Goal: Task Accomplishment & Management: Manage account settings

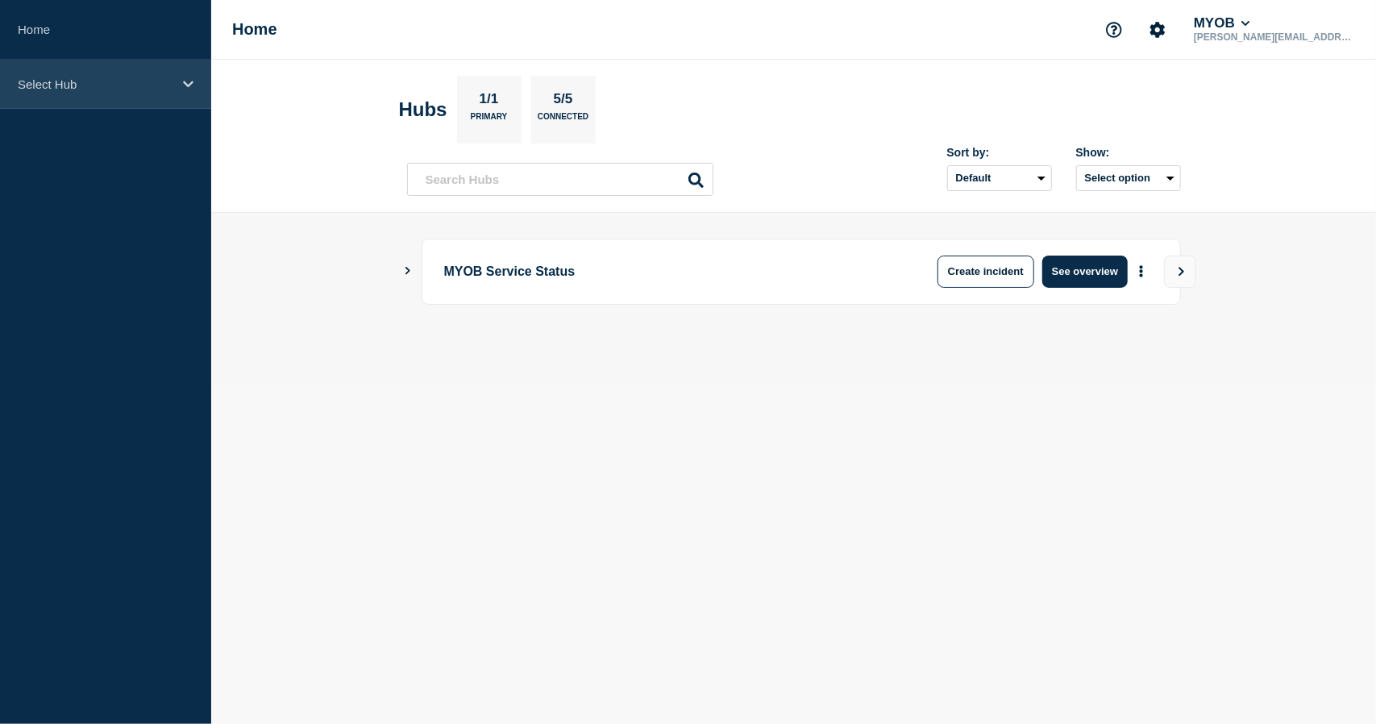
click at [115, 103] on div "Select Hub" at bounding box center [105, 84] width 211 height 49
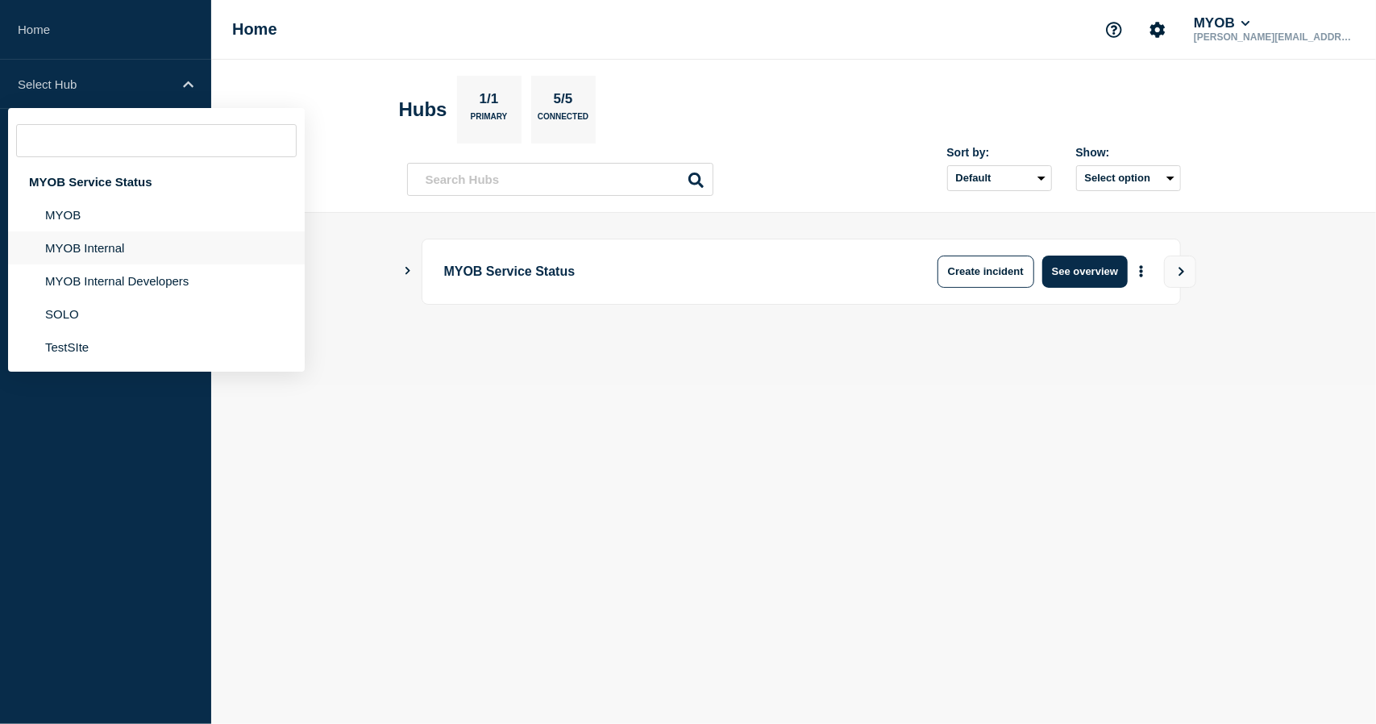
click at [102, 246] on li "MYOB Internal" at bounding box center [156, 247] width 297 height 33
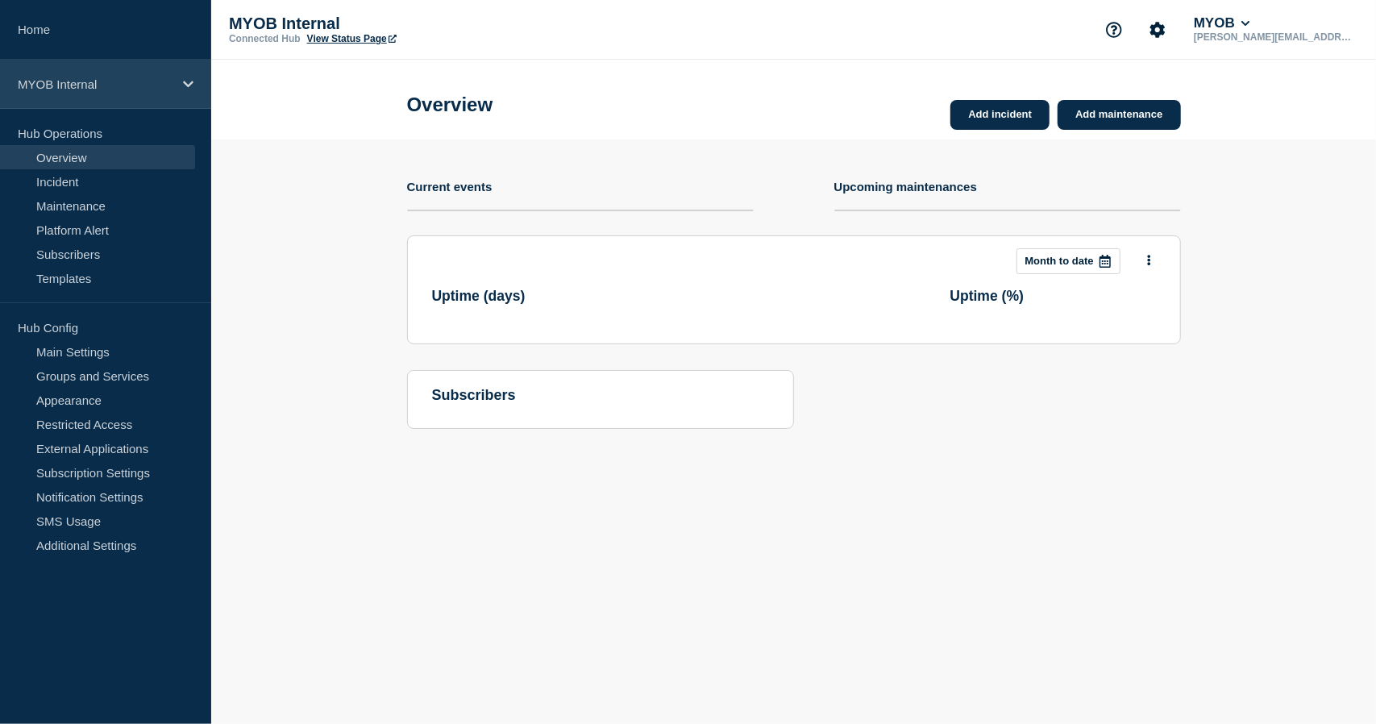
click at [109, 99] on div "MYOB Internal" at bounding box center [105, 84] width 211 height 49
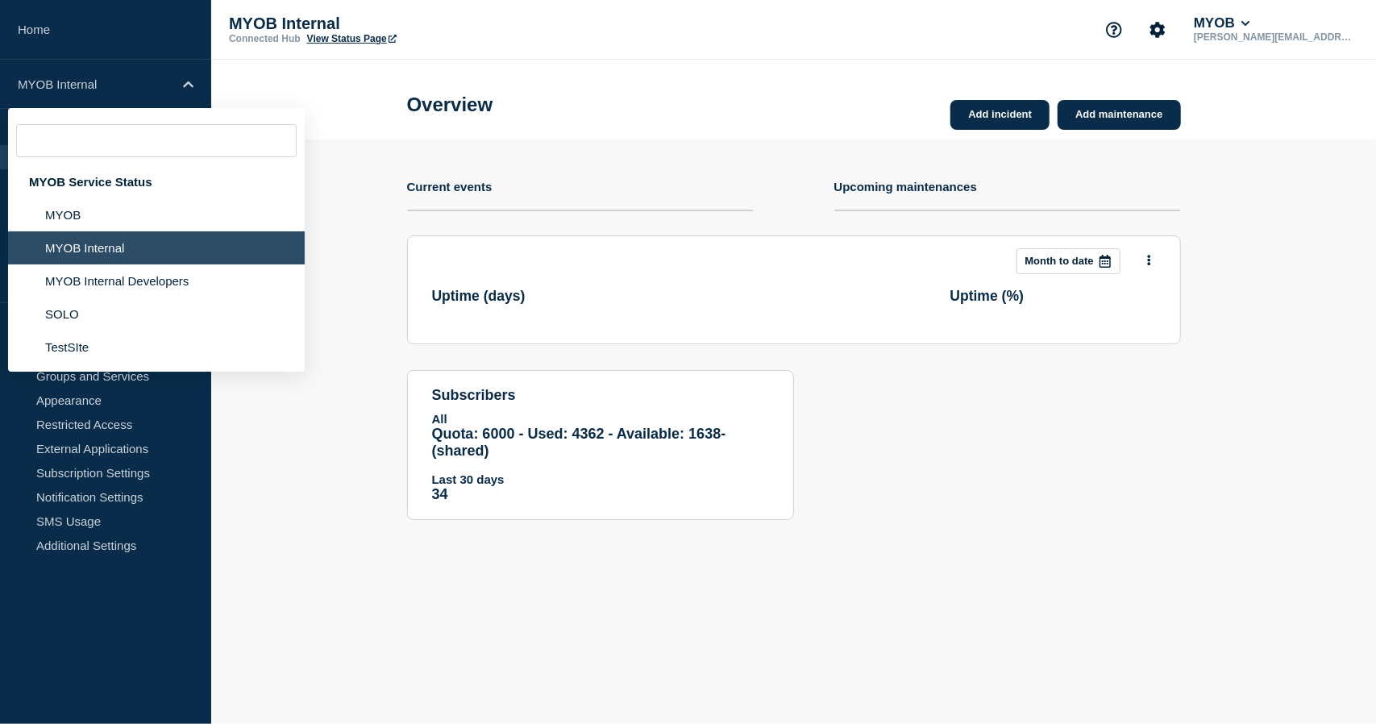
drag, startPoint x: 407, startPoint y: 123, endPoint x: 342, endPoint y: 89, distance: 73.6
click at [401, 123] on div "Overview Add incident Add maintenance" at bounding box center [794, 100] width 810 height 80
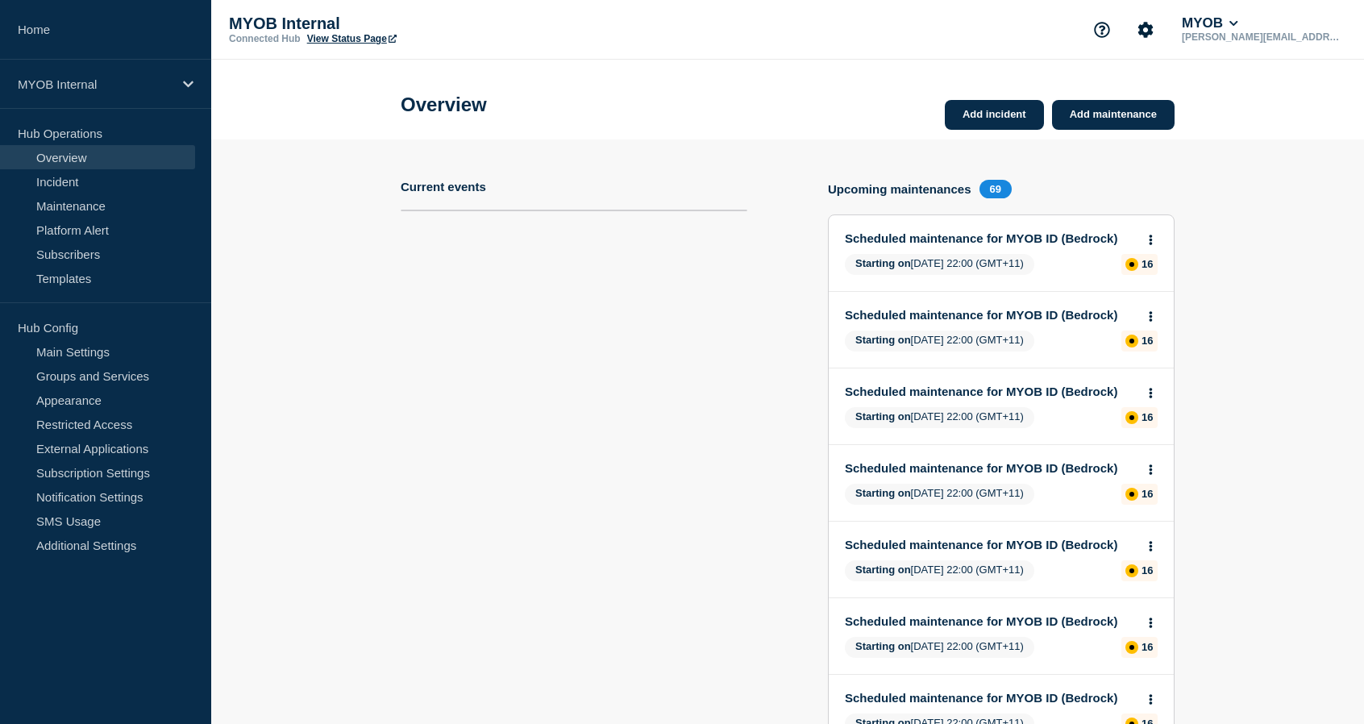
drag, startPoint x: 240, startPoint y: 0, endPoint x: 433, endPoint y: 243, distance: 310.5
click at [448, 247] on section "Current events" at bounding box center [574, 618] width 347 height 877
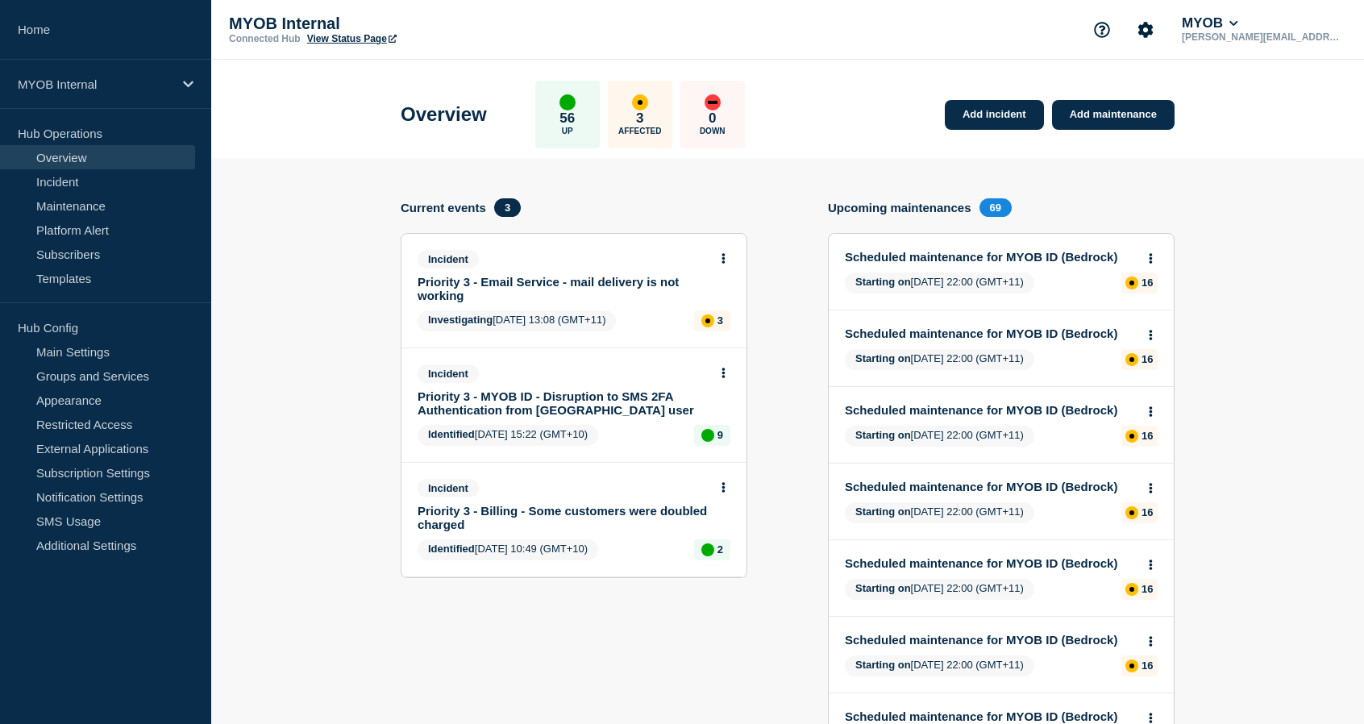
click at [492, 290] on link "Priority 3 - Email Service - mail delivery is not working" at bounding box center [563, 288] width 291 height 27
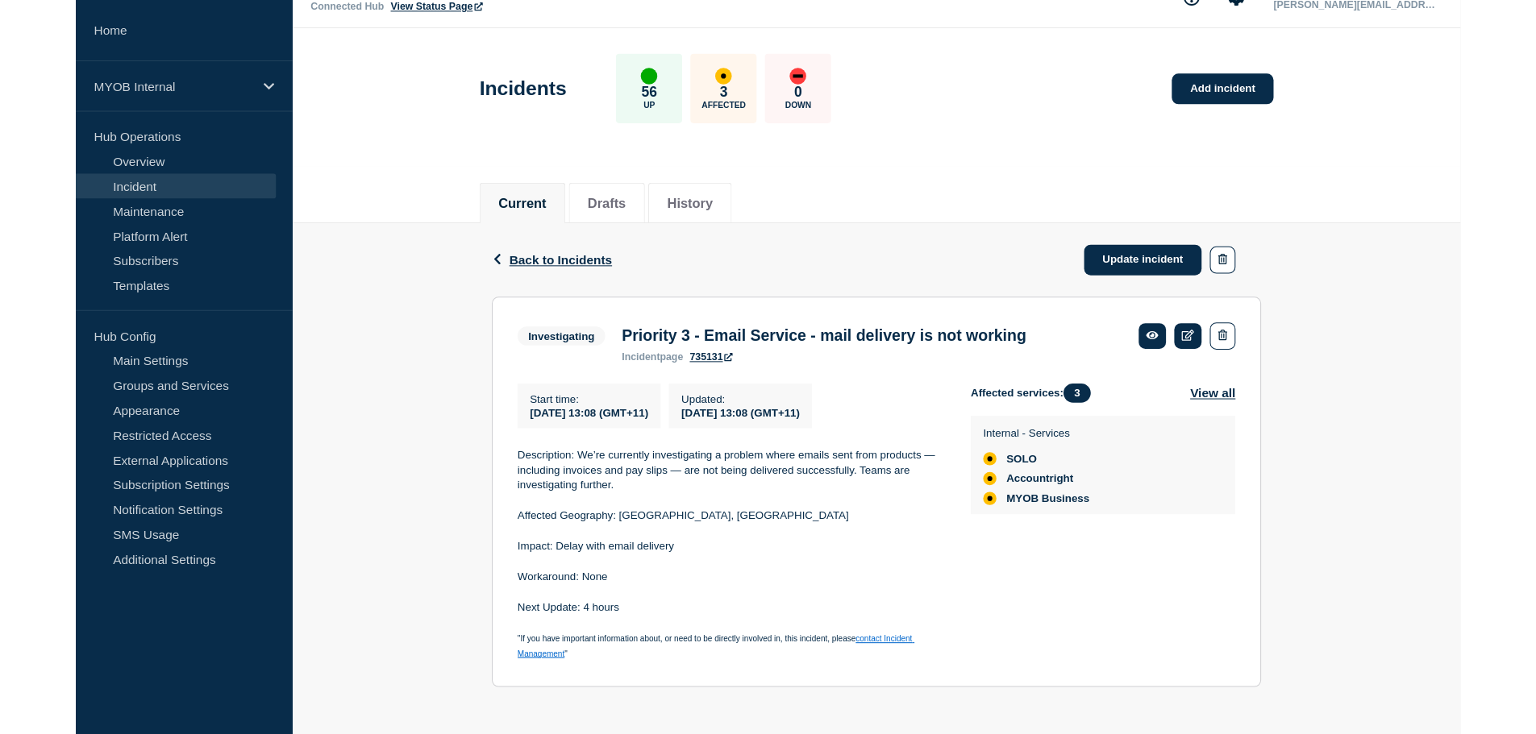
scroll to position [23, 0]
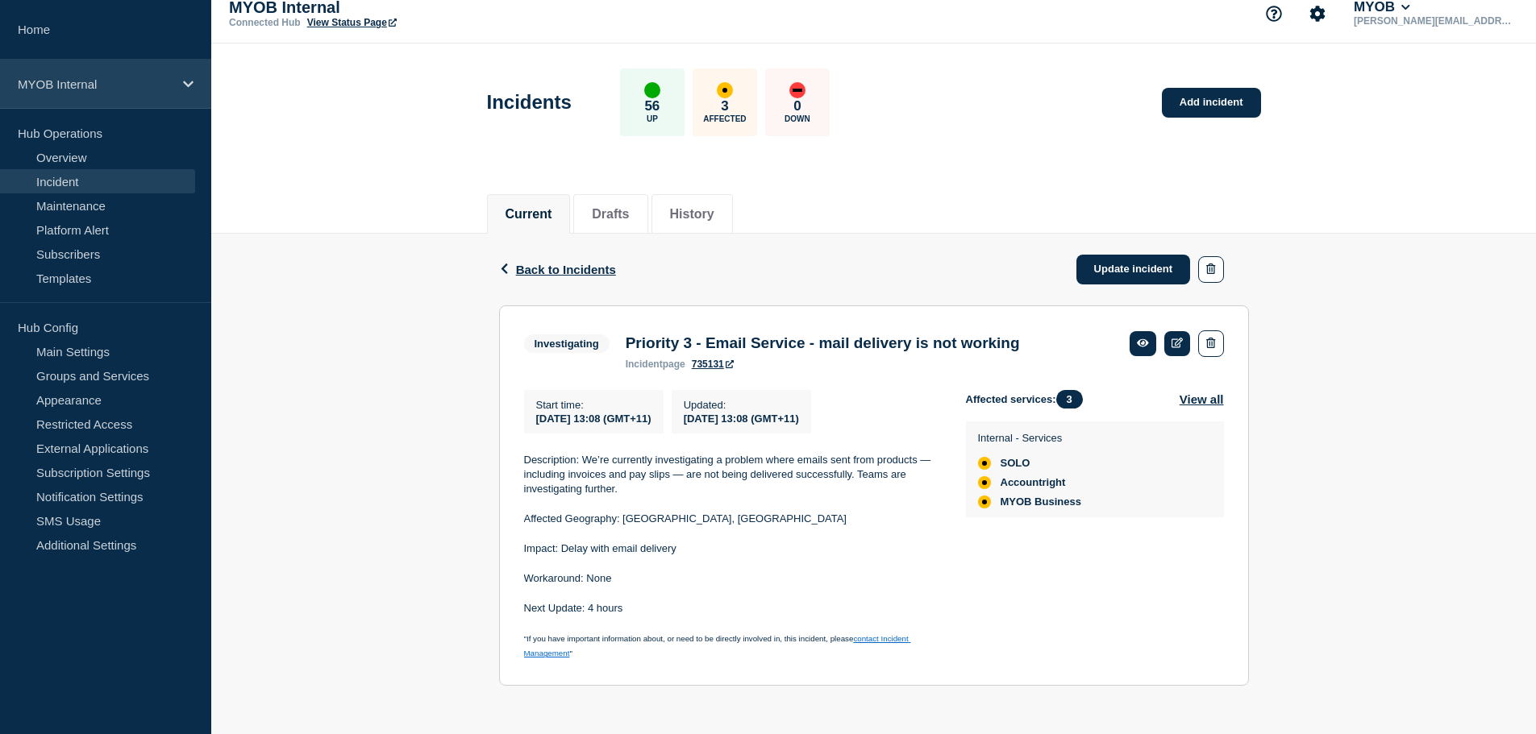
click at [139, 75] on div "MYOB Internal" at bounding box center [105, 84] width 211 height 49
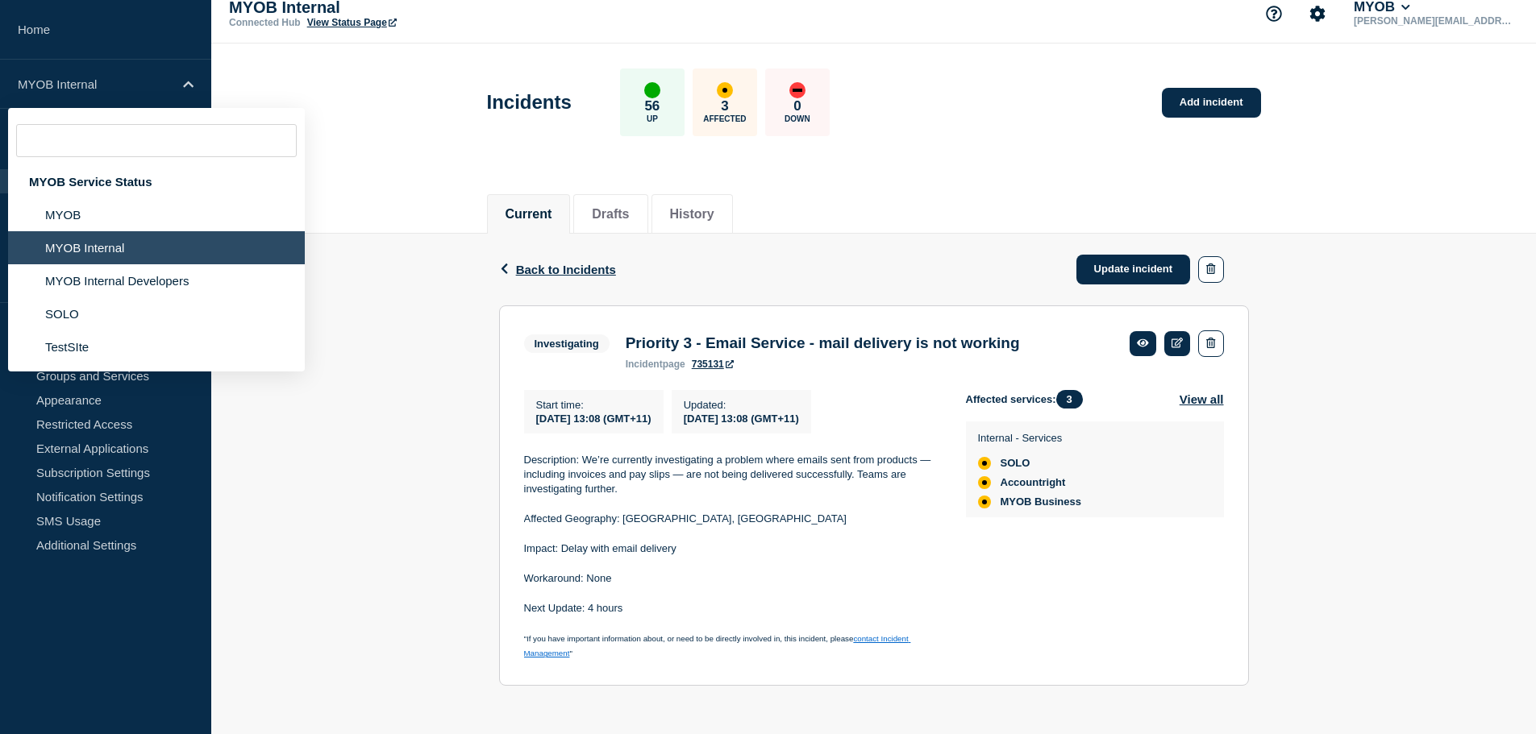
click at [135, 247] on li "MYOB Internal" at bounding box center [156, 247] width 297 height 33
click at [1020, 338] on h3 "Priority 3 - Email Service - mail delivery is not working" at bounding box center [823, 344] width 394 height 18
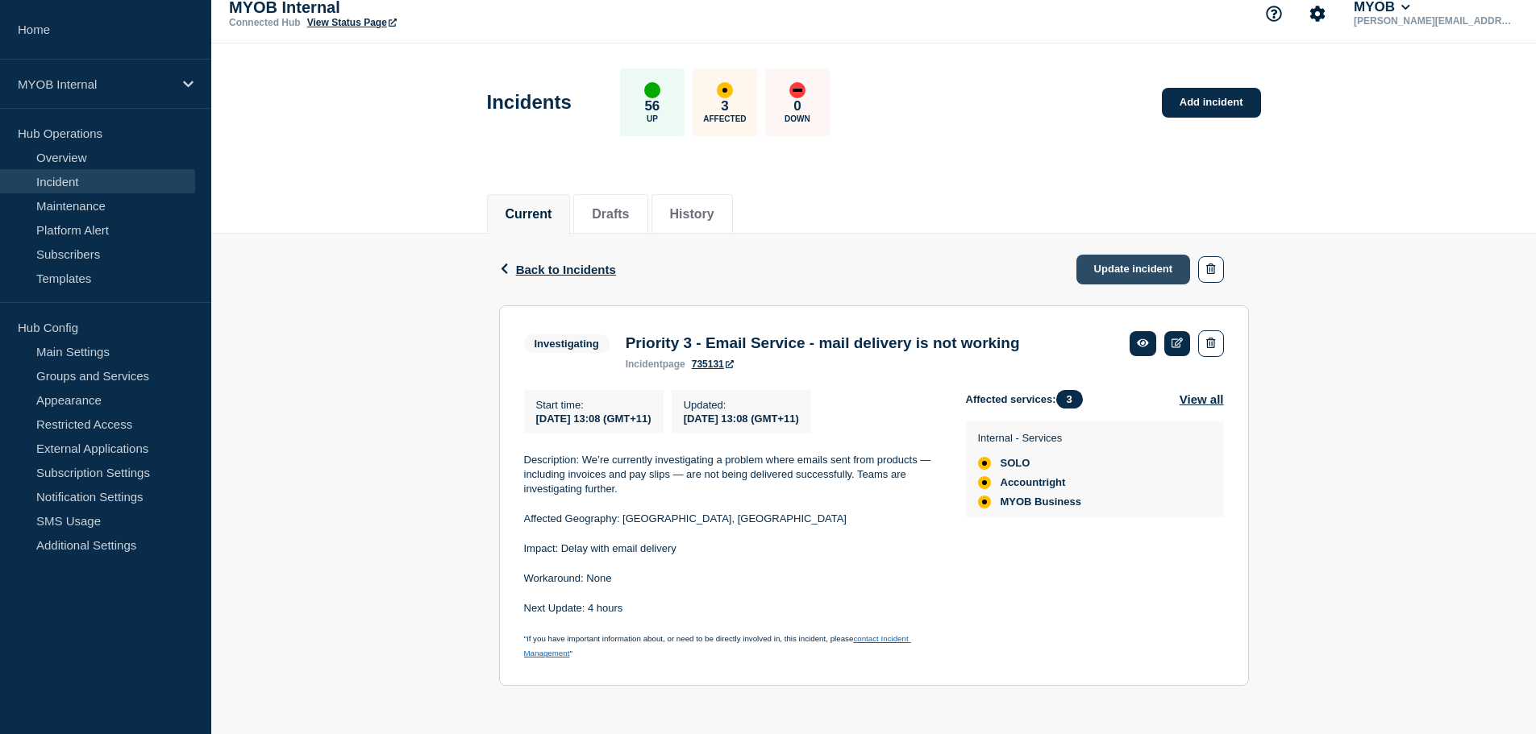
click at [1104, 265] on link "Update incident" at bounding box center [1133, 270] width 114 height 30
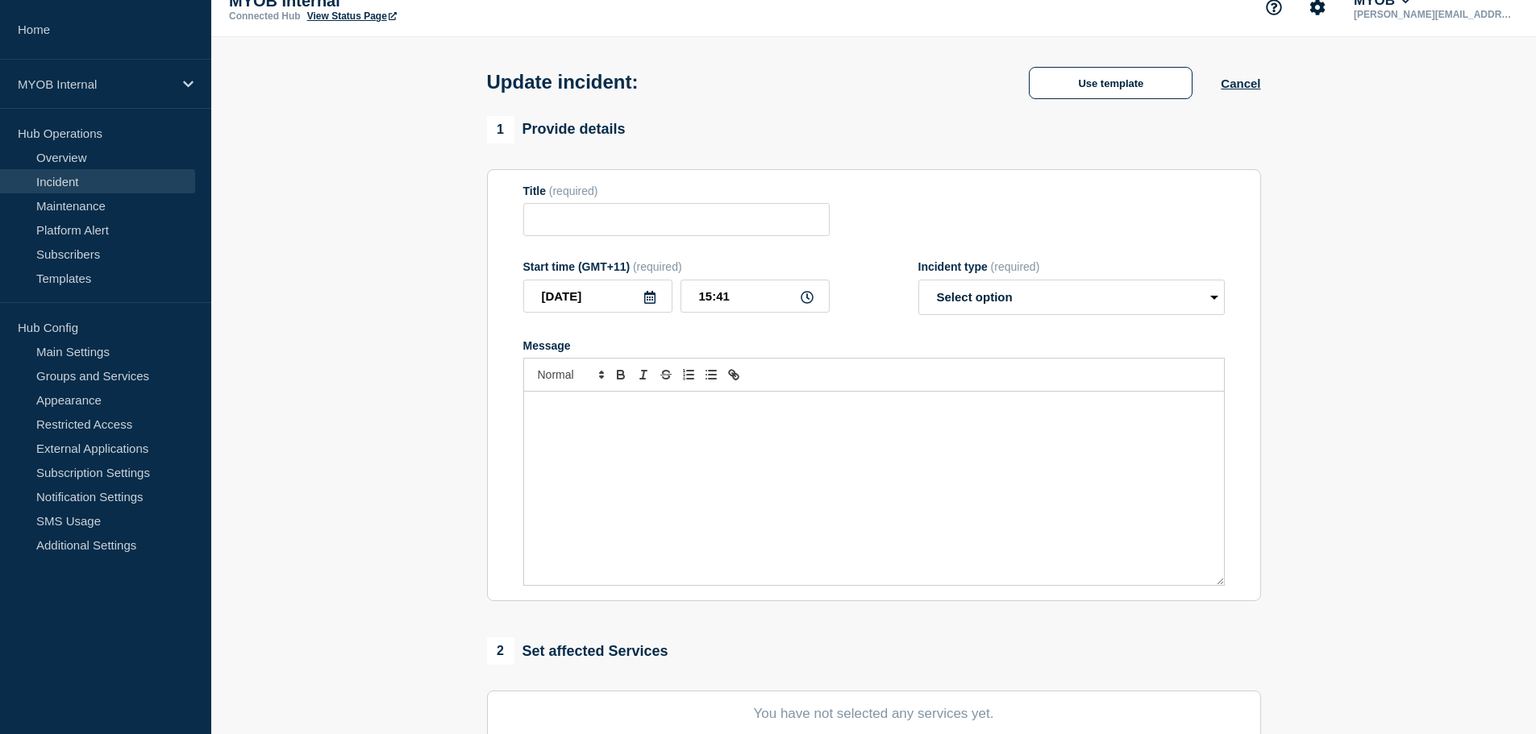
type input "Priority 3 - Email Service - mail delivery is not working"
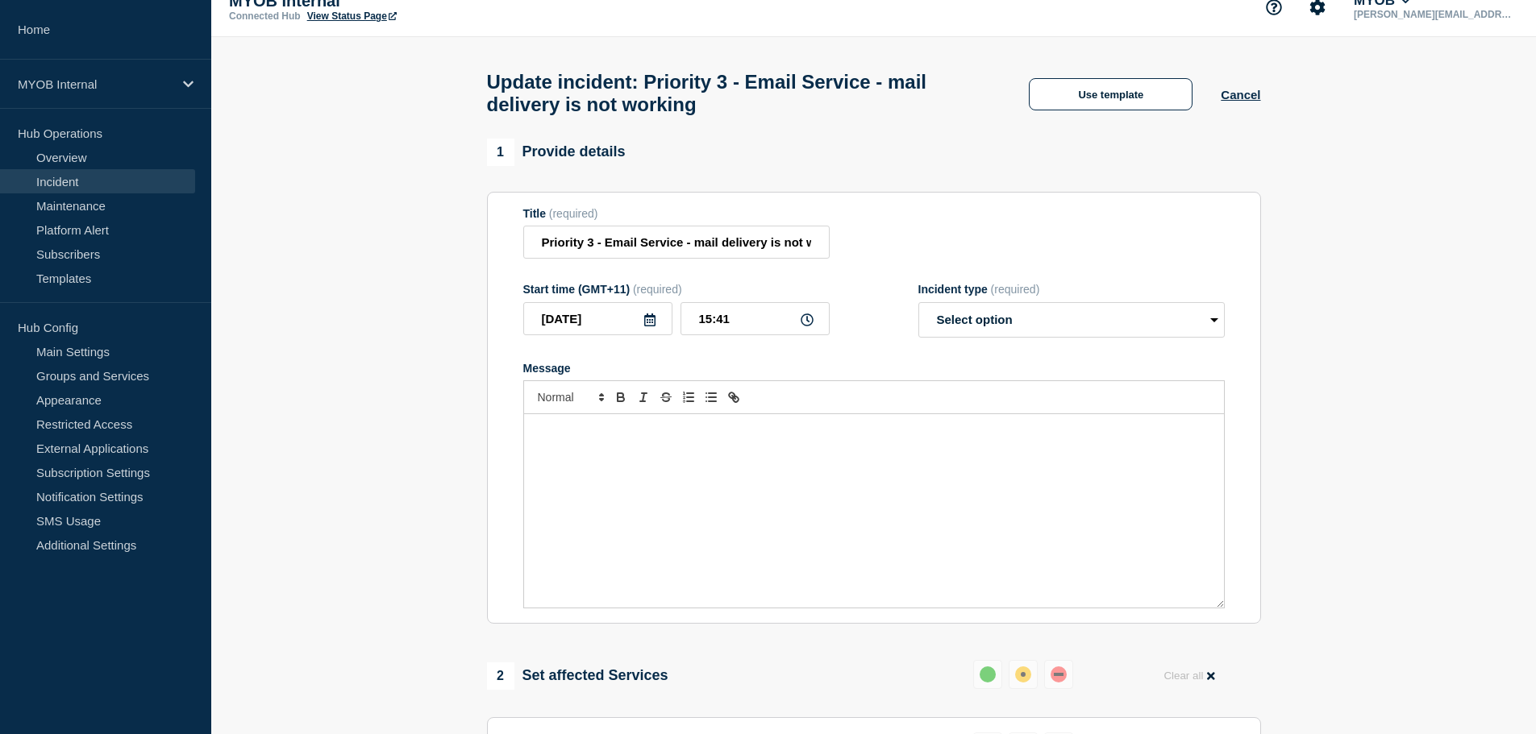
click at [679, 503] on div "Message" at bounding box center [874, 510] width 700 height 193
paste div "Message"
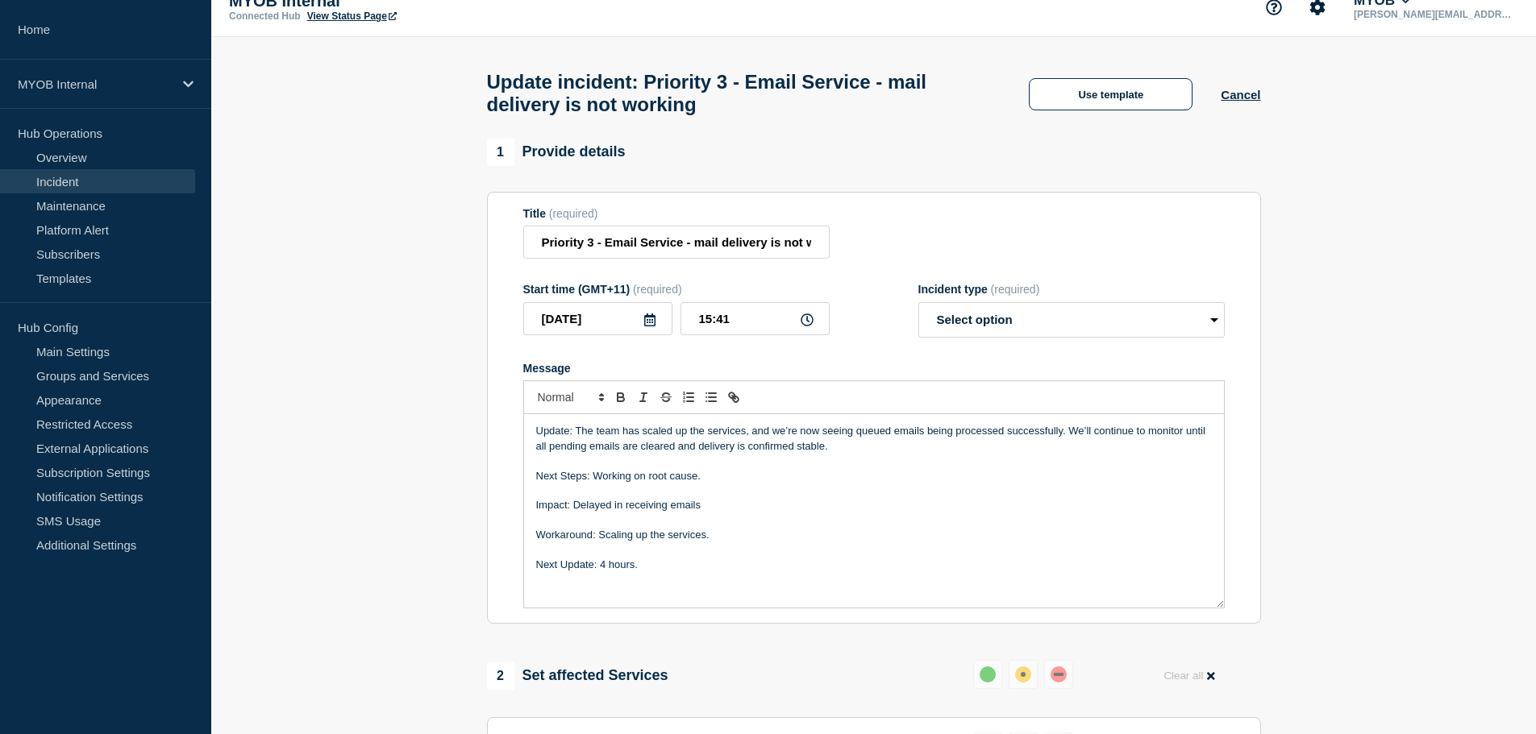
click at [659, 583] on div "Update: The team has scaled up the services, and we’re now seeing queued emails…" at bounding box center [874, 510] width 700 height 193
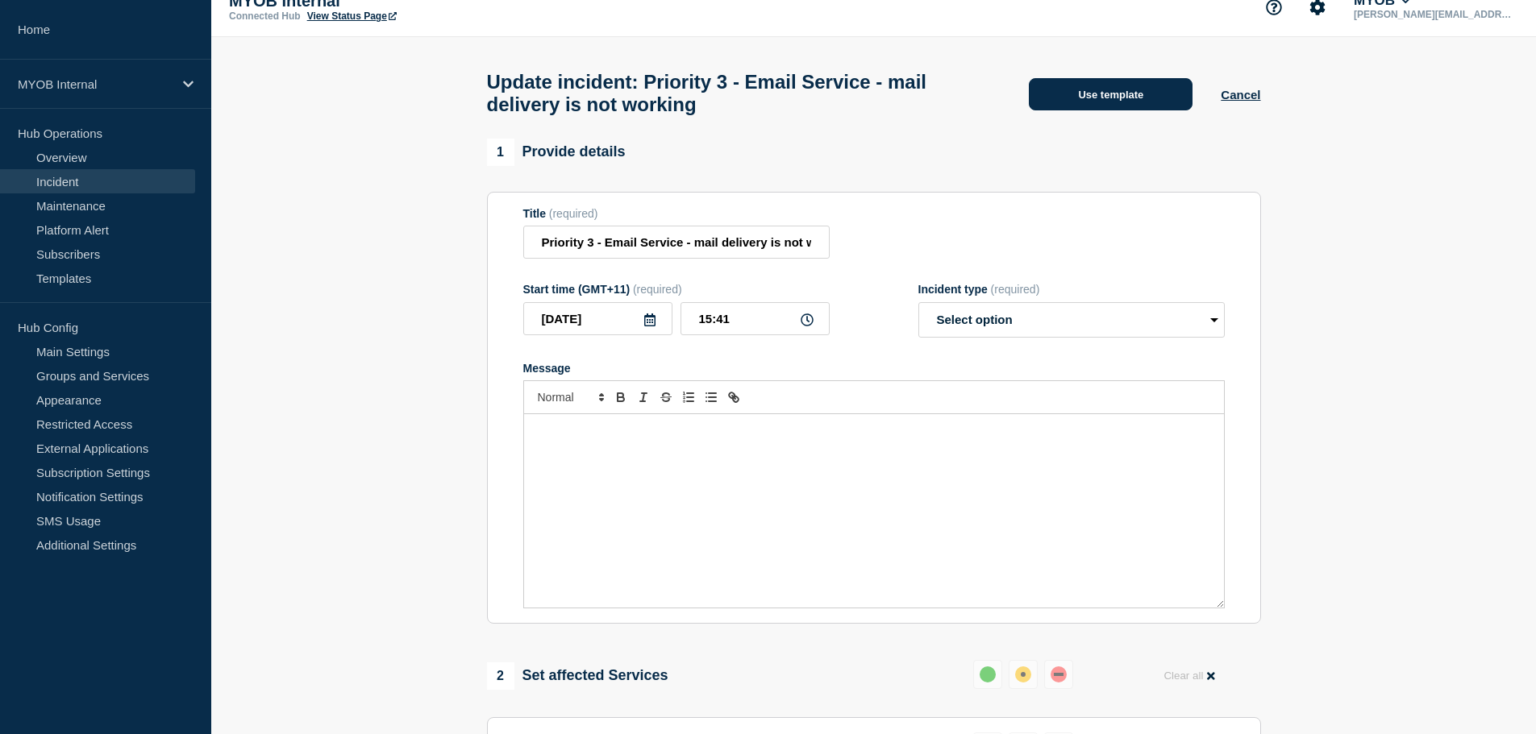
click at [1125, 94] on button "Use template" at bounding box center [1111, 94] width 164 height 32
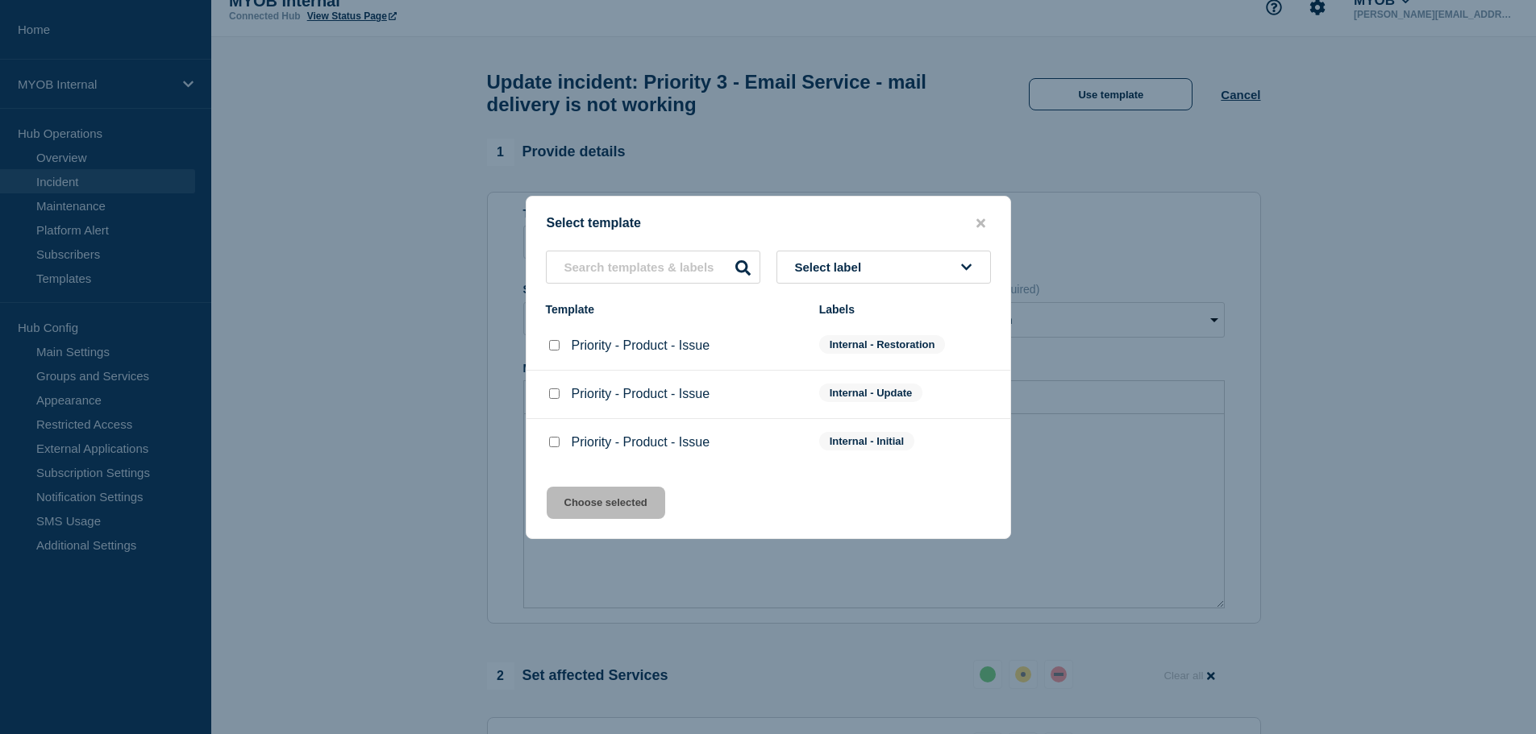
click at [554, 396] on input "Priority - Product - Issue checkbox" at bounding box center [554, 394] width 10 height 10
checkbox input "true"
click at [597, 516] on button "Choose selected" at bounding box center [606, 503] width 119 height 32
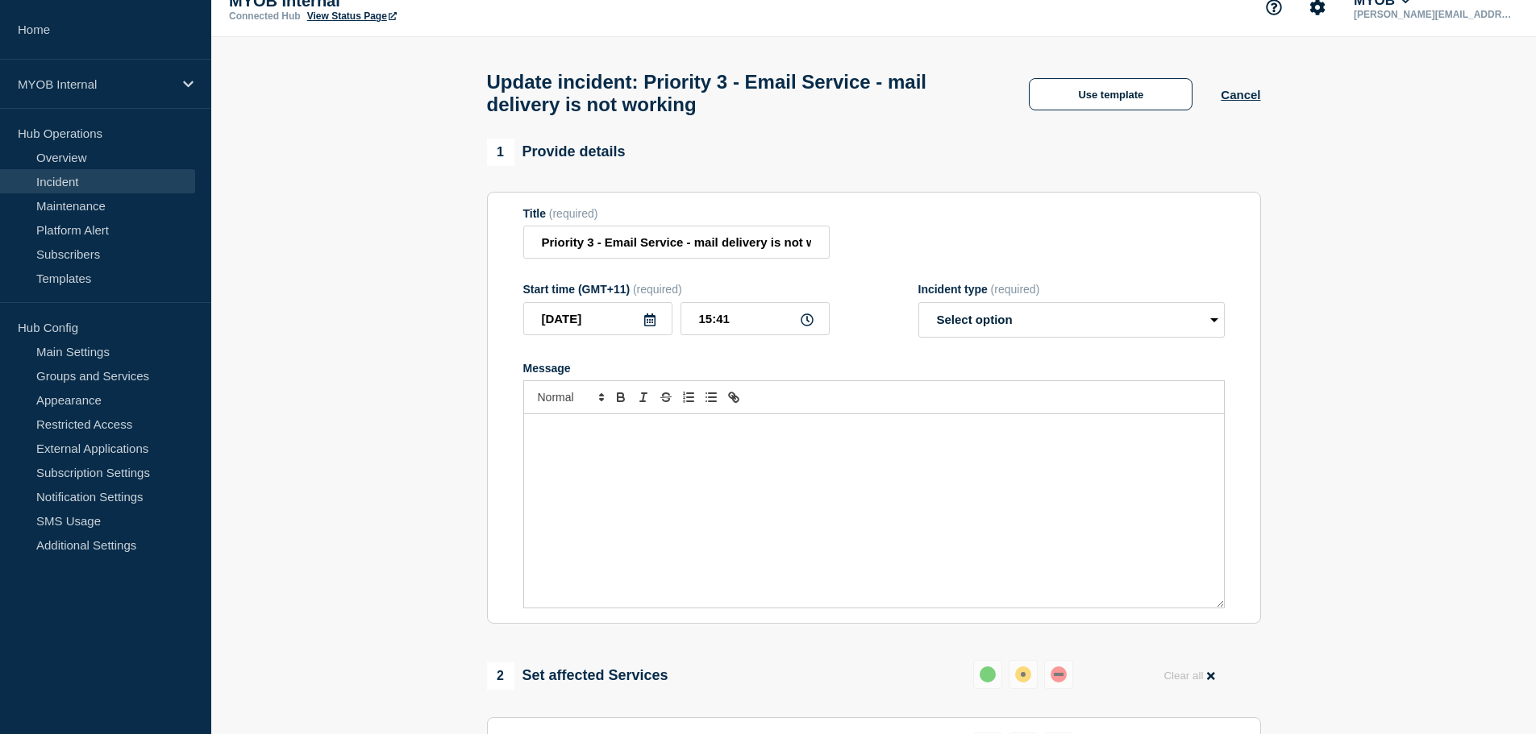
select select "identified"
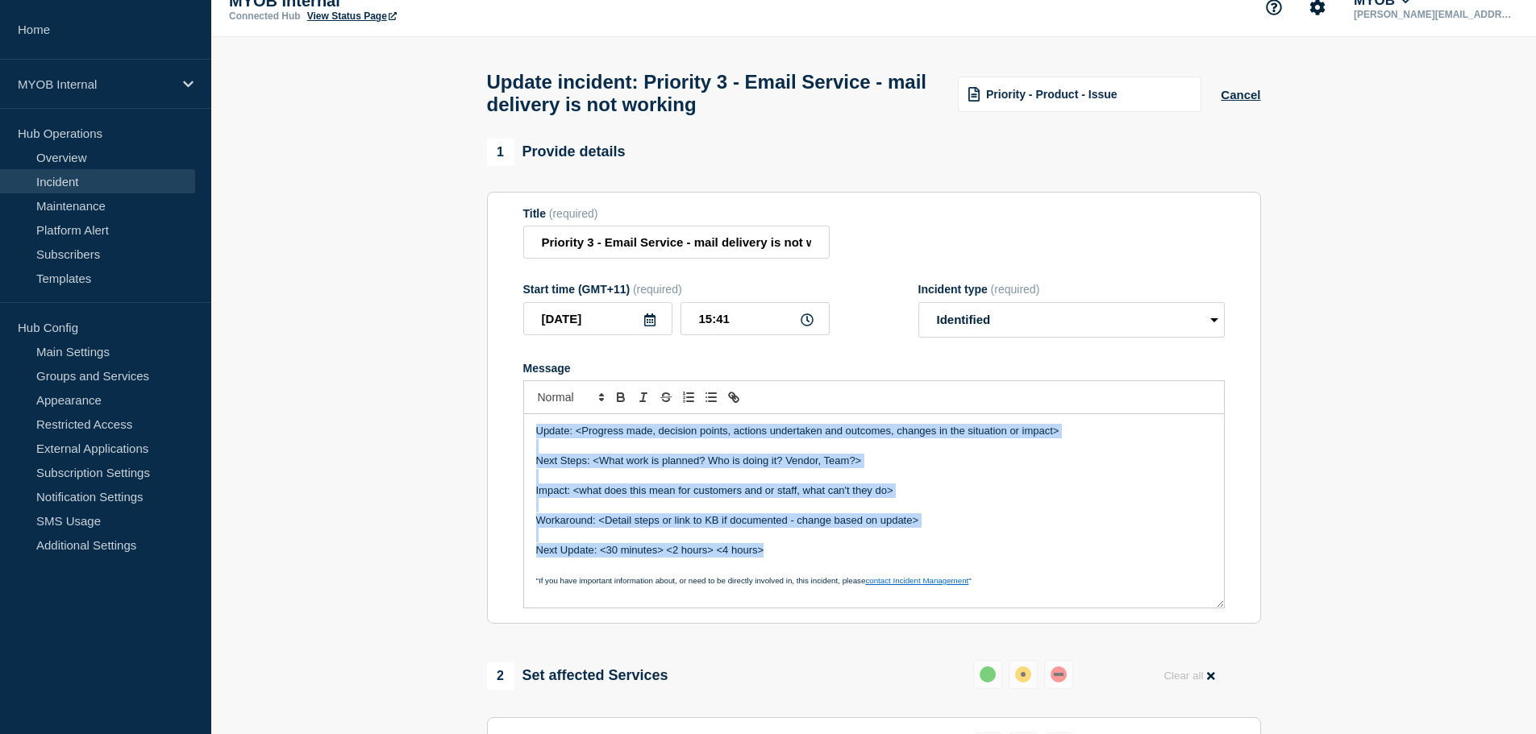
drag, startPoint x: 821, startPoint y: 563, endPoint x: 315, endPoint y: 388, distance: 535.1
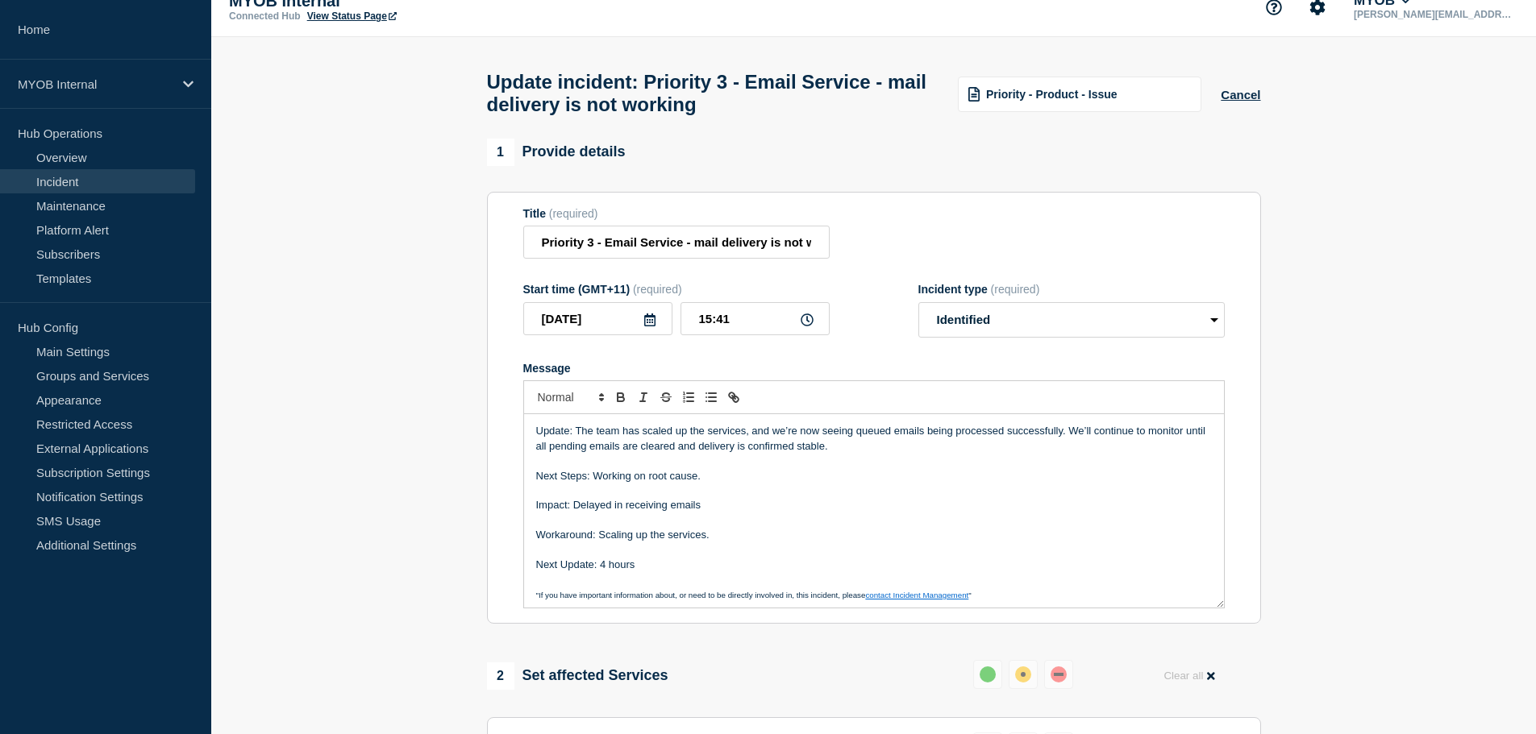
click at [658, 447] on p "Update: The team has scaled up the services, and we’re now seeing queued emails…" at bounding box center [874, 439] width 676 height 30
click at [724, 435] on p "Update: The team has scaled up the services, and we’re now seeing queued emails…" at bounding box center [874, 439] width 676 height 30
drag, startPoint x: 842, startPoint y: 459, endPoint x: 860, endPoint y: 462, distance: 18.0
click at [844, 454] on p "Update: The team has scaled up the services, and we’re now seeing queued emails…" at bounding box center [874, 439] width 676 height 30
click at [903, 462] on p "Message" at bounding box center [874, 461] width 676 height 15
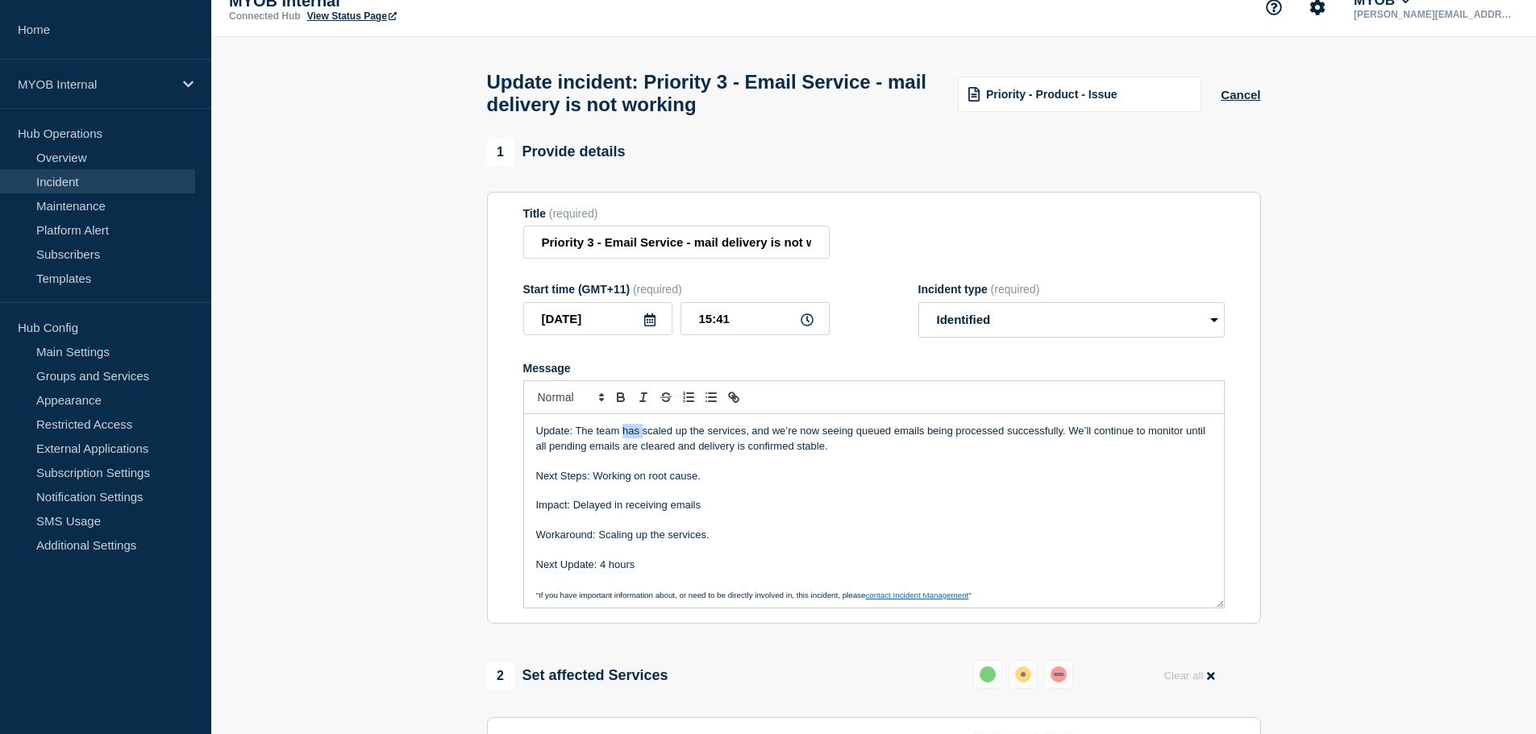
drag, startPoint x: 642, startPoint y: 435, endPoint x: 622, endPoint y: 436, distance: 19.4
click at [622, 436] on p "Update: The team has scaled up the services, and we’re now seeing queued emails…" at bounding box center [874, 439] width 676 height 30
drag, startPoint x: 1123, startPoint y: 438, endPoint x: 701, endPoint y: 438, distance: 421.6
click at [701, 438] on p "Update: The team have redeployed scaled up the services, and we’re now seeing q…" at bounding box center [874, 439] width 676 height 30
click at [763, 442] on p "Update: The team have redeployed the affected services, and it is performing we…" at bounding box center [874, 439] width 676 height 30
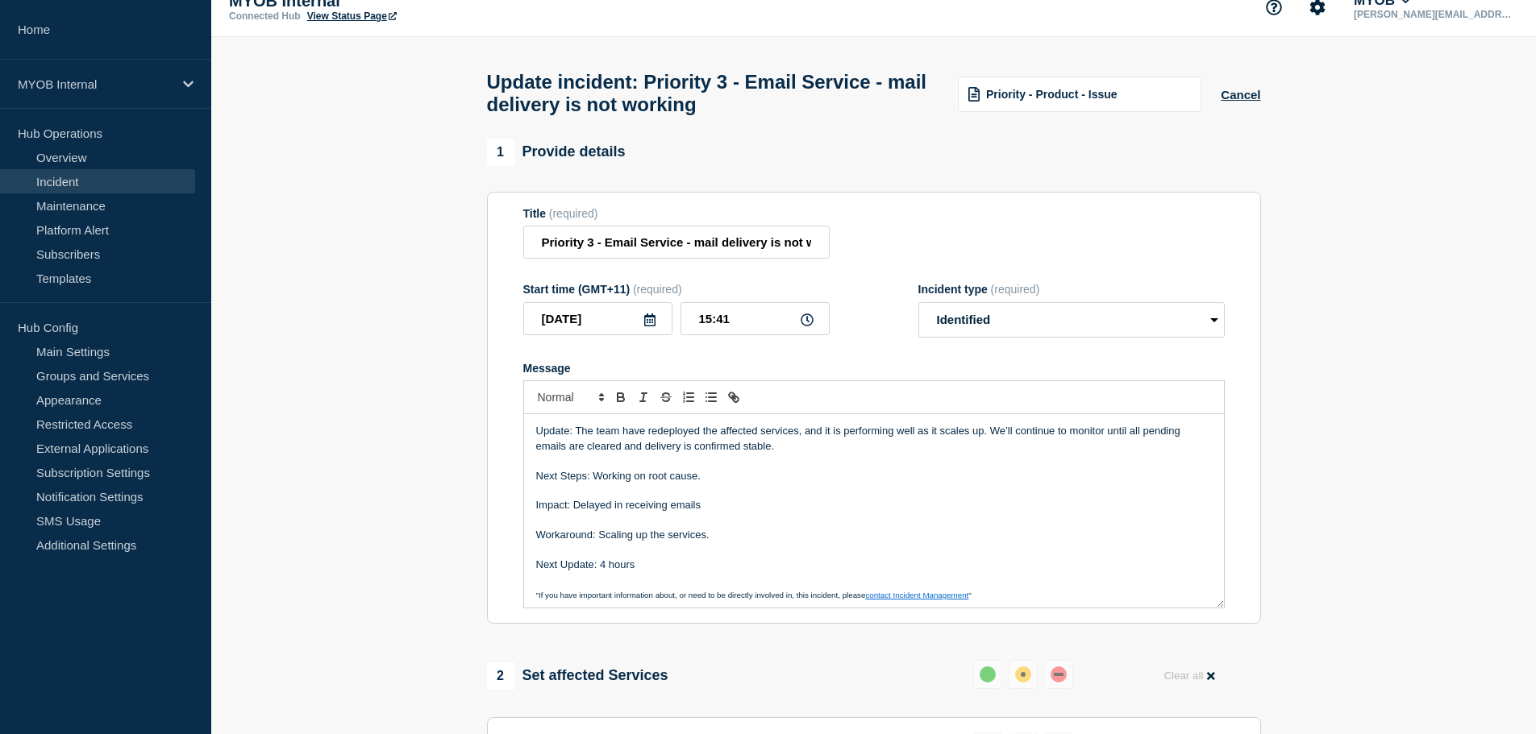
click at [850, 454] on p "Update: The team have redeployed the affected services, and it is performing we…" at bounding box center [874, 439] width 676 height 30
click at [1095, 464] on p "Message" at bounding box center [874, 461] width 676 height 15
click at [687, 479] on p "Next Steps: Working on root cause." at bounding box center [874, 476] width 676 height 15
click at [773, 477] on p "Next Steps: Working on root cause." at bounding box center [874, 476] width 676 height 15
drag, startPoint x: 771, startPoint y: 480, endPoint x: 698, endPoint y: 489, distance: 73.1
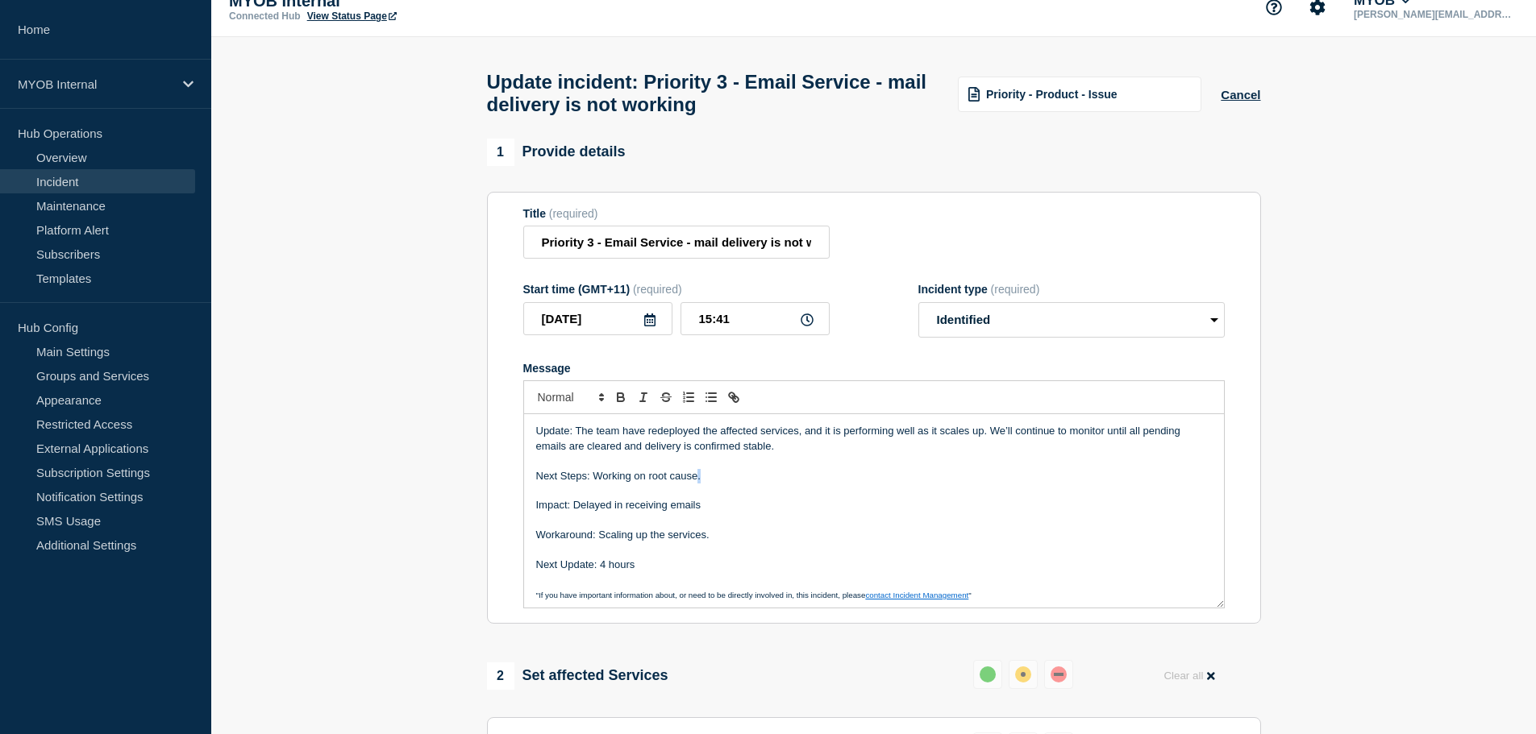
click at [698, 484] on p "Next Steps: Working on root cause." at bounding box center [874, 476] width 676 height 15
drag, startPoint x: 777, startPoint y: 476, endPoint x: 900, endPoint y: 468, distance: 123.6
click at [785, 468] on p "Message" at bounding box center [874, 461] width 676 height 15
drag, startPoint x: 1035, startPoint y: 456, endPoint x: 994, endPoint y: 436, distance: 45.8
click at [994, 436] on p "Update: The team have redeployed the affected services, and it is performing we…" at bounding box center [874, 439] width 676 height 30
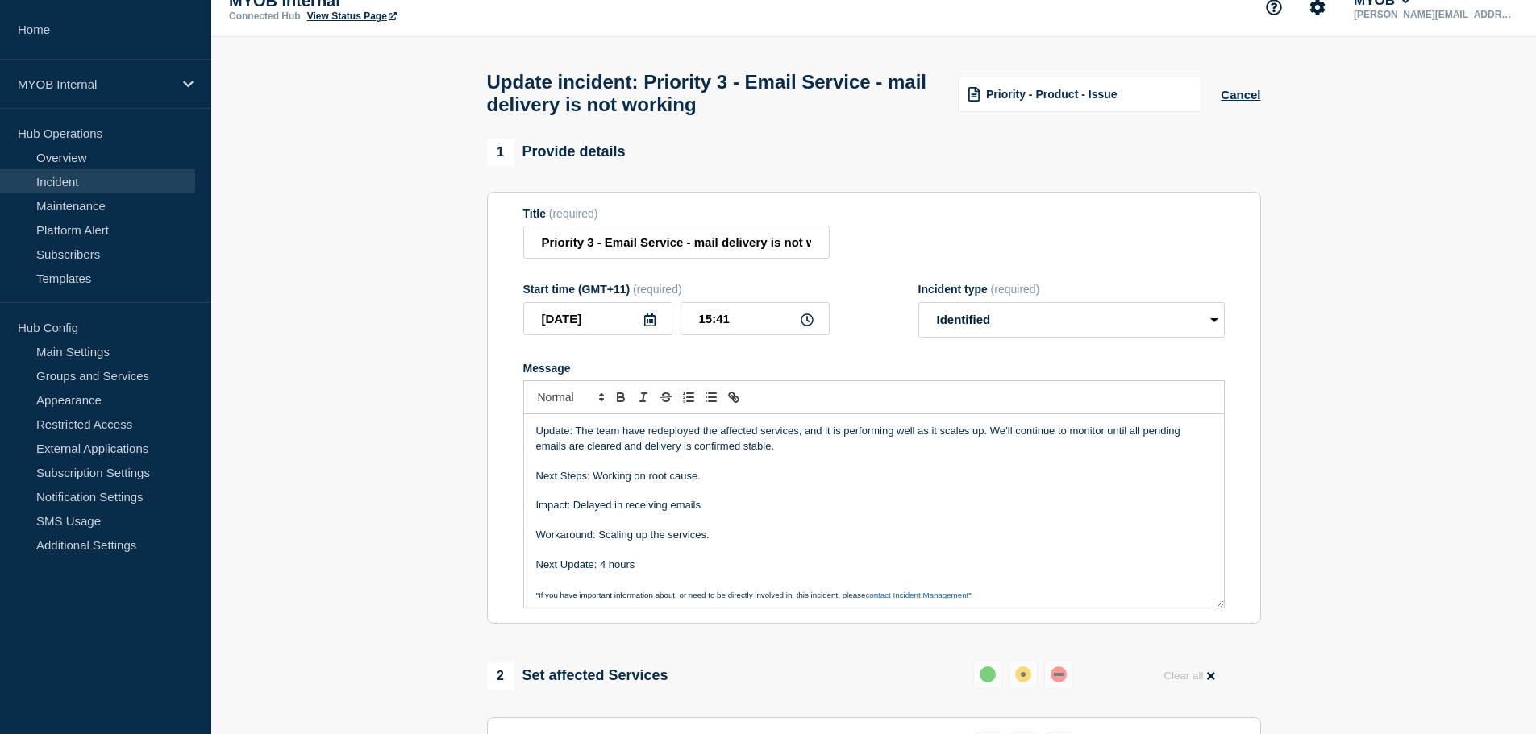
drag, startPoint x: 813, startPoint y: 477, endPoint x: 842, endPoint y: 480, distance: 28.3
click at [815, 476] on p "Next Steps: Working on root cause." at bounding box center [874, 476] width 676 height 15
drag, startPoint x: 1053, startPoint y: 453, endPoint x: 993, endPoint y: 441, distance: 60.9
click at [993, 441] on p "Update: The team have redeployed the affected services, and it is performing we…" at bounding box center [874, 439] width 676 height 30
click at [994, 450] on p "Update: The team have redeployed the affected services, and it is performing we…" at bounding box center [874, 439] width 676 height 30
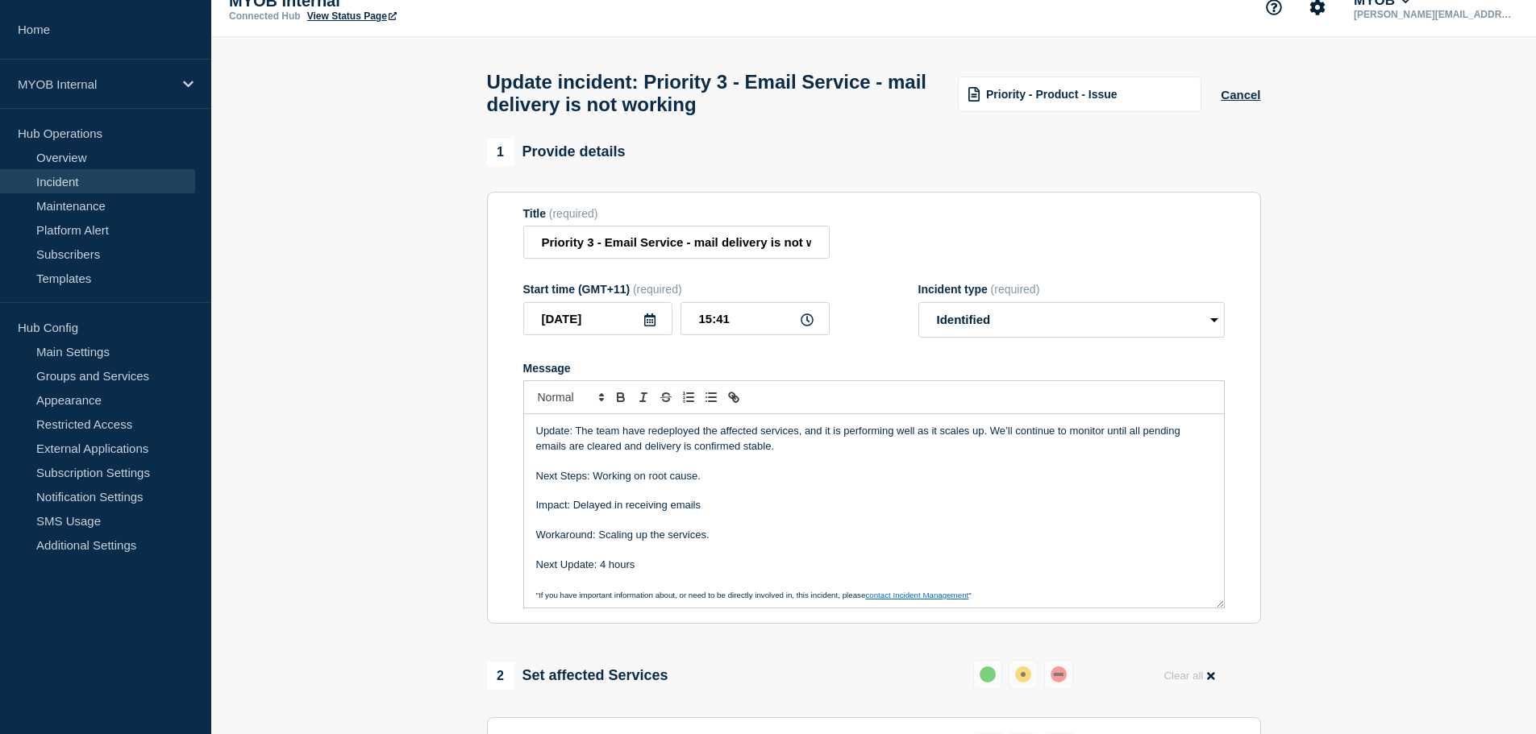
click at [1008, 468] on p "Message" at bounding box center [874, 461] width 676 height 15
click at [1008, 496] on p "Message" at bounding box center [874, 491] width 676 height 15
drag, startPoint x: 1004, startPoint y: 455, endPoint x: 988, endPoint y: 438, distance: 23.4
click at [988, 438] on p "Update: The team have redeployed the affected services, and it is performing we…" at bounding box center [874, 439] width 676 height 30
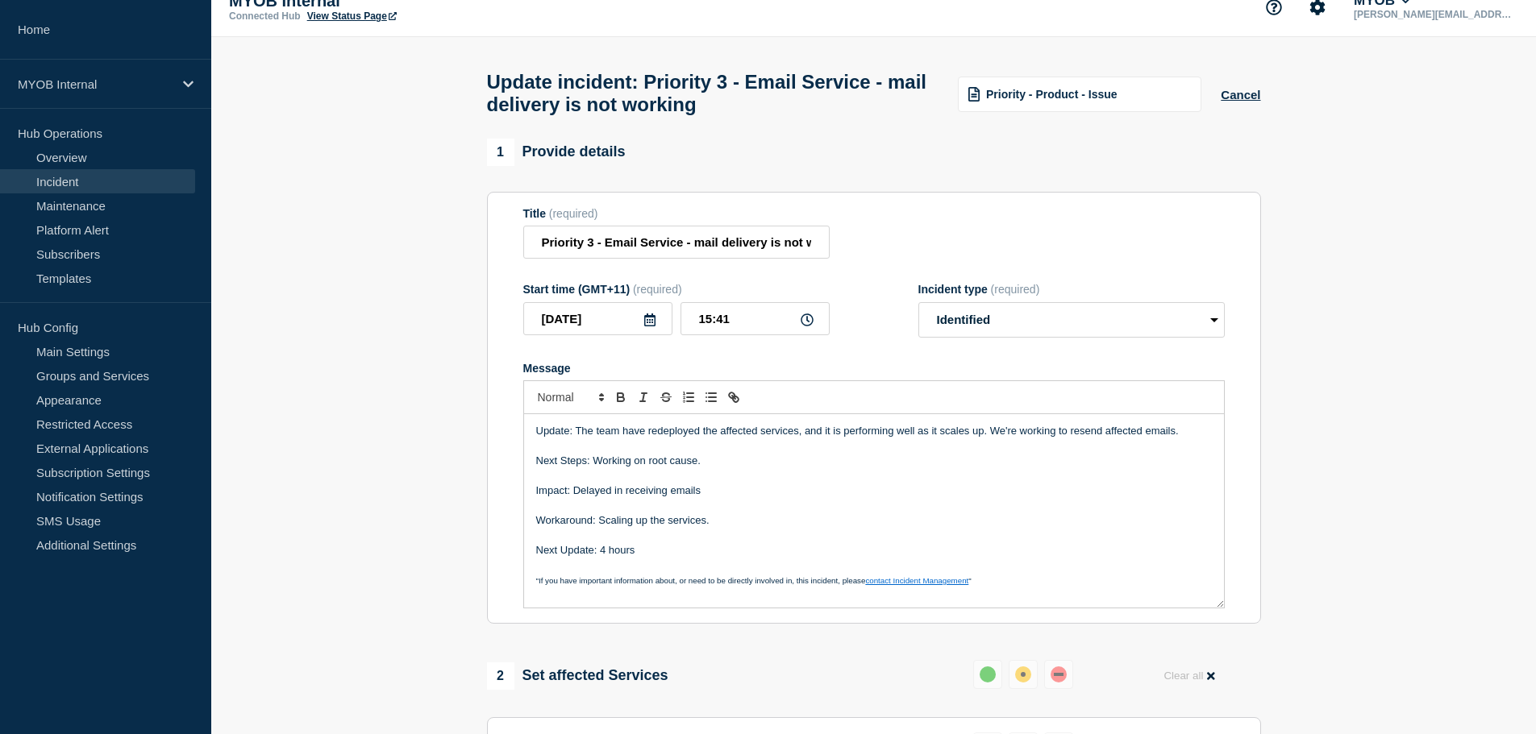
click at [734, 462] on p "Next Steps: Working on root cause." at bounding box center [874, 461] width 676 height 15
click at [739, 463] on p "Next Steps: Working on root cause." at bounding box center [874, 461] width 676 height 15
click at [713, 468] on p "Next Steps: Working on root cause." at bounding box center [874, 461] width 676 height 15
drag, startPoint x: 717, startPoint y: 468, endPoint x: 597, endPoint y: 468, distance: 120.1
click at [597, 468] on p "Next Steps: Working on root cause." at bounding box center [874, 461] width 676 height 15
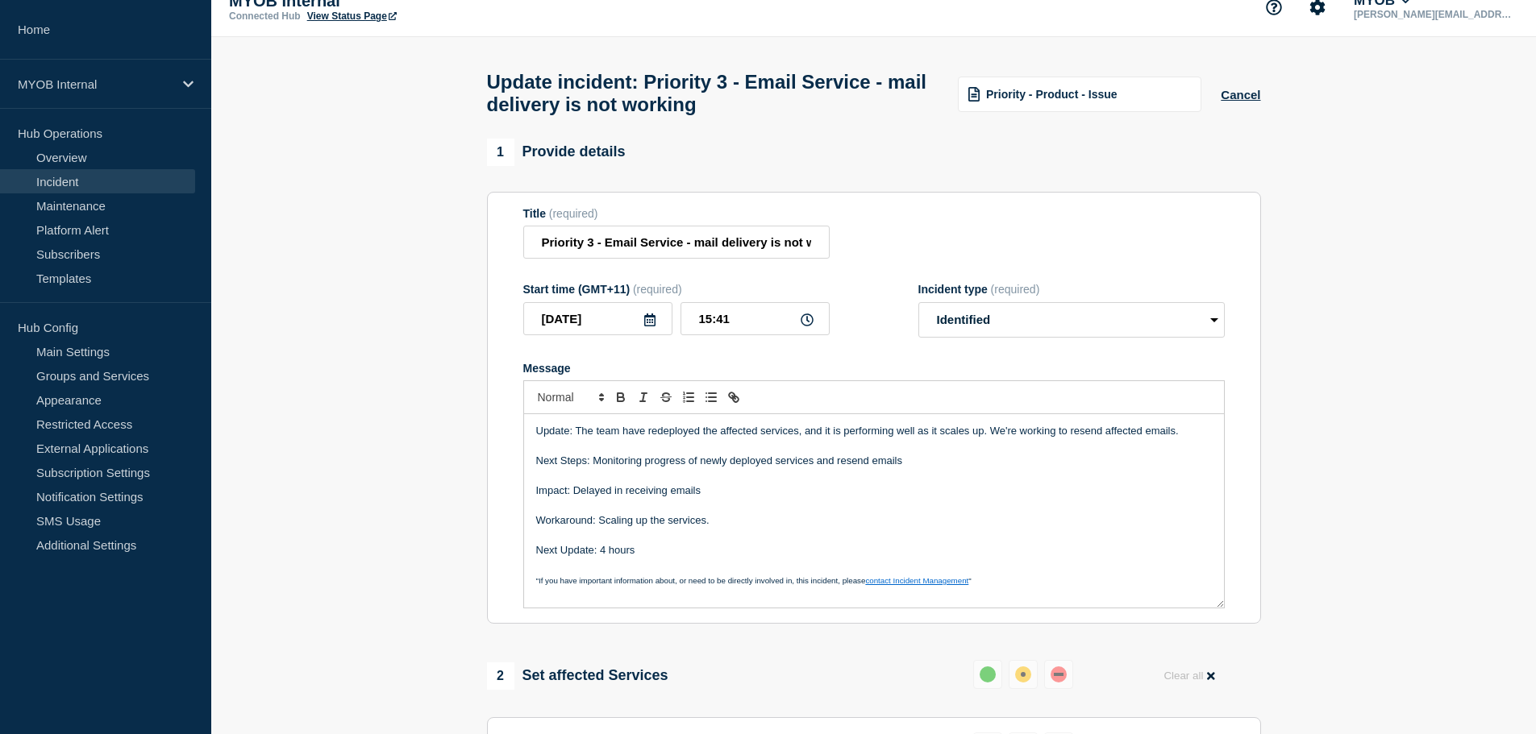
click at [715, 498] on p "Impact: Delayed in receiving emails" at bounding box center [874, 491] width 676 height 15
click at [721, 528] on p "Workaround: Scaling up the services." at bounding box center [874, 521] width 676 height 15
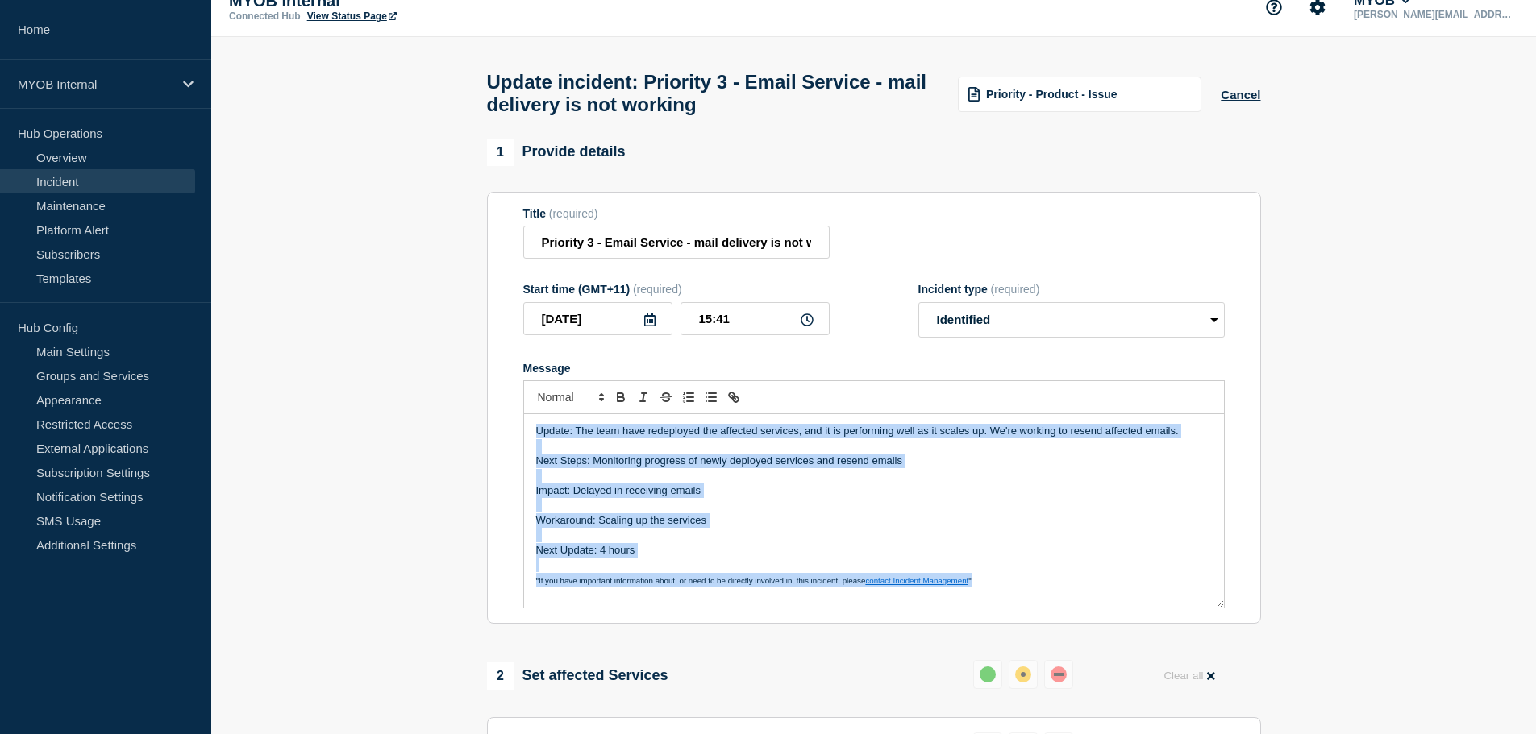
copy div "Update: The team have redeployed the affected services, and it is performing we…"
click at [853, 484] on p "Message" at bounding box center [874, 476] width 676 height 15
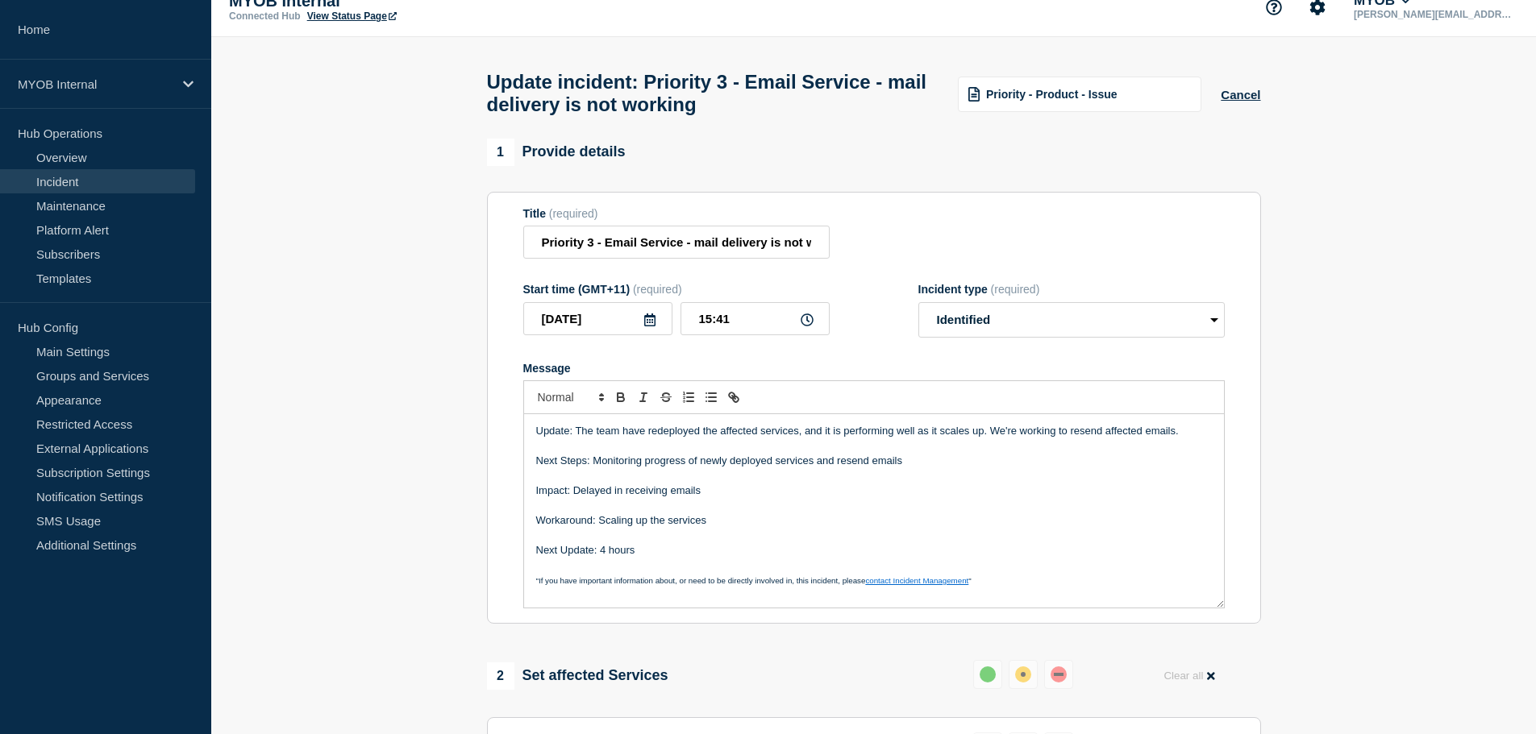
click at [875, 498] on p "Impact: Delayed in receiving emails" at bounding box center [874, 491] width 676 height 15
click at [743, 497] on p "Impact: Delayed in receiving emails" at bounding box center [874, 491] width 676 height 15
click at [823, 484] on p "Message" at bounding box center [874, 476] width 676 height 15
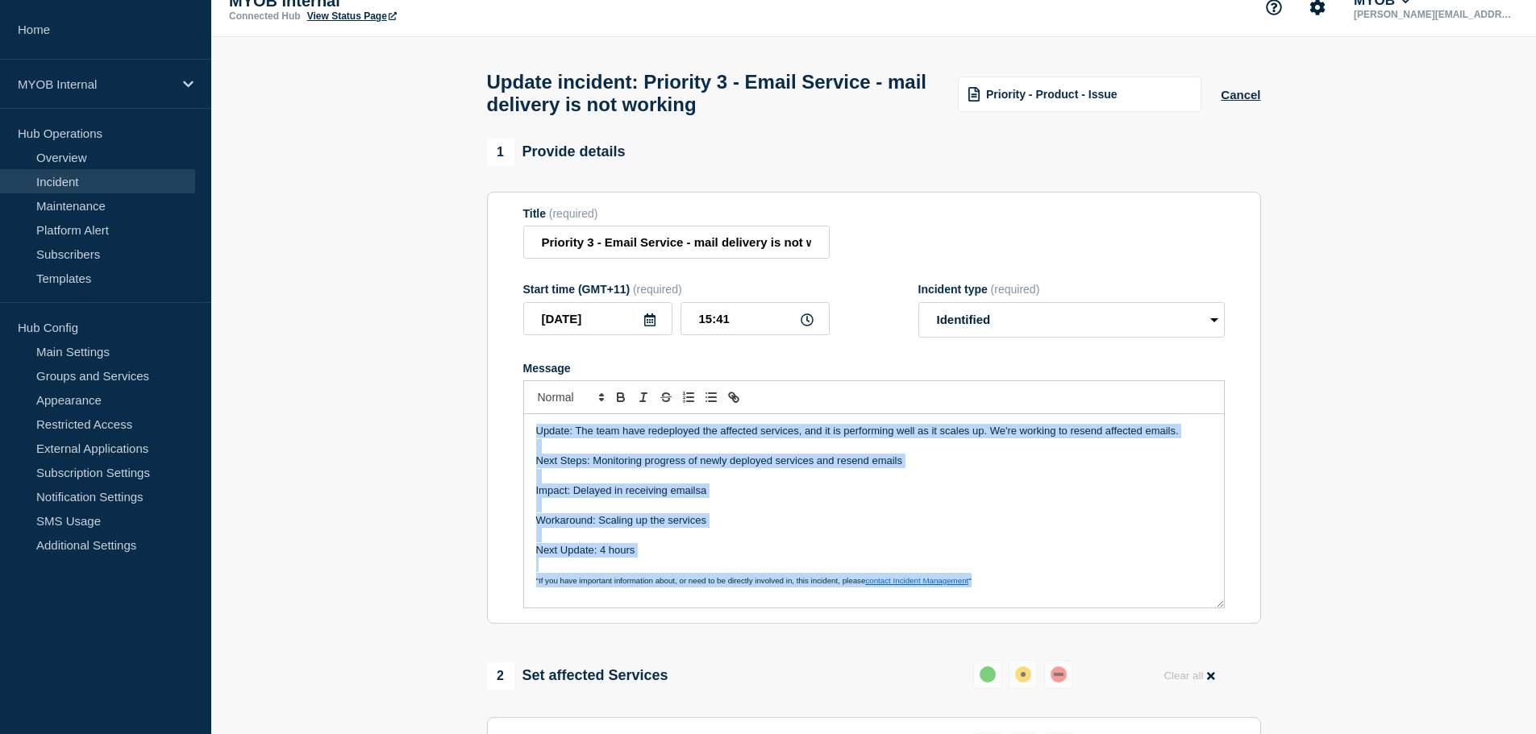
copy div "Update: The team have redeployed the affected services, and it is performing we…"
click at [775, 484] on p "Message" at bounding box center [874, 476] width 676 height 15
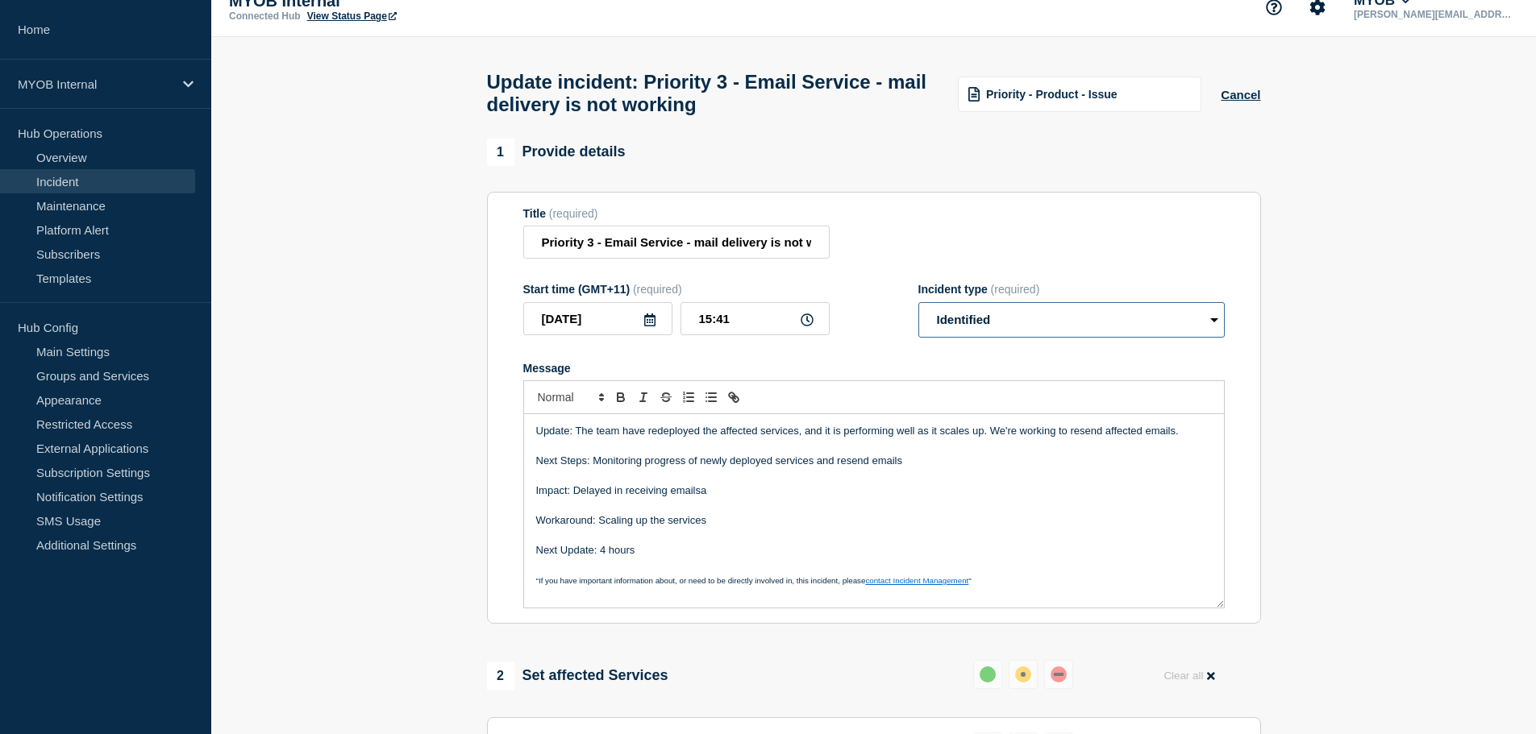
click at [1061, 315] on select "Select option Investigating Identified Monitoring Resolved" at bounding box center [1071, 319] width 306 height 35
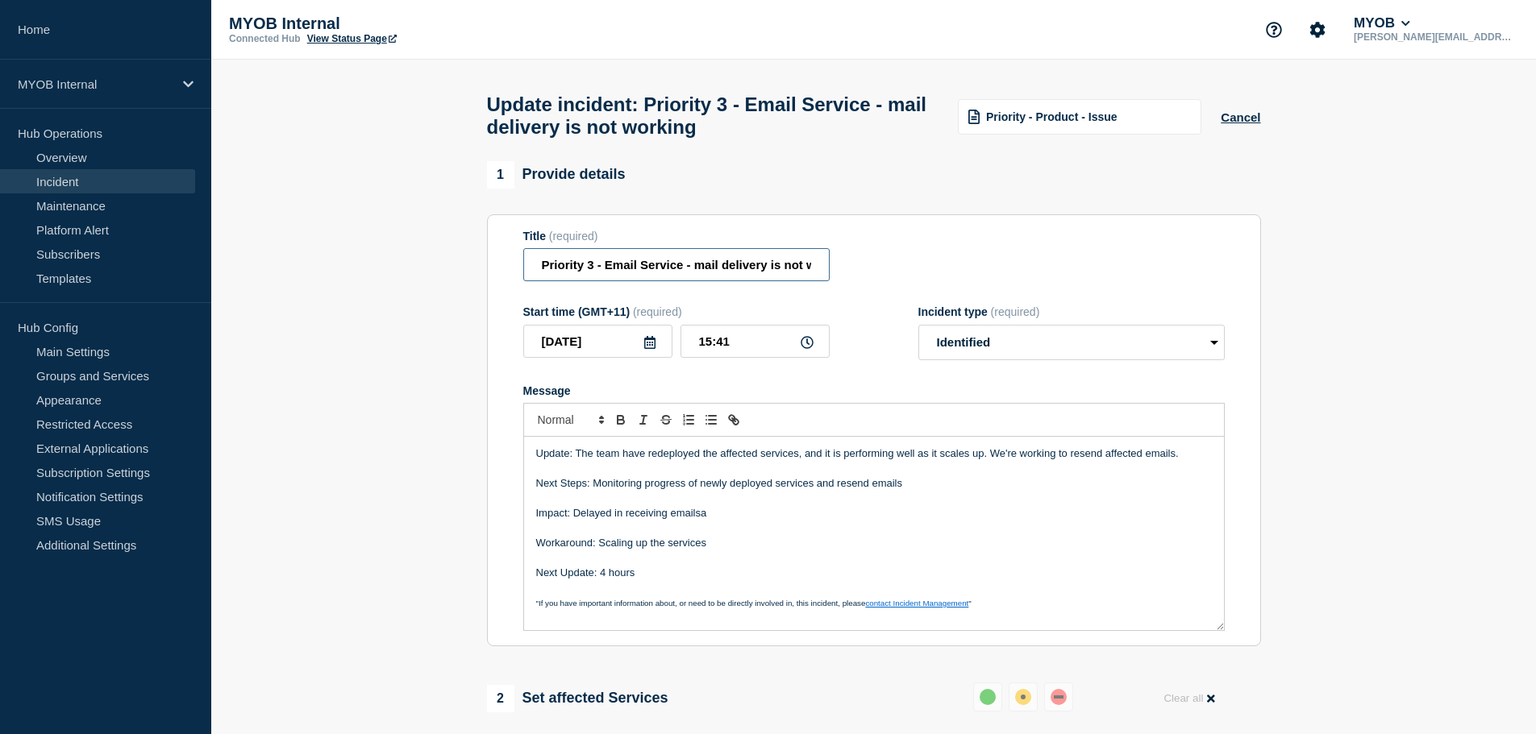
drag, startPoint x: 721, startPoint y: 271, endPoint x: 709, endPoint y: 274, distance: 11.7
click at [722, 271] on input "Priority 3 - Email Service - mail delivery is not working" at bounding box center [676, 264] width 306 height 33
click at [704, 275] on input "Priority 3 - Email Service - mail delivery is not working" at bounding box center [676, 264] width 306 height 33
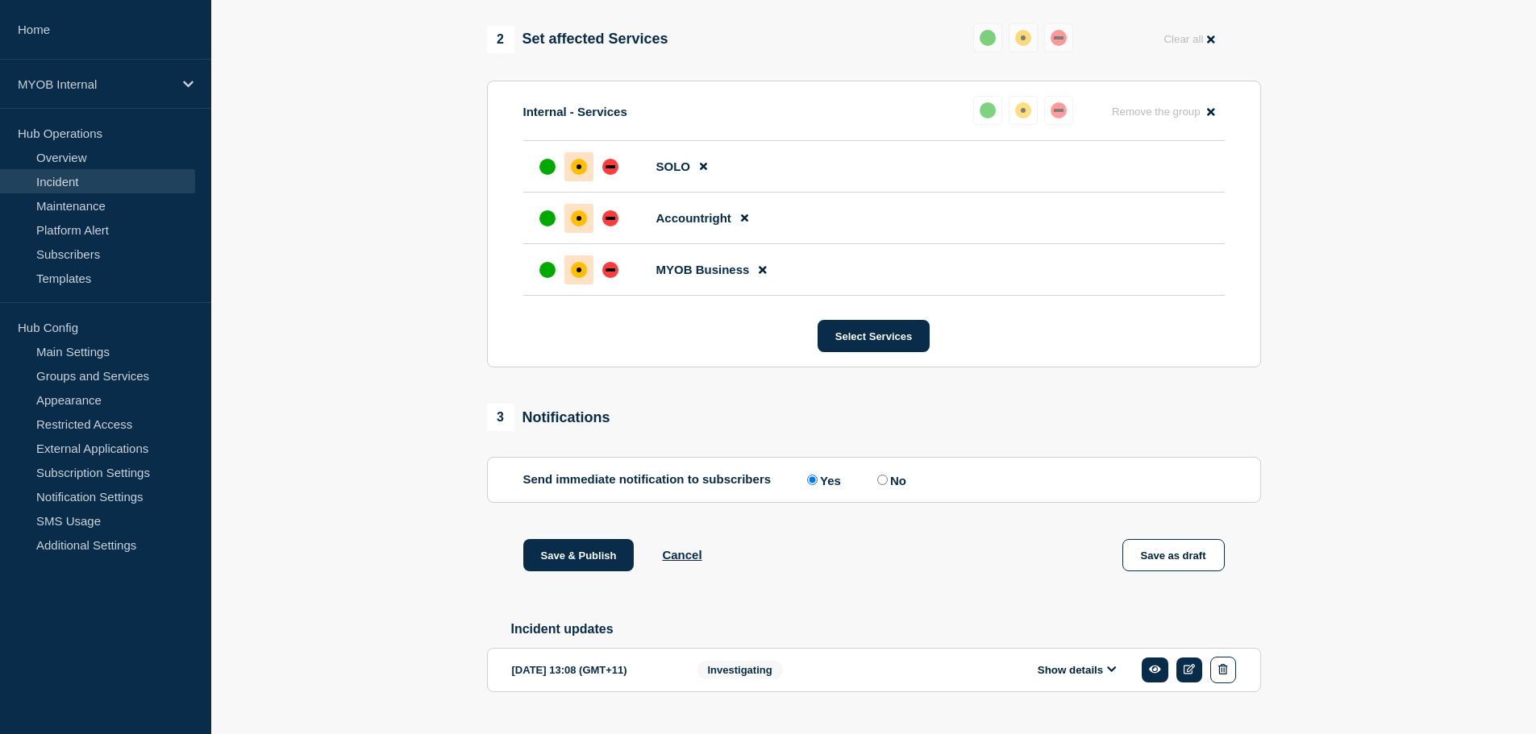
scroll to position [705, 0]
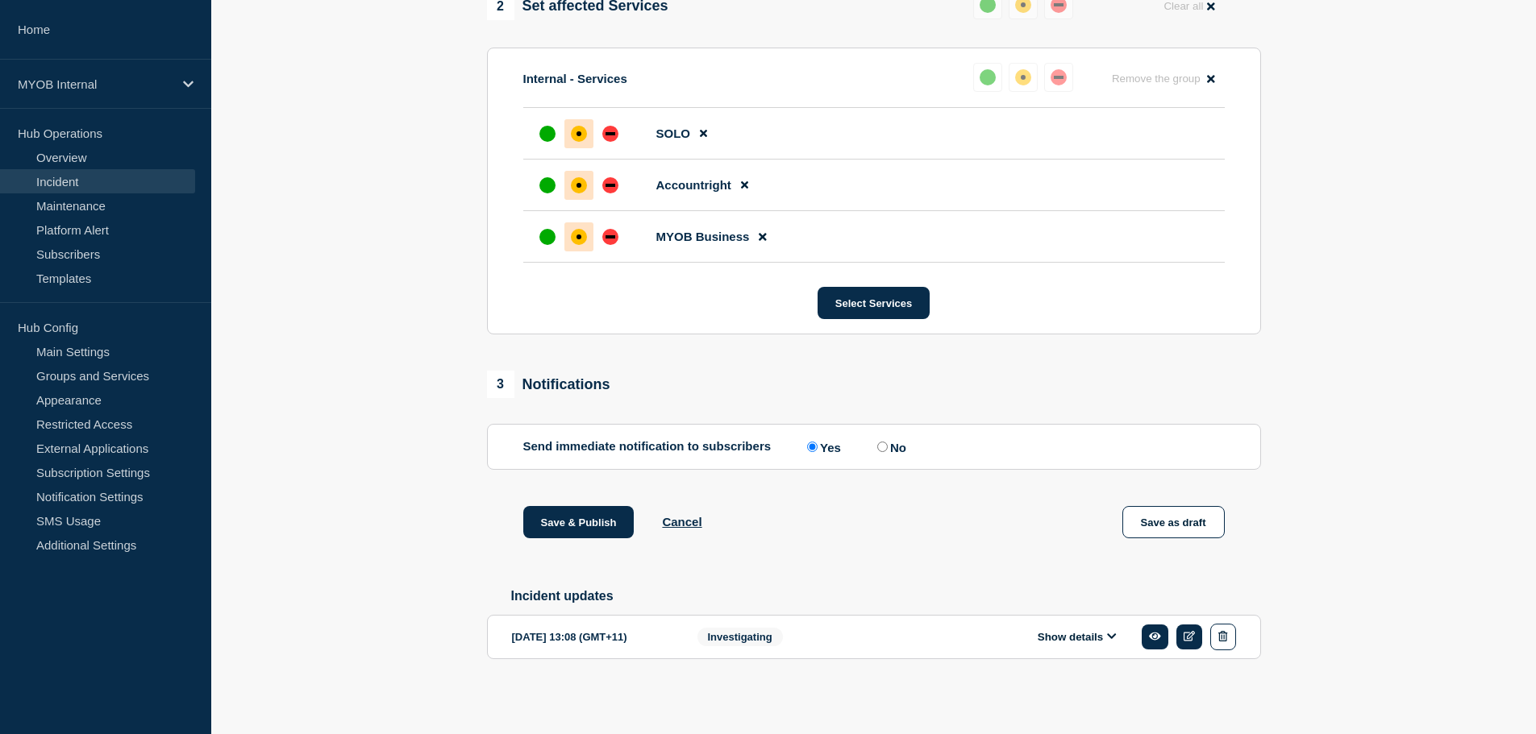
type input "Priority 3 - Email Service - Mail delivery is not working"
click at [378, 509] on section "1 Provide details Title (required) Priority 3 - Email Service - Mail delivery i…" at bounding box center [873, 89] width 1324 height 1241
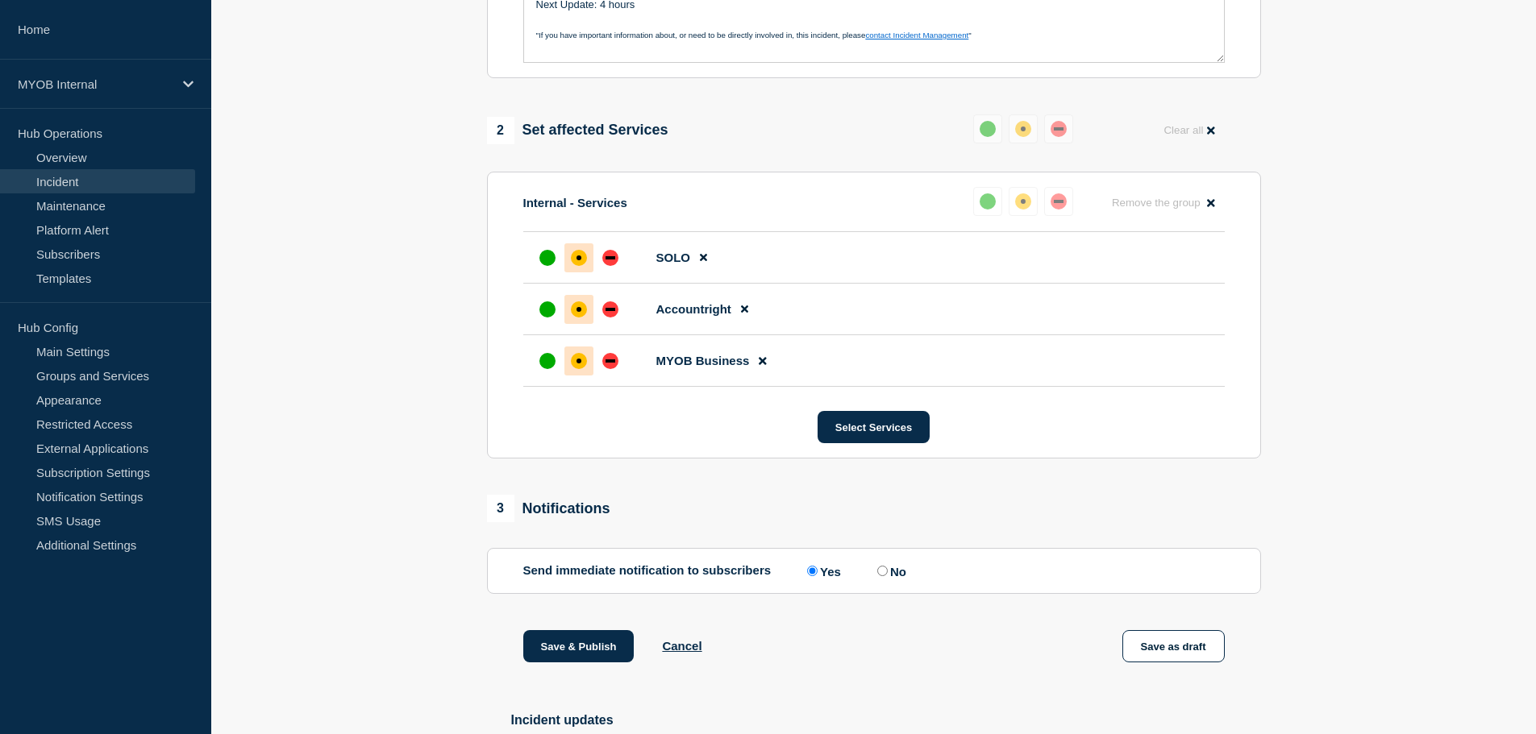
scroll to position [60, 0]
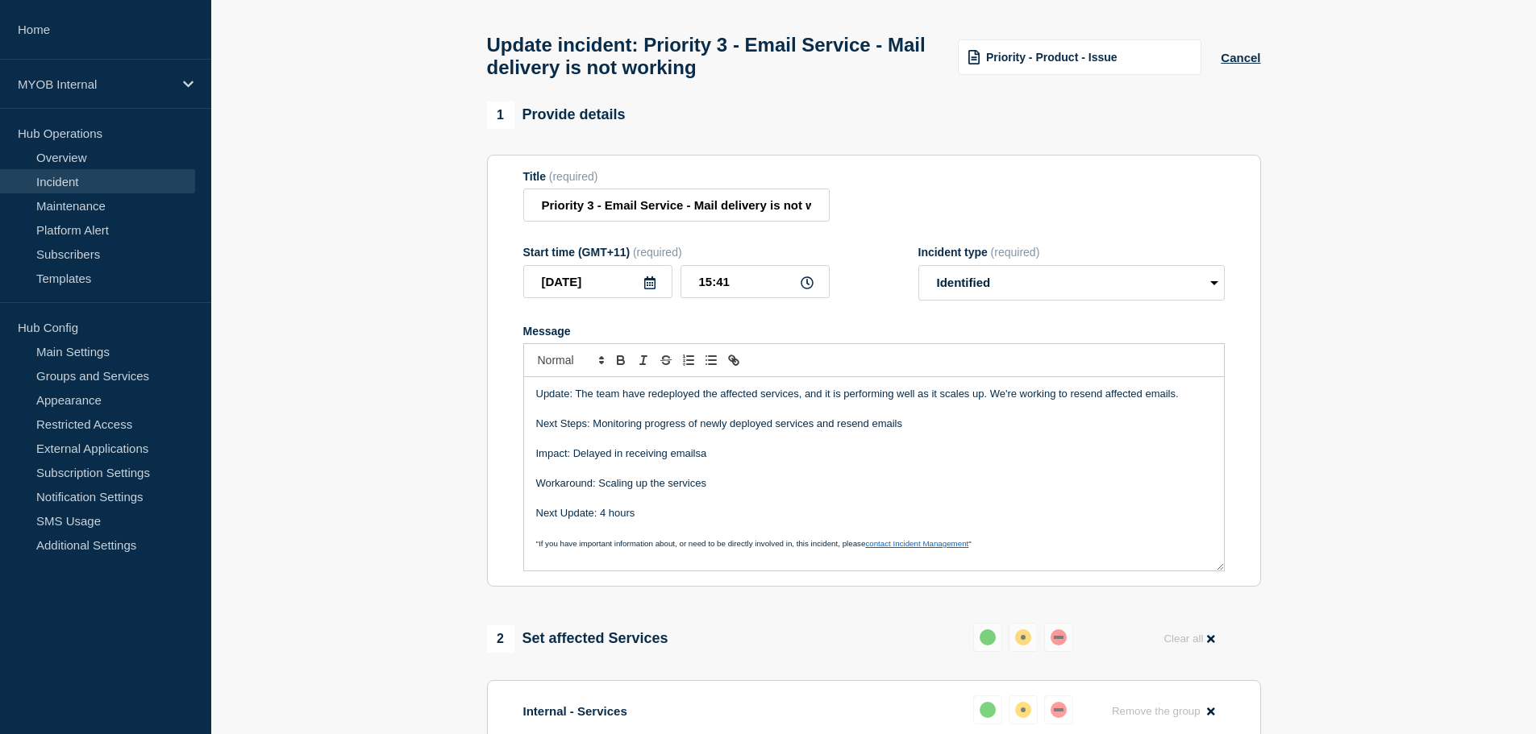
click at [708, 430] on p "Next Steps: Monitoring progress of newly deployed services and resend emails" at bounding box center [874, 424] width 676 height 15
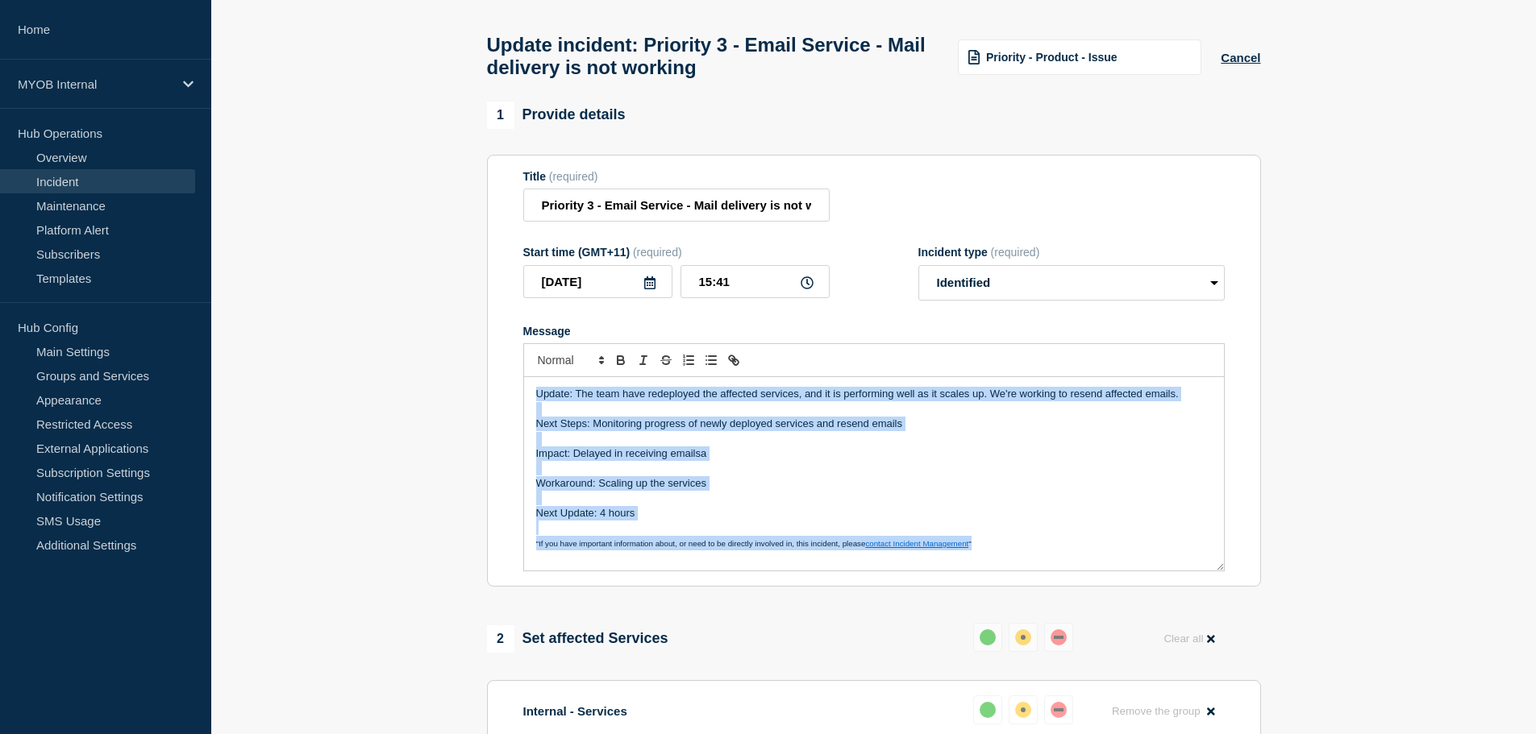
copy div "Update: The team have redeployed the affected services, and it is performing we…"
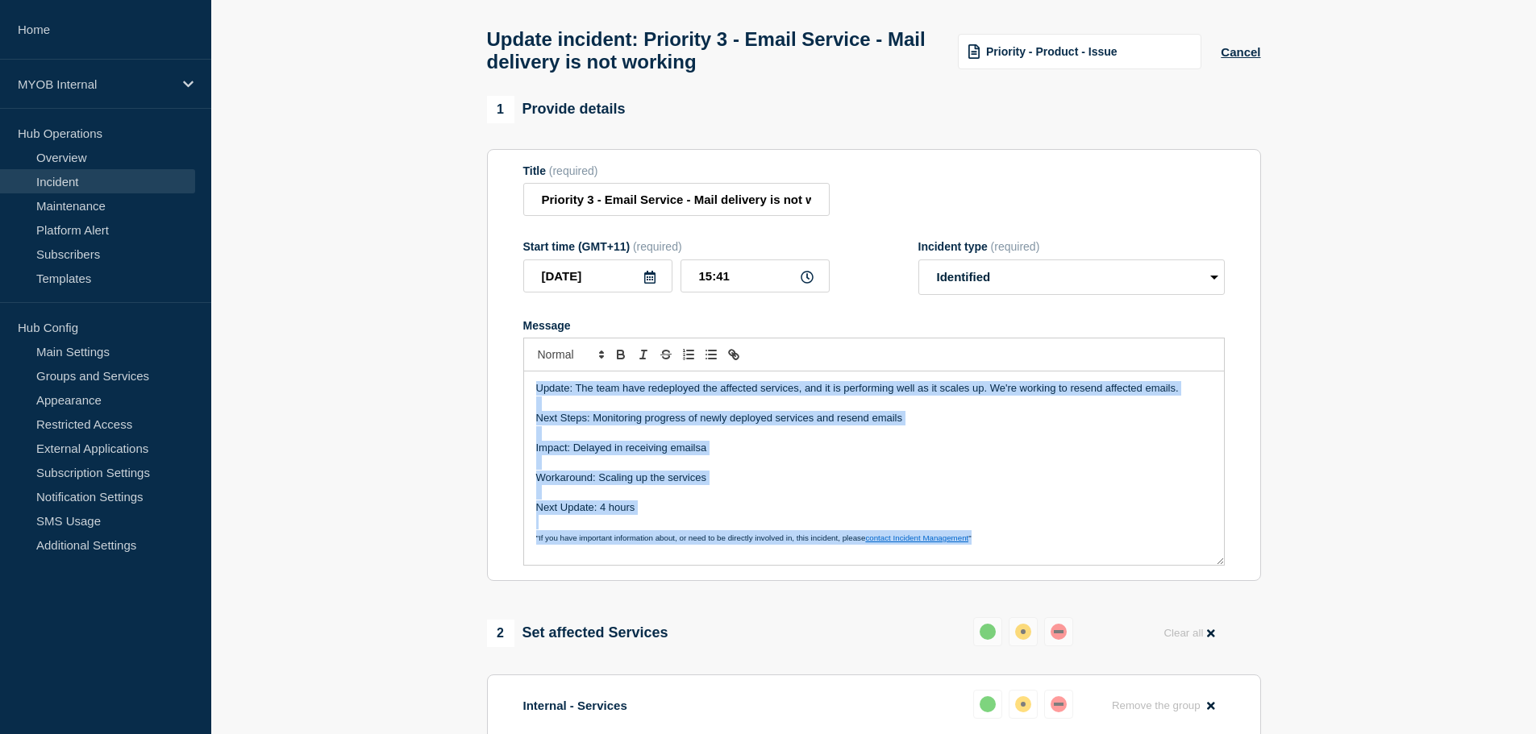
scroll to position [624, 0]
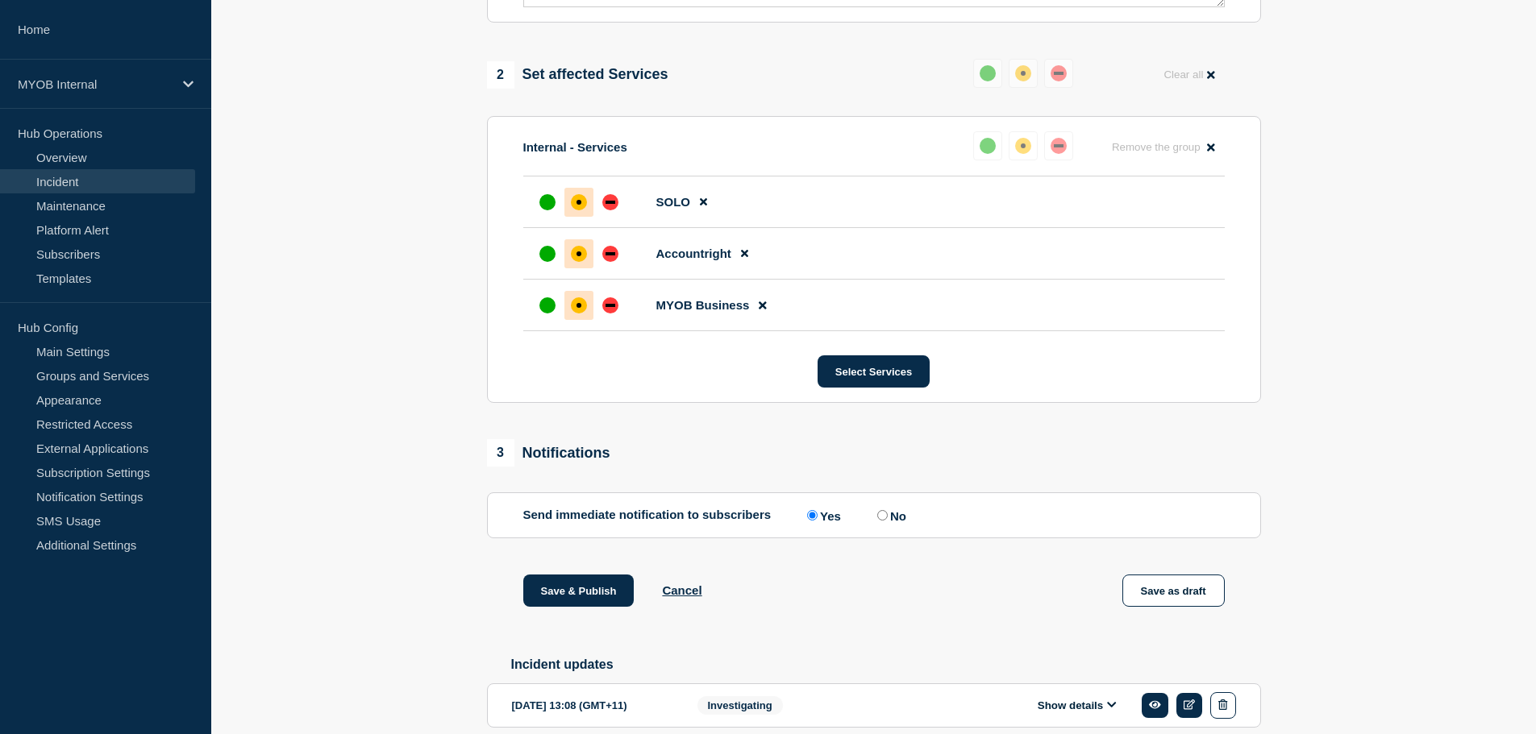
click at [418, 486] on section "1 Provide details Title (required) Priority 3 - Email Service - Mail delivery i…" at bounding box center [873, 157] width 1324 height 1241
click at [545, 593] on button "Save & Publish" at bounding box center [578, 591] width 111 height 32
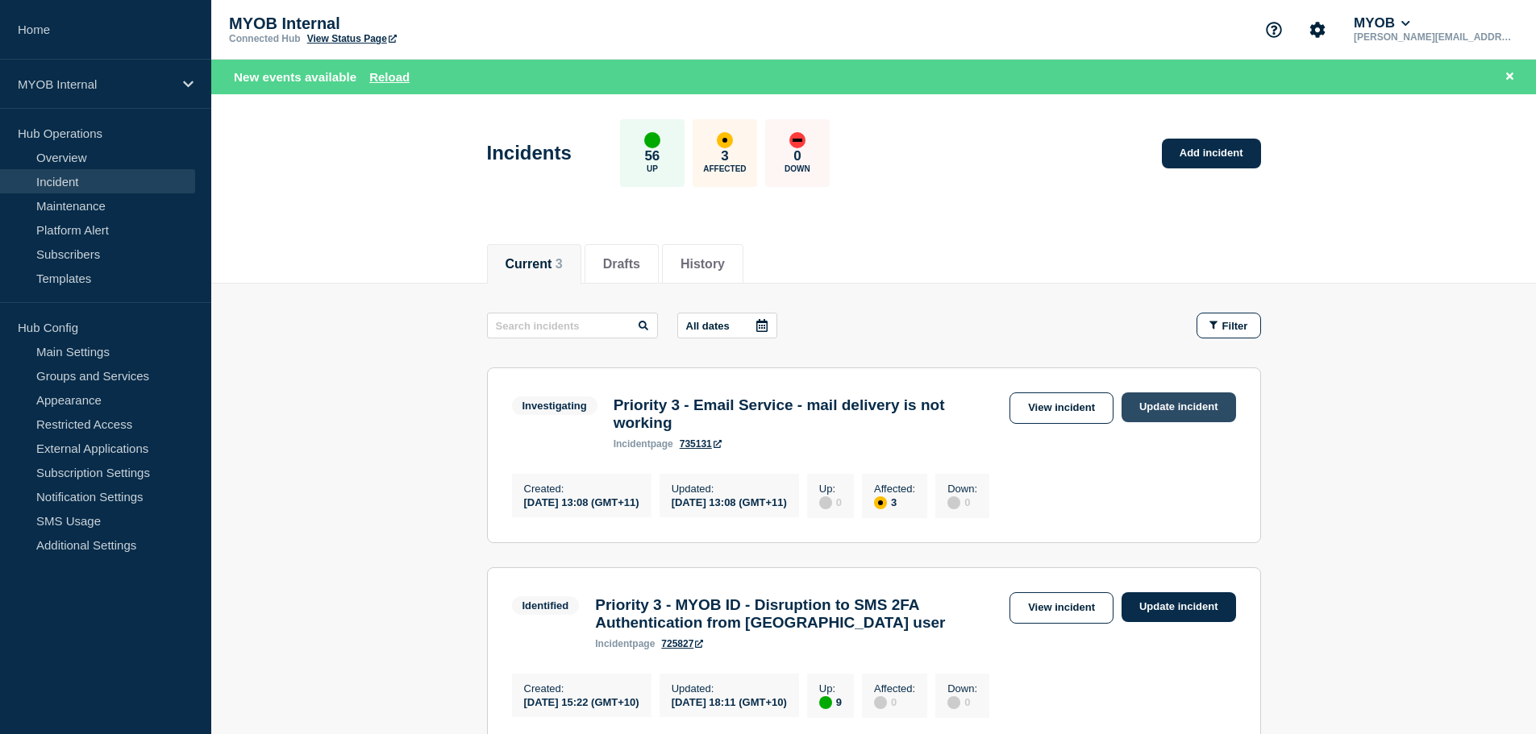
click at [1186, 417] on link "Update incident" at bounding box center [1178, 408] width 114 height 30
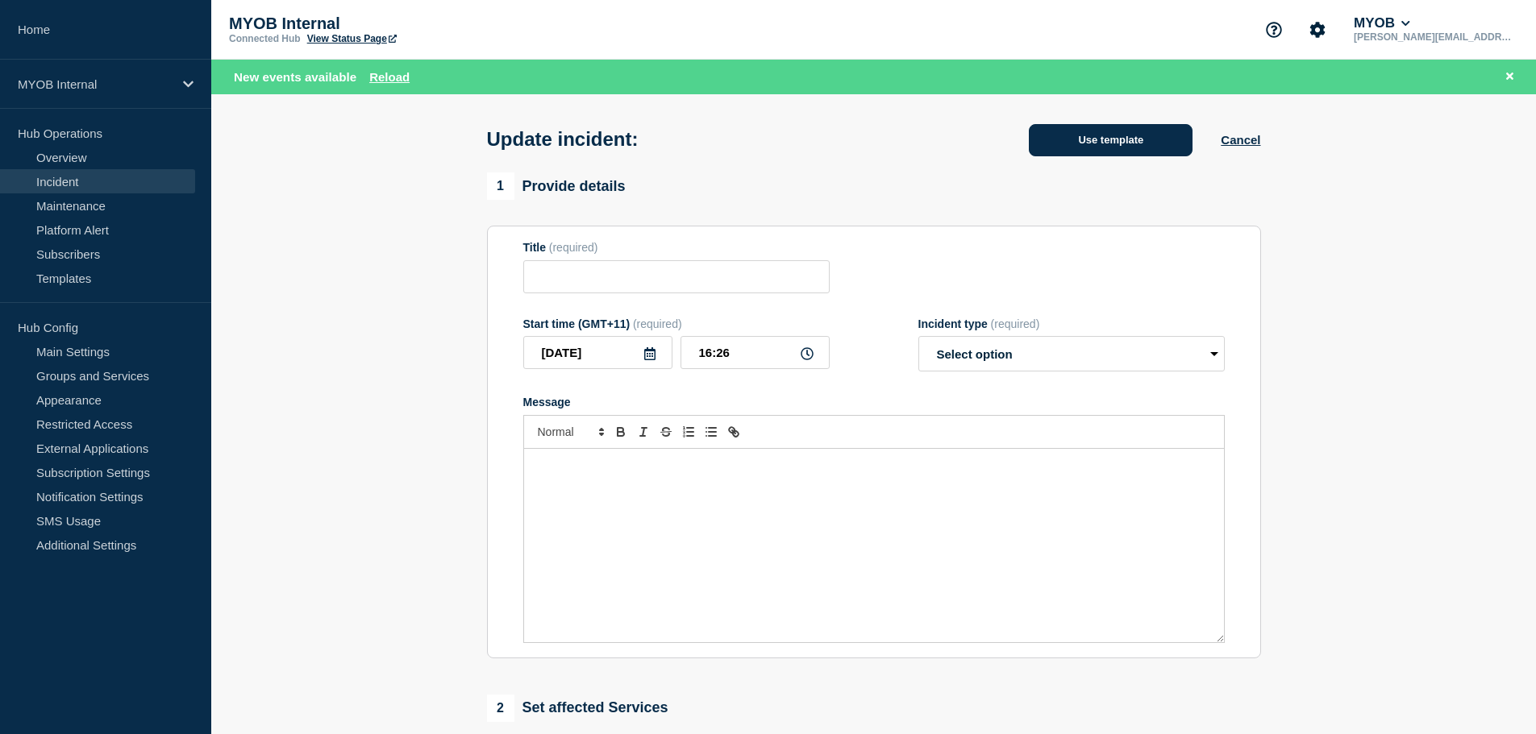
type input "Priority 3 - Email Service - Mail delivery is not working"
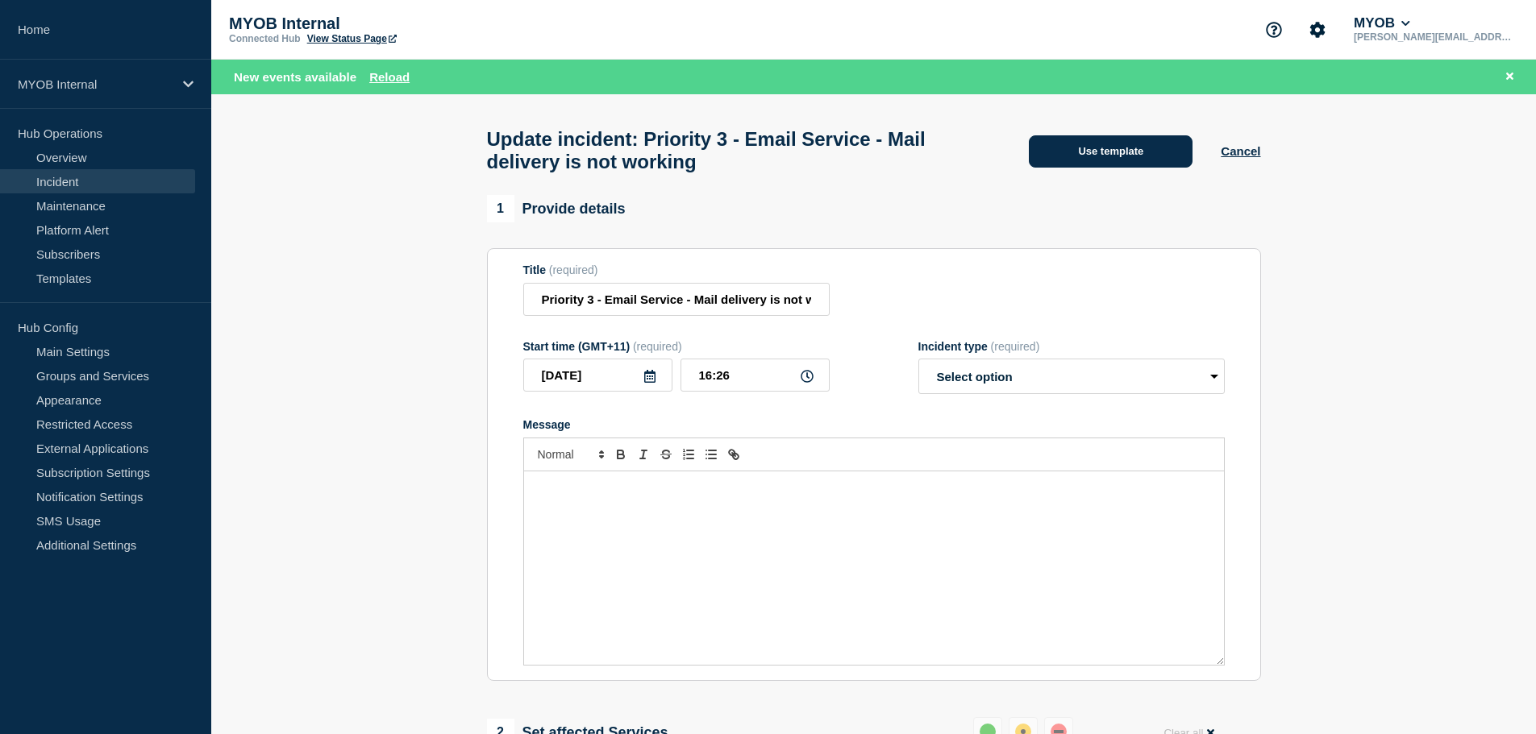
click at [1127, 151] on button "Use template" at bounding box center [1111, 151] width 164 height 32
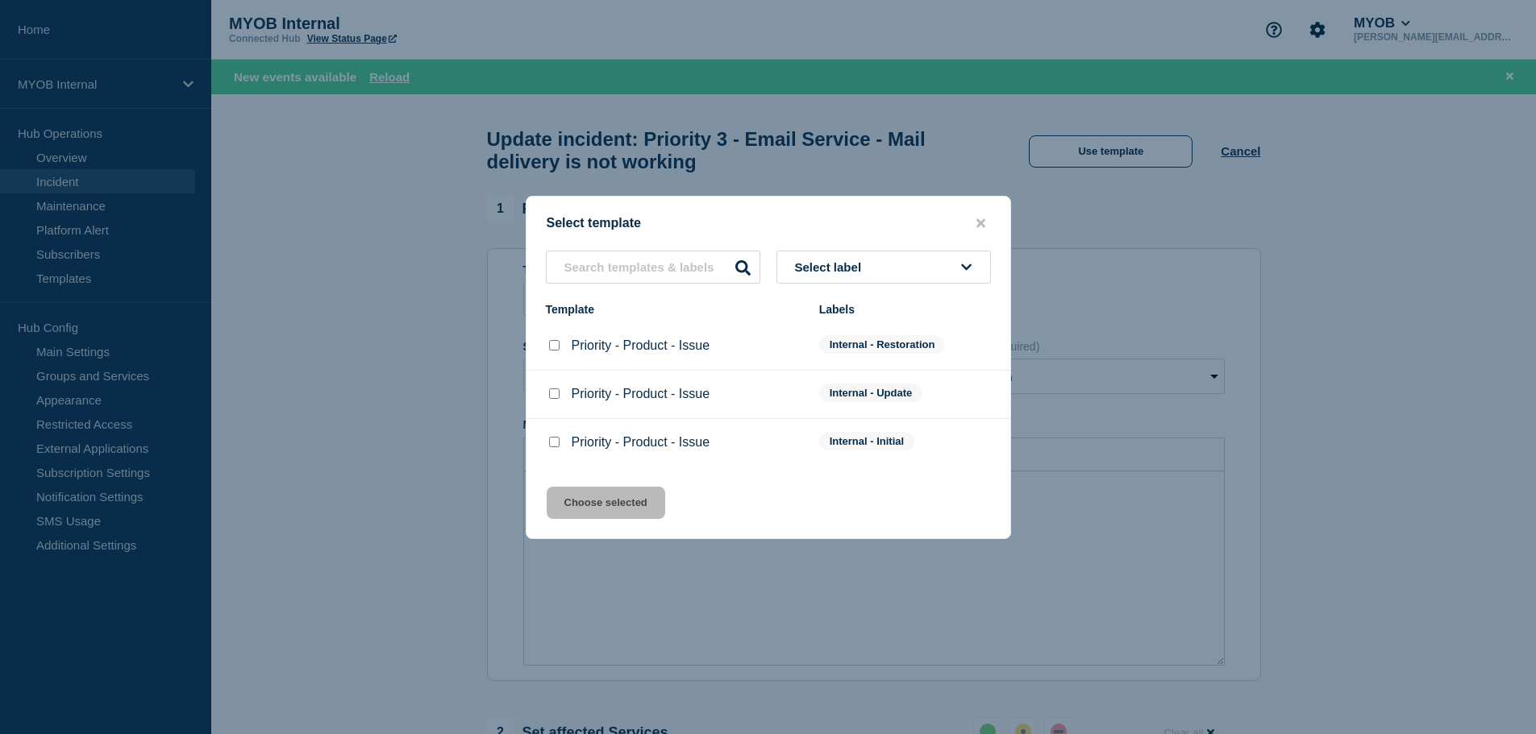
click at [552, 347] on input "Priority - Product - Issue checkbox" at bounding box center [554, 345] width 10 height 10
checkbox input "true"
click at [630, 503] on button "Choose selected" at bounding box center [606, 503] width 119 height 32
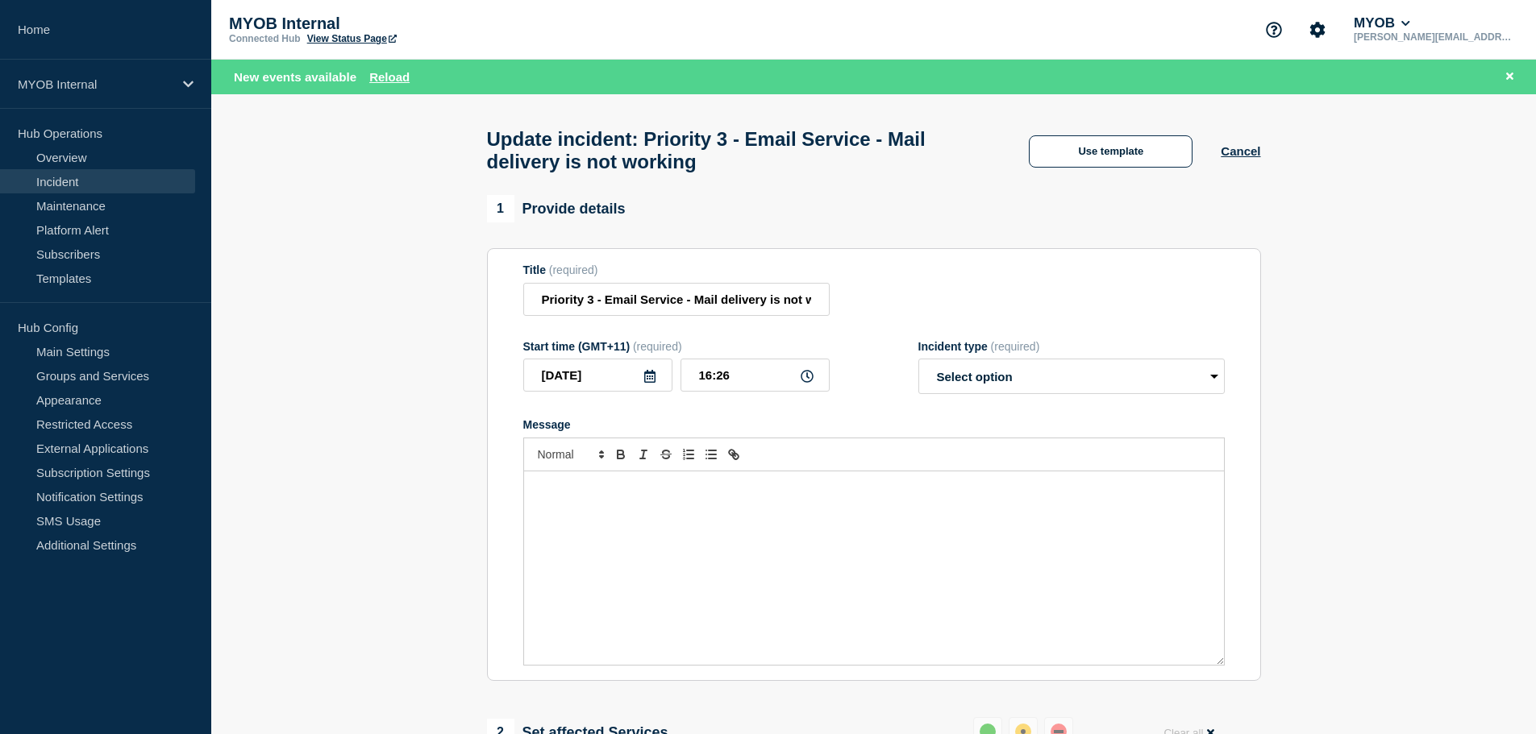
select select "resolved"
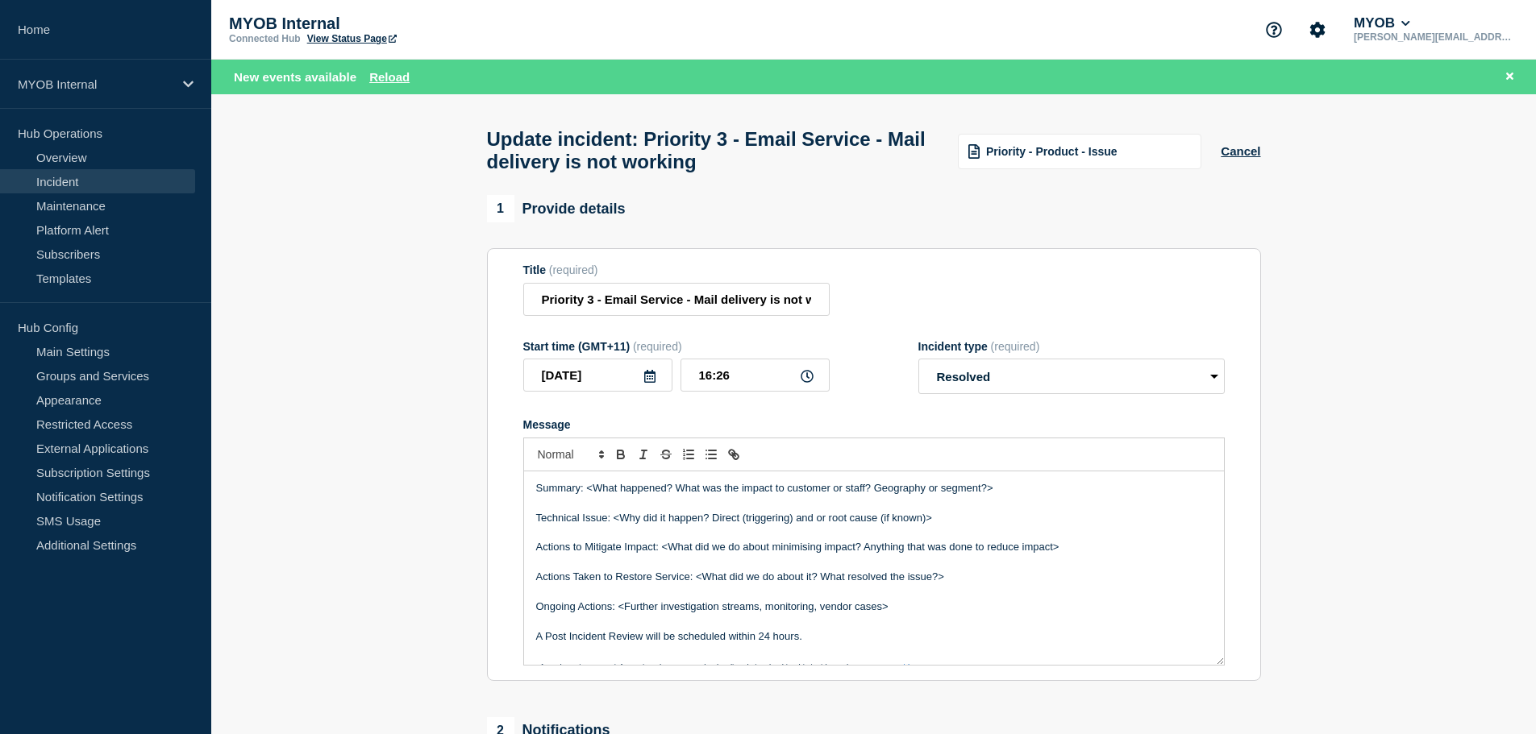
drag, startPoint x: 1508, startPoint y: 76, endPoint x: 826, endPoint y: 119, distance: 683.3
click at [1375, 77] on div "New events available Reload" at bounding box center [877, 77] width 1286 height 19
click at [820, 539] on p "Message" at bounding box center [874, 533] width 676 height 15
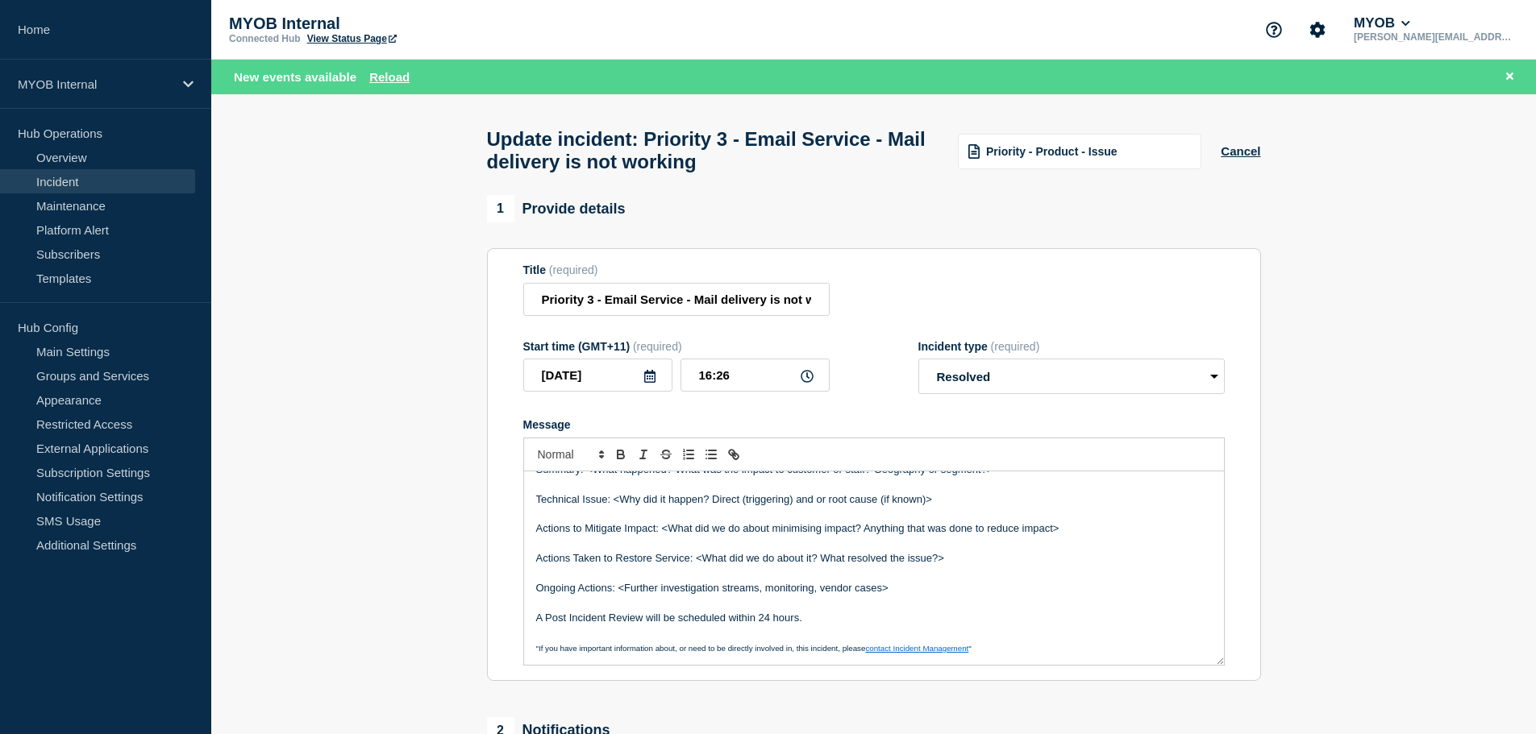
scroll to position [19, 0]
click at [623, 307] on input "Priority 3 - Email Service - Mail delivery is not working" at bounding box center [676, 299] width 306 height 33
click at [611, 506] on p "Technical Issue: <Why did it happen? Direct (triggering) and or root cause (if …" at bounding box center [874, 499] width 676 height 15
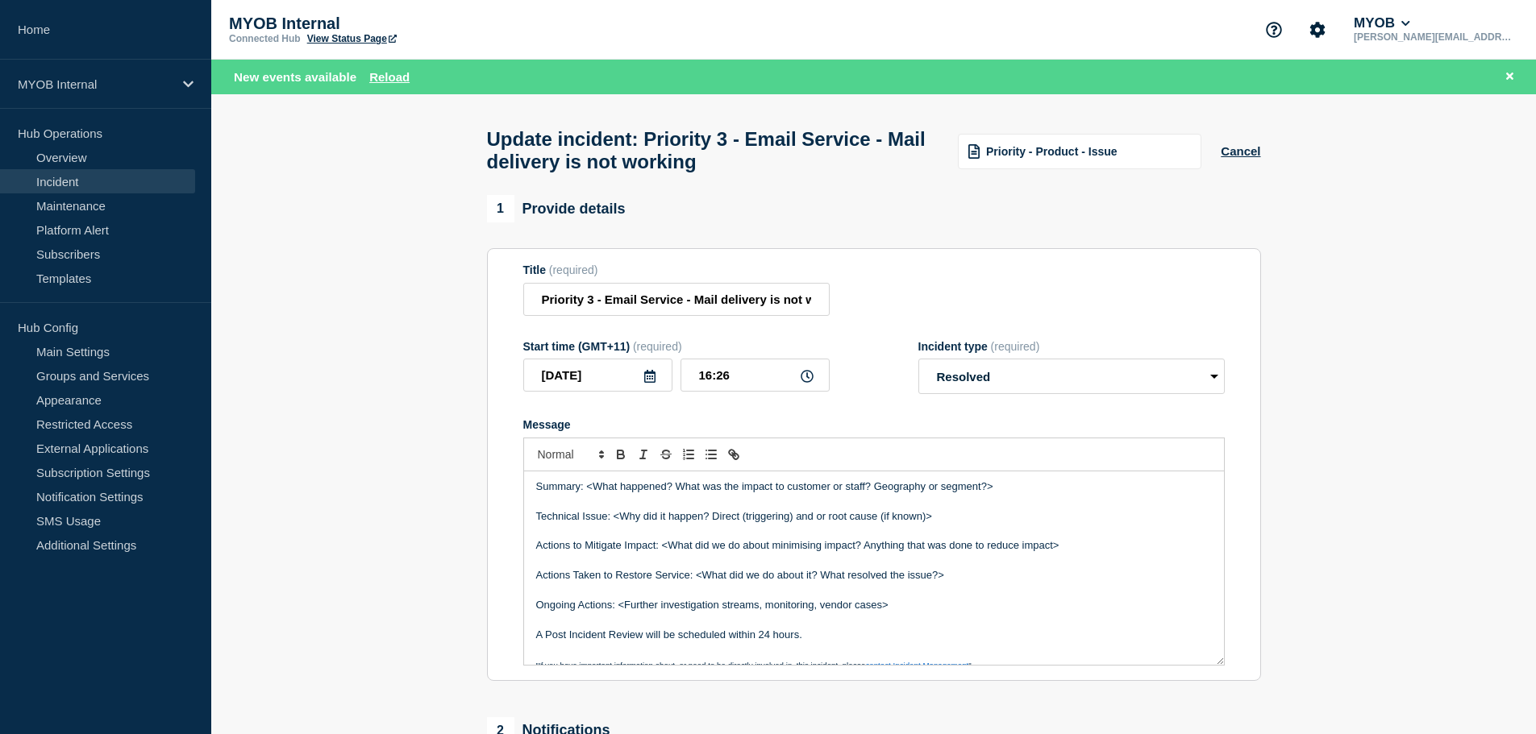
scroll to position [0, 0]
click at [801, 489] on p "Summary: <What happened? What was the impact to customer or staff? Geography or…" at bounding box center [874, 488] width 676 height 15
drag, startPoint x: 987, startPoint y: 496, endPoint x: 588, endPoint y: 490, distance: 399.1
click at [588, 490] on div "Summary: <What happened? What was the impact to customer or staff? Geography or…" at bounding box center [874, 568] width 700 height 193
click at [834, 507] on p "Message" at bounding box center [874, 503] width 676 height 15
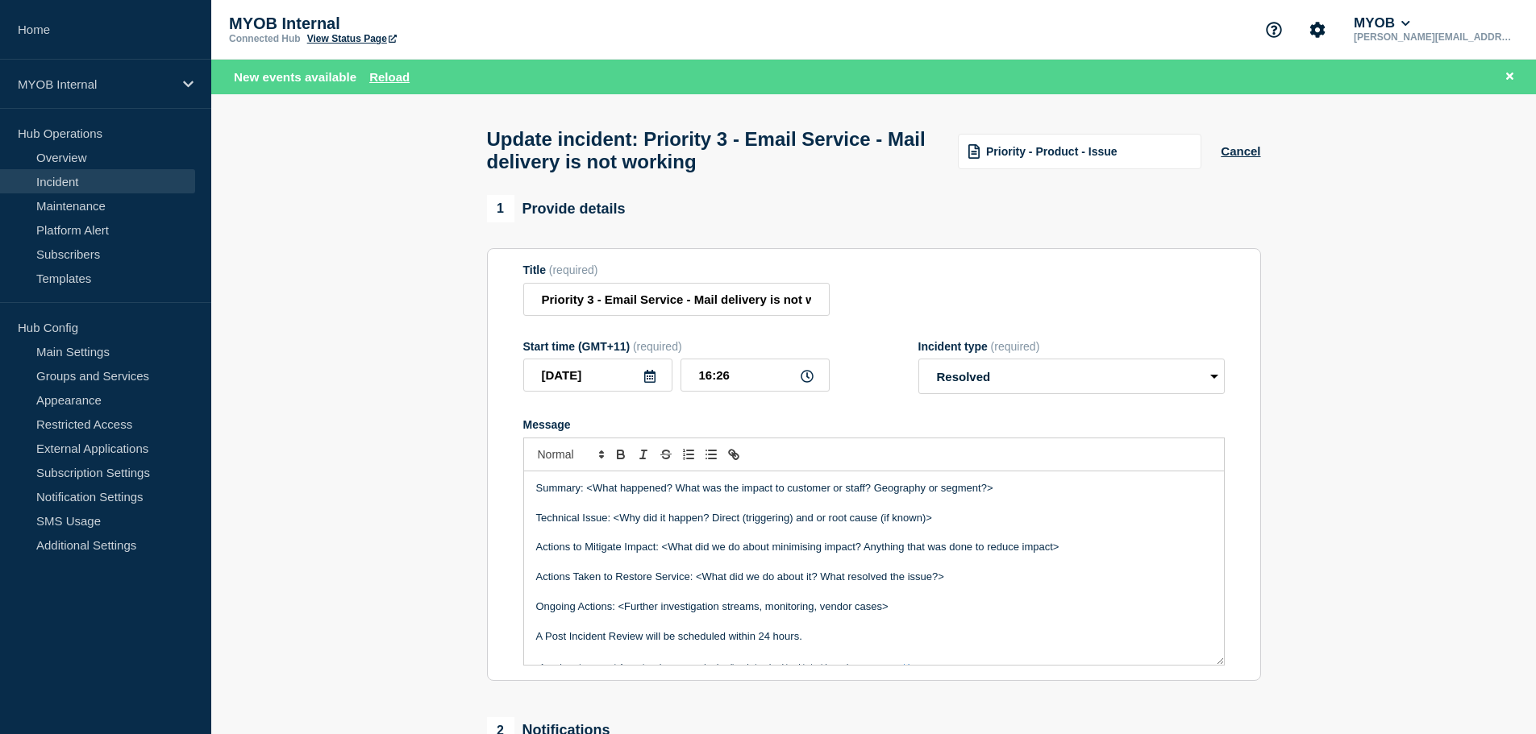
drag, startPoint x: 1010, startPoint y: 499, endPoint x: 588, endPoint y: 500, distance: 422.4
click at [588, 496] on p "Summary: <What happened? What was the impact to customer or staff? Geography or…" at bounding box center [874, 488] width 676 height 15
click at [678, 526] on p "Technical Issue: <Why did it happen? Direct (triggering) and or root cause (if …" at bounding box center [874, 518] width 676 height 15
drag, startPoint x: 983, startPoint y: 526, endPoint x: 620, endPoint y: 522, distance: 363.6
click at [615, 524] on p "Technical Issue: <Why did it happen? Direct (triggering) and or root cause (if …" at bounding box center [874, 518] width 676 height 15
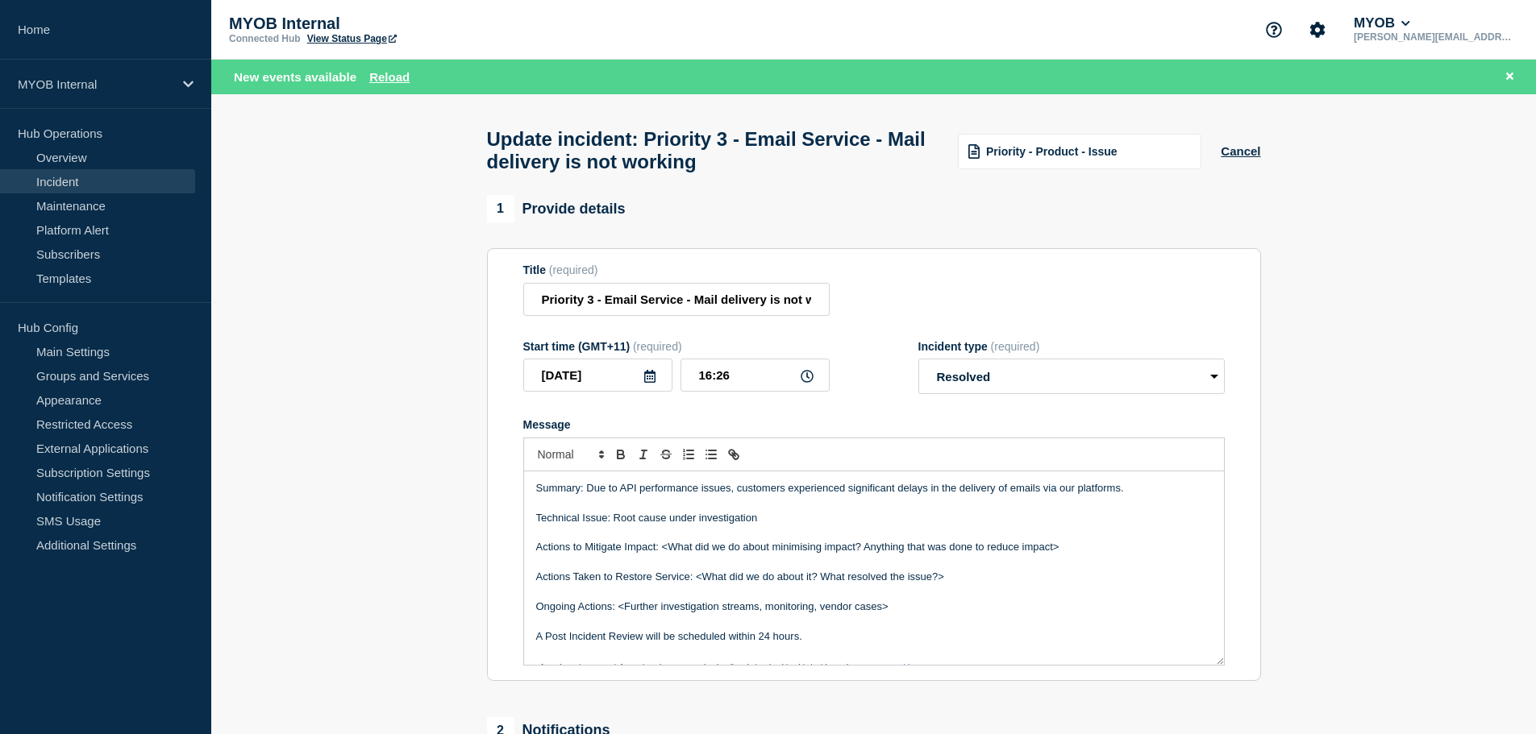
drag, startPoint x: 1103, startPoint y: 553, endPoint x: 661, endPoint y: 551, distance: 441.8
click at [661, 551] on p "Actions to Mitigate Impact: <What did we do about minimising impact? Anything t…" at bounding box center [874, 547] width 676 height 15
drag, startPoint x: 962, startPoint y: 584, endPoint x: 697, endPoint y: 583, distance: 264.4
click at [697, 583] on p "Actions Taken to Restore Service: <What did we do about it? What resolved the i…" at bounding box center [874, 577] width 676 height 15
drag, startPoint x: 990, startPoint y: 584, endPoint x: 950, endPoint y: 585, distance: 40.3
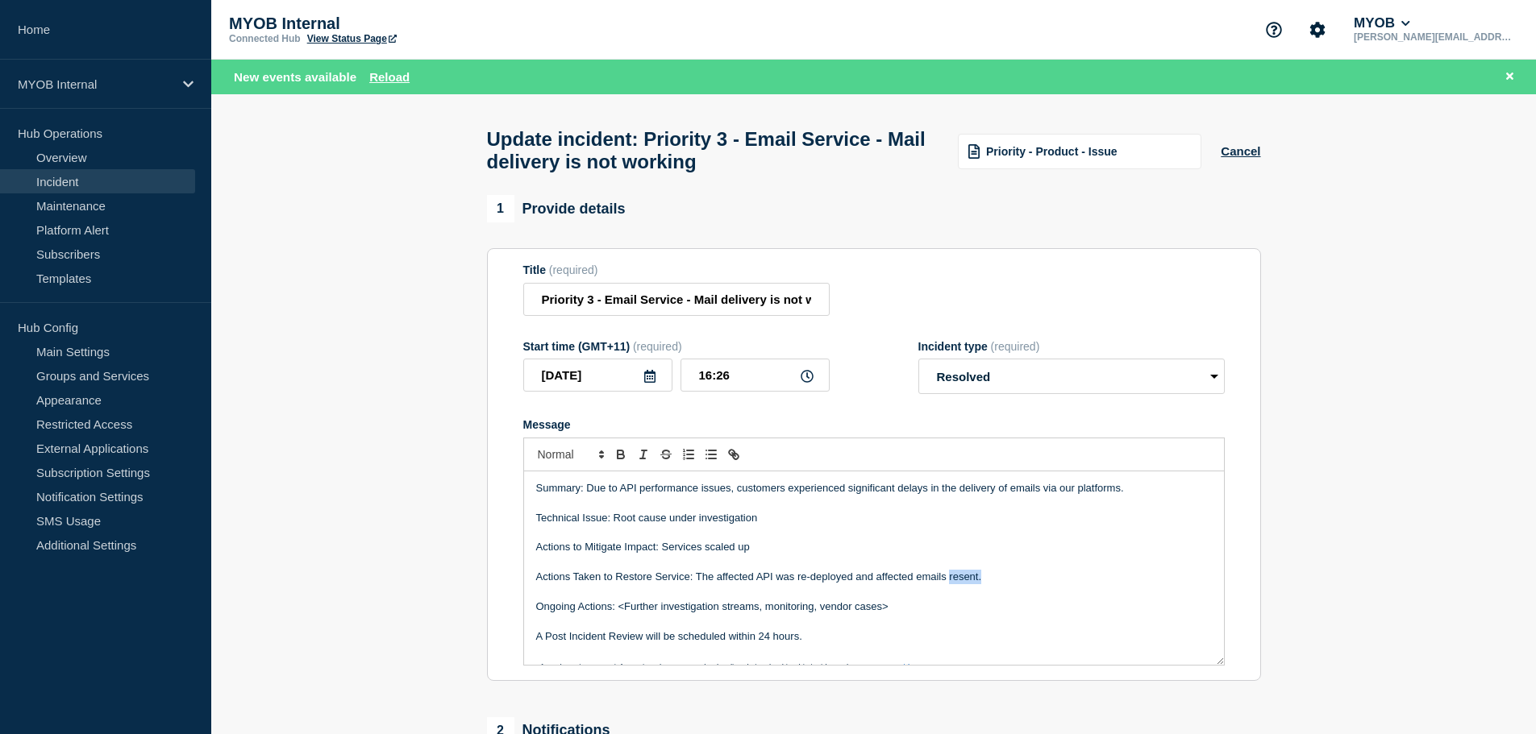
click at [950, 584] on p "Actions Taken to Restore Service: The affected API was re-deployed and affected…" at bounding box center [874, 577] width 676 height 15
click at [960, 584] on p "Actions Taken to Restore Service: The affected API was re-deployed and affected…" at bounding box center [874, 577] width 676 height 15
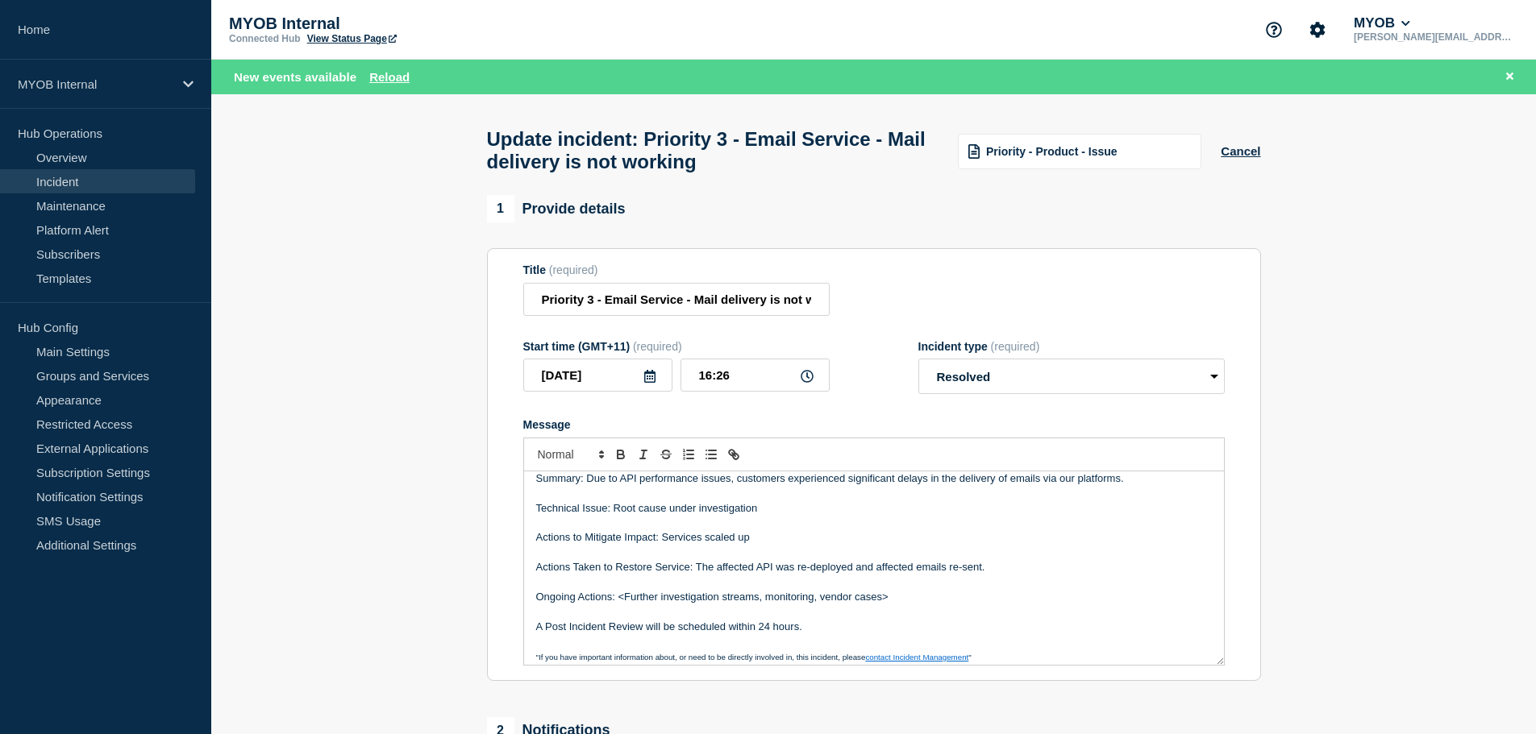
scroll to position [19, 0]
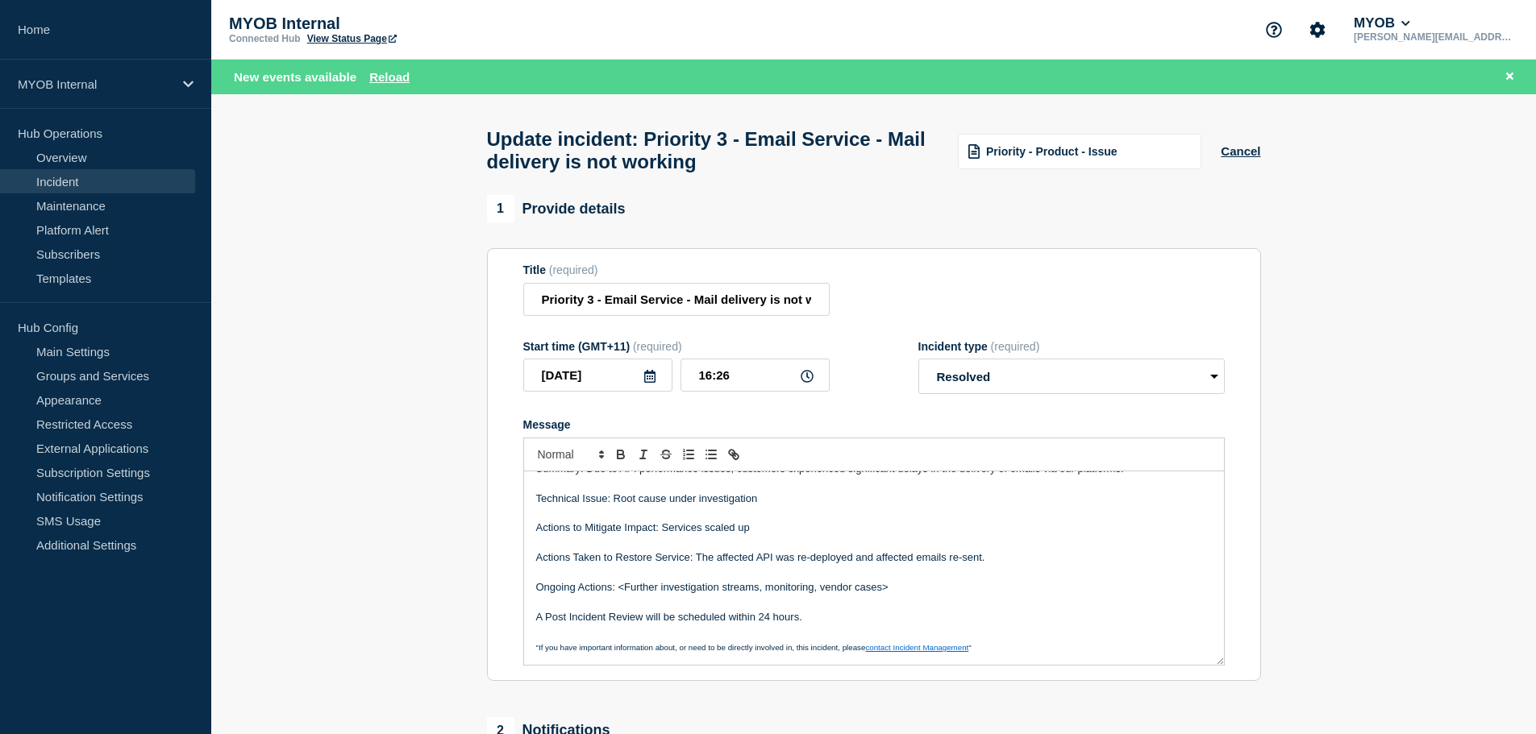
drag, startPoint x: 914, startPoint y: 593, endPoint x: 619, endPoint y: 596, distance: 295.1
click at [619, 595] on p "Ongoing Actions: <Further investigation streams, monitoring, vendor cases>" at bounding box center [874, 587] width 676 height 15
drag, startPoint x: 788, startPoint y: 503, endPoint x: 613, endPoint y: 510, distance: 175.1
click at [613, 506] on p "Technical Issue: Root cause under investigation" at bounding box center [874, 499] width 676 height 15
click at [831, 531] on p "Actions to Mitigate Impact: Services scaled up" at bounding box center [874, 528] width 676 height 15
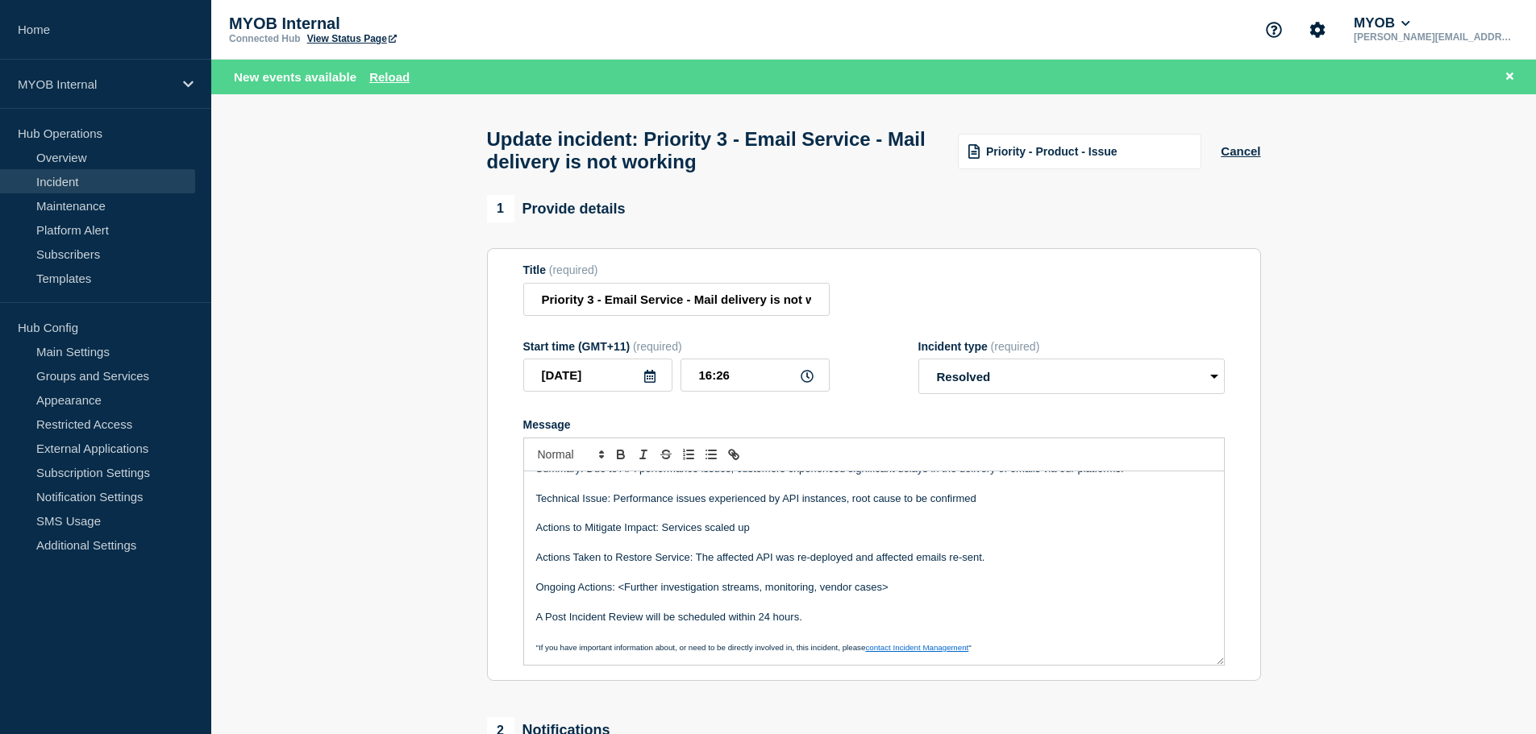
click at [835, 551] on p "Message" at bounding box center [874, 543] width 676 height 15
drag, startPoint x: 975, startPoint y: 569, endPoint x: 1028, endPoint y: 568, distance: 52.4
click at [980, 565] on p "Actions Taken to Restore Service: The affected API was re-deployed and affected…" at bounding box center [874, 558] width 676 height 15
click at [1044, 565] on p "Actions Taken to Restore Service: The affected API was re-deployed and affected…" at bounding box center [874, 558] width 676 height 15
drag, startPoint x: 729, startPoint y: 590, endPoint x: 751, endPoint y: 593, distance: 21.9
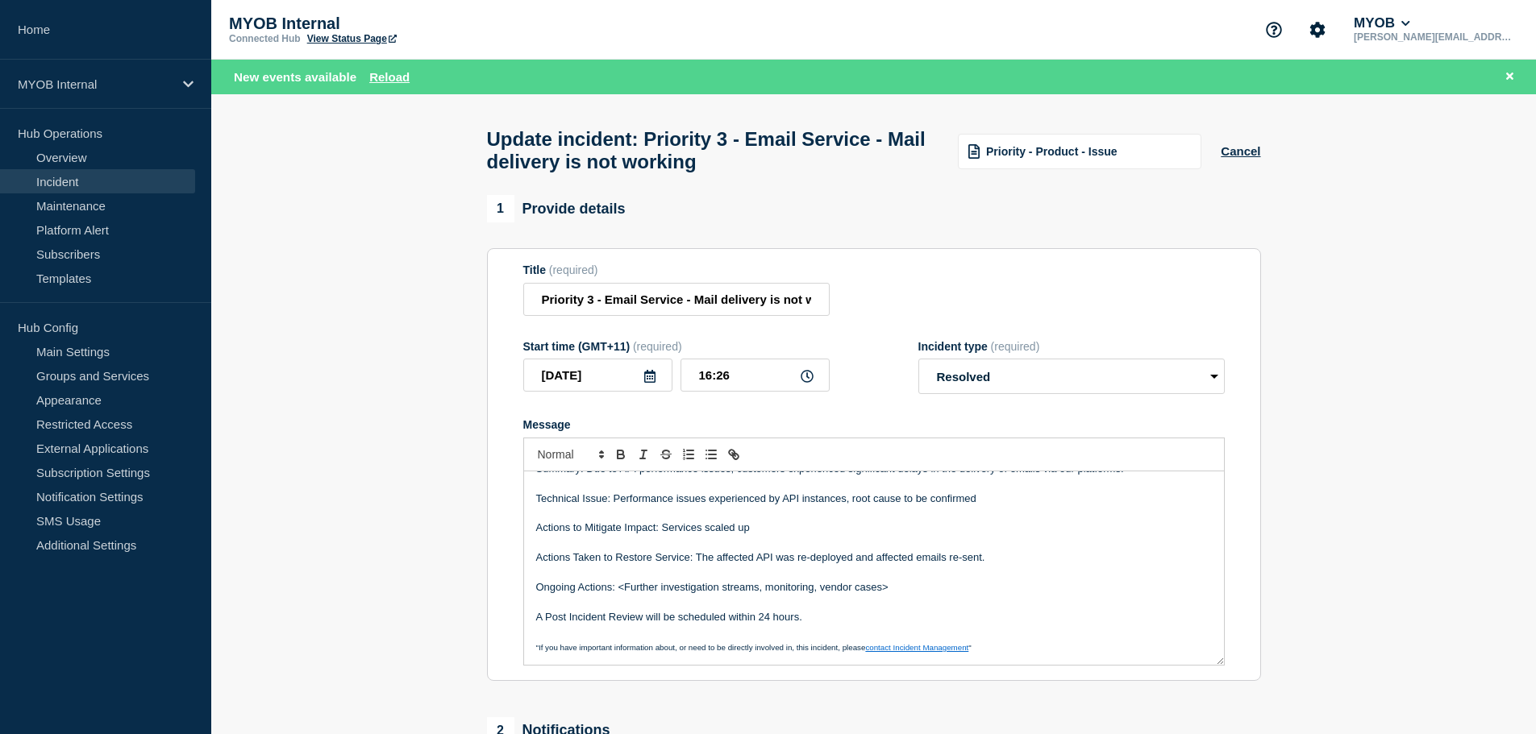
click at [730, 590] on p "Ongoing Actions: <Further investigation streams, monitoring, vendor cases>" at bounding box center [874, 587] width 676 height 15
drag, startPoint x: 912, startPoint y: 594, endPoint x: 621, endPoint y: 596, distance: 291.0
click at [621, 595] on p "Ongoing Actions: <Further investigation streams, monitoring, vendor cases>" at bounding box center [874, 587] width 676 height 15
click at [780, 625] on p "A Post Incident Review will be scheduled within 24 hours." at bounding box center [874, 617] width 676 height 15
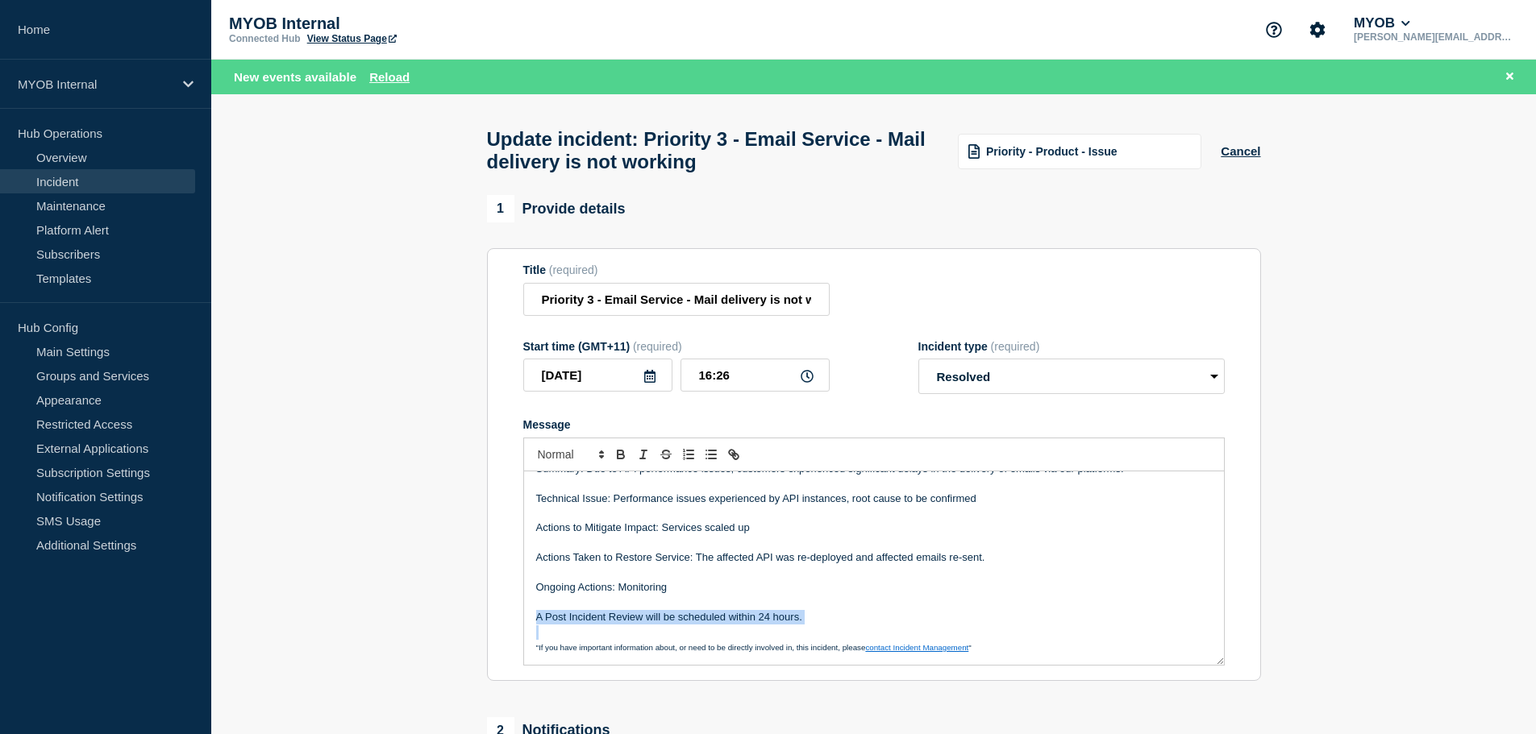
click at [780, 625] on p "A Post Incident Review will be scheduled within 24 hours." at bounding box center [874, 617] width 676 height 15
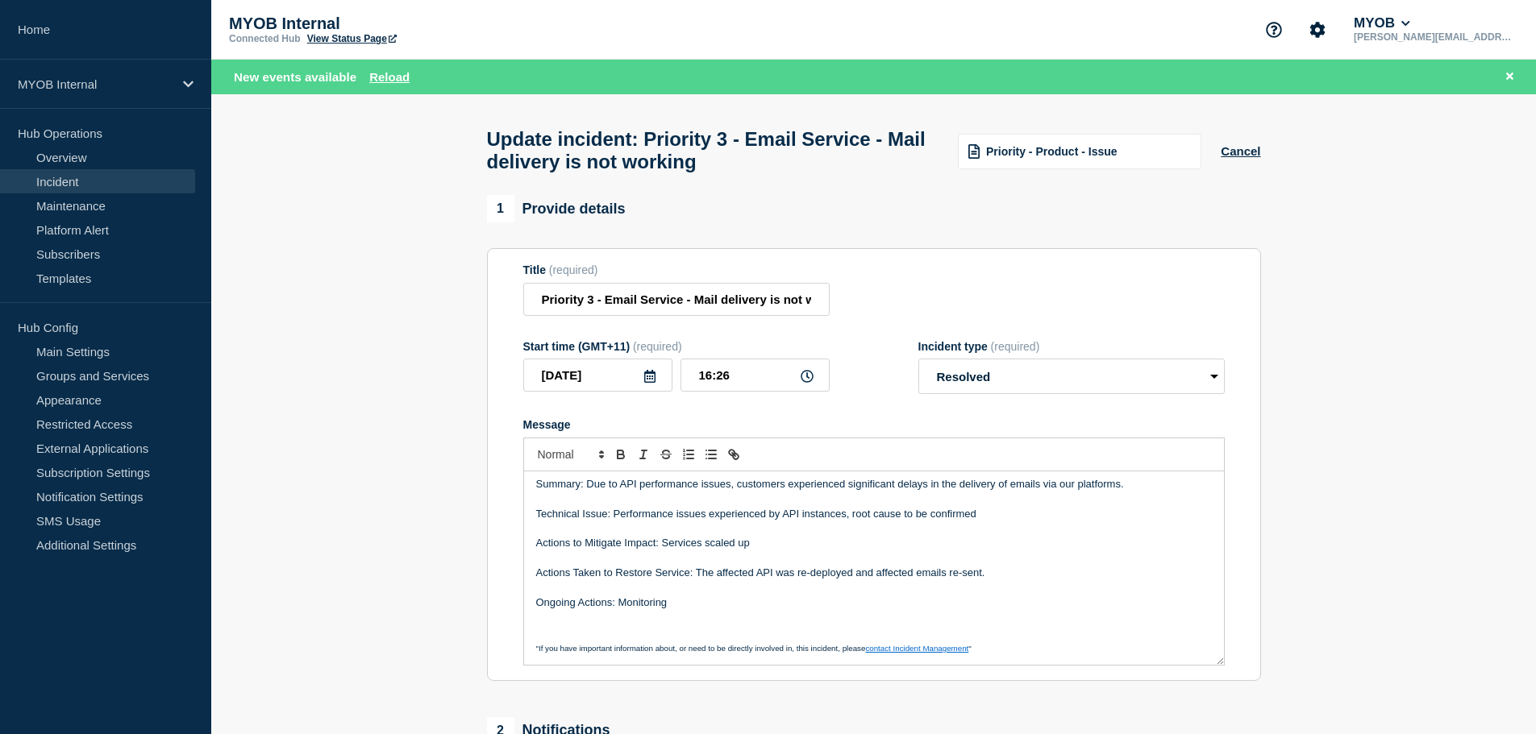
scroll to position [0, 0]
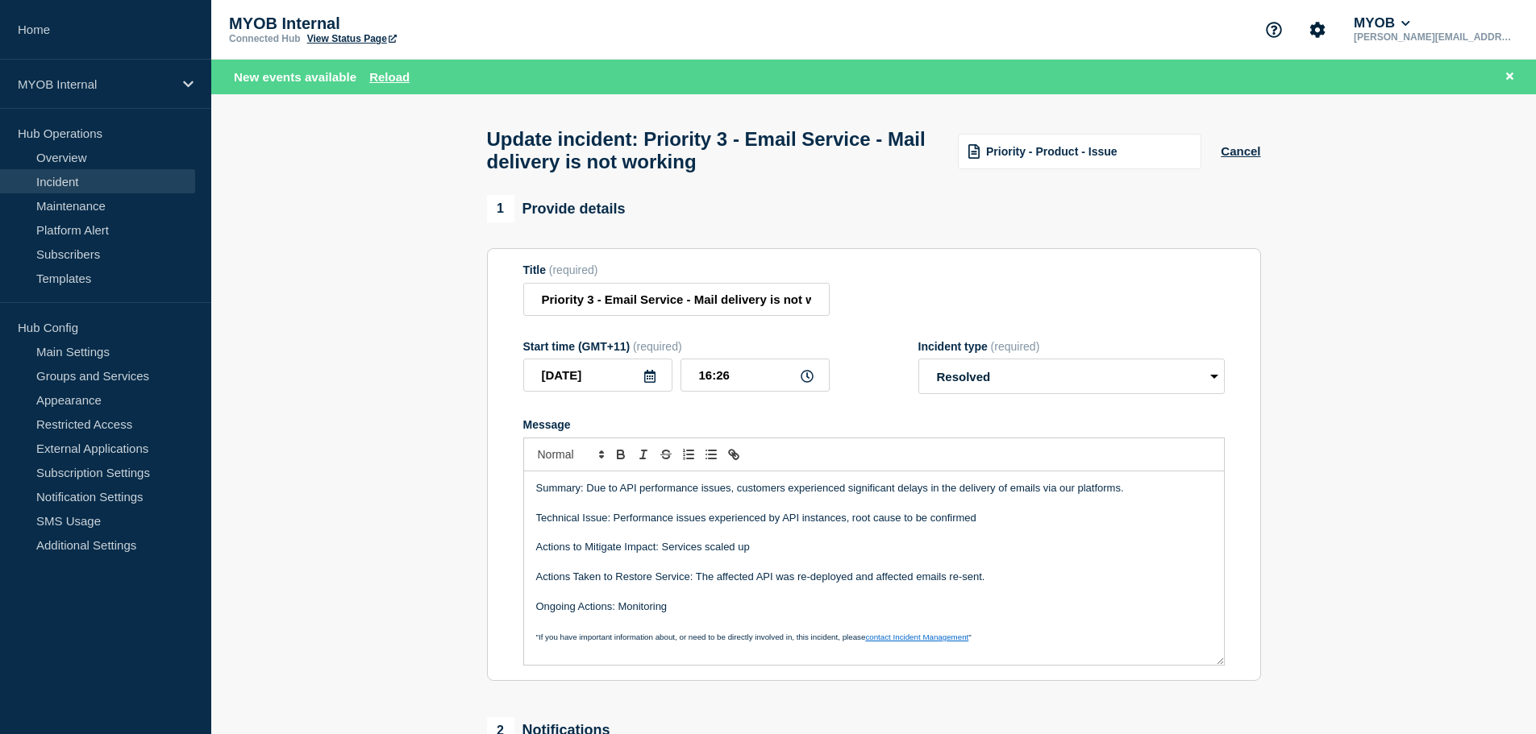
click at [742, 614] on p "Ongoing Actions: Monitoring" at bounding box center [874, 607] width 676 height 15
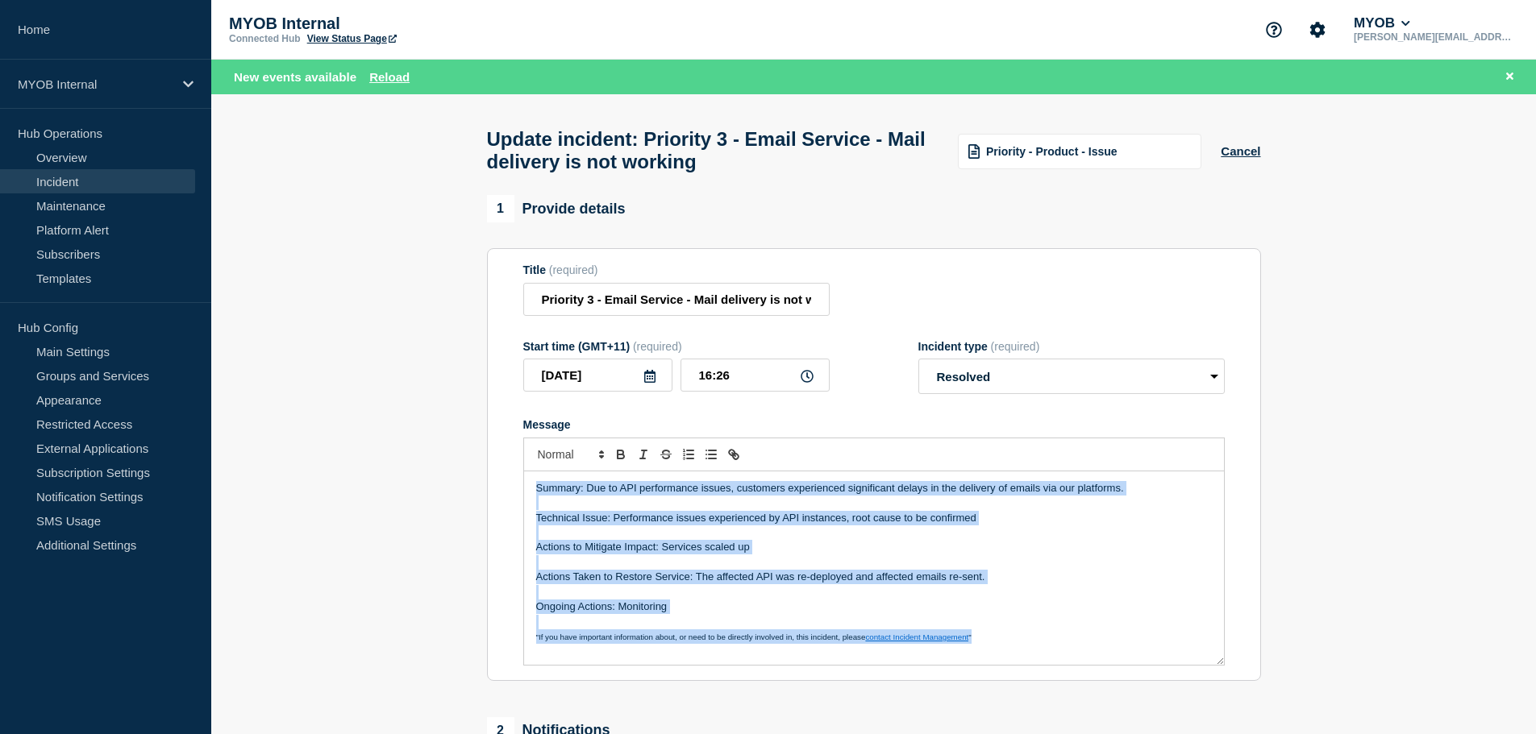
copy div "Summary: Due to API performance issues, customers experienced significant delay…"
click at [814, 593] on div "Summary: Due to API performance issues, customers experienced significant delay…" at bounding box center [874, 568] width 700 height 193
click at [813, 584] on p "Actions Taken to Restore Service: The affected API was re-deployed and affected…" at bounding box center [874, 577] width 676 height 15
click at [805, 584] on p "Actions Taken to Restore Service: The affected API was re-deployed and affected…" at bounding box center [874, 577] width 676 height 15
copy div "Summary: Due to API performance issues, customers experienced significant delay…"
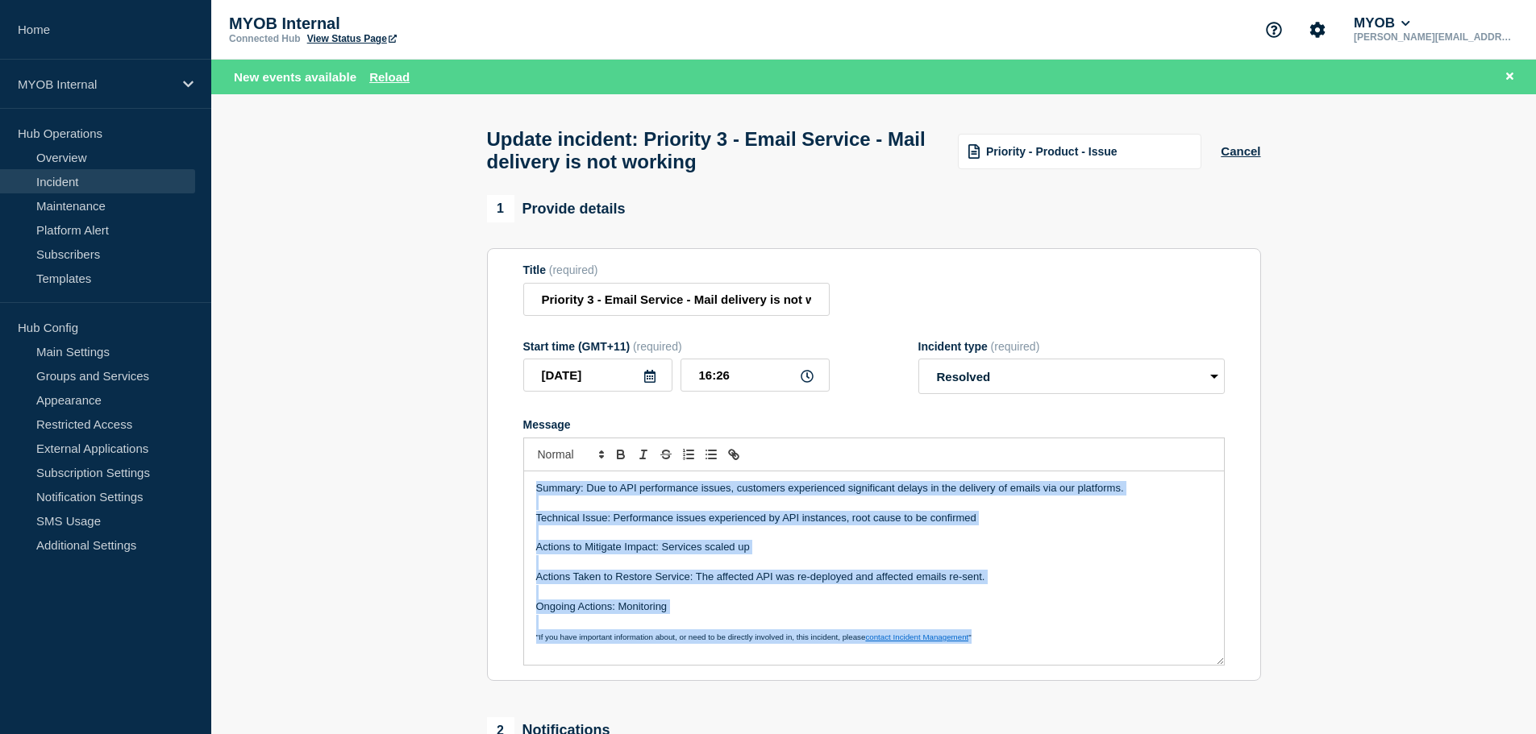
click at [905, 570] on p "Message" at bounding box center [874, 562] width 676 height 15
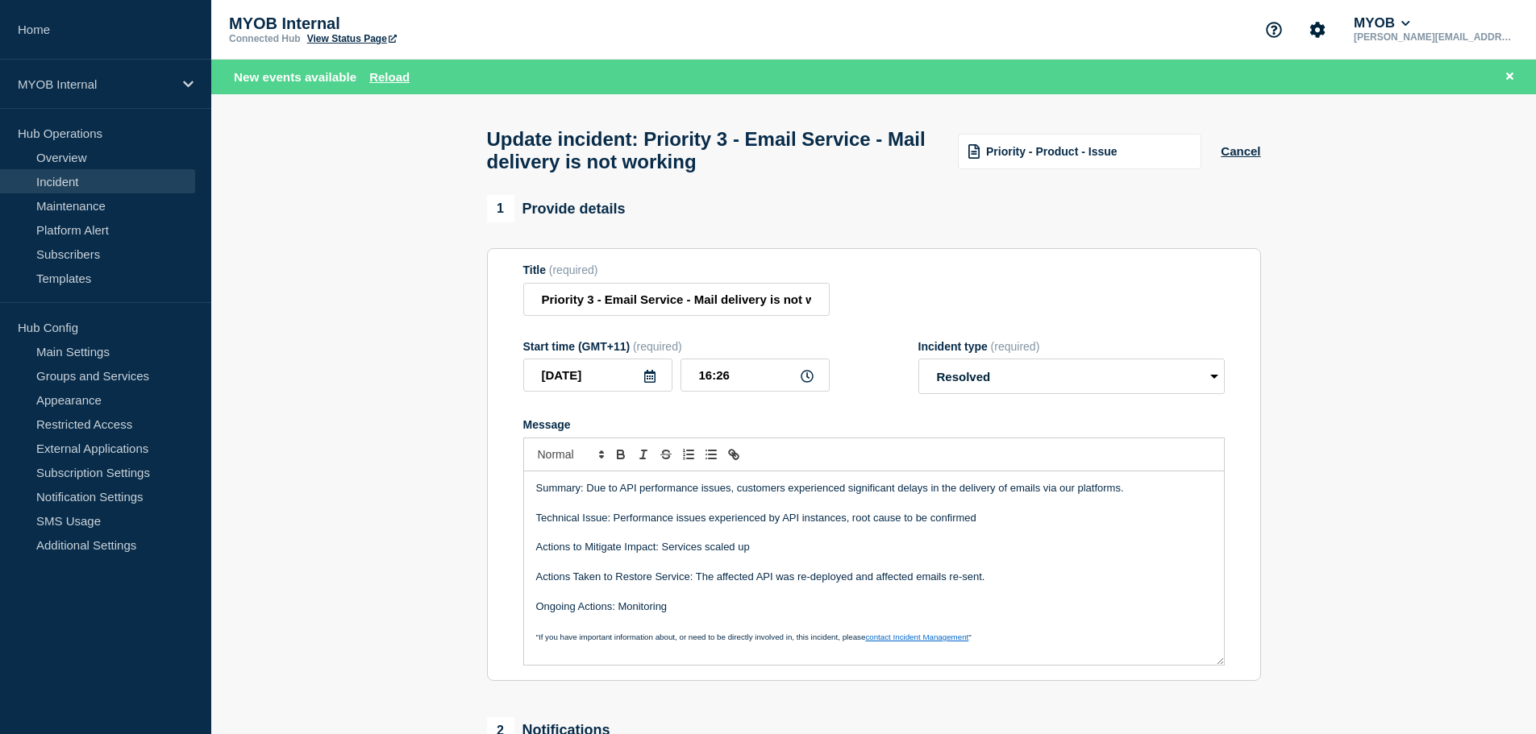
click at [1159, 491] on p "Summary: Due to API performance issues, customers experienced significant delay…" at bounding box center [874, 488] width 676 height 15
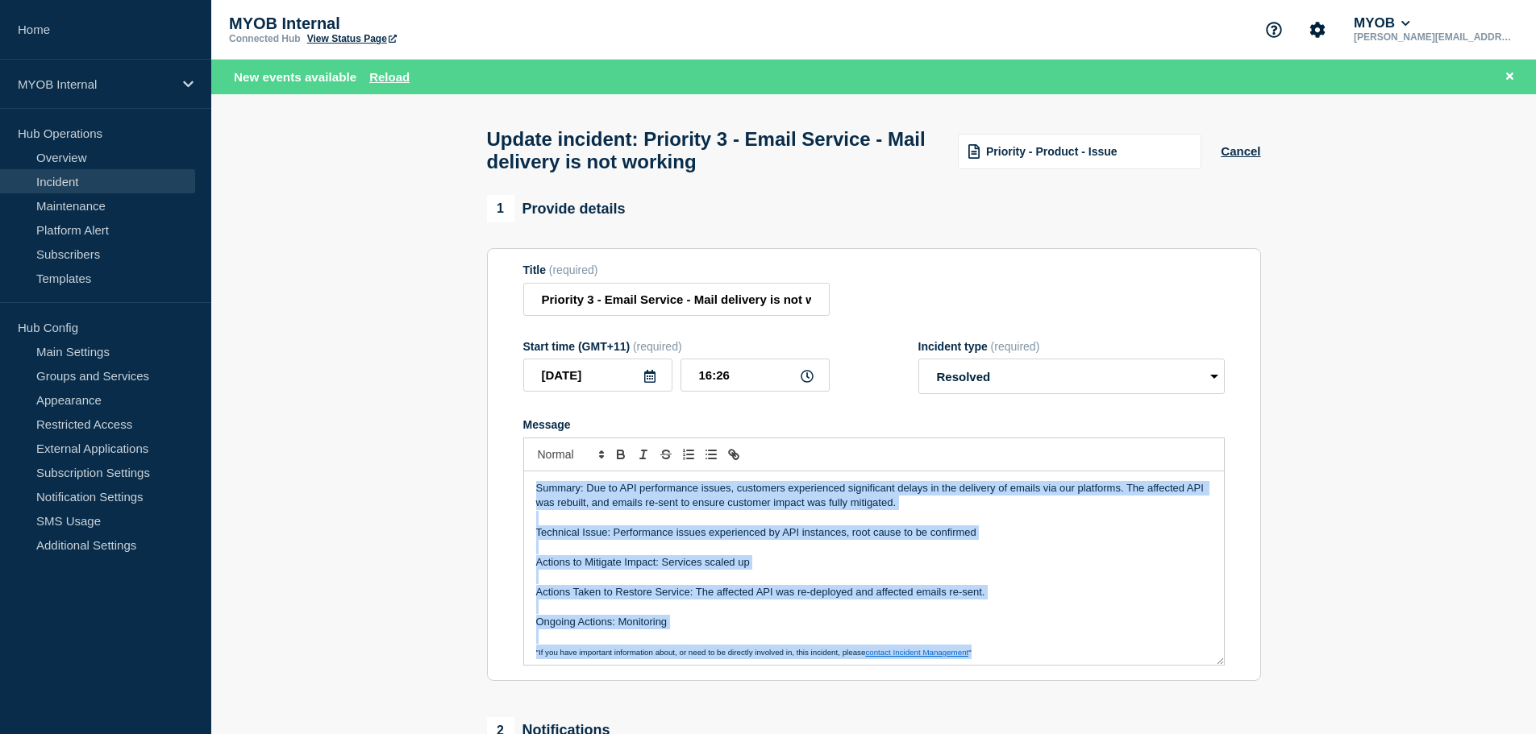
copy div "Summary: Due to API performance issues, customers experienced significant delay…"
click at [1047, 526] on p "Message" at bounding box center [874, 518] width 676 height 15
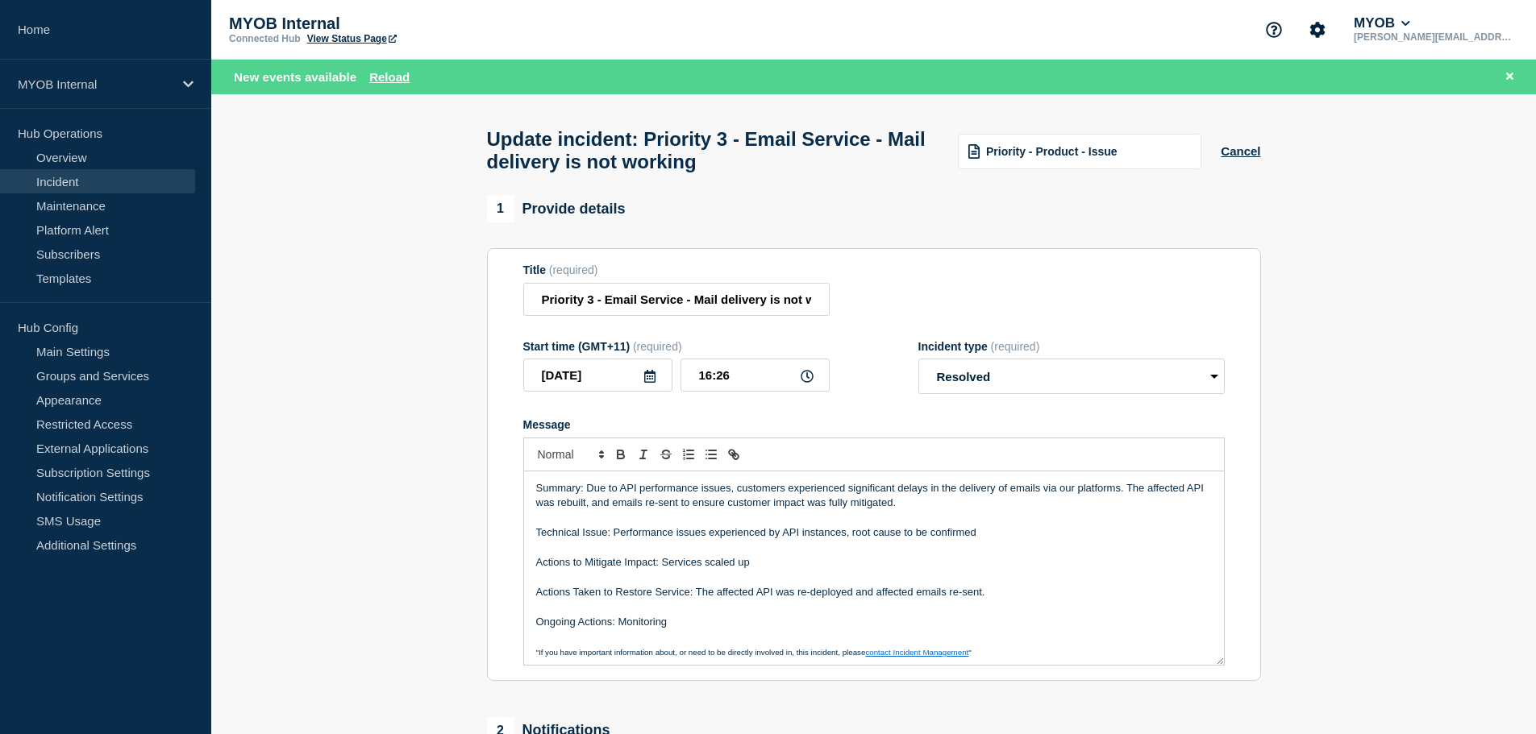
click at [1037, 563] on p "Actions to Mitigate Impact: Services scaled up" at bounding box center [874, 562] width 676 height 15
click at [714, 497] on p "Summary: Due to API performance issues, customers experienced significant delay…" at bounding box center [874, 496] width 676 height 30
click at [734, 492] on p "Summary: Due to API performance issues, customers experienced significant delay…" at bounding box center [874, 496] width 676 height 30
drag, startPoint x: 730, startPoint y: 493, endPoint x: 702, endPoint y: 496, distance: 28.4
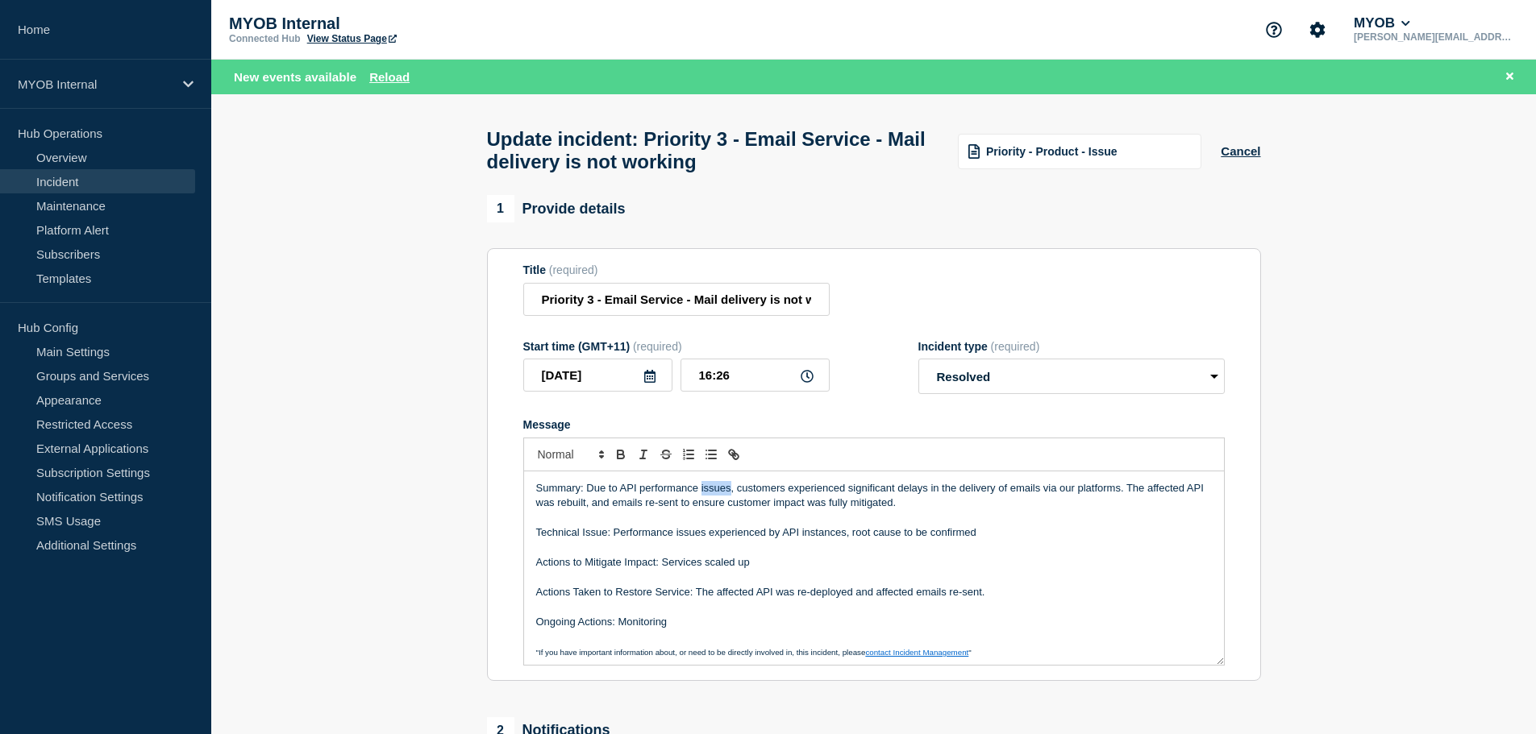
click at [702, 496] on p "Summary: Due to API performance issues, customers experienced significant delay…" at bounding box center [874, 496] width 676 height 30
click at [620, 493] on p "Summary: Due to API performance, customers experienced significant delays in th…" at bounding box center [874, 496] width 676 height 30
click at [958, 501] on p "Summary: Due to a drop in API performance, customers experienced significant de…" at bounding box center [874, 496] width 676 height 30
click at [954, 510] on p "Summary: Due to a drop in API performance, customers experienced significant de…" at bounding box center [874, 496] width 676 height 30
click at [942, 526] on p "Message" at bounding box center [874, 518] width 676 height 15
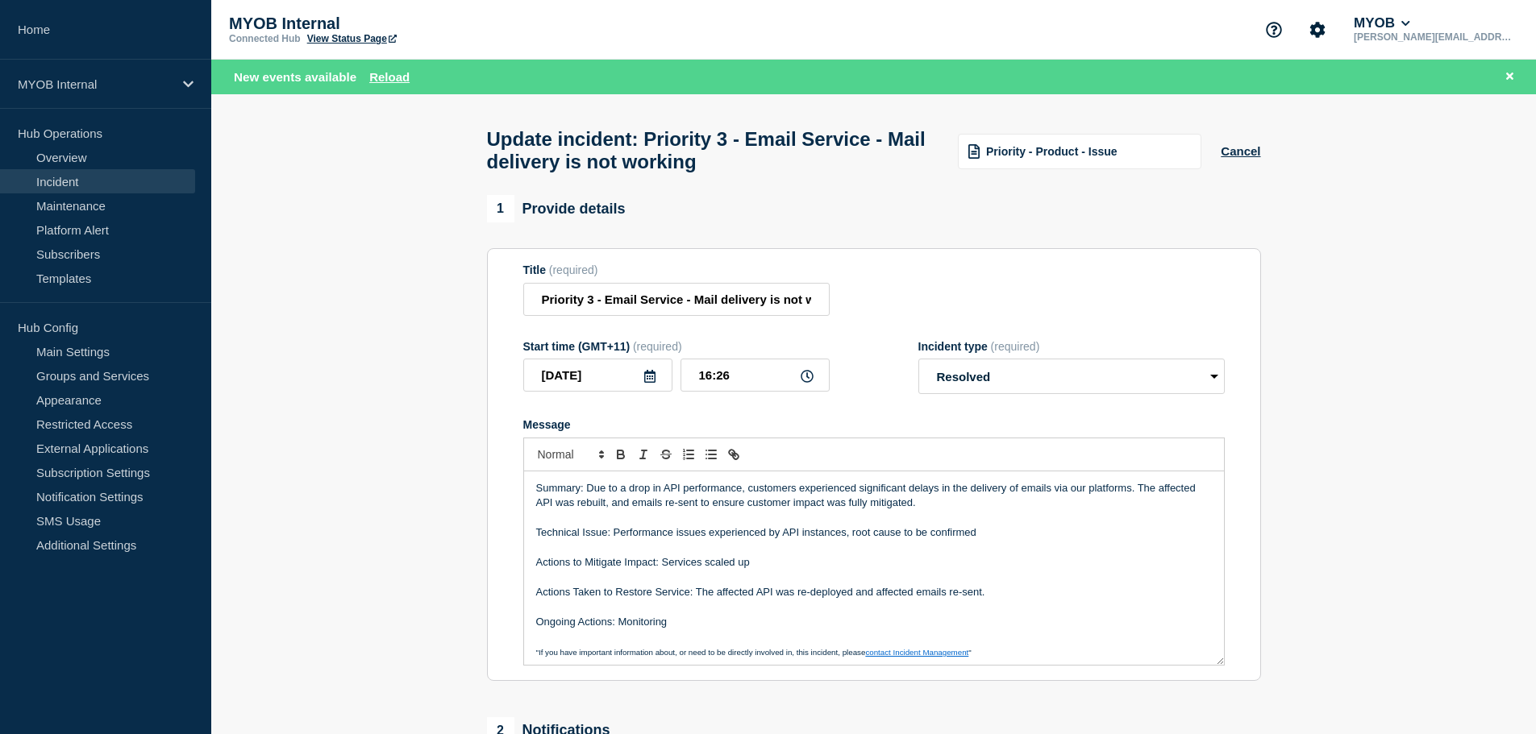
click at [712, 540] on p "Technical Issue: Performance issues experienced by API instances, root cause to…" at bounding box center [874, 533] width 676 height 15
click at [687, 579] on p "Message" at bounding box center [874, 577] width 676 height 15
click at [560, 534] on p "Technical Issue: Performance issues experienced by API instances, root cause to…" at bounding box center [874, 533] width 676 height 15
click at [584, 499] on p "Summary: Due to a drop in API performance, customers experienced significant de…" at bounding box center [874, 496] width 676 height 30
click at [672, 500] on p "Summary: Due to a drop in API performance, customers experienced significant de…" at bounding box center [874, 496] width 676 height 30
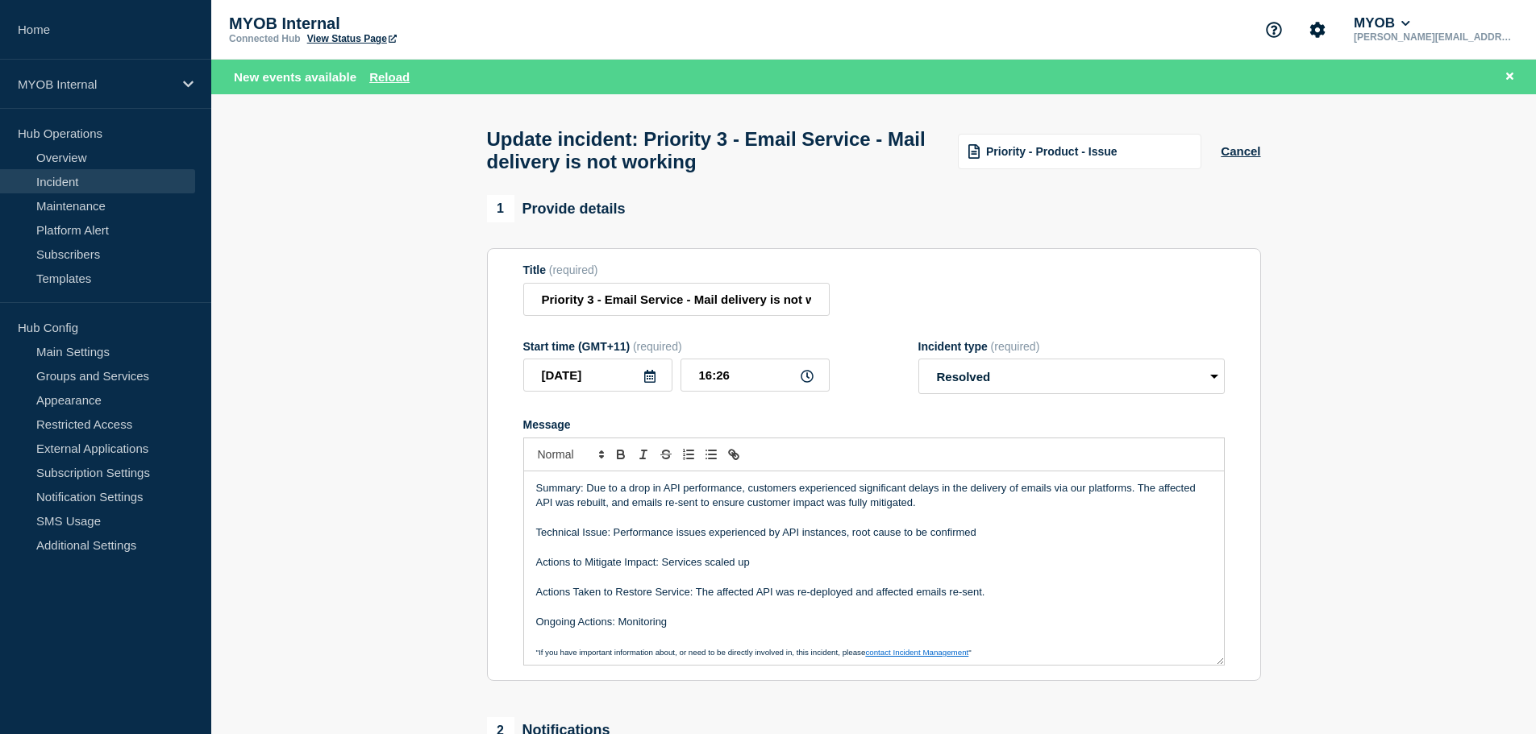
click at [666, 493] on p "Summary: Due to a drop in API performance, customers experienced significant de…" at bounding box center [874, 496] width 676 height 30
click at [947, 540] on p "Technical Issue: Performance issues experienced by API instances, root cause to…" at bounding box center [874, 533] width 676 height 15
click at [784, 540] on p "Technical Issue: Performance issues experienced by API instances, root cause to…" at bounding box center [874, 533] width 676 height 15
click at [796, 569] on p "Actions to Mitigate Impact: Services scaled up" at bounding box center [874, 562] width 676 height 15
drag, startPoint x: 756, startPoint y: 601, endPoint x: 716, endPoint y: 601, distance: 40.3
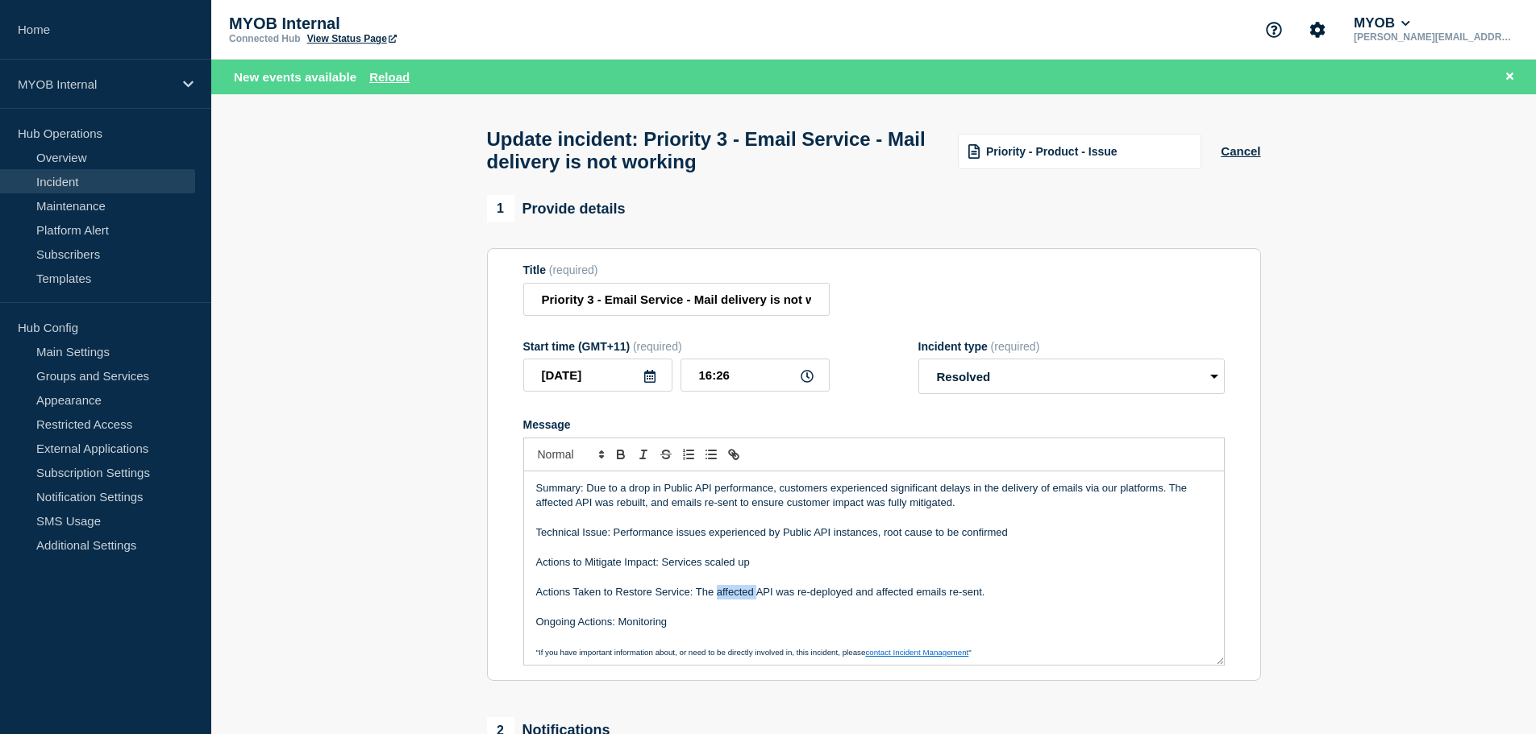
click at [716, 600] on p "Actions Taken to Restore Service: The affected API was re-deployed and affected…" at bounding box center [874, 592] width 676 height 15
drag, startPoint x: 813, startPoint y: 541, endPoint x: 774, endPoint y: 545, distance: 39.7
click at [775, 540] on p "Technical Issue: Performance issues experienced by Public API instances, root c…" at bounding box center [874, 533] width 676 height 15
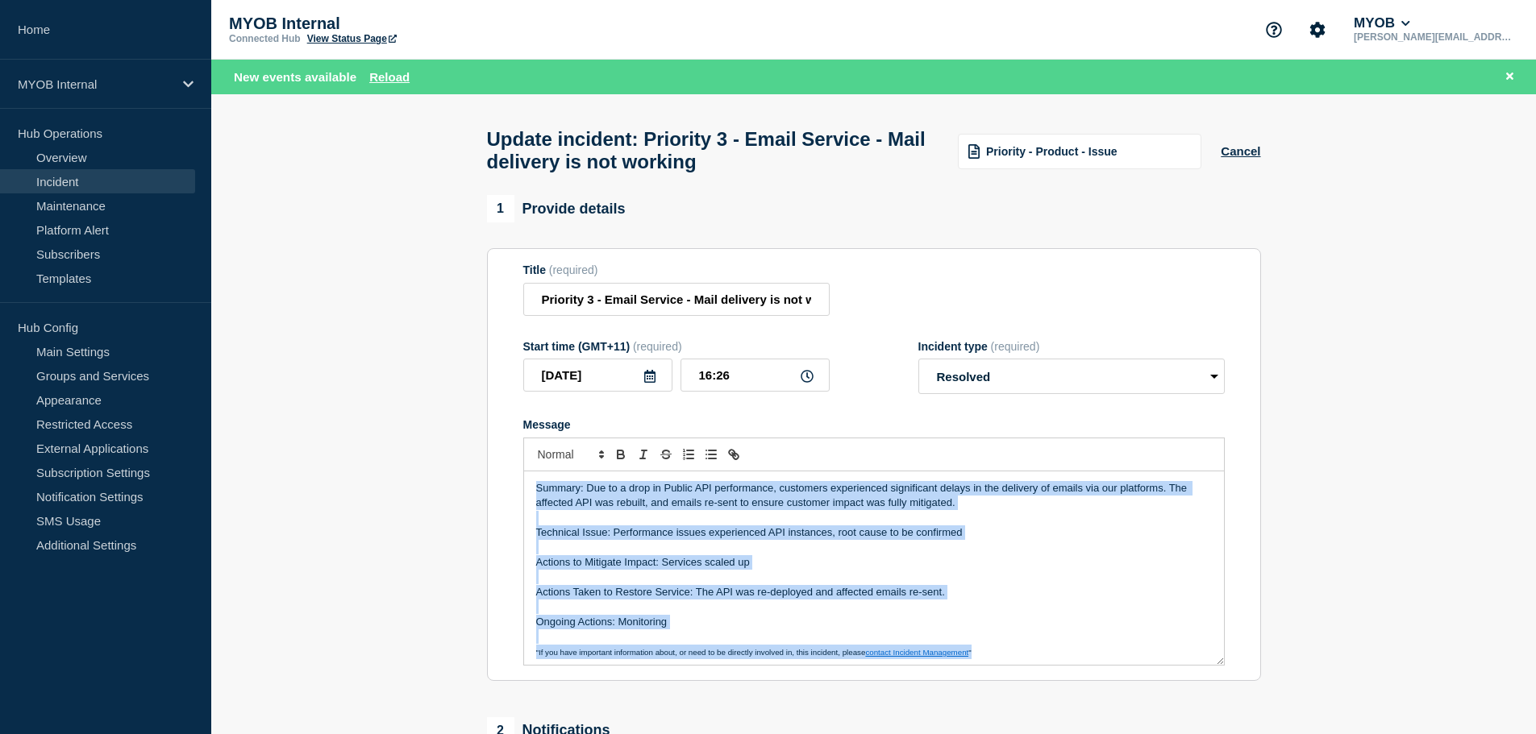
copy div "Summary: Due to a drop in Public API performance, customers experienced signifi…"
click at [805, 584] on p "Message" at bounding box center [874, 577] width 676 height 15
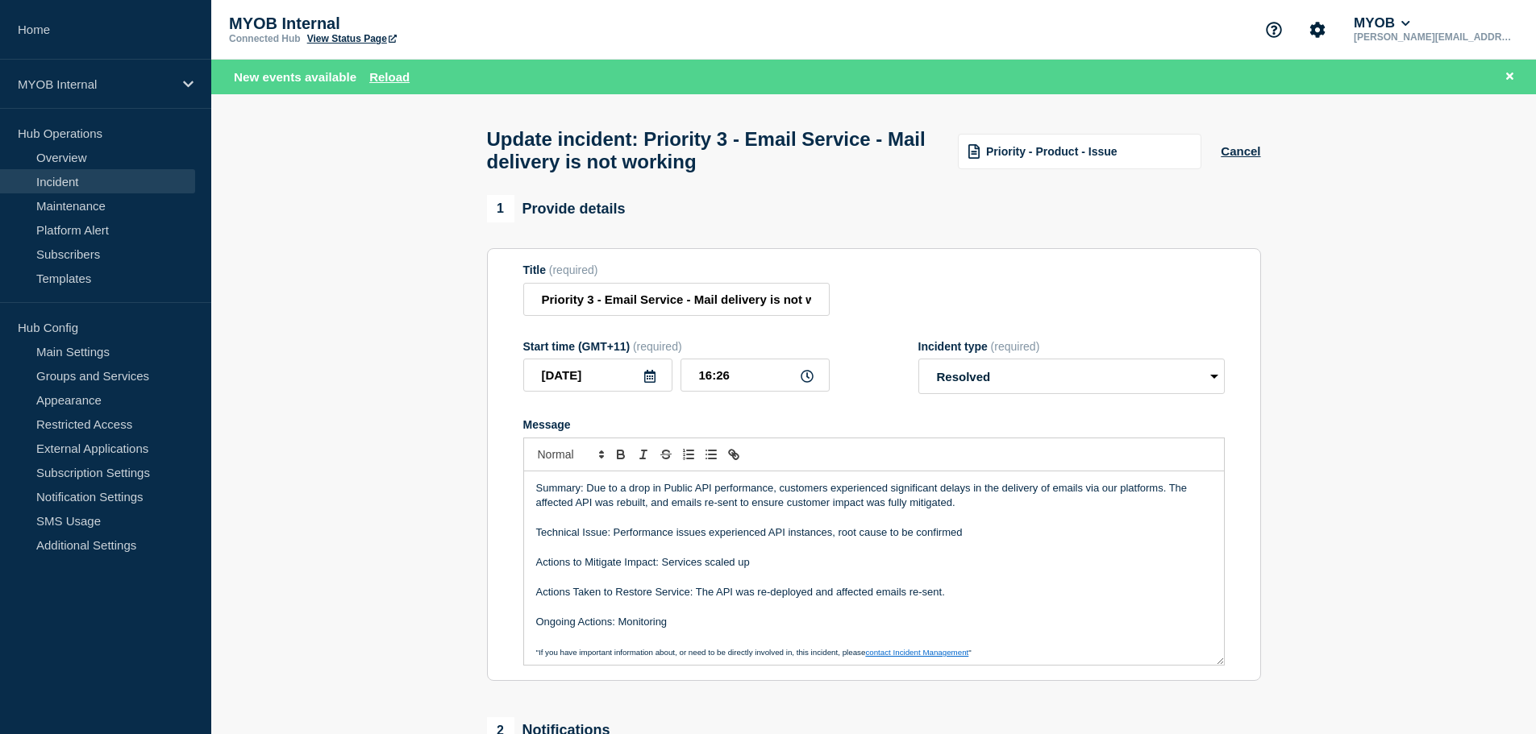
click at [1044, 540] on p "Technical Issue: Performance issues experienced API instances, root cause to be…" at bounding box center [874, 533] width 676 height 15
click at [976, 538] on p "Technical Issue: Performance issues experienced API instances, root cause to be…" at bounding box center [874, 533] width 676 height 15
click at [612, 540] on p "Technical Issue: Performance issues experienced API instances, root cause to be…" at bounding box center [874, 533] width 676 height 15
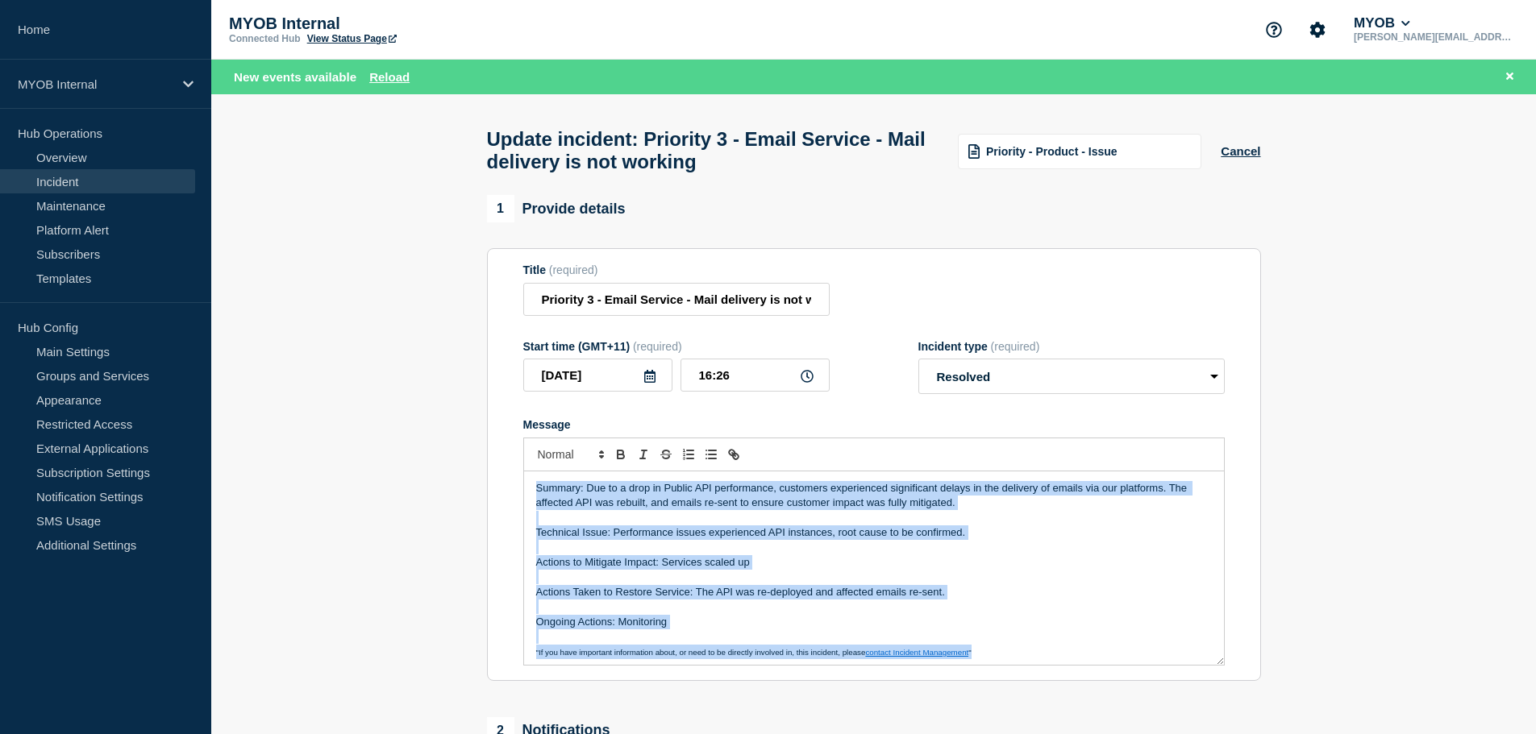
copy div "Summary: Due to a drop in Public API performance, customers experienced signifi…"
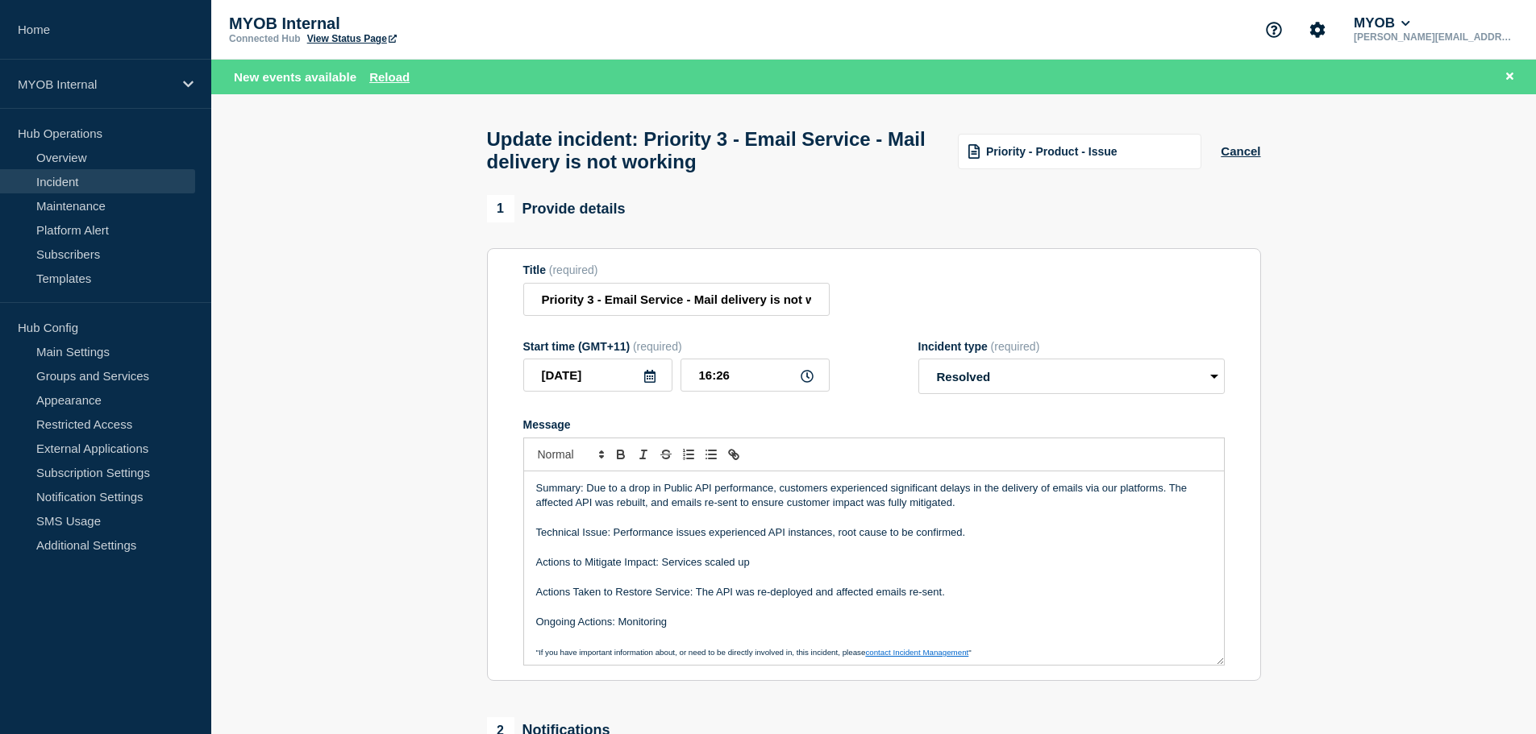
click at [349, 476] on section "1 Provide details Title (required) Priority 3 - Email Service - Mail delivery i…" at bounding box center [873, 651] width 1324 height 913
click at [749, 555] on p "Message" at bounding box center [874, 547] width 676 height 15
click at [751, 511] on p "Summary: Due to a drop in Public API performance, customers experienced signifi…" at bounding box center [874, 496] width 676 height 30
click at [799, 501] on p "Summary: Due to a drop in Public API performance, customers experienced signifi…" at bounding box center [874, 496] width 676 height 30
click at [803, 540] on p "Technical Issue: Performance issues experienced API instances, root cause to be…" at bounding box center [874, 533] width 676 height 15
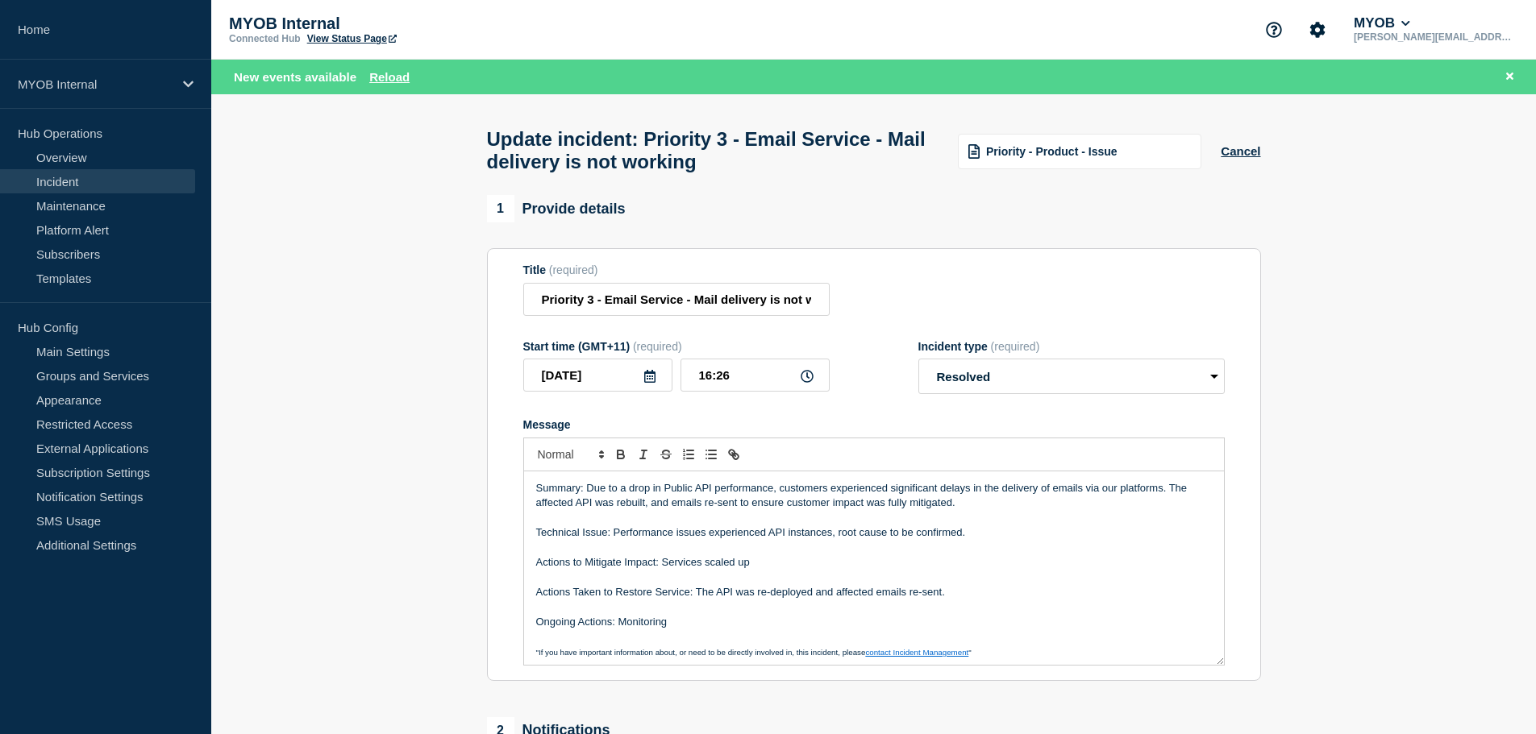
click at [753, 564] on p "Actions to Mitigate Impact: Services scaled up" at bounding box center [874, 562] width 676 height 15
click at [756, 551] on p "Message" at bounding box center [874, 547] width 676 height 15
click at [764, 540] on p "Technical Issue: Performance issues experienced API instances, root cause to be…" at bounding box center [874, 533] width 676 height 15
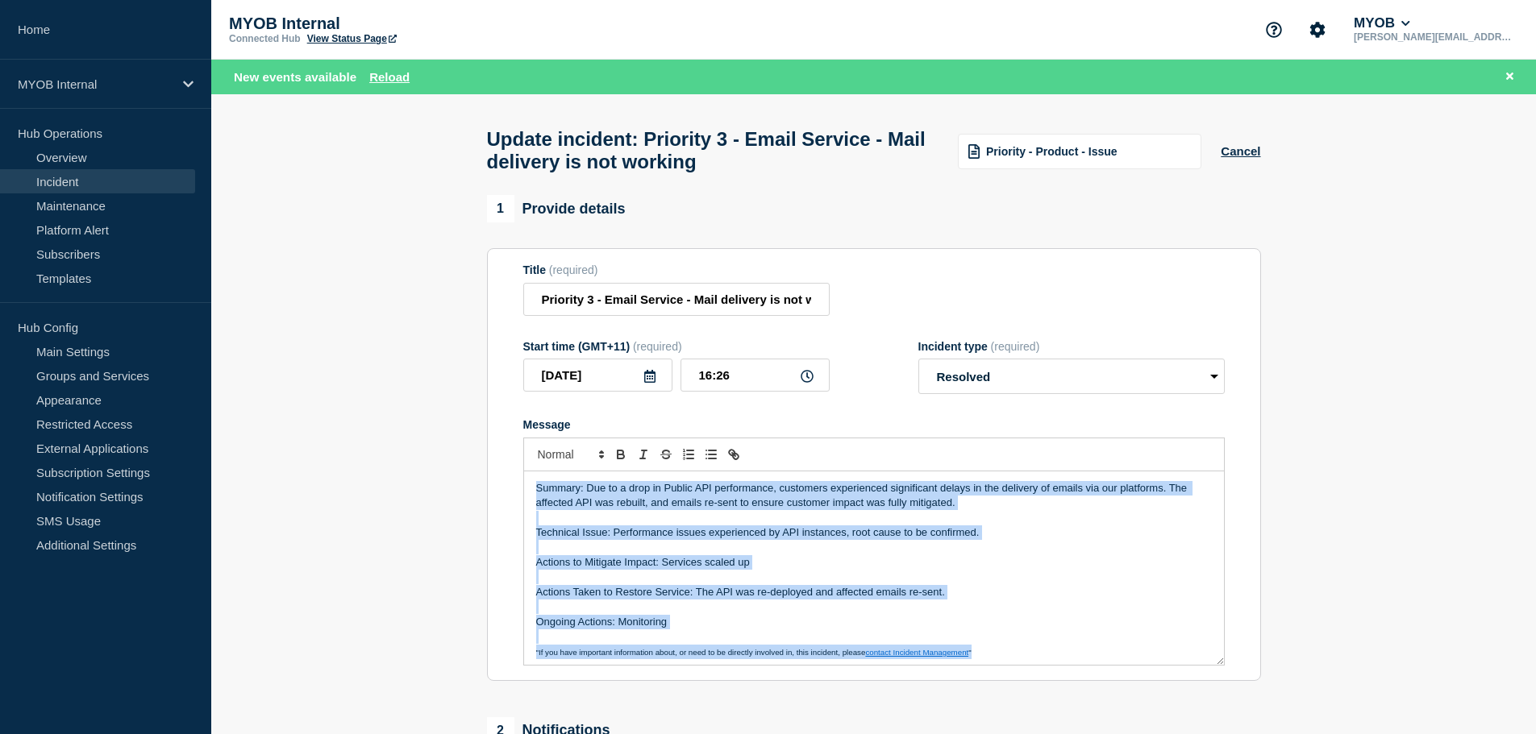
copy div "Summary: Due to a drop in Public API performance, customers experienced signifi…"
click at [809, 569] on p "Actions to Mitigate Impact: Services scaled up" at bounding box center [874, 562] width 676 height 15
click at [810, 569] on p "Actions to Mitigate Impact: Services scaled up" at bounding box center [874, 562] width 676 height 15
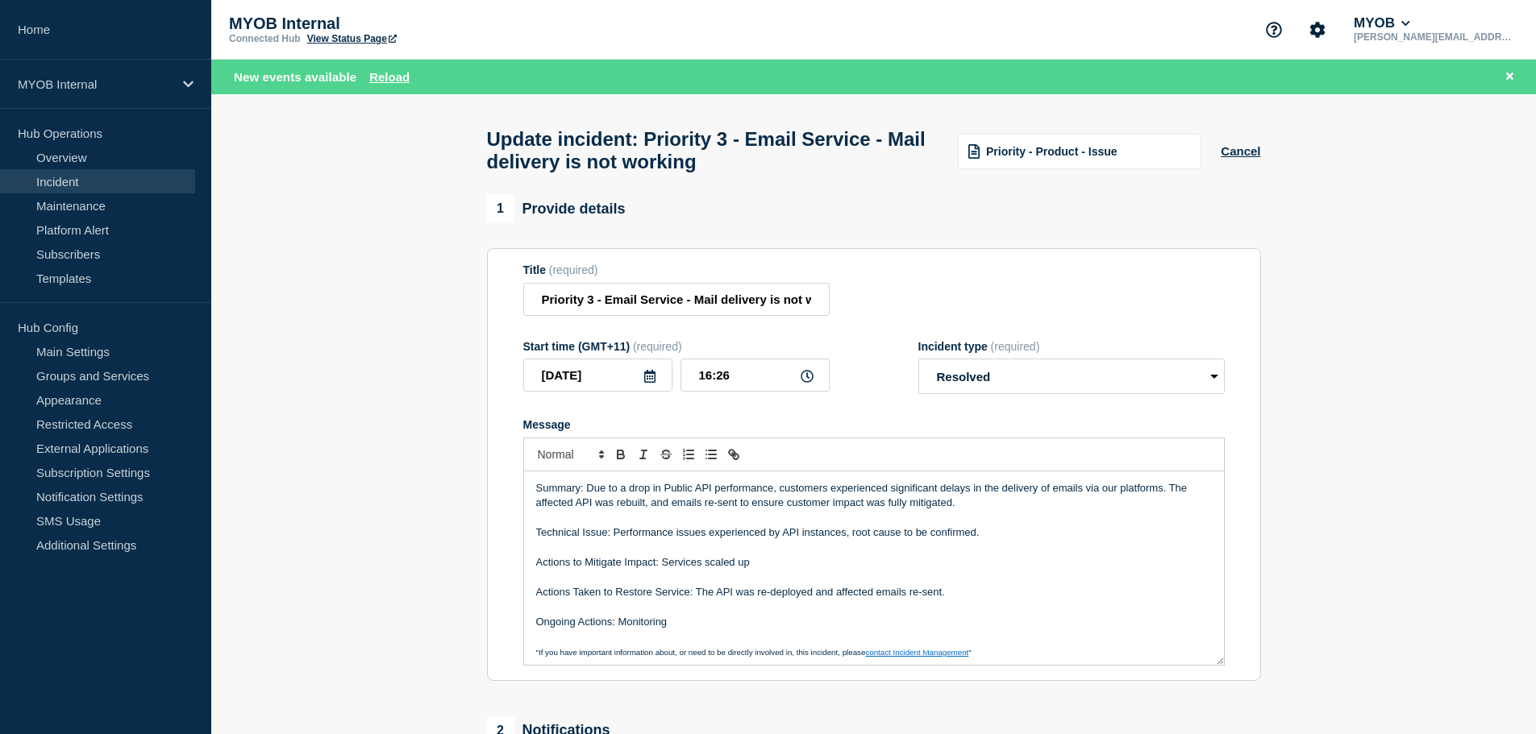
click at [673, 538] on p "Technical Issue: Performance issues experienced by API instances, root cause to…" at bounding box center [874, 533] width 676 height 15
click at [695, 539] on p "Technical Issue: Performance issues experienced by API instances, root cause to…" at bounding box center [874, 533] width 676 height 15
click at [1016, 550] on p "Message" at bounding box center [874, 547] width 676 height 15
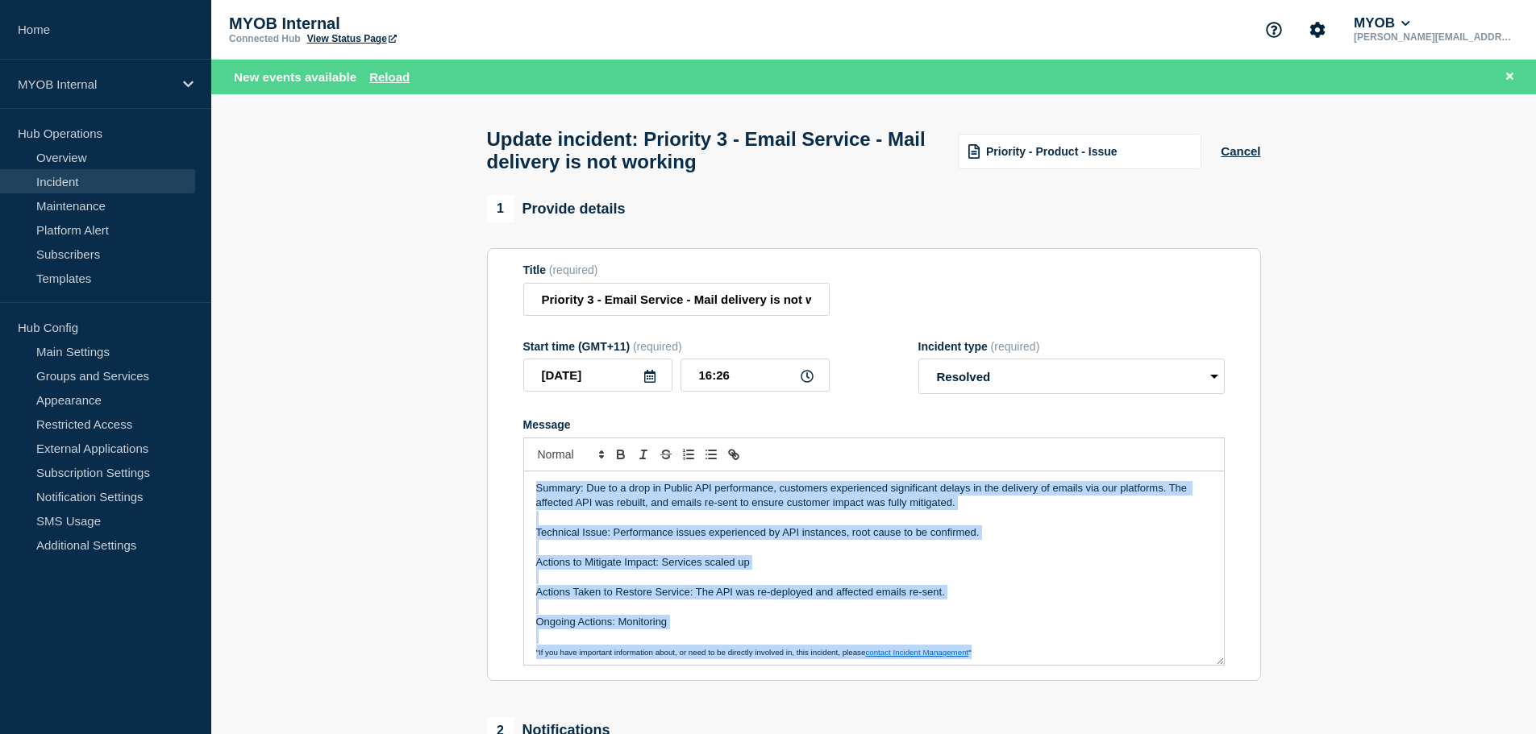
copy div "Summary: Due to a drop in Public API performance, customers experienced signifi…"
click at [1017, 548] on p "Message" at bounding box center [874, 547] width 676 height 15
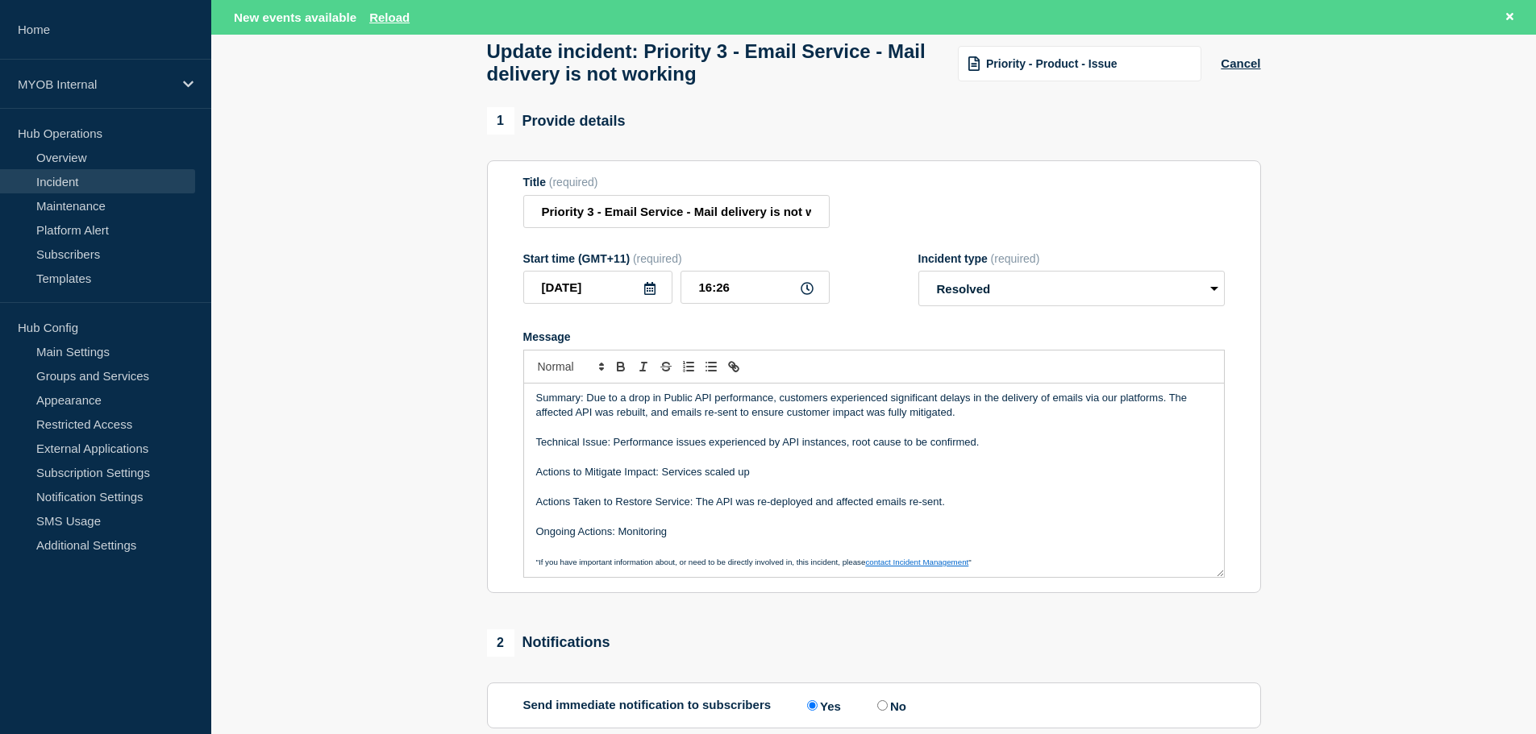
scroll to position [4, 0]
click at [659, 502] on p "Actions Taken to Restore Service: The API was re-deployed and affected emails r…" at bounding box center [874, 500] width 676 height 15
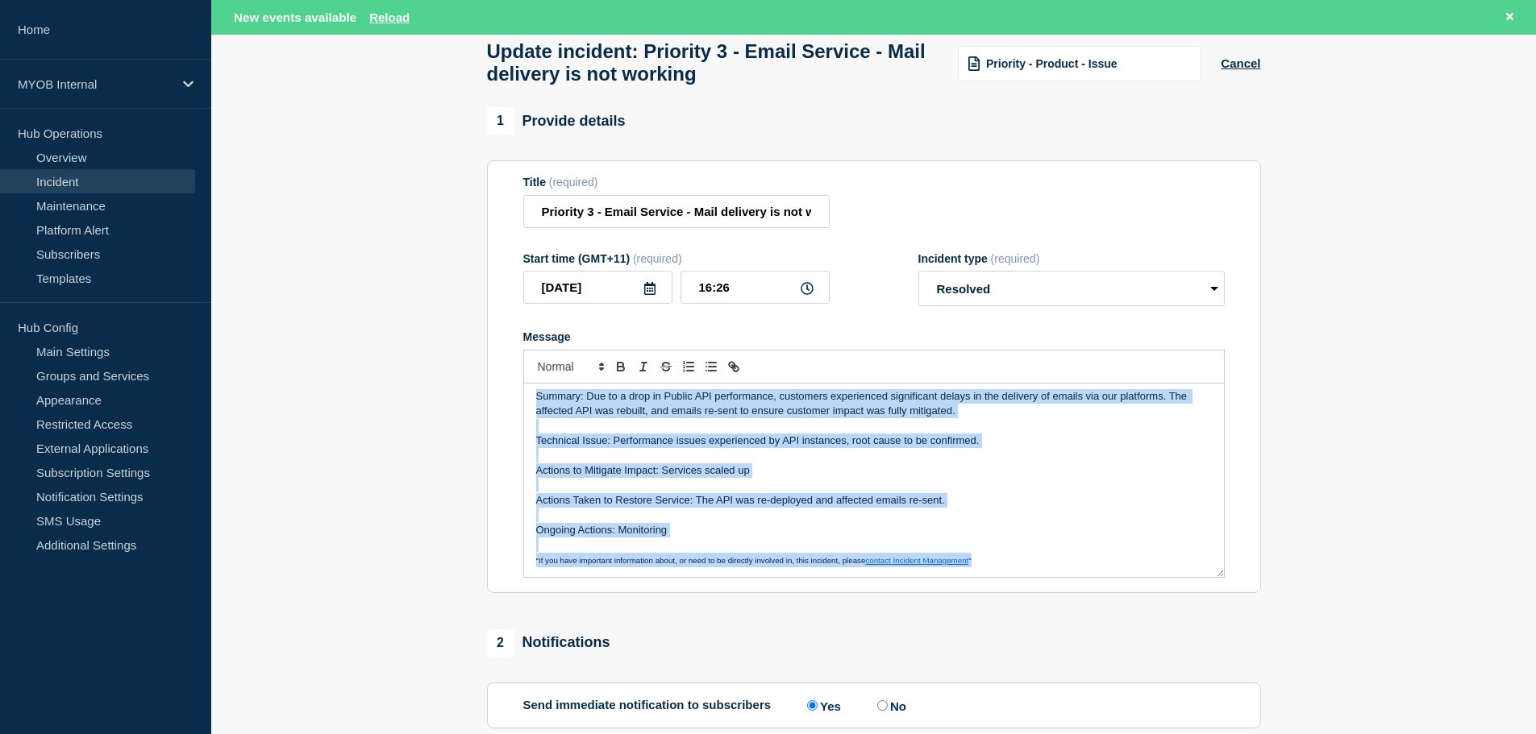
click at [659, 502] on p "Actions Taken to Restore Service: The API was re-deployed and affected emails r…" at bounding box center [874, 500] width 676 height 15
click at [735, 472] on p "Actions to Mitigate Impact: Services scaled up" at bounding box center [874, 471] width 676 height 15
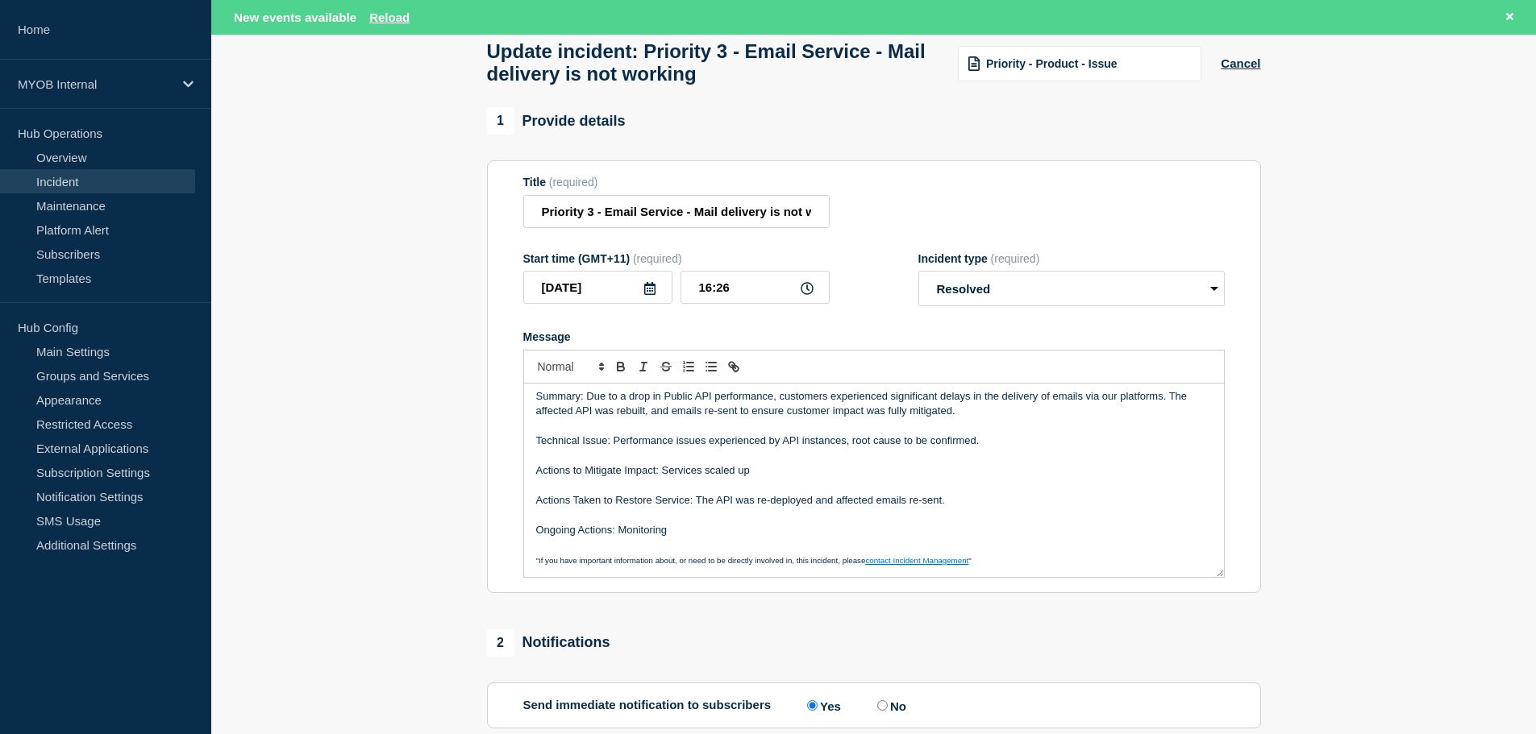
click at [706, 463] on p "Message" at bounding box center [874, 455] width 676 height 15
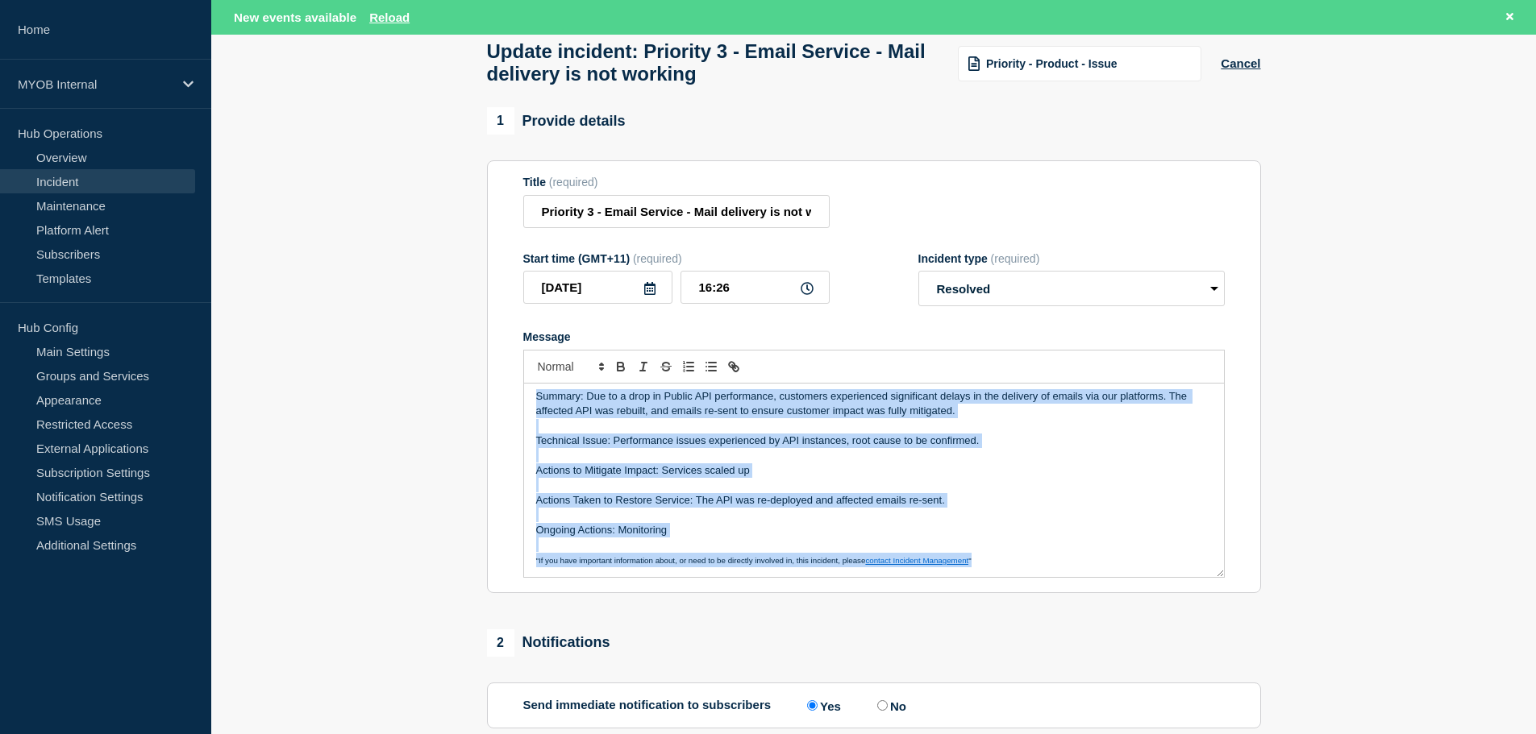
click at [968, 478] on p "Actions to Mitigate Impact: Services scaled up" at bounding box center [874, 471] width 676 height 15
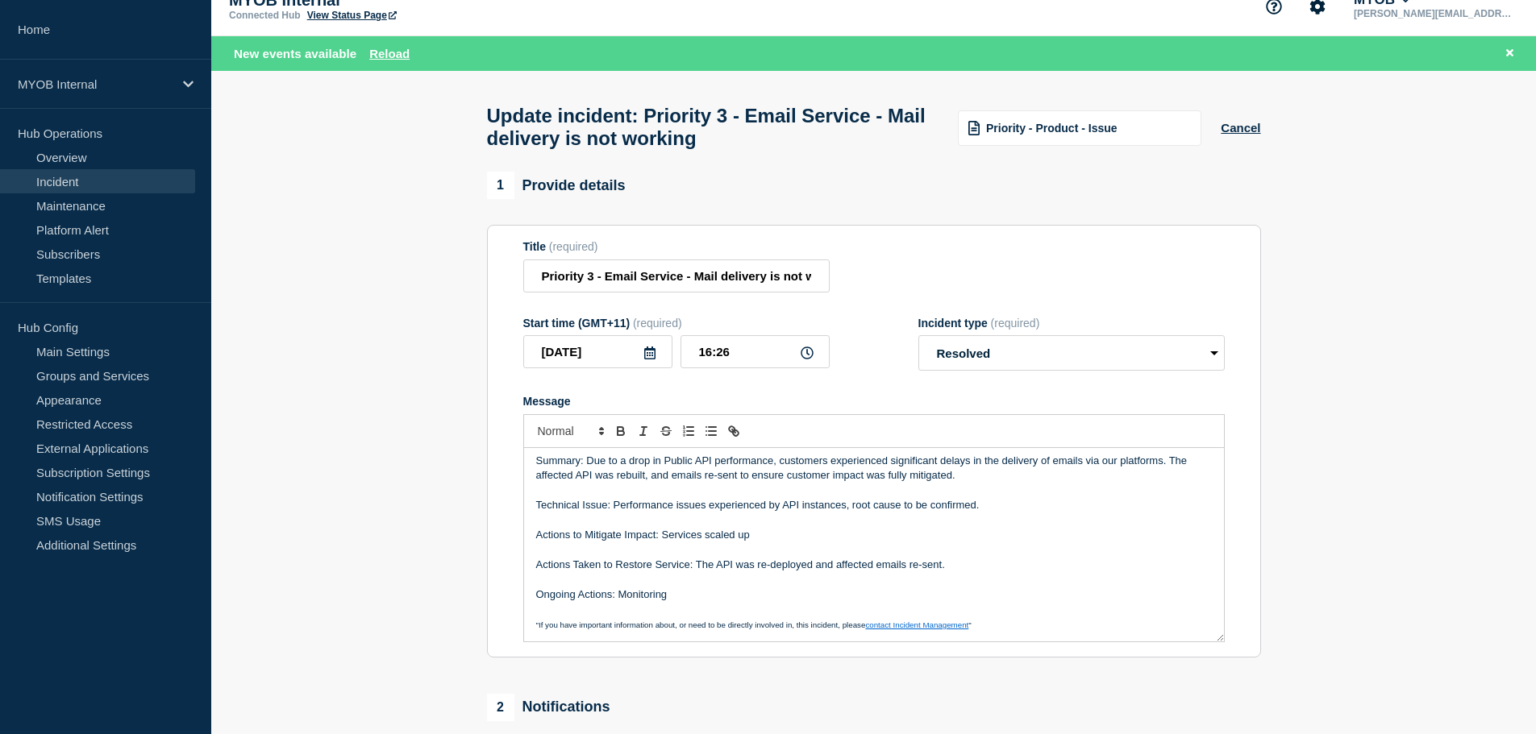
scroll to position [0, 0]
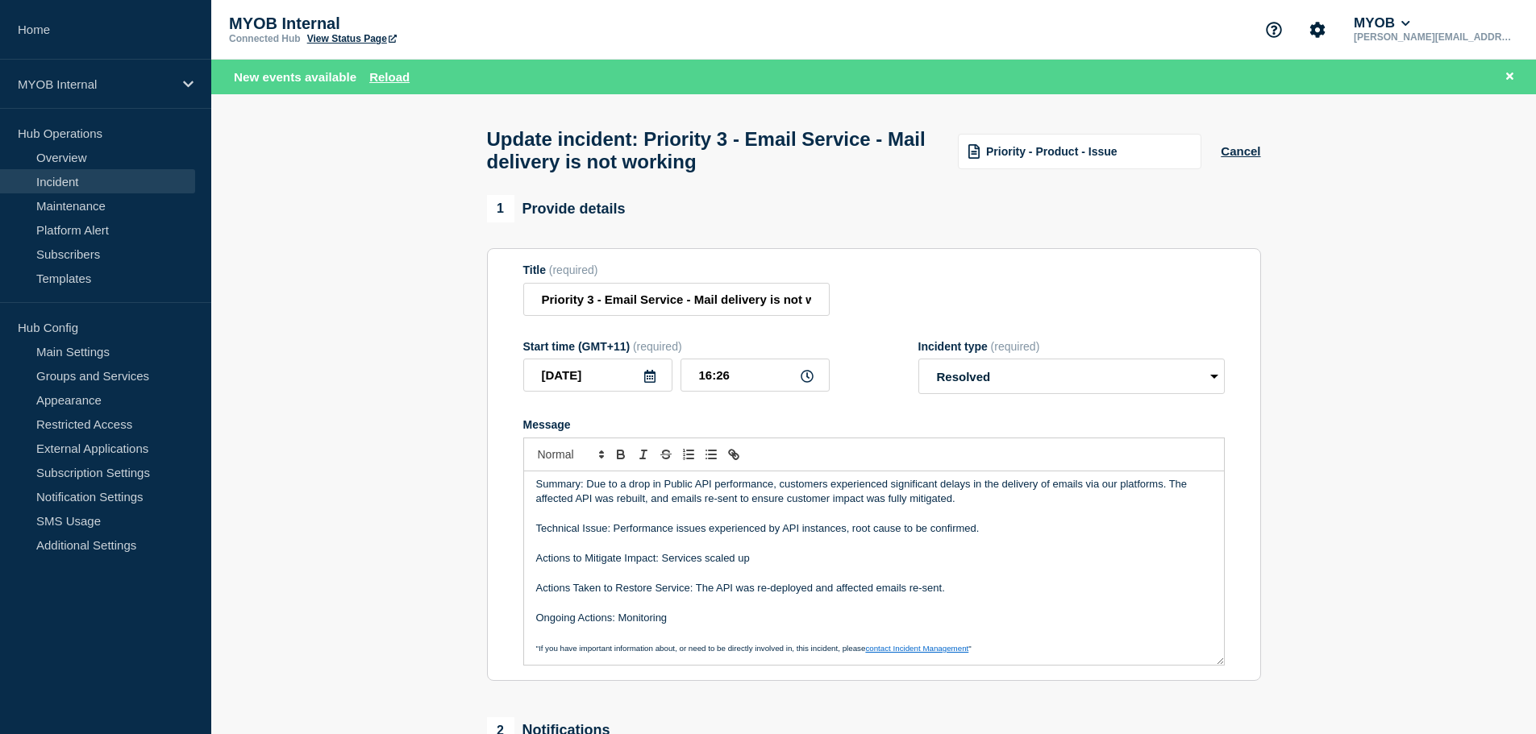
click at [800, 536] on p "Technical Issue: Performance issues experienced by API instances, root cause to…" at bounding box center [874, 529] width 676 height 15
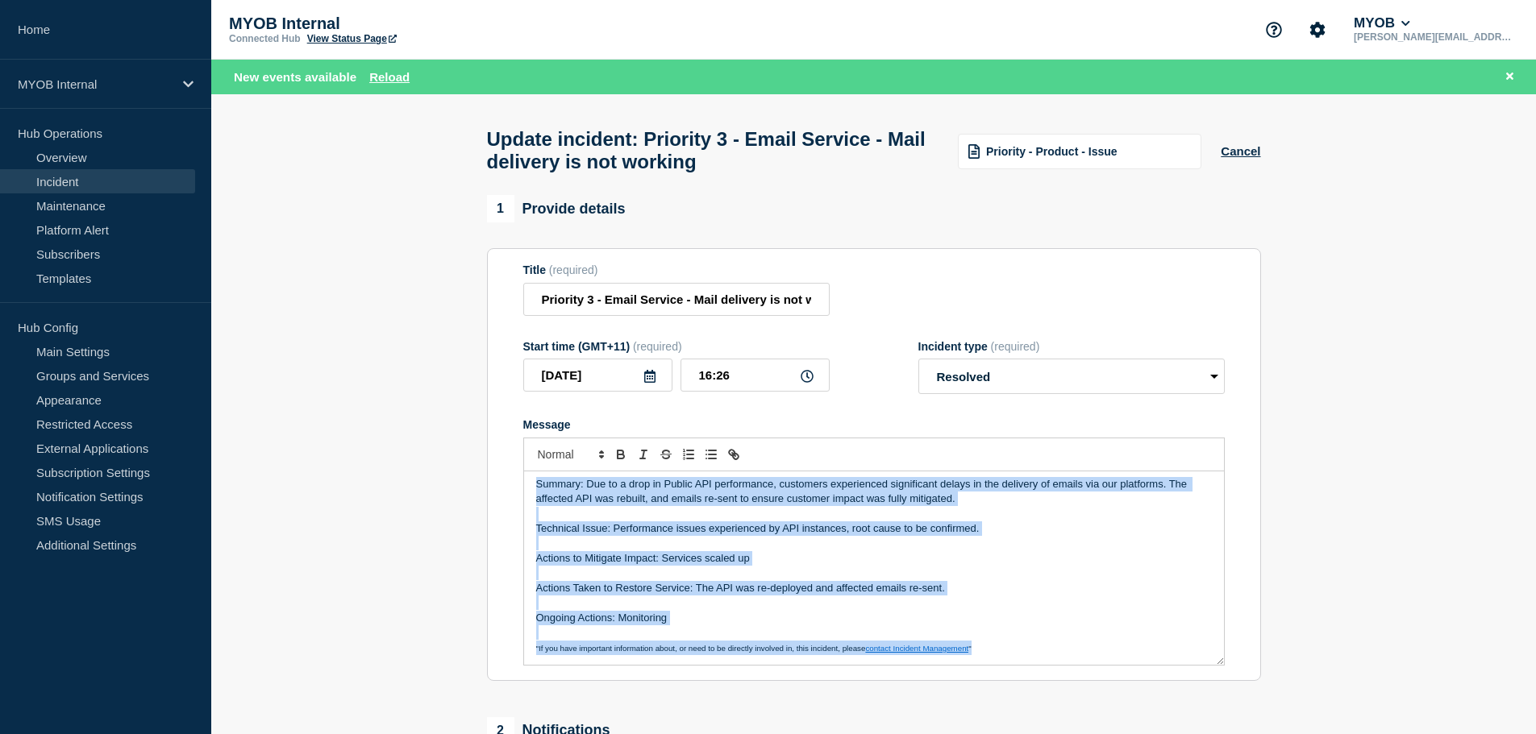
click at [792, 536] on p "Technical Issue: Performance issues experienced by API instances, root cause to…" at bounding box center [874, 529] width 676 height 15
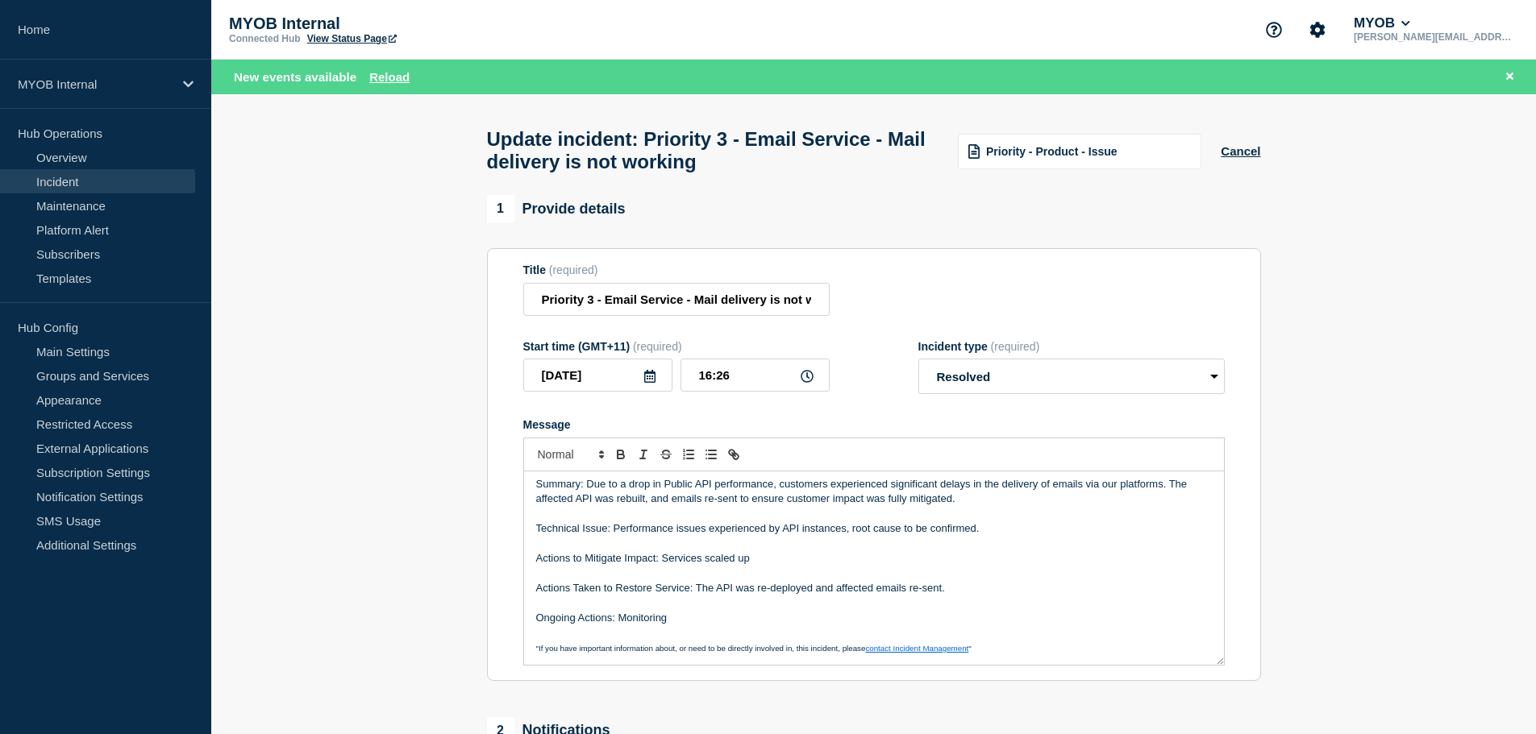
scroll to position [410, 0]
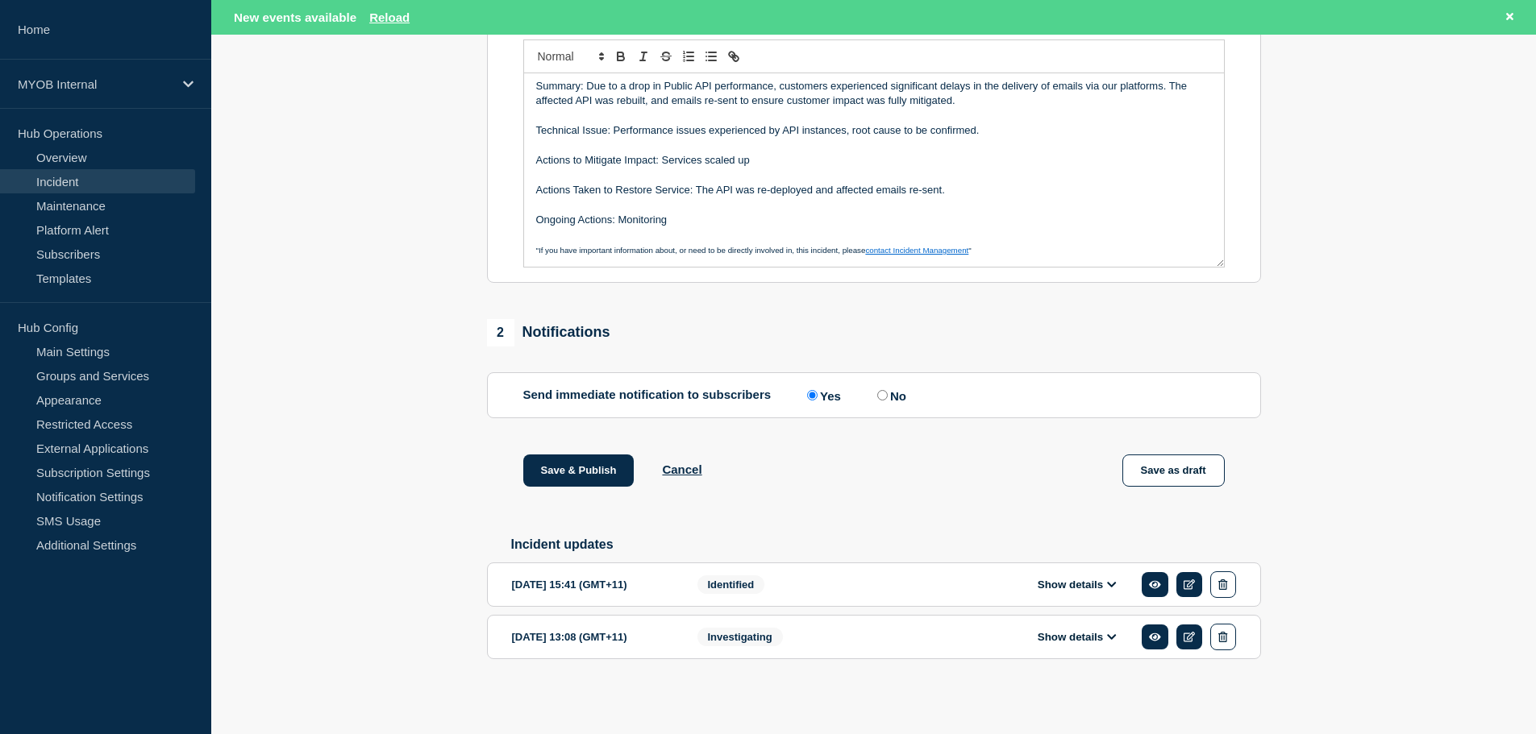
click at [615, 164] on p "Actions to Mitigate Impact: Services scaled up" at bounding box center [874, 160] width 676 height 15
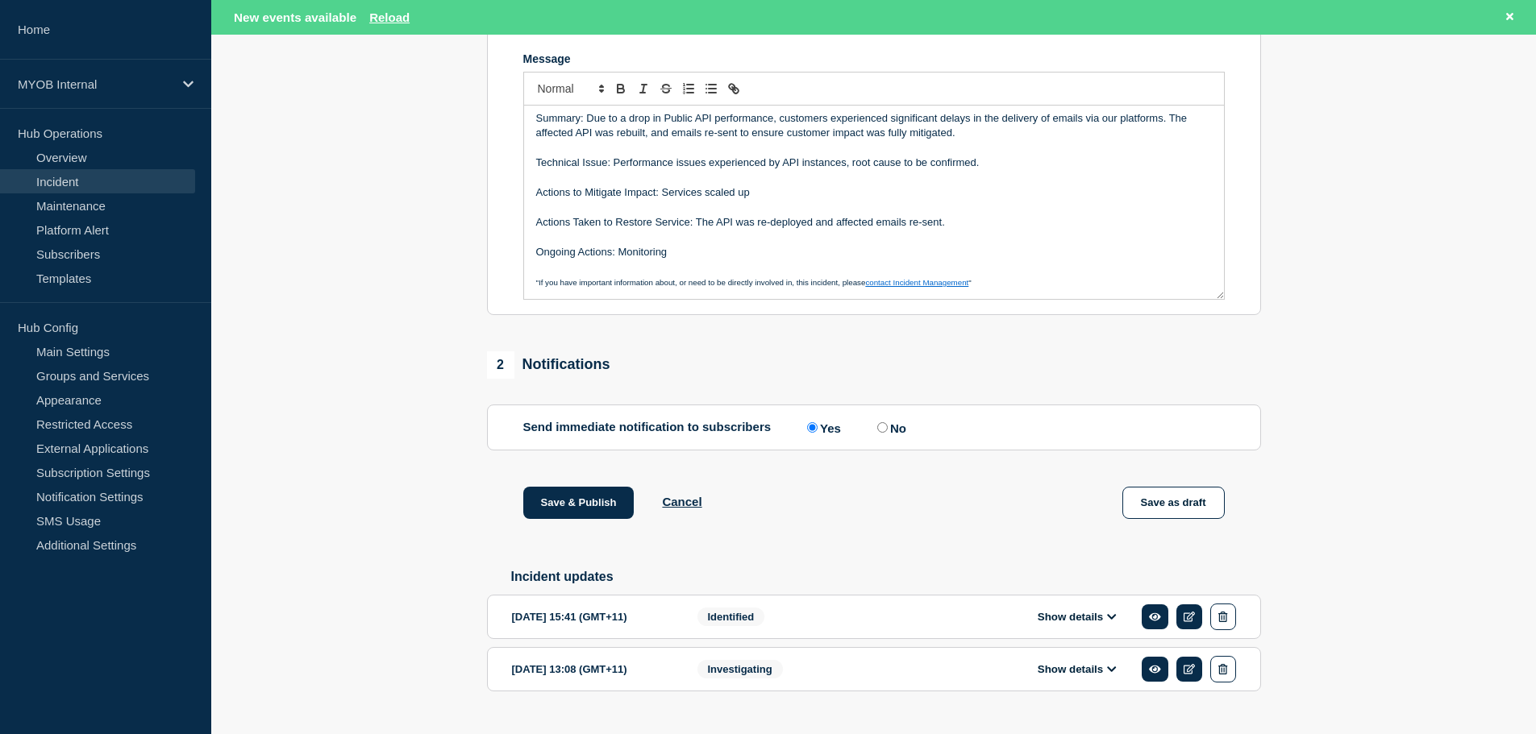
scroll to position [249, 0]
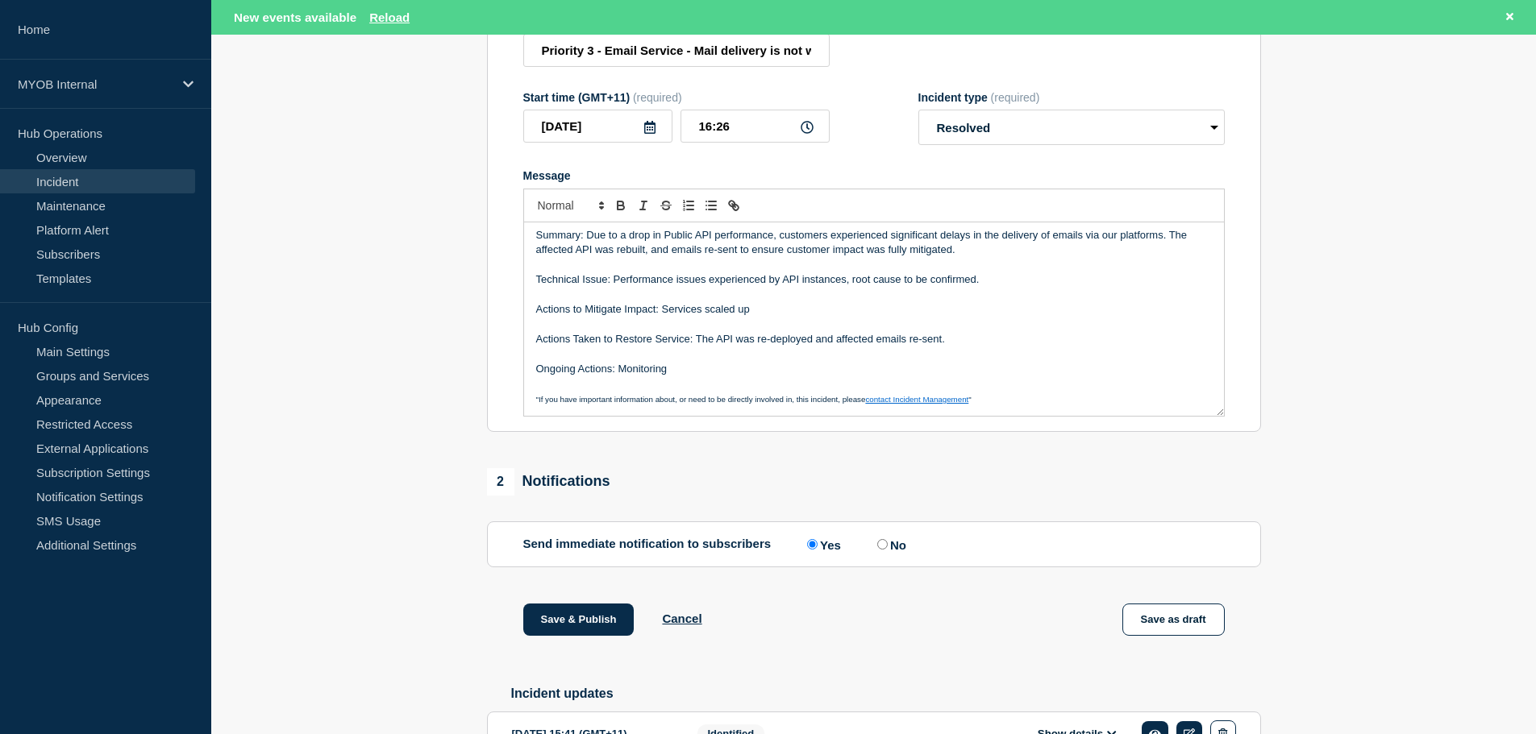
click at [395, 305] on section "1 Provide details Title (required) Priority 3 - Email Service - Mail delivery i…" at bounding box center [873, 402] width 1324 height 913
click at [564, 627] on button "Save & Publish" at bounding box center [578, 620] width 111 height 32
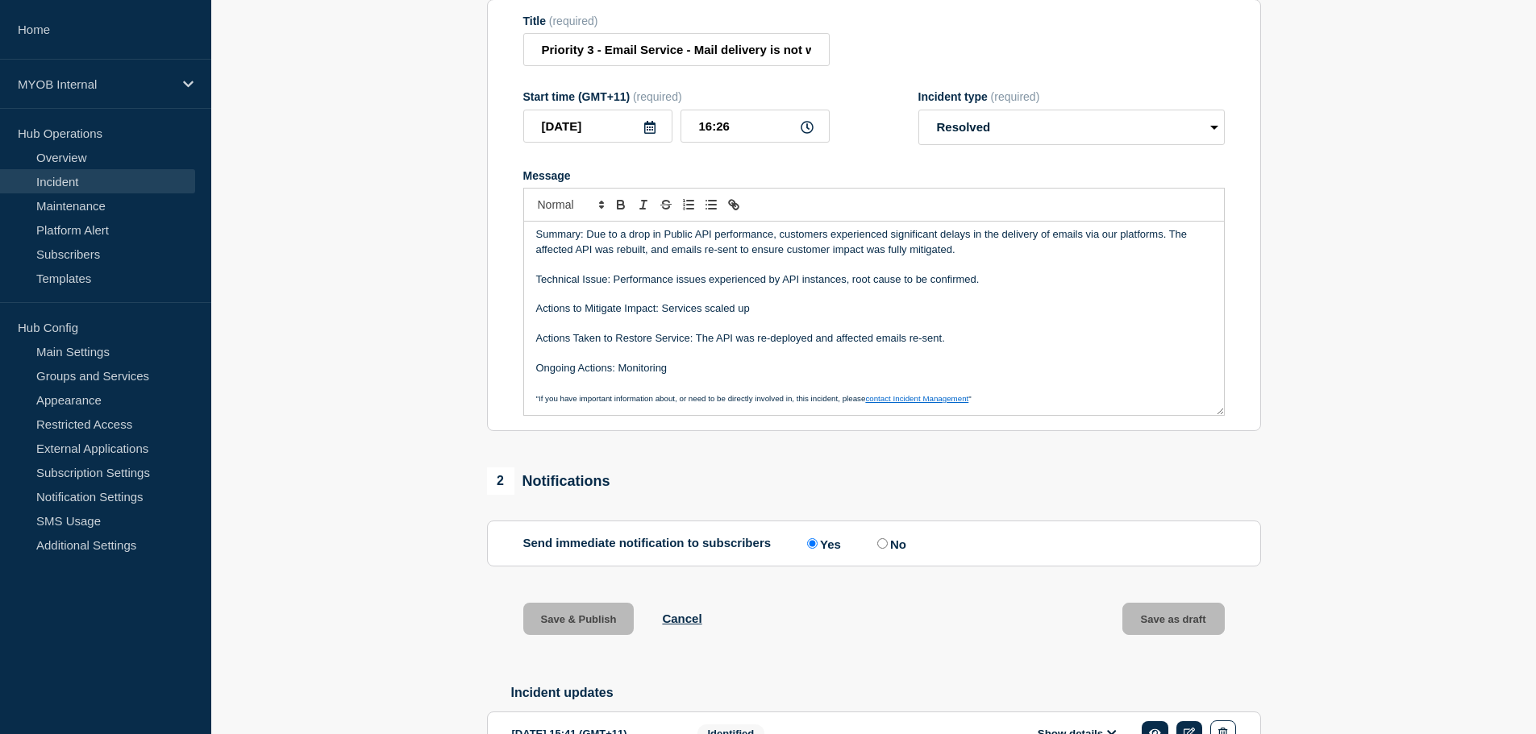
scroll to position [10, 0]
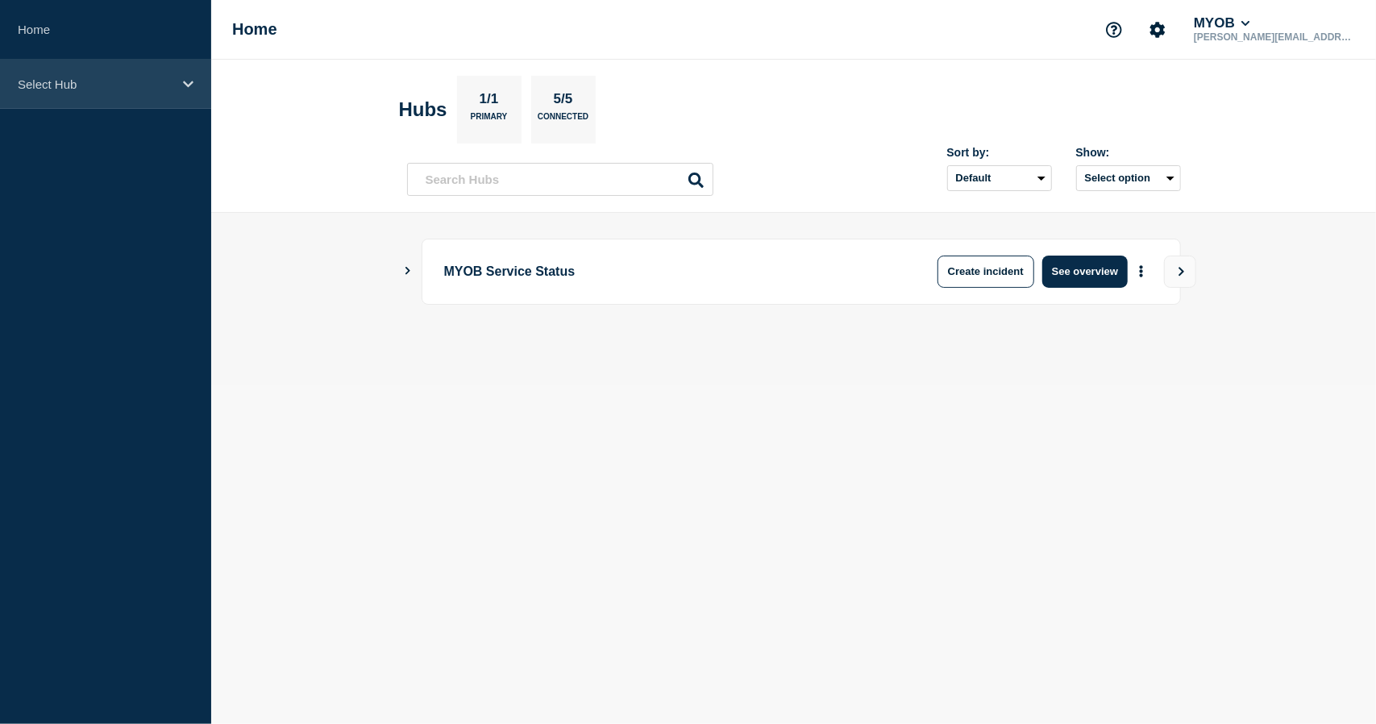
click at [129, 83] on p "Select Hub" at bounding box center [95, 84] width 155 height 14
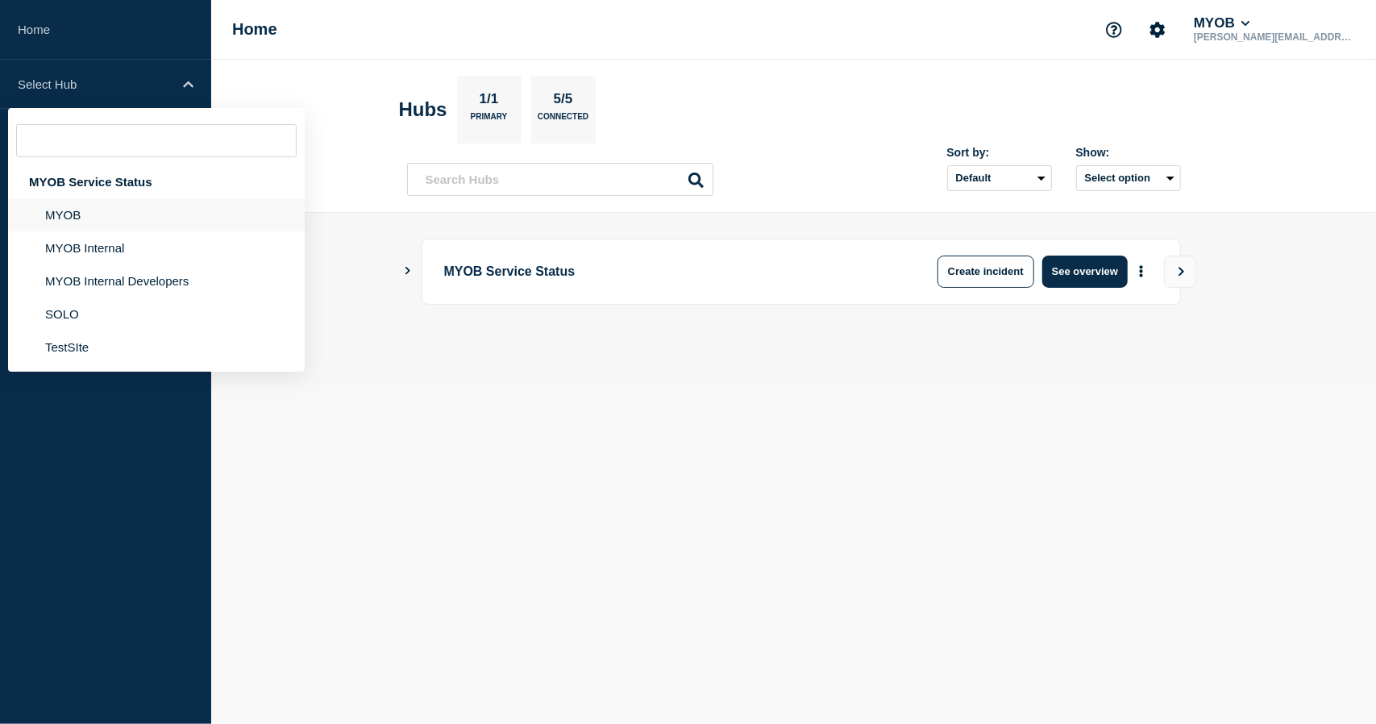
click at [136, 209] on li "MYOB" at bounding box center [156, 214] width 297 height 33
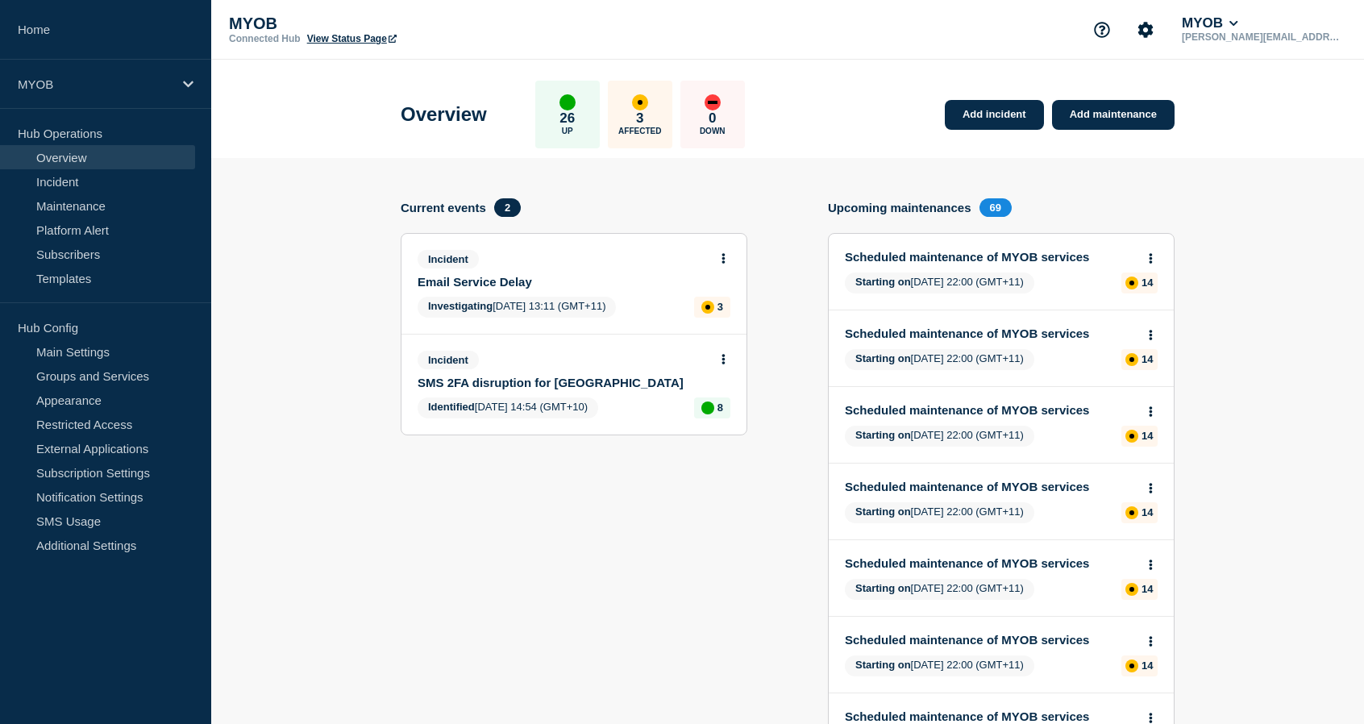
click at [498, 277] on link "Email Service Delay" at bounding box center [563, 282] width 291 height 14
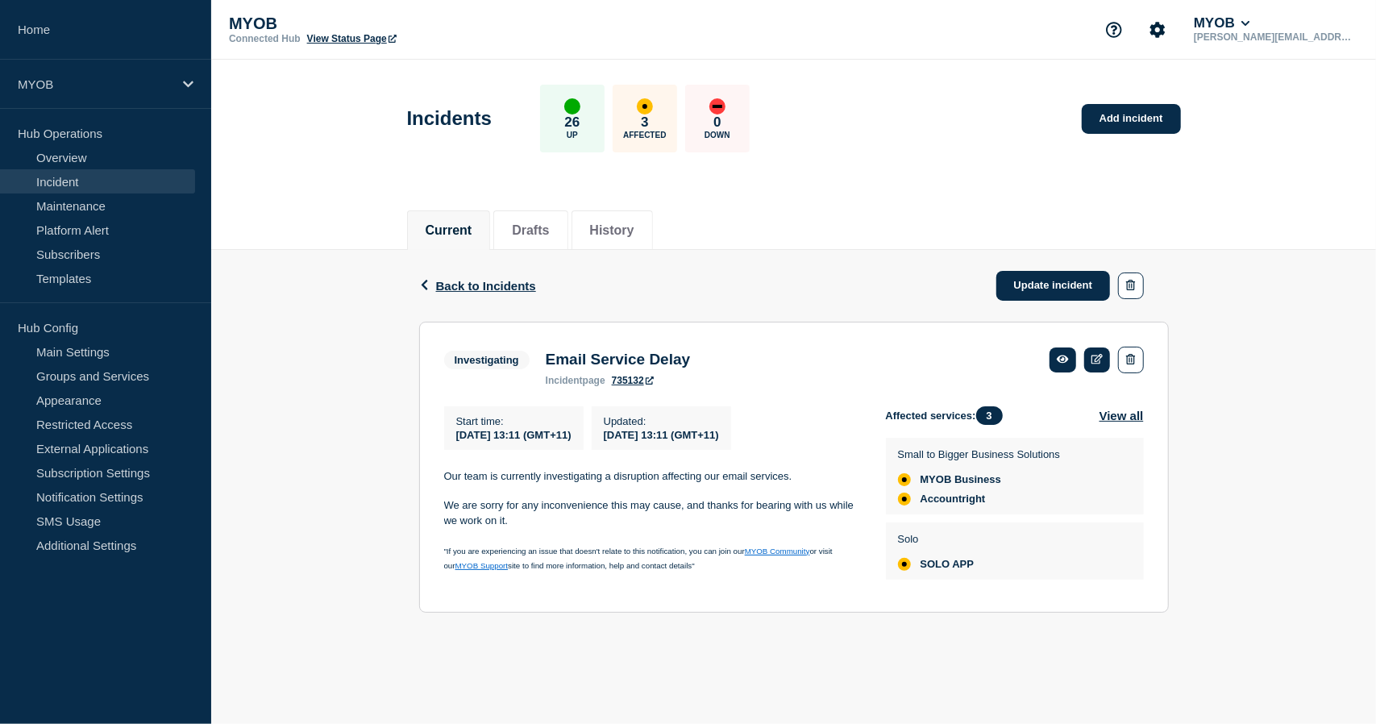
click at [572, 510] on p "We are sorry for any inconvenience this may cause, and thanks for bearing with …" at bounding box center [652, 513] width 416 height 30
click at [548, 473] on div "Start time : 2025-10-15 13:11 (GMT+11) Updated : 2025-10-15 13:11 (GMT+11) Our …" at bounding box center [665, 496] width 442 height 181
click at [547, 480] on p "Our team is currently investigating a disruption affecting our email services." at bounding box center [652, 476] width 416 height 15
click at [534, 526] on p "We are sorry for any inconvenience this may cause, and thanks for bearing with …" at bounding box center [652, 513] width 416 height 30
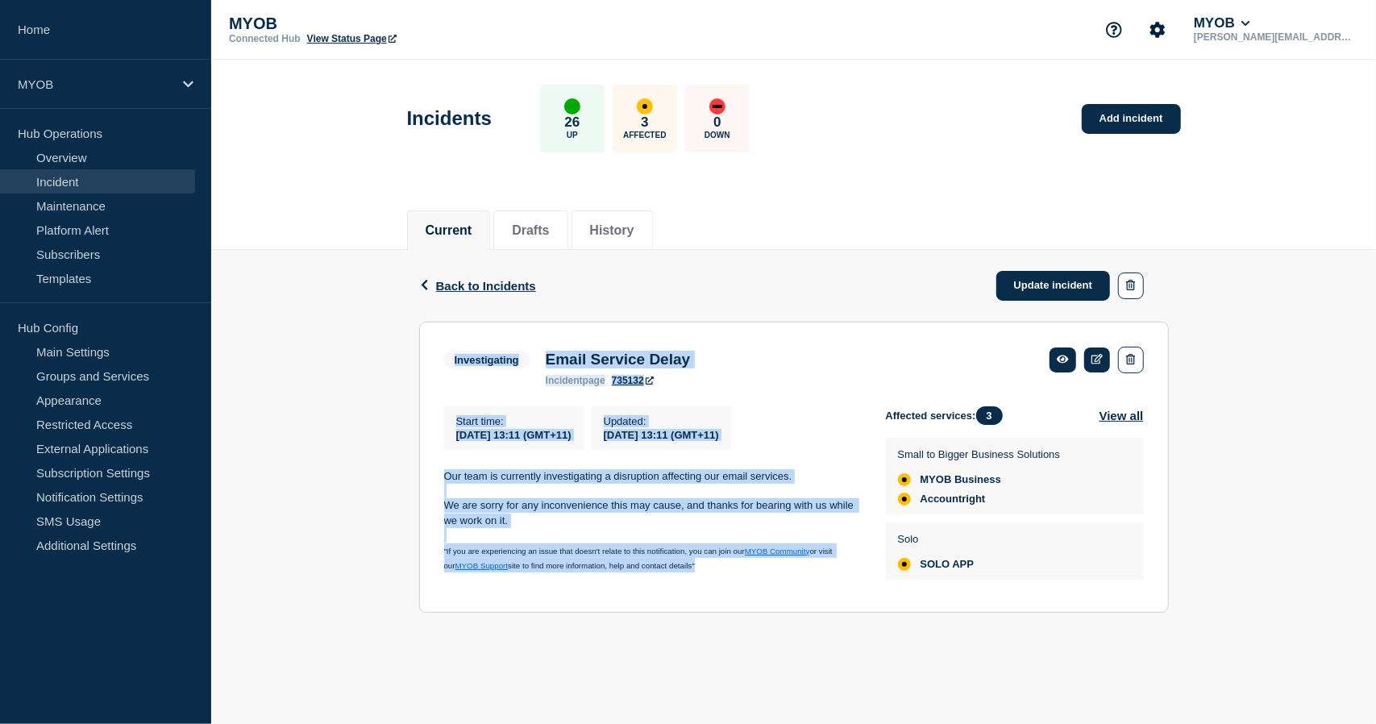
drag, startPoint x: 739, startPoint y: 573, endPoint x: 395, endPoint y: 331, distance: 420.7
click at [395, 331] on div "Back Back to Incidents Update incident Investigating Email Service Delay Start …" at bounding box center [793, 443] width 1165 height 387
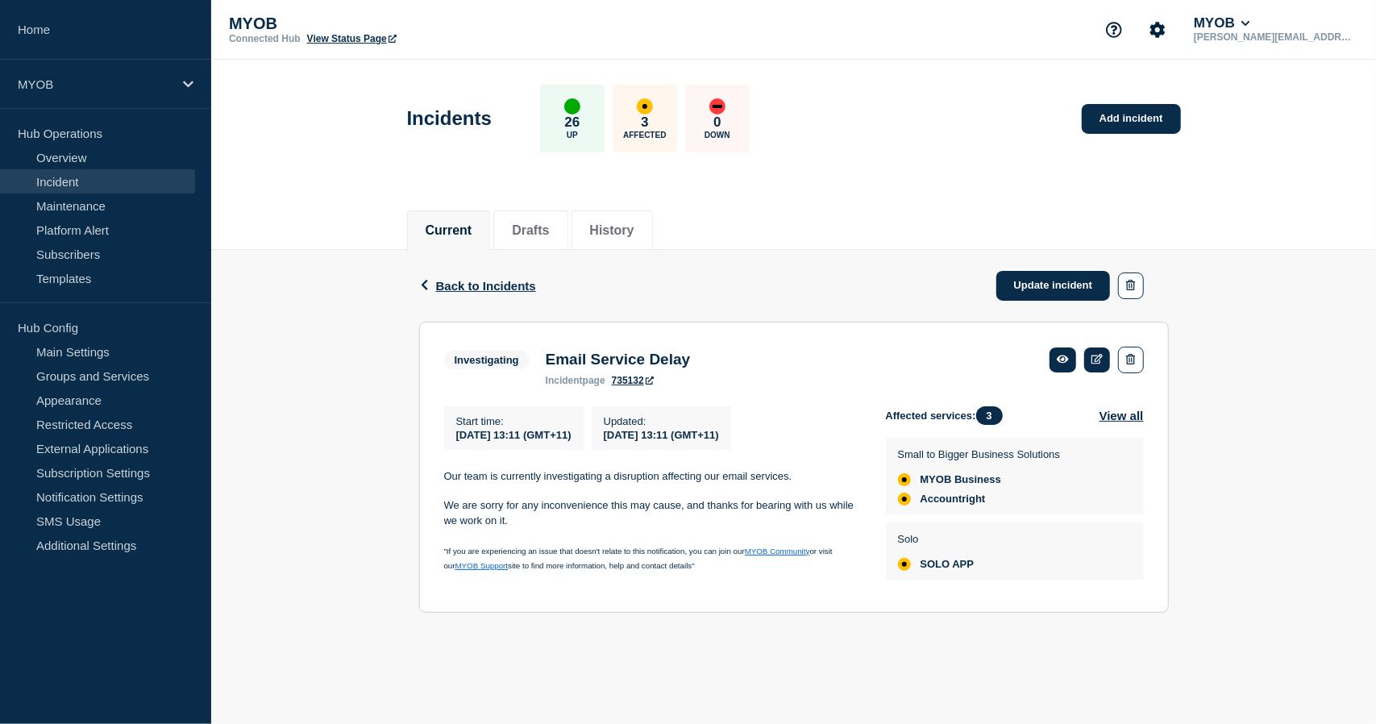
click at [395, 331] on div "Back Back to Incidents Update incident Investigating Email Service Delay Start …" at bounding box center [793, 443] width 1165 height 387
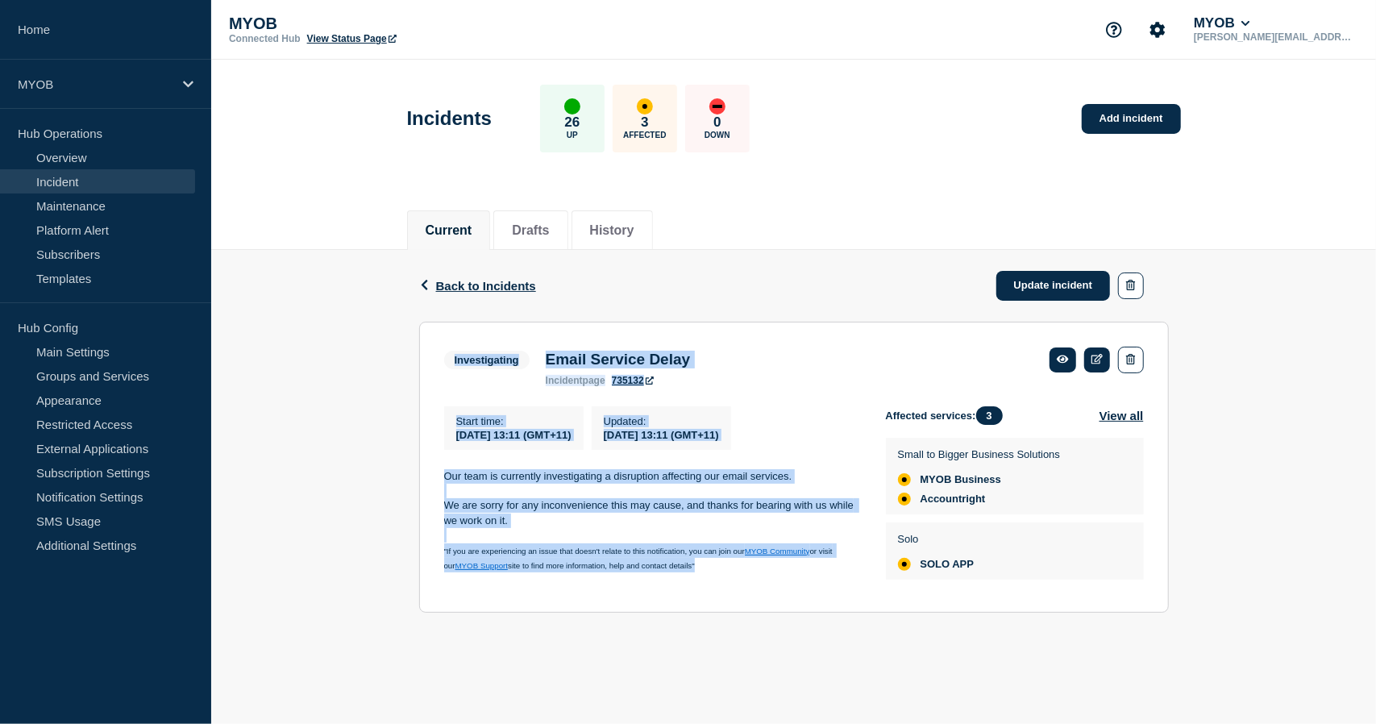
drag, startPoint x: 429, startPoint y: 345, endPoint x: 788, endPoint y: 583, distance: 431.1
click at [788, 583] on section "Investigating Email Service Delay incident page 735132 Start time : 2025-10-15 …" at bounding box center [794, 467] width 750 height 291
click at [788, 583] on div "Start time : 2025-10-15 13:11 (GMT+11) Updated : 2025-10-15 13:11 (GMT+11) Our …" at bounding box center [665, 496] width 442 height 181
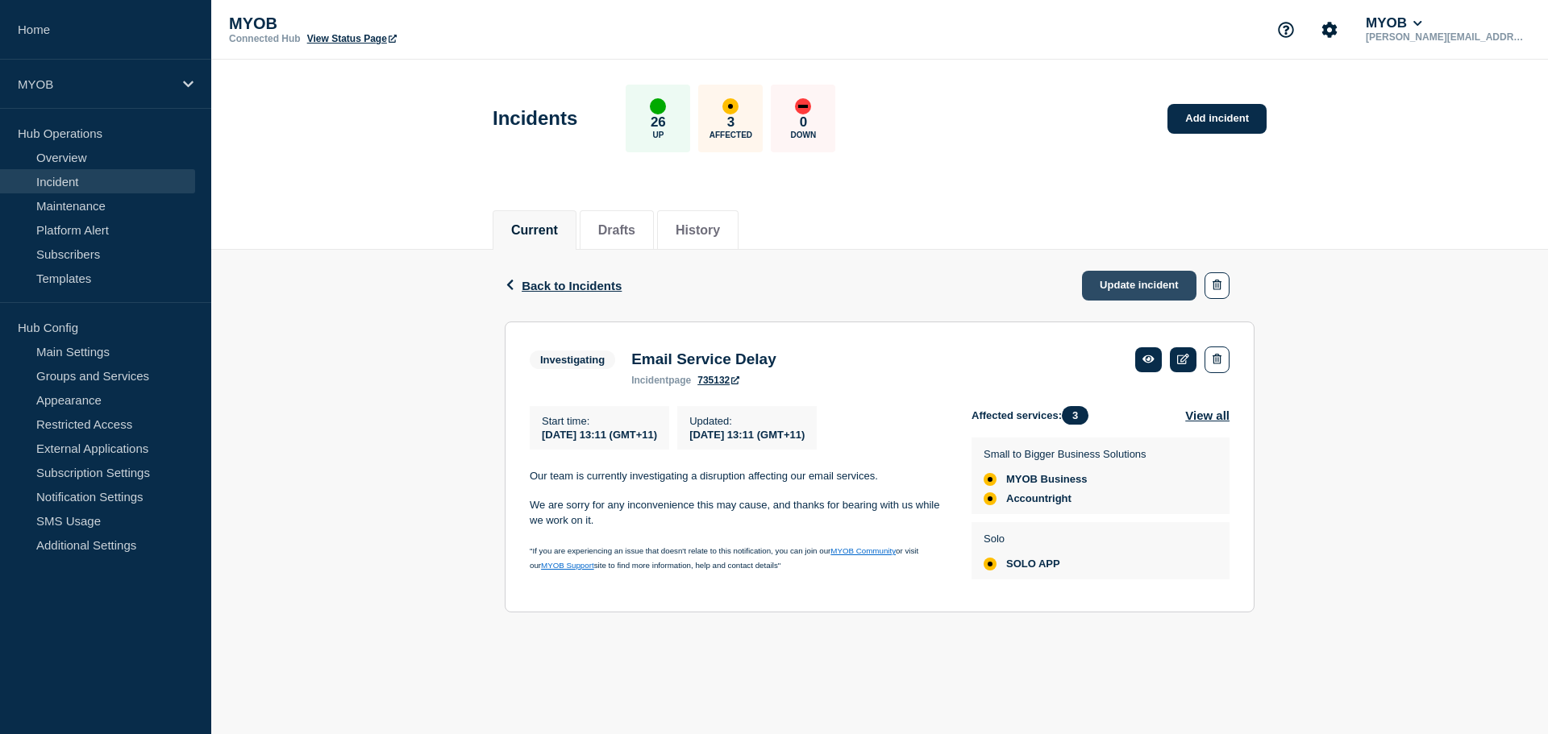
click at [1161, 278] on link "Update incident" at bounding box center [1139, 286] width 114 height 30
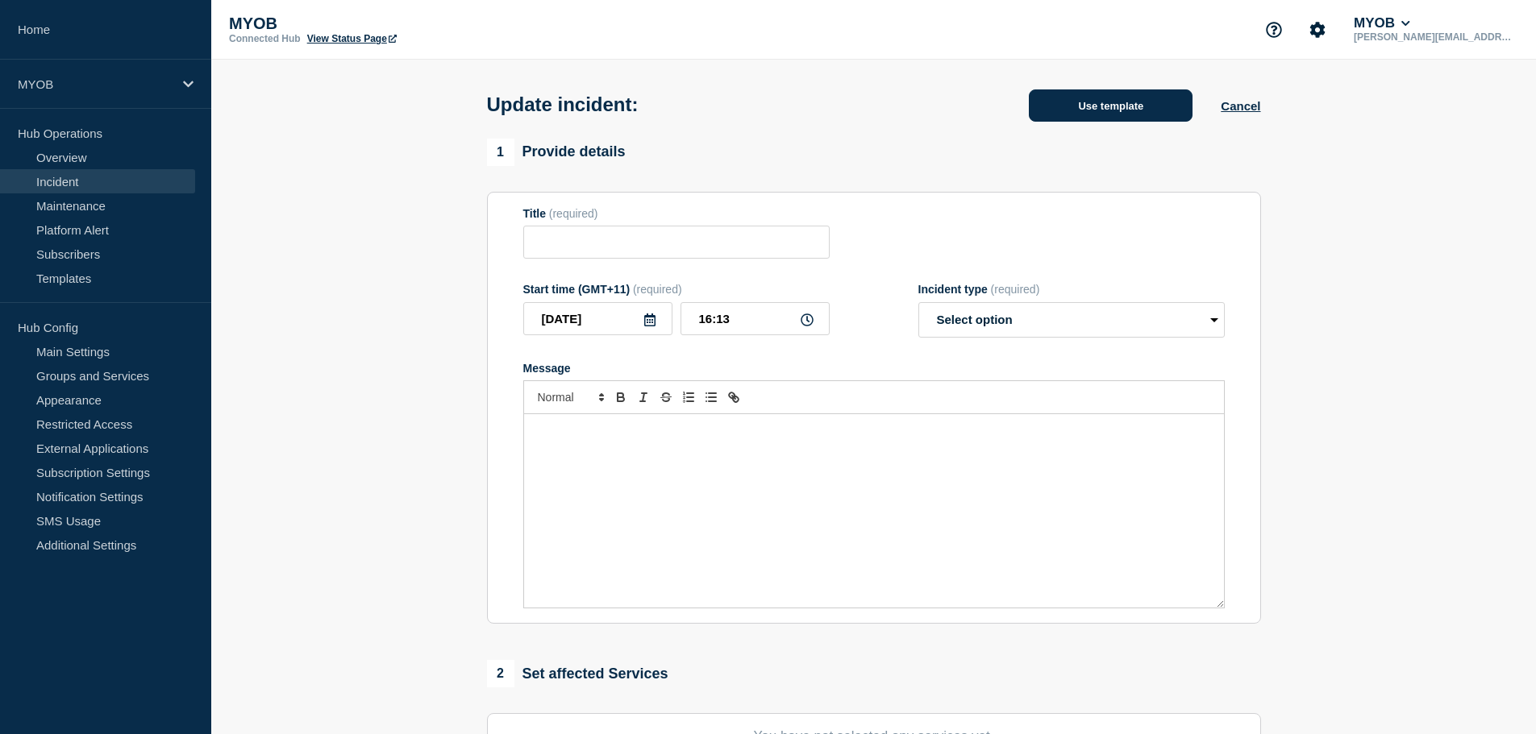
type input "Email Service Delay"
click at [1082, 110] on button "Use template" at bounding box center [1111, 105] width 164 height 32
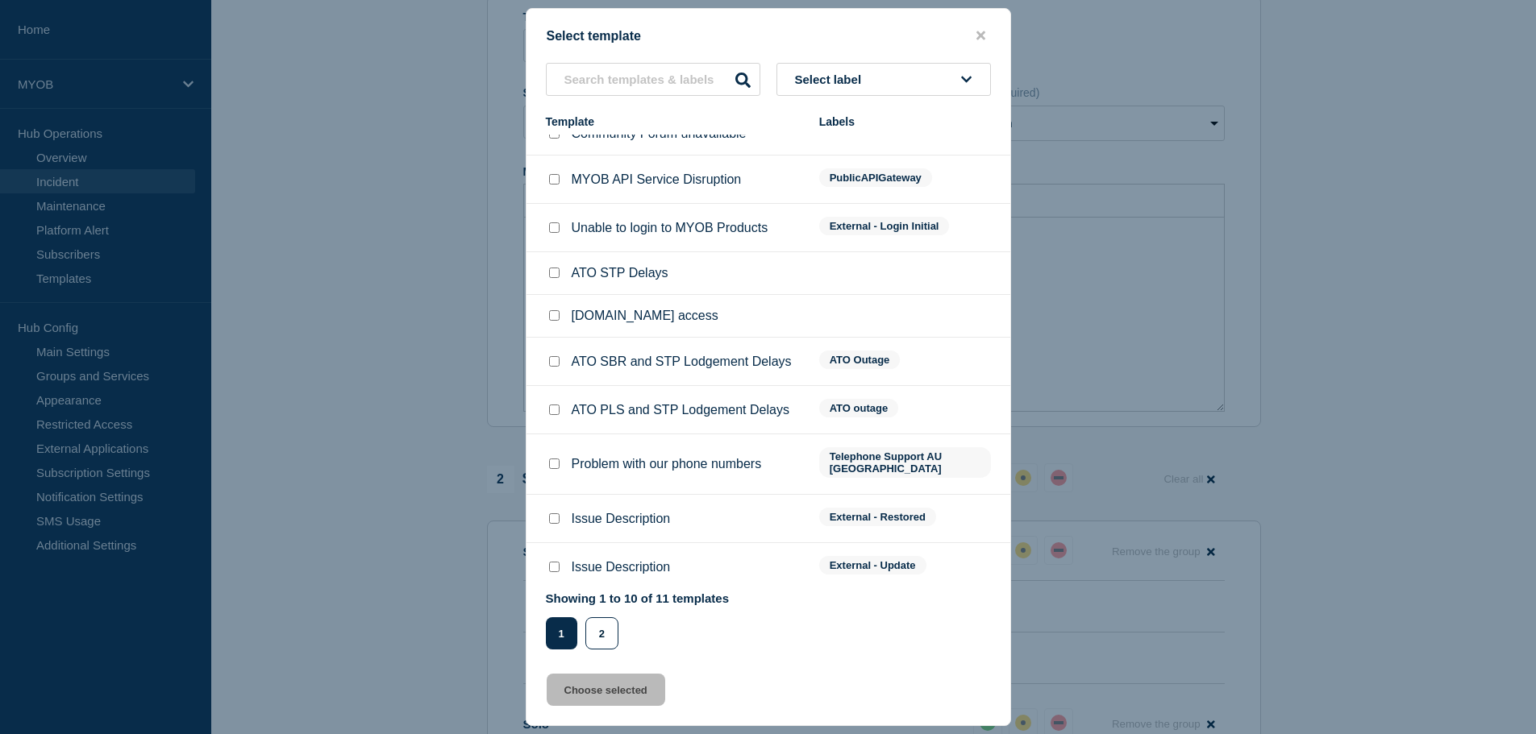
scroll to position [484, 0]
click at [551, 562] on input "Issue Description checkbox" at bounding box center [554, 567] width 10 height 10
checkbox input "true"
click at [632, 686] on button "Choose selected" at bounding box center [606, 690] width 119 height 32
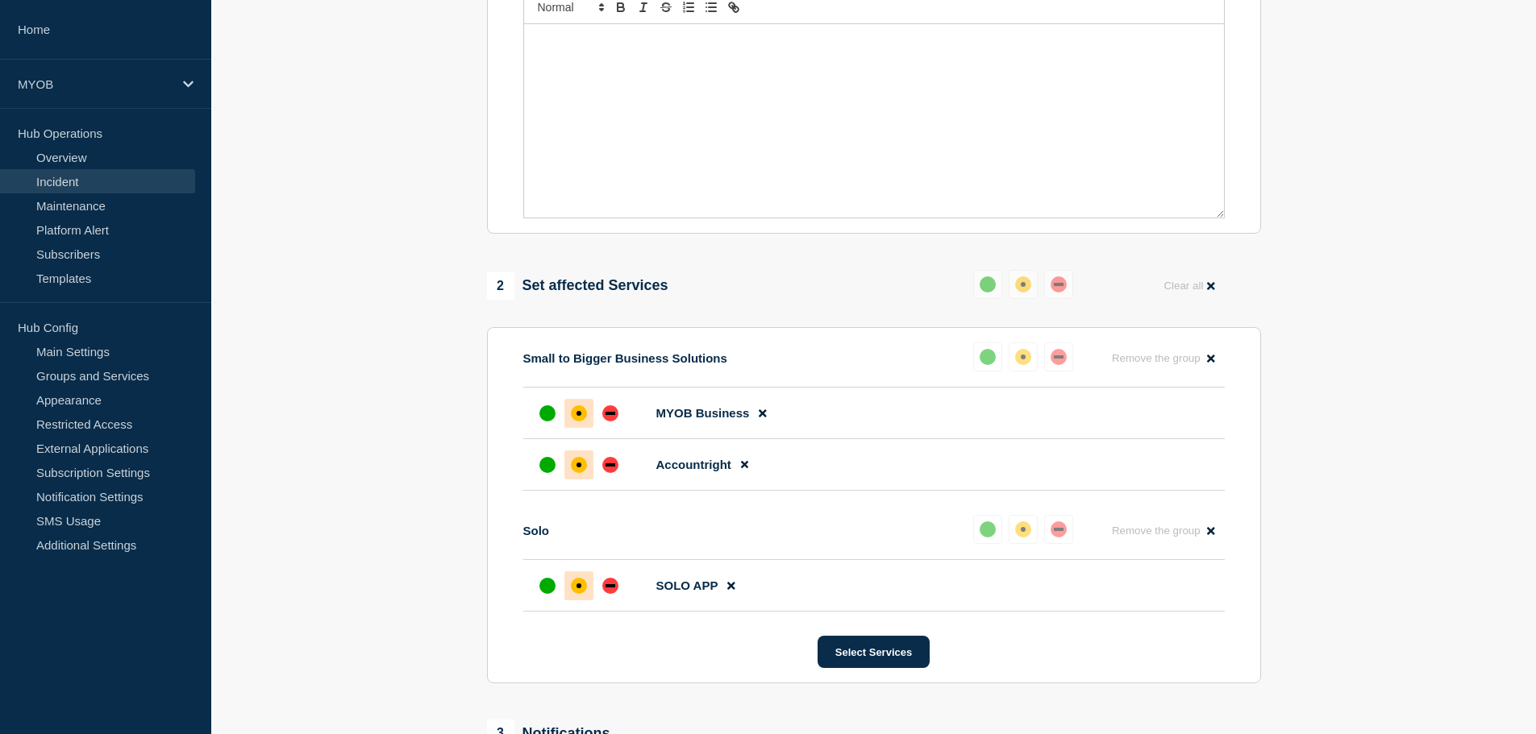
scroll to position [0, 0]
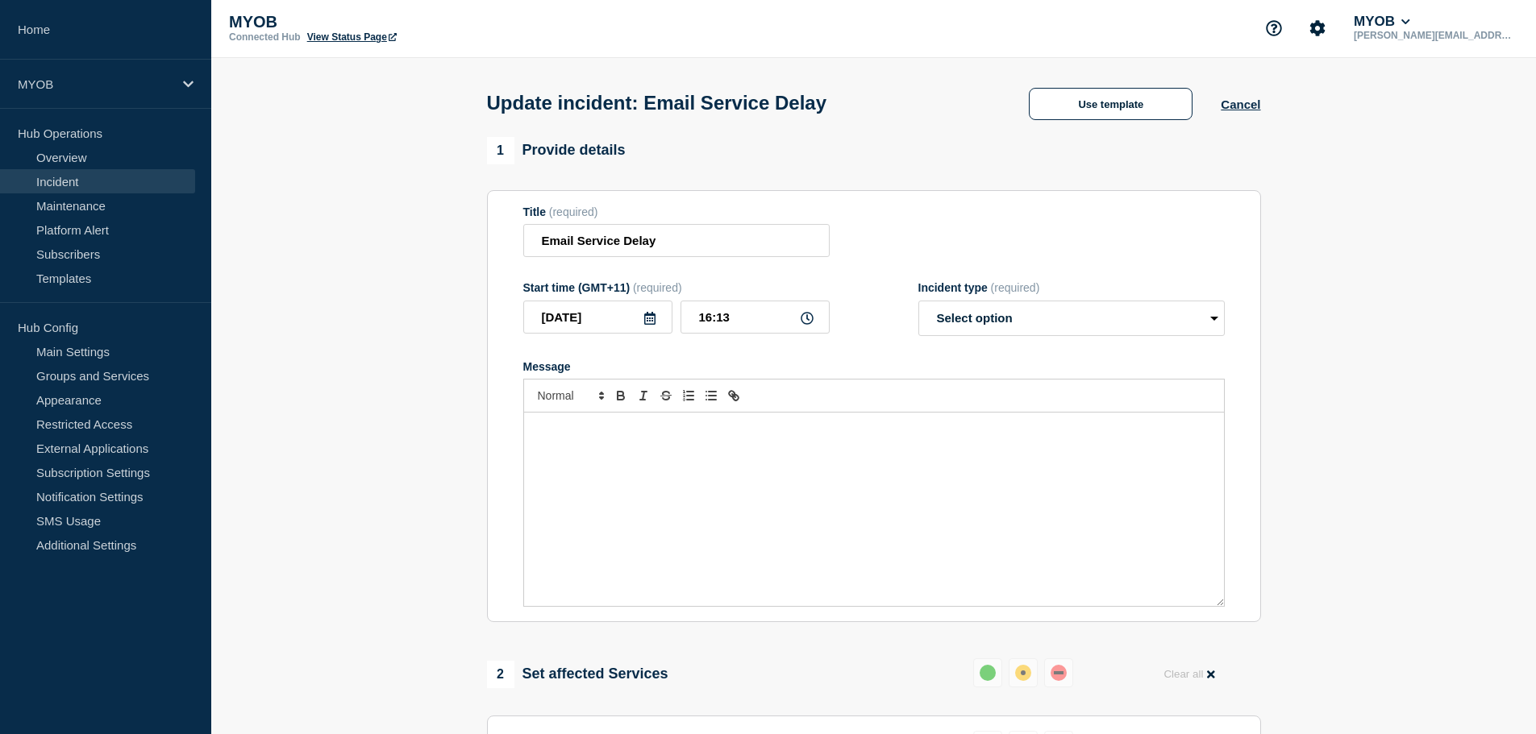
select select "identified"
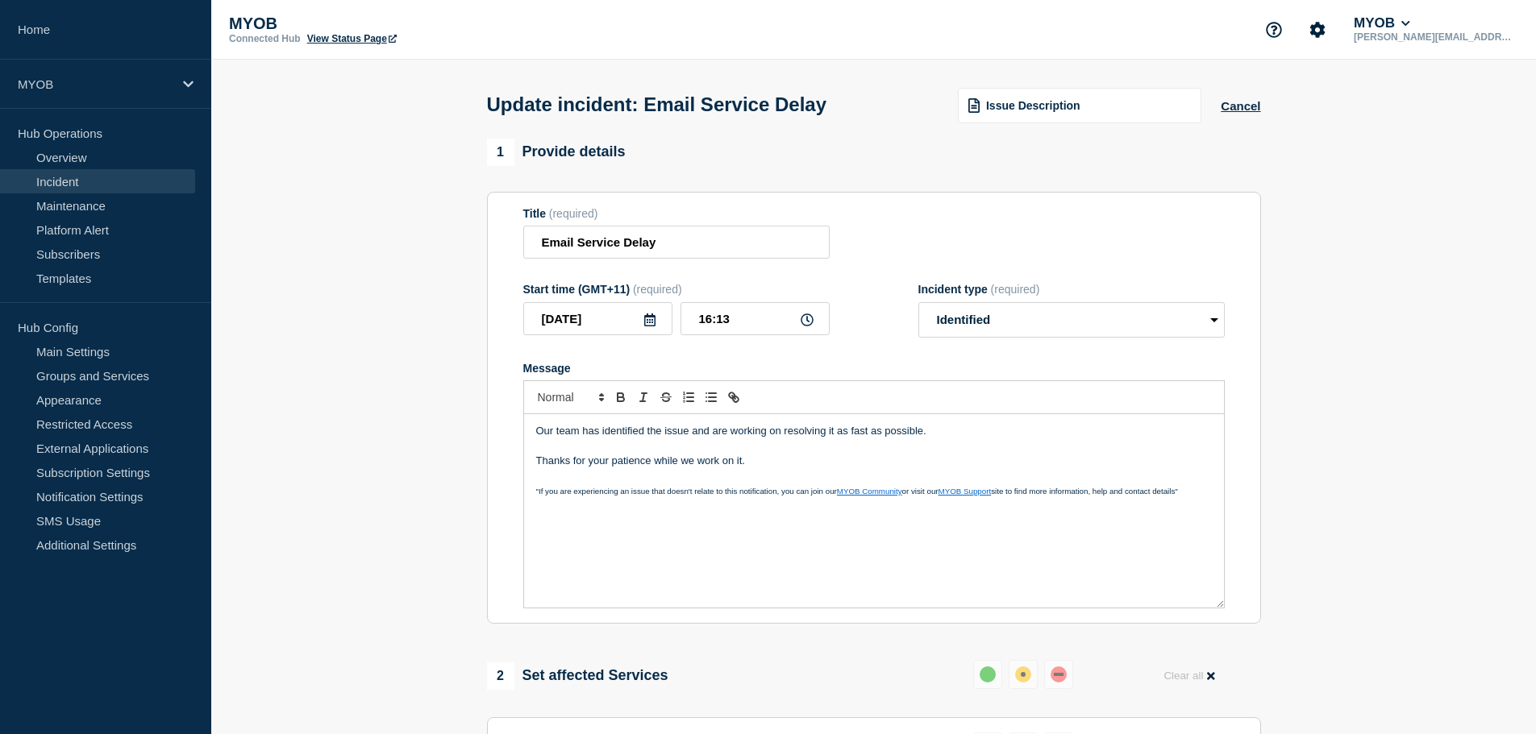
click at [887, 446] on p "Message" at bounding box center [874, 446] width 676 height 15
click at [972, 435] on p "Our team has identified the issue and are working on resolving it as fast as po…" at bounding box center [874, 431] width 676 height 15
drag, startPoint x: 987, startPoint y: 437, endPoint x: 602, endPoint y: 437, distance: 384.5
click at [602, 437] on p "Our team has identified the issue and are working on resolving it as fast as po…" at bounding box center [874, 431] width 676 height 15
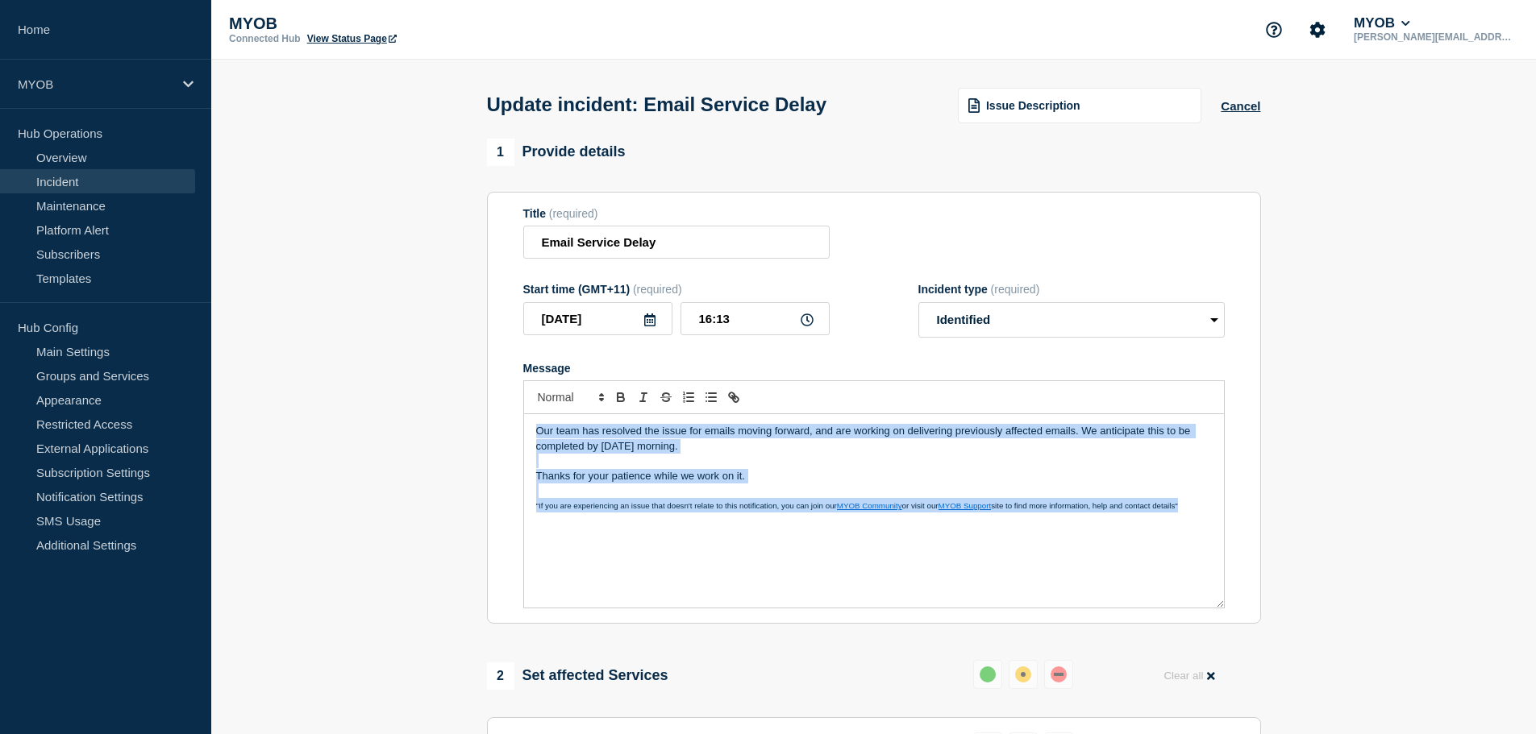
copy div "Our team has resolved the issue for emails moving forward, and are working on d…"
click at [777, 459] on p "Message" at bounding box center [874, 461] width 676 height 15
click at [780, 458] on p "Message" at bounding box center [874, 461] width 676 height 15
copy div "Our team has resolved the issue for emails moving forward, and are working on d…"
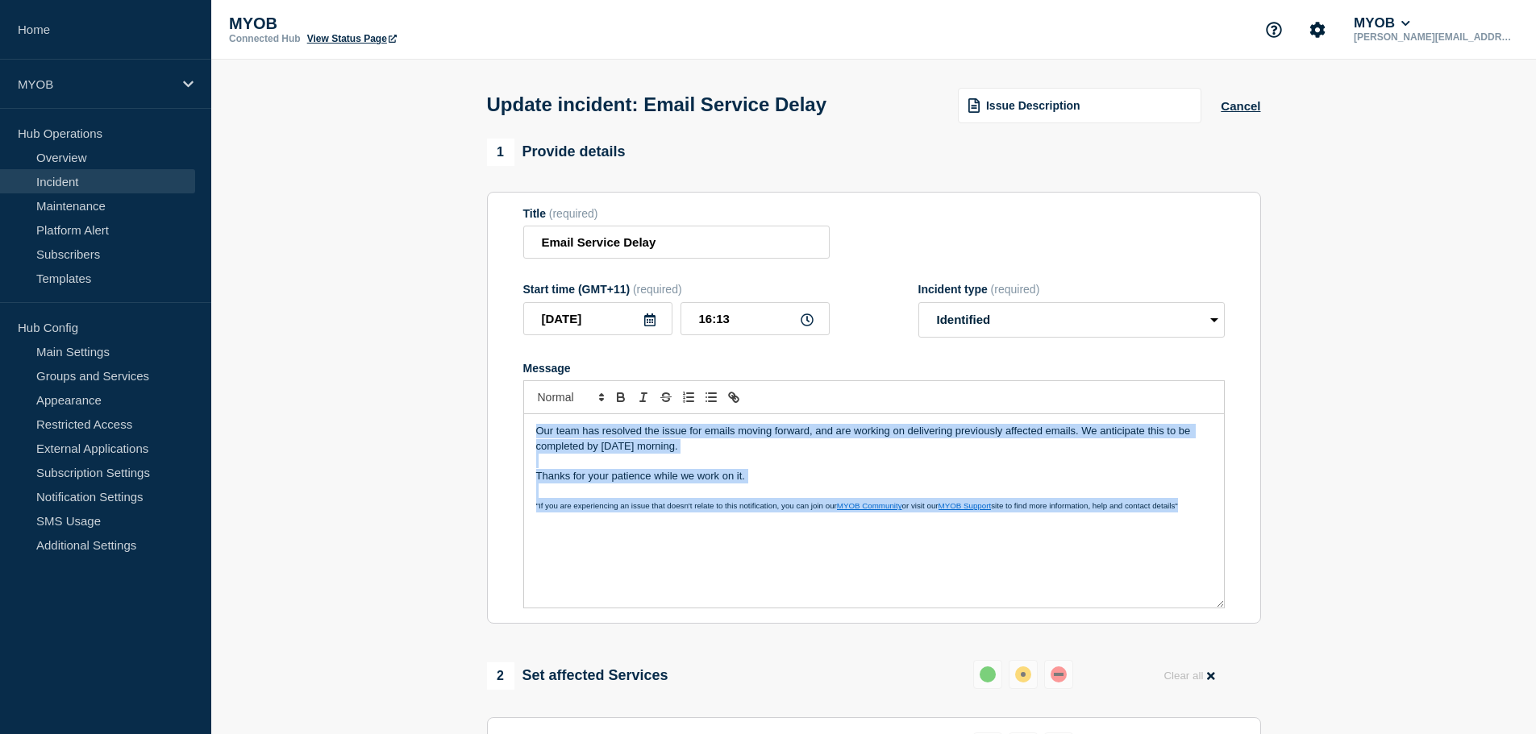
click at [781, 454] on p "Our team has resolved the issue for emails moving forward, and are working on d…" at bounding box center [874, 439] width 676 height 30
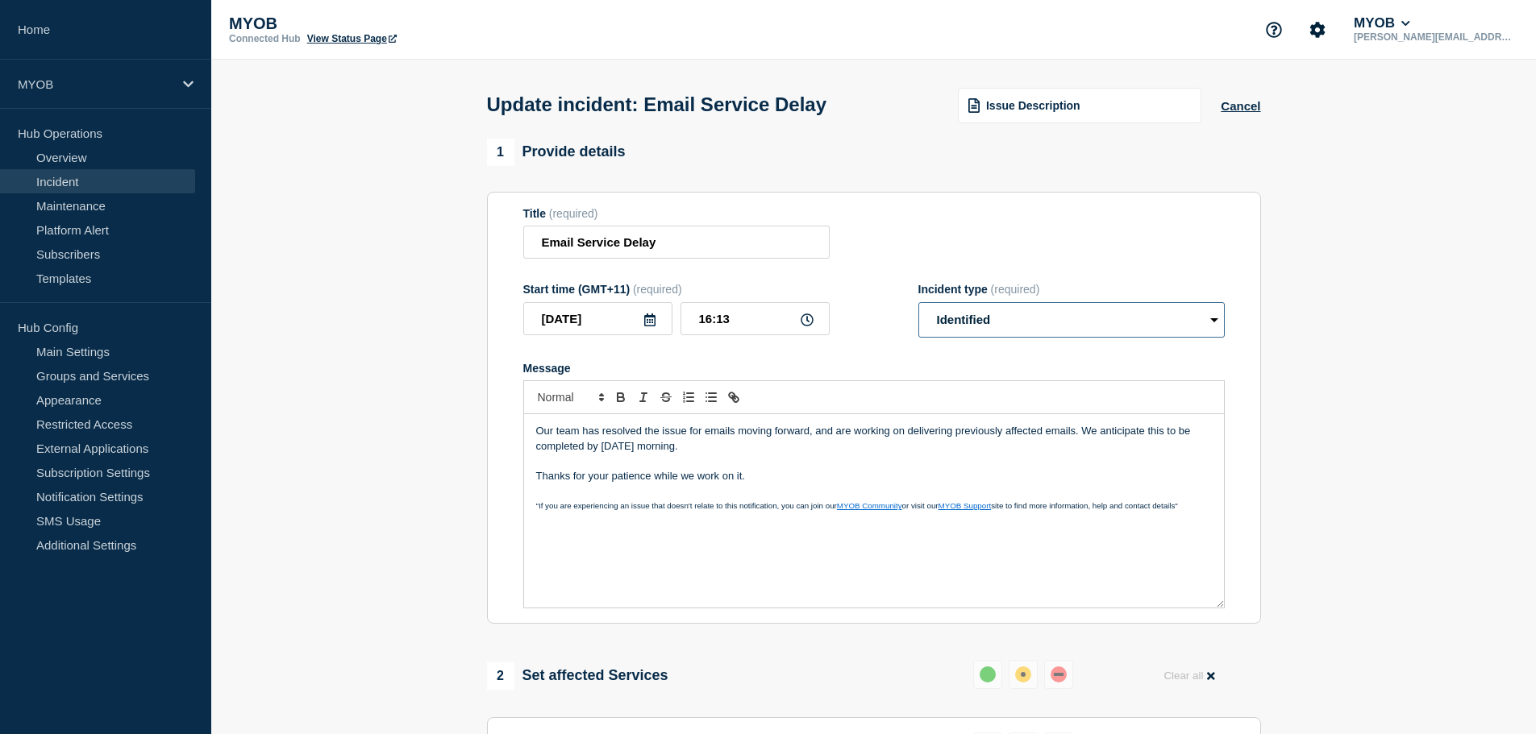
click at [1013, 324] on select "Select option Investigating Identified Monitoring Resolved" at bounding box center [1071, 319] width 306 height 35
drag, startPoint x: 945, startPoint y: 278, endPoint x: 974, endPoint y: 347, distance: 74.4
click at [946, 278] on form "Title (required) Email Service Delay Start time (GMT+11) (required) 2025-10-15 …" at bounding box center [873, 408] width 701 height 402
click at [1088, 99] on div "Issue Description" at bounding box center [1079, 105] width 243 height 35
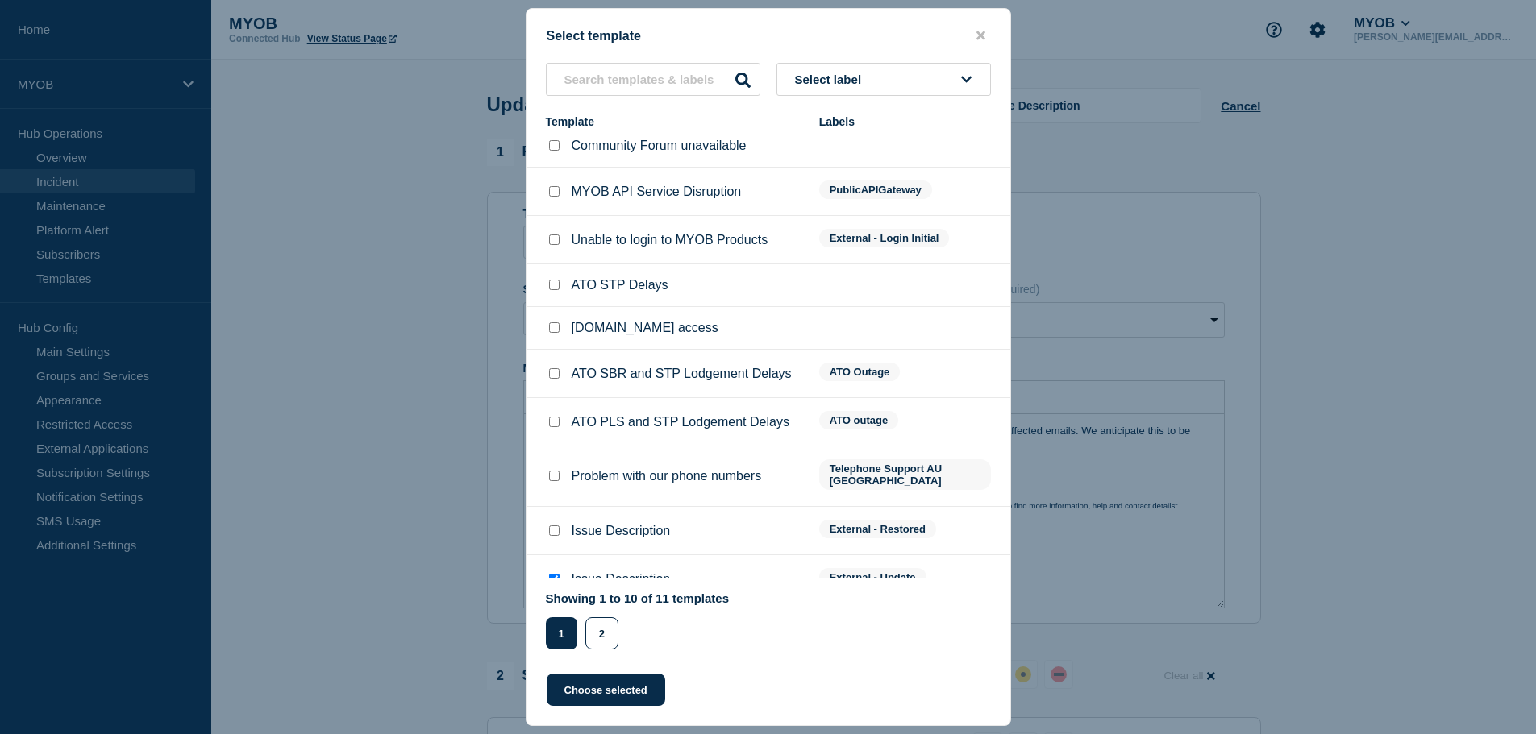
scroll to position [22, 0]
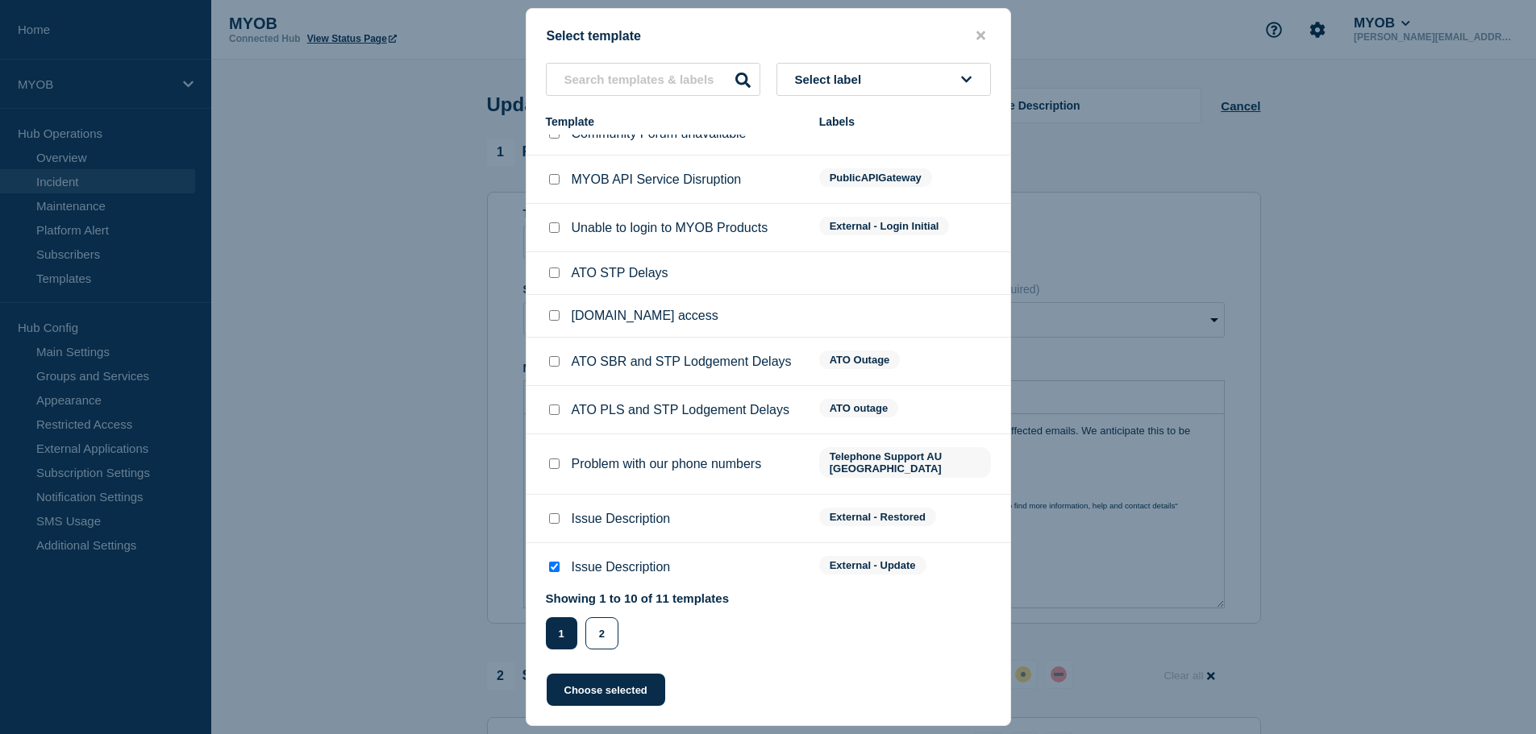
click at [552, 514] on input "Issue Description checkbox" at bounding box center [554, 519] width 10 height 10
checkbox input "true"
checkbox input "false"
click at [582, 683] on button "Choose selected" at bounding box center [606, 690] width 119 height 32
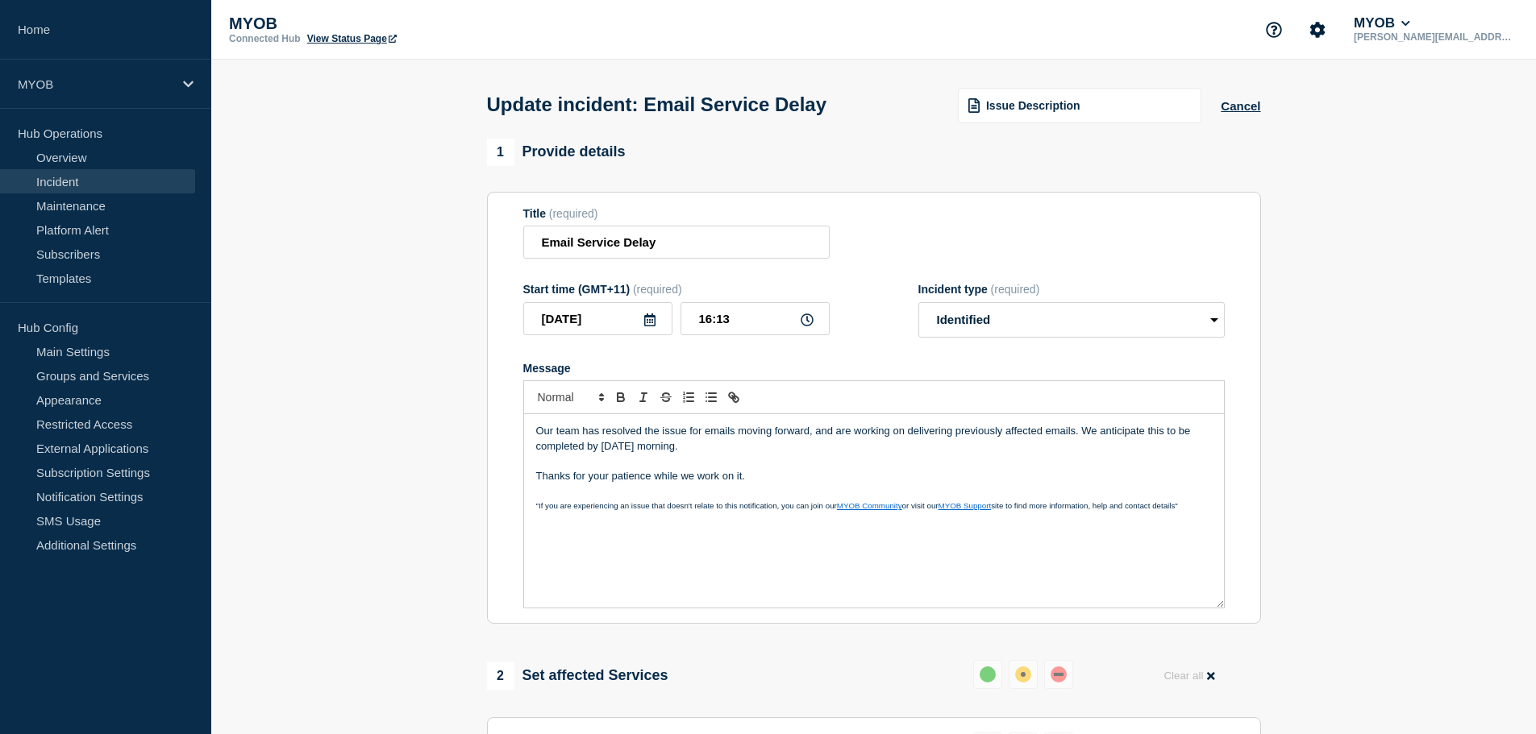
click at [716, 443] on p "Our team has resolved the issue for emails moving forward, and are working on d…" at bounding box center [874, 439] width 676 height 30
select select "resolved"
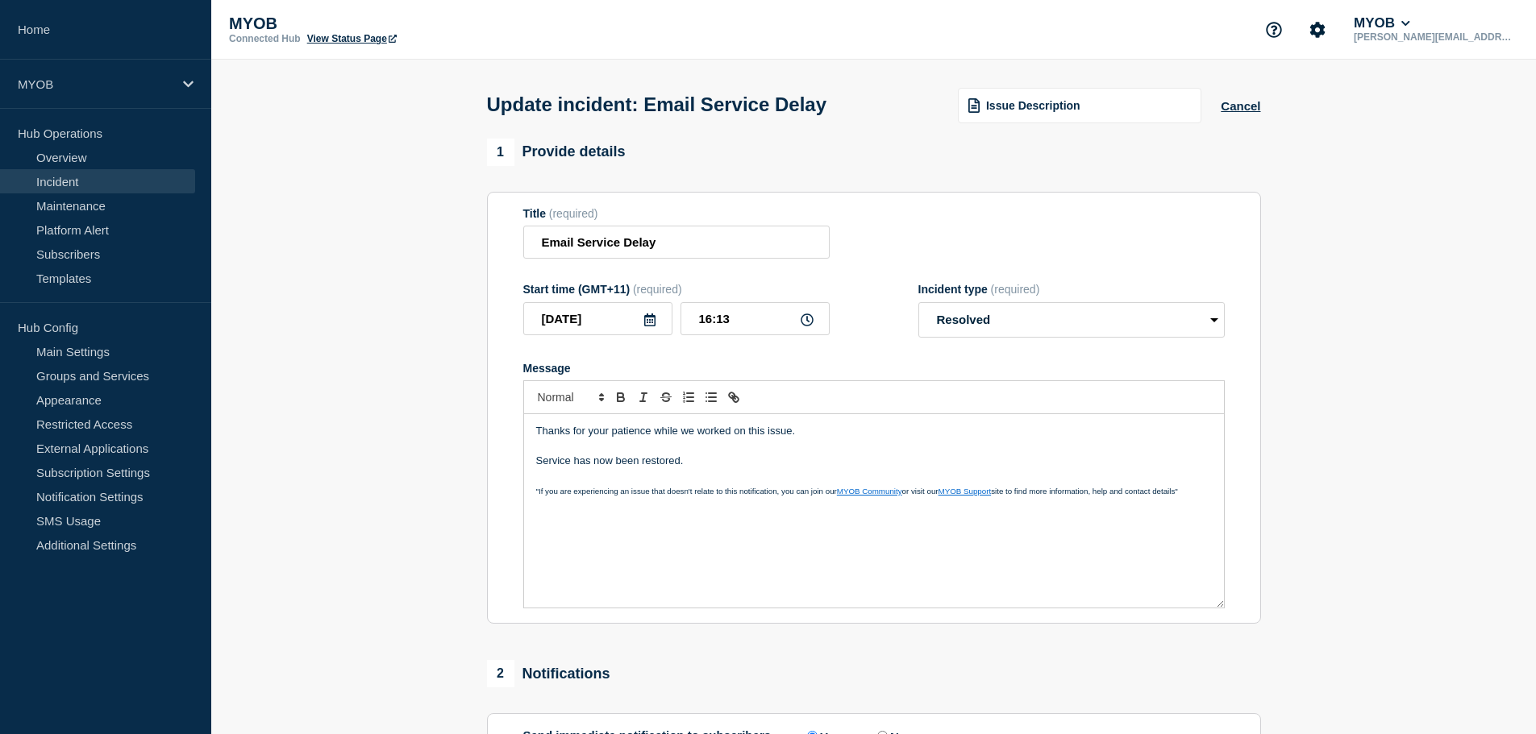
drag, startPoint x: 697, startPoint y: 439, endPoint x: 796, endPoint y: 440, distance: 98.4
click at [700, 439] on p "Thanks for your patience while we worked on this issue." at bounding box center [874, 431] width 676 height 15
drag, startPoint x: 799, startPoint y: 441, endPoint x: 844, endPoint y: 439, distance: 45.2
click at [809, 439] on p "Thanks for your patience while we worked on this issue." at bounding box center [874, 431] width 676 height 15
click at [844, 438] on p "Thanks for your patience while we worked on this issue." at bounding box center [874, 431] width 676 height 15
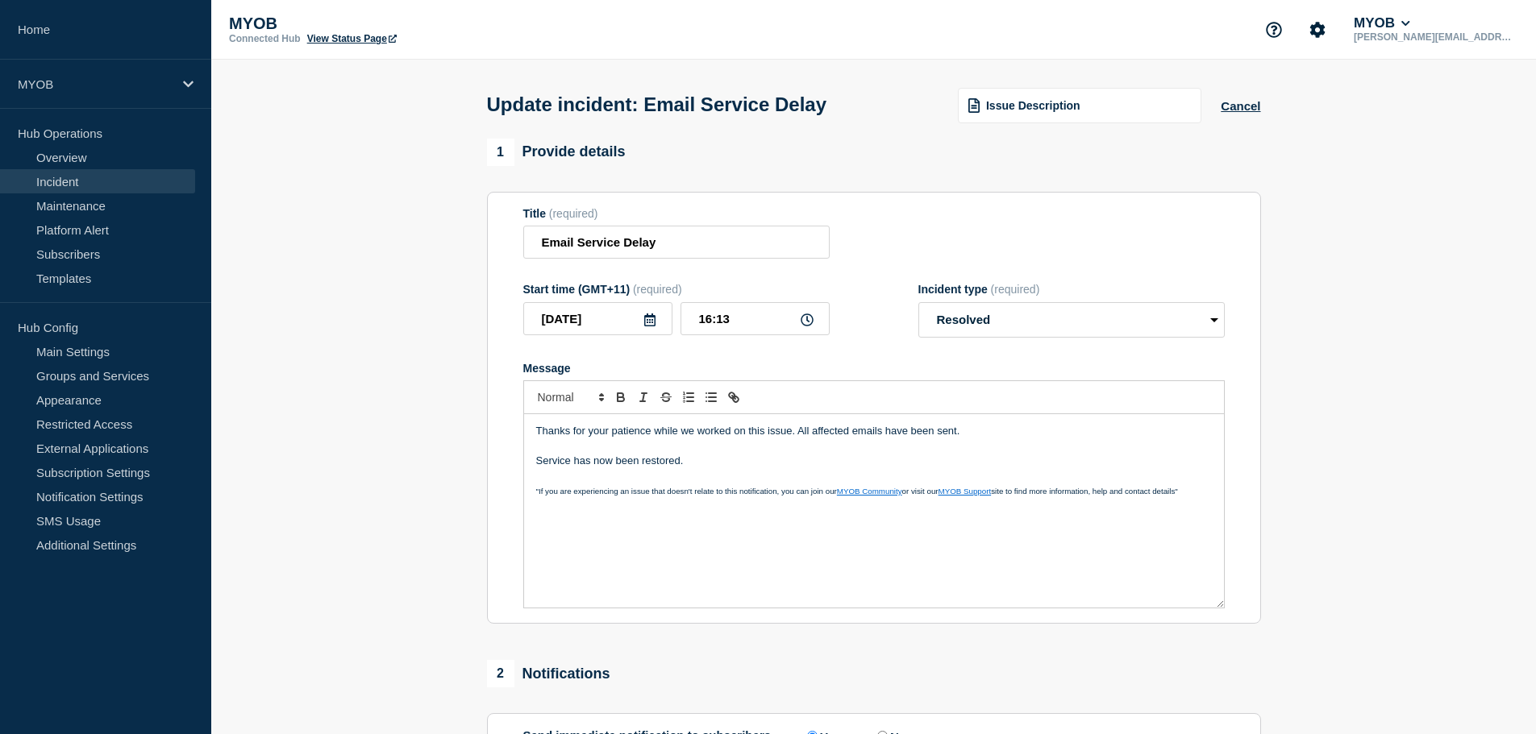
click at [939, 434] on p "Thanks for your patience while we worked on this issue. All affected emails hav…" at bounding box center [874, 431] width 676 height 15
click at [963, 446] on p "Message" at bounding box center [874, 446] width 676 height 15
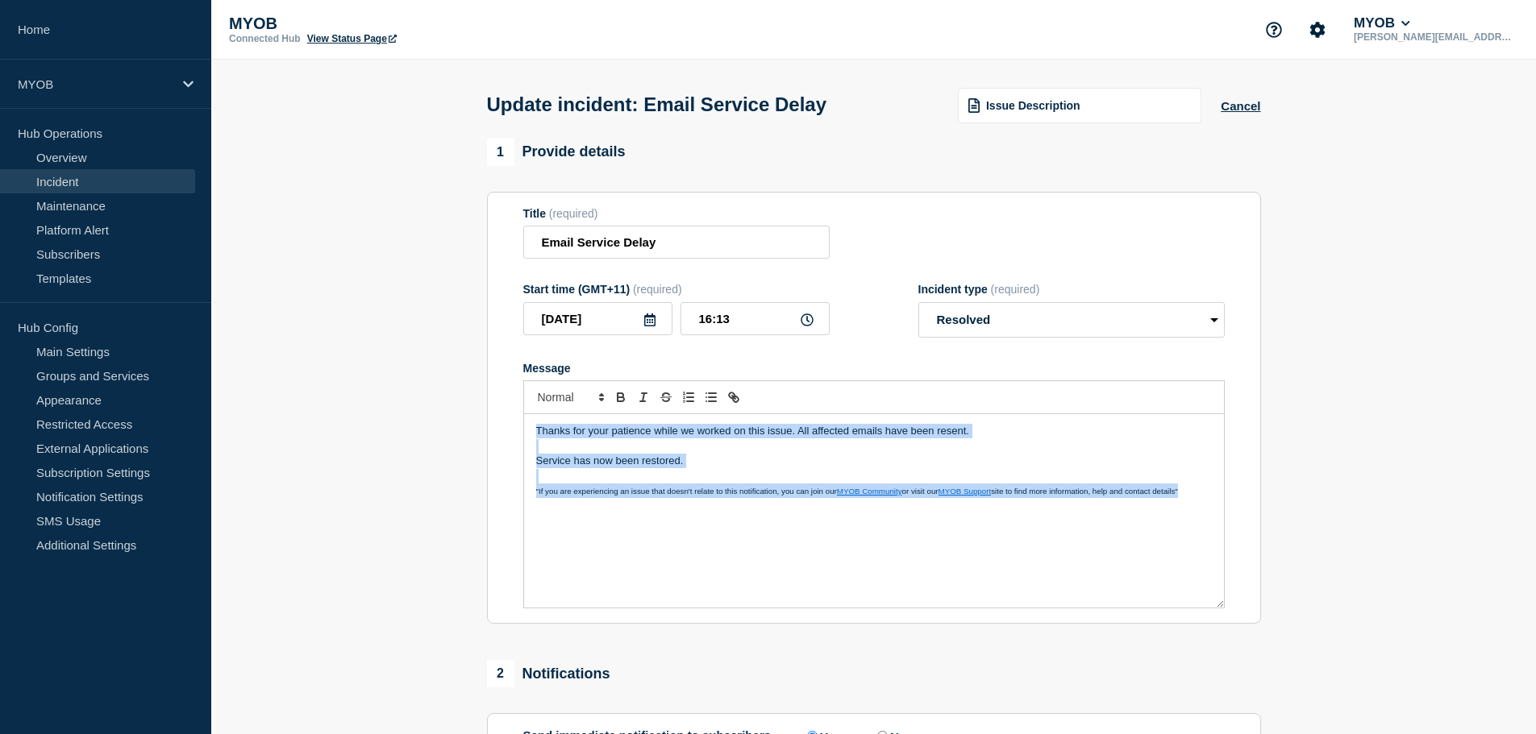
click at [943, 434] on p "Thanks for your patience while we worked on this issue. All affected emails hav…" at bounding box center [874, 431] width 676 height 15
click at [946, 433] on p "Thanks for your patience while we worked on this issue. All affected emails hav…" at bounding box center [874, 431] width 676 height 15
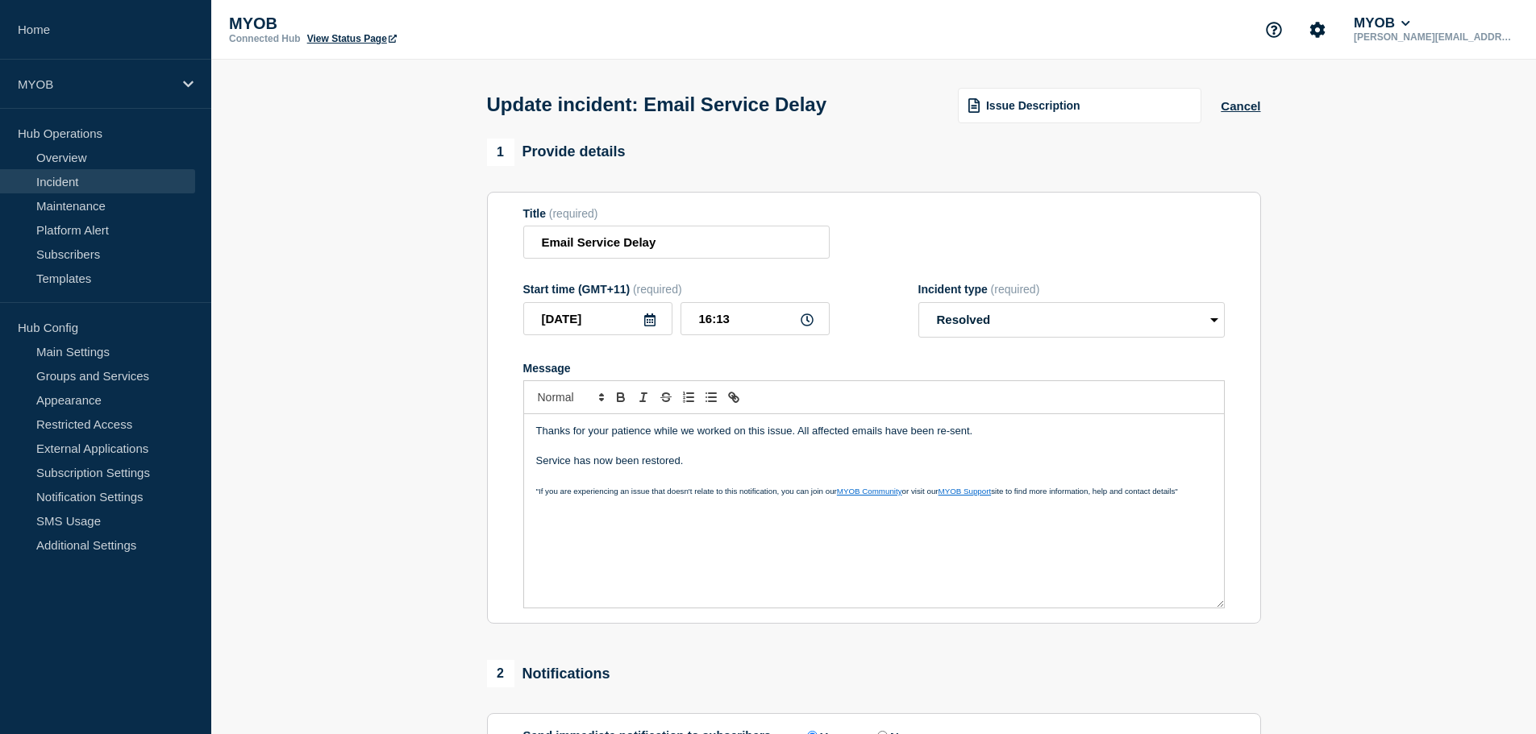
click at [947, 450] on p "Message" at bounding box center [874, 446] width 676 height 15
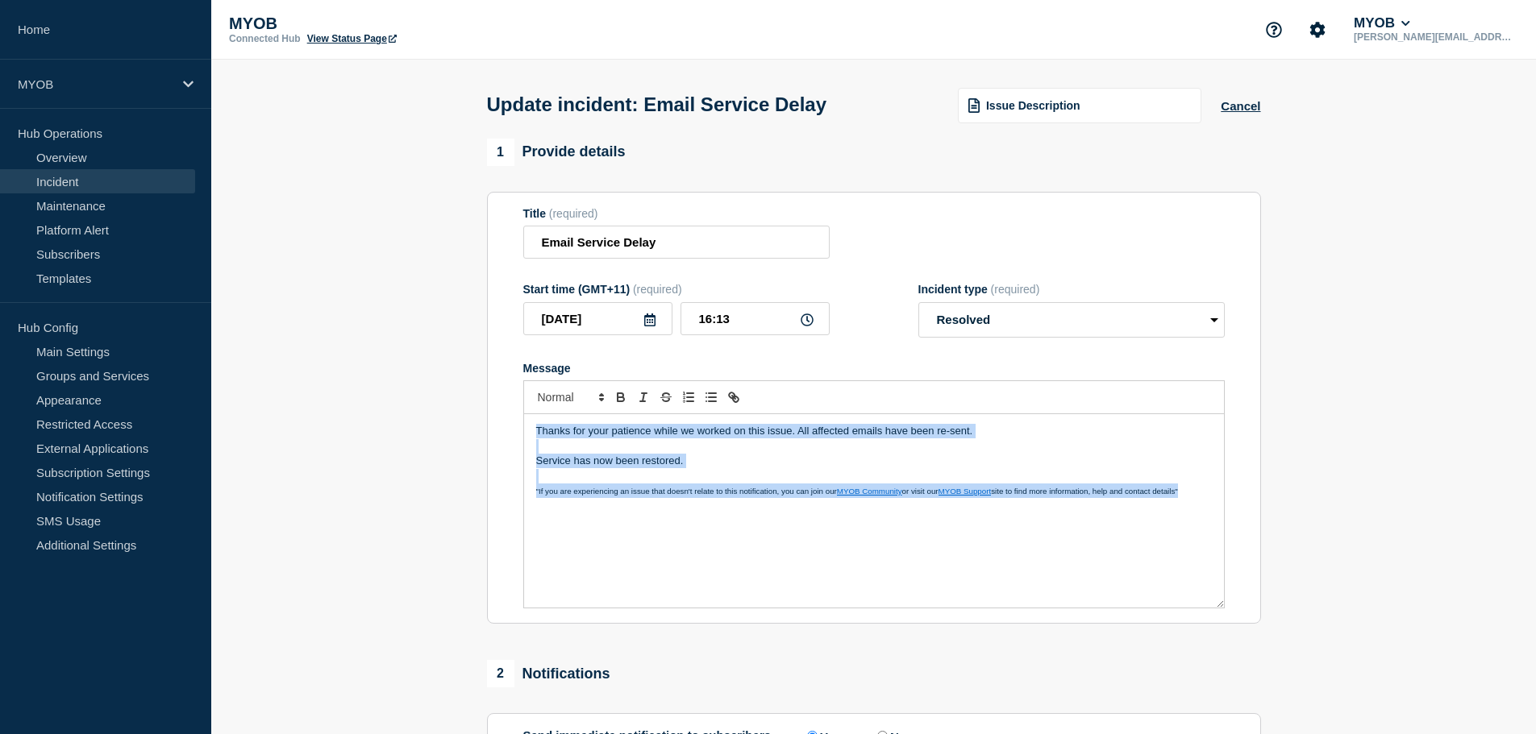
copy div "Thanks for your patience while we worked on this issue. All affected emails hav…"
click at [696, 468] on p "Service has now been restored." at bounding box center [874, 461] width 676 height 15
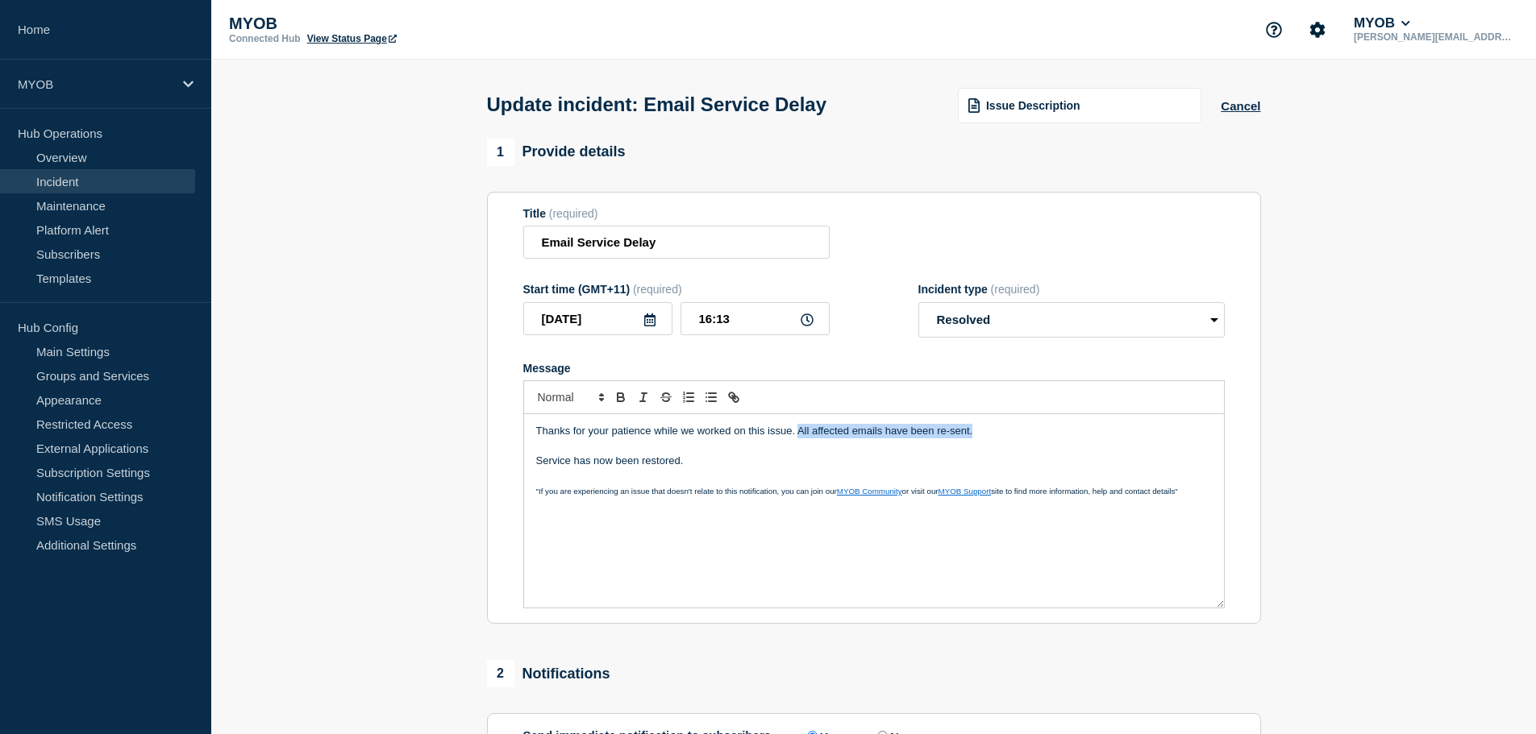
drag, startPoint x: 985, startPoint y: 439, endPoint x: 796, endPoint y: 439, distance: 188.6
click at [796, 439] on p "Thanks for your patience while we worked on this issue. All affected emails hav…" at bounding box center [874, 431] width 676 height 15
click at [735, 466] on p "Service has now been restored." at bounding box center [874, 461] width 676 height 15
click at [755, 467] on p "Service has now been restored and" at bounding box center [874, 461] width 676 height 15
click at [713, 467] on p "Service has now been restored." at bounding box center [874, 461] width 676 height 15
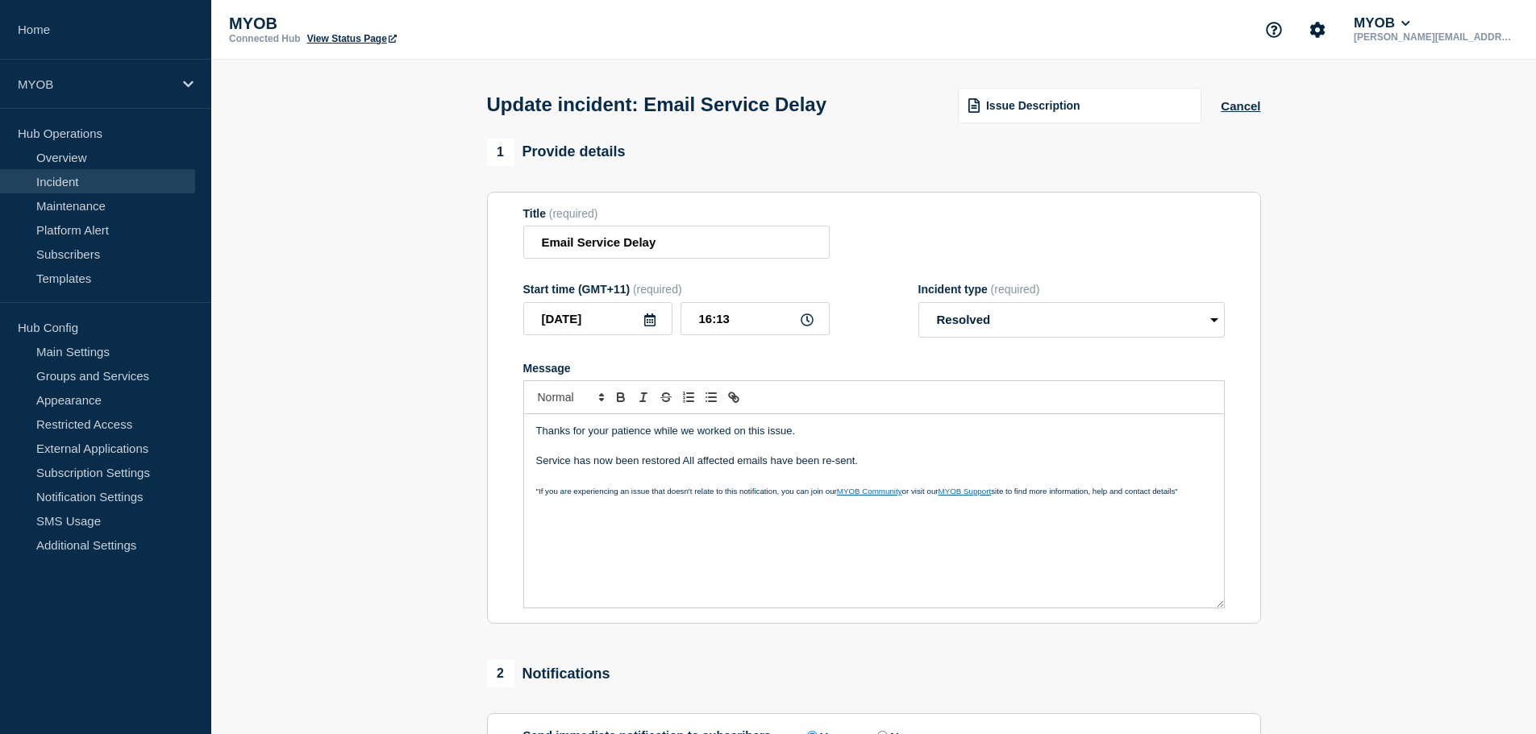
click at [683, 464] on p "Service has now been restored All affected emails have been re-sent." at bounding box center [874, 461] width 676 height 15
click at [789, 468] on p "Service has now been restored and all affected emails have been re-sent." at bounding box center [874, 461] width 676 height 15
click at [810, 446] on p "Message" at bounding box center [874, 446] width 676 height 15
drag, startPoint x: 774, startPoint y: 439, endPoint x: 784, endPoint y: 426, distance: 16.1
click at [775, 435] on p "Thanks for your patience while we worked on this issue." at bounding box center [874, 431] width 676 height 15
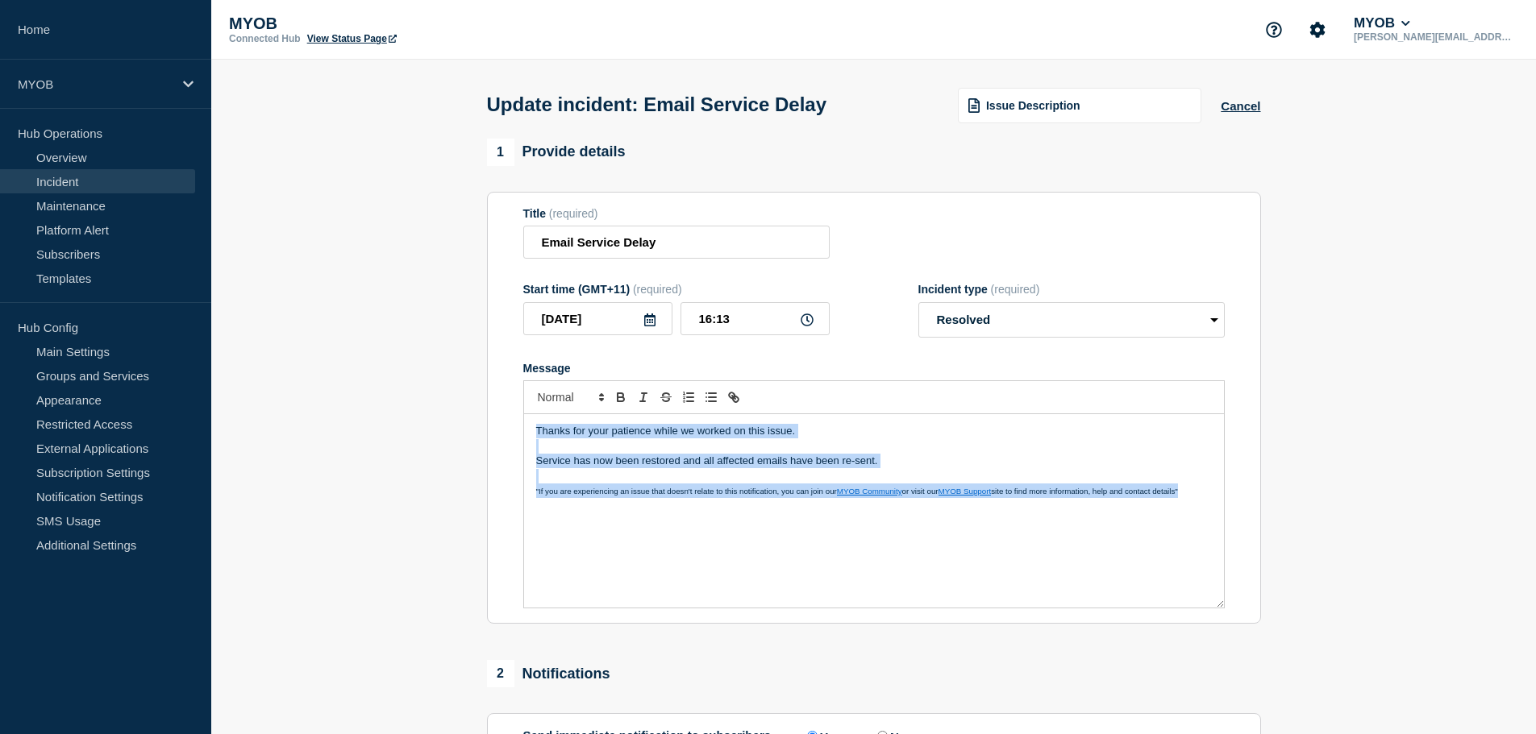
copy div "Thanks for your patience while we worked on this issue. Service has now been re…"
drag, startPoint x: 764, startPoint y: 480, endPoint x: 786, endPoint y: 478, distance: 21.9
click at [764, 480] on p "Message" at bounding box center [874, 476] width 676 height 15
copy div "Thanks for your patience while we worked on this issue. Service has now been re…"
click at [956, 437] on p "Thanks for your patience while we worked on this issue." at bounding box center [874, 431] width 676 height 15
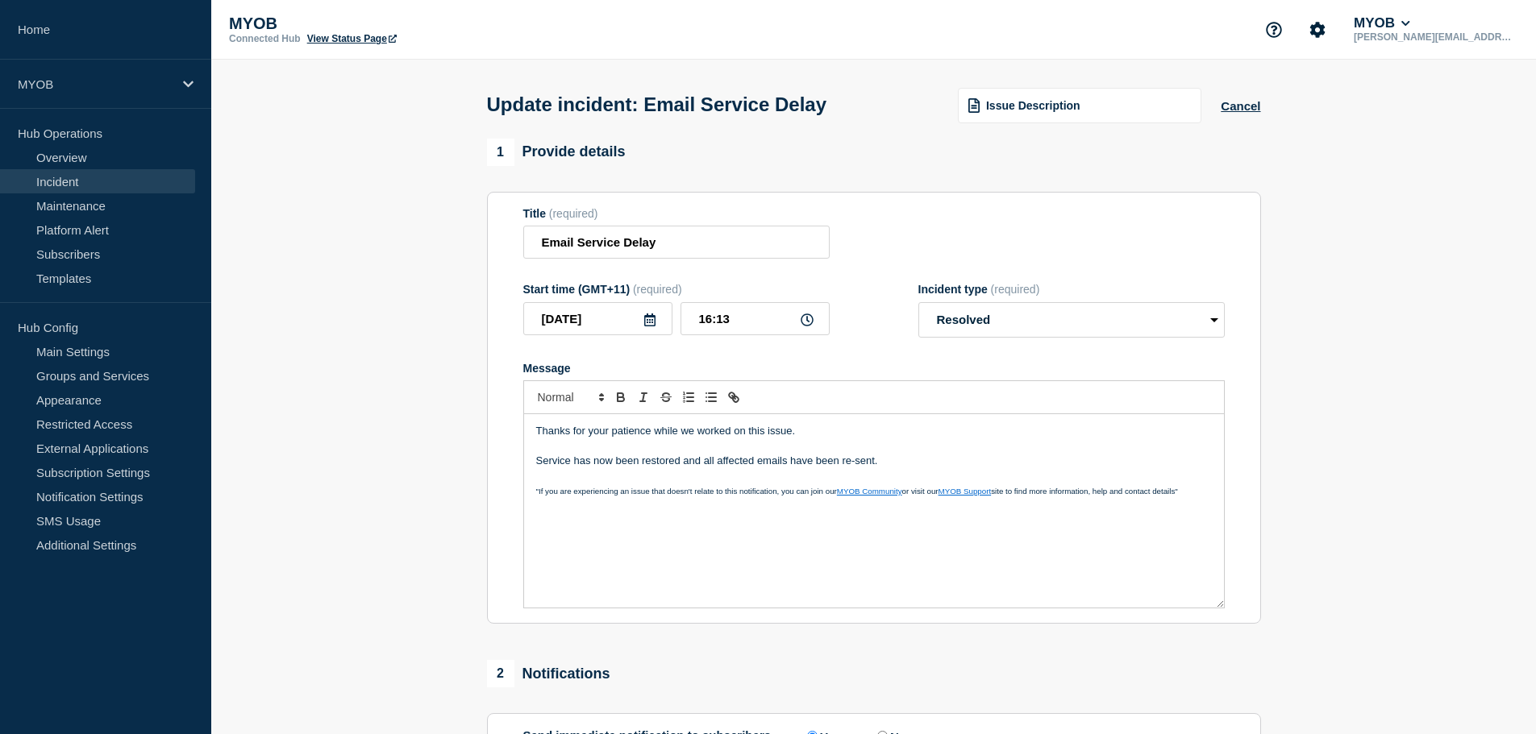
click at [983, 454] on p "Message" at bounding box center [874, 446] width 676 height 15
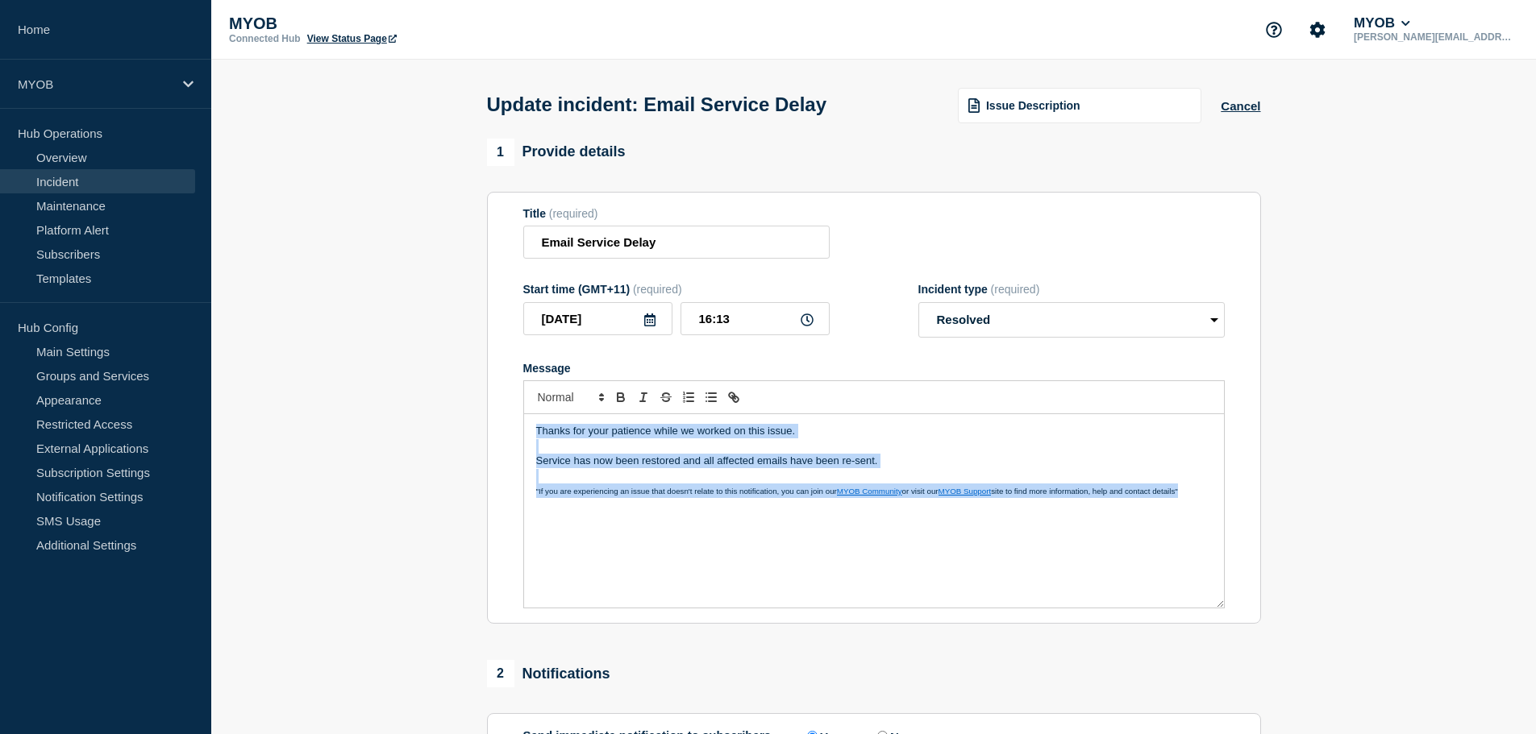
copy div "Thanks for your patience while we worked on this issue. Service has now been re…"
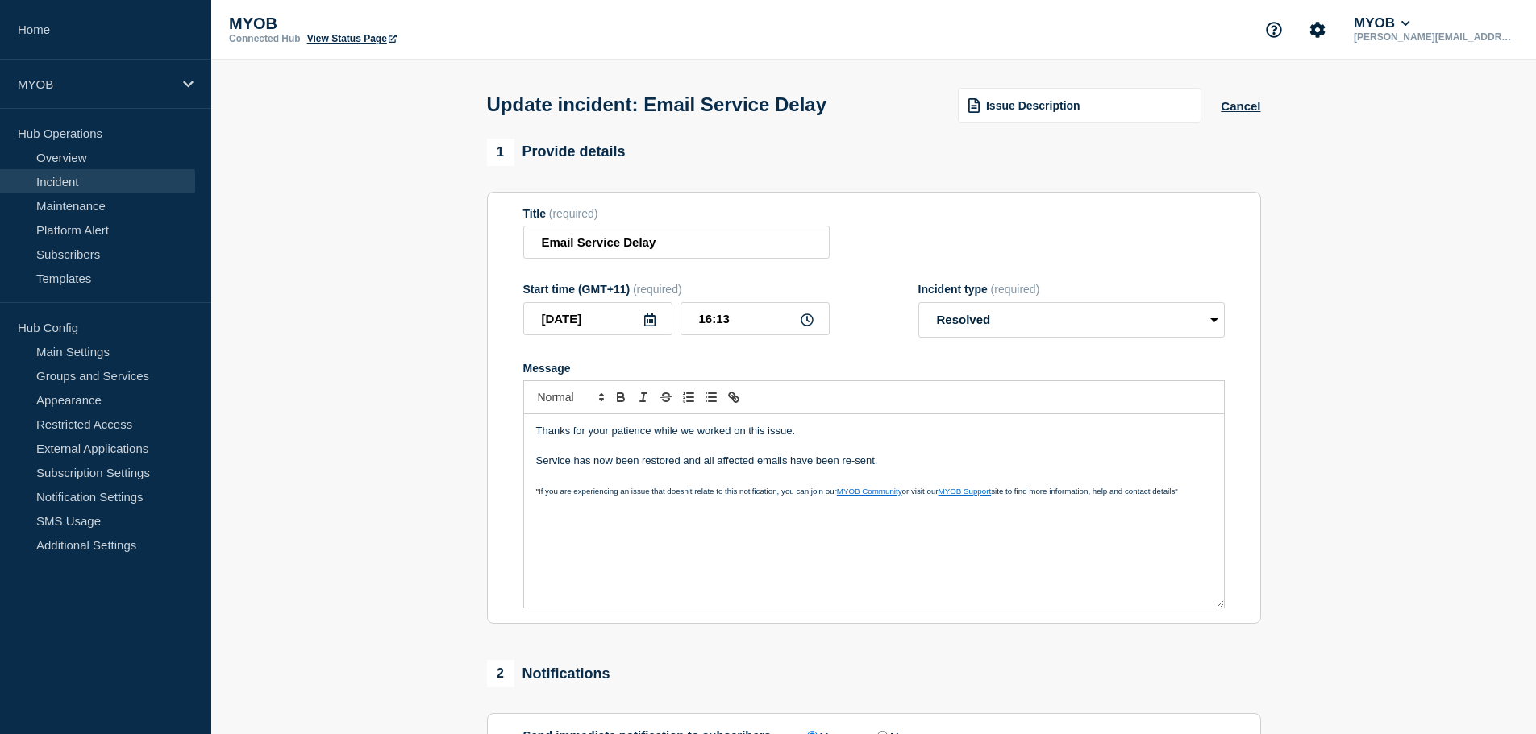
click at [409, 505] on section "1 Provide details Title (required) Email Service Delay Start time (GMT+11) (req…" at bounding box center [873, 569] width 1324 height 861
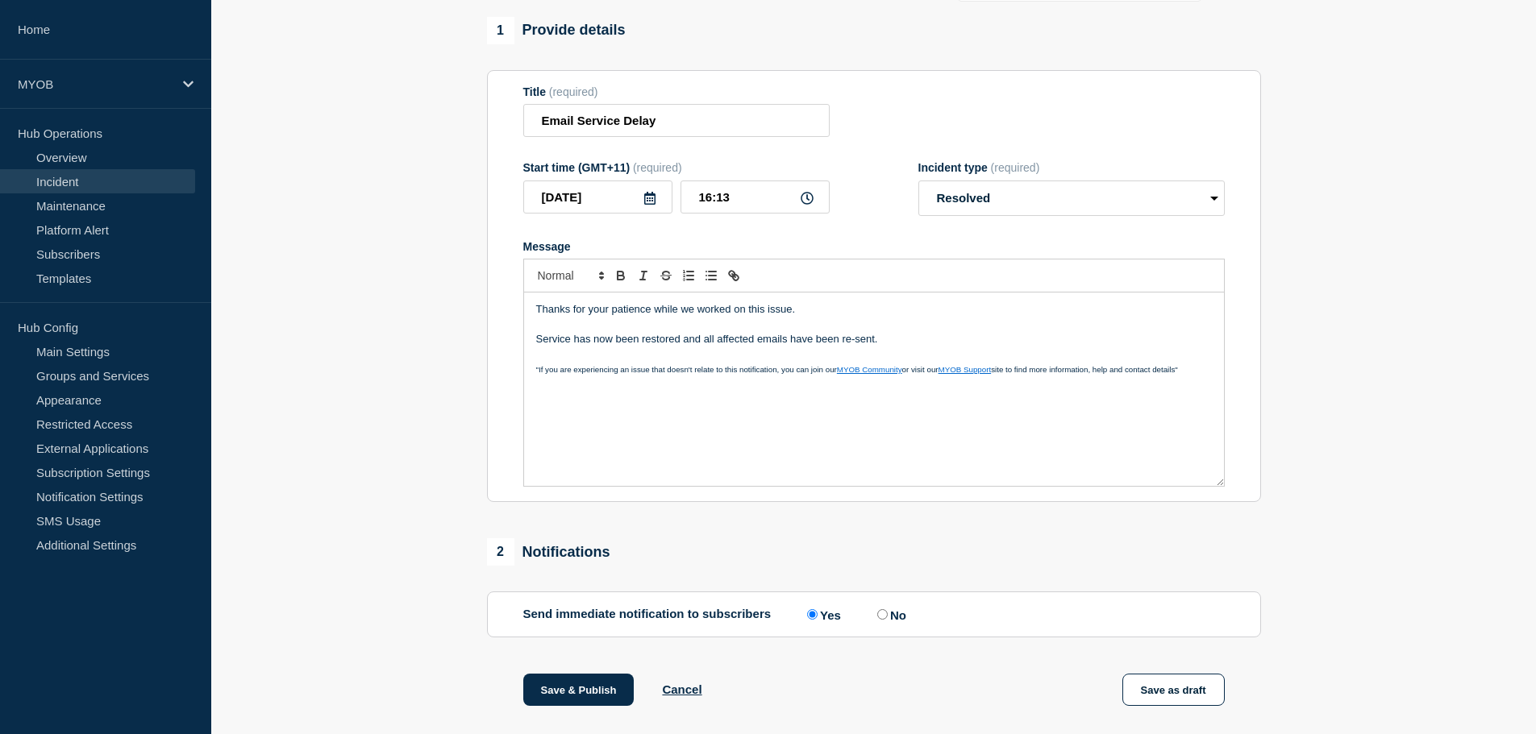
scroll to position [297, 0]
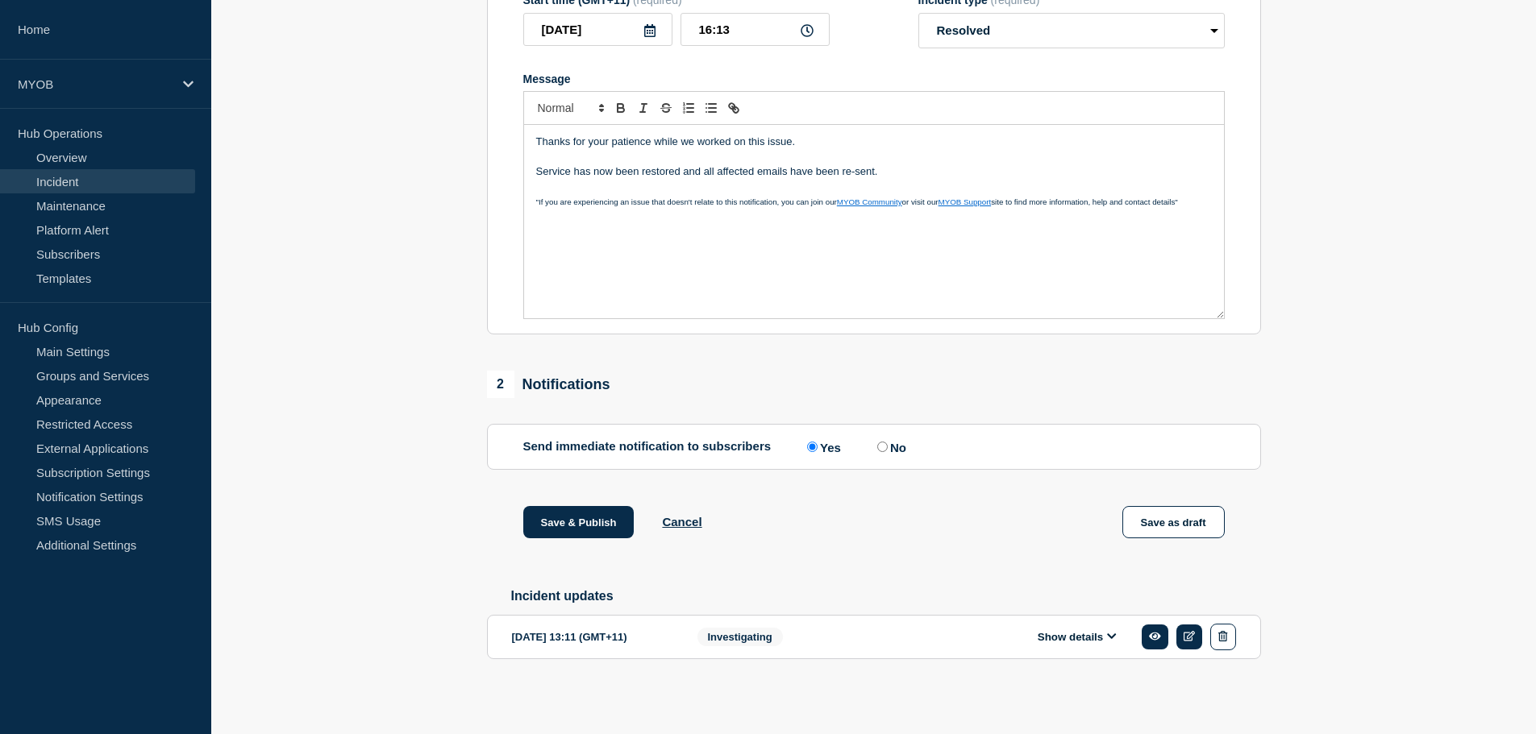
click at [614, 229] on div "Thanks for your patience while we worked on this issue. Service has now been re…" at bounding box center [874, 221] width 700 height 193
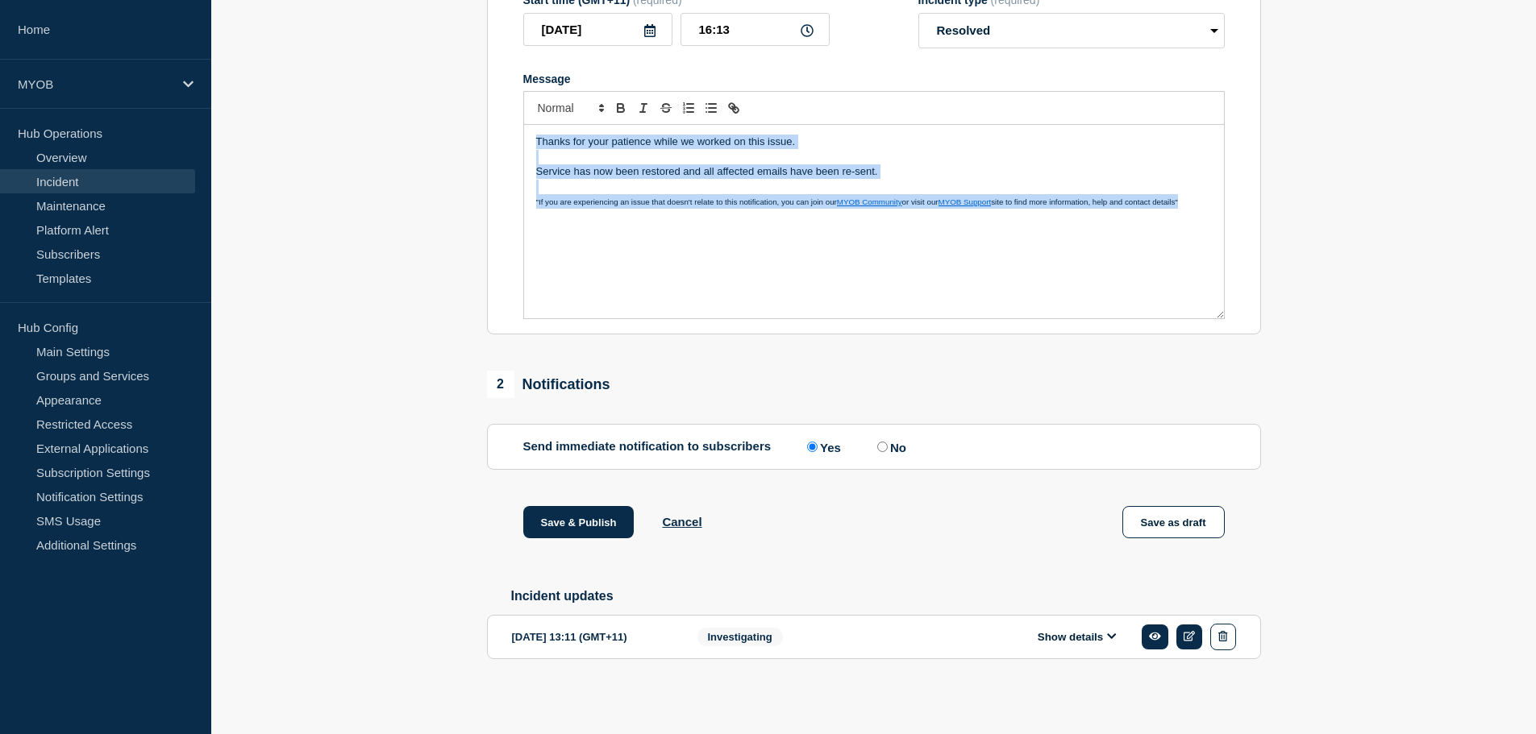
copy div "Thanks for your patience while we worked on this issue. Service has now been re…"
click at [650, 200] on span ""If you are experiencing an issue that doesn't relate to this notification, you…" at bounding box center [686, 202] width 301 height 9
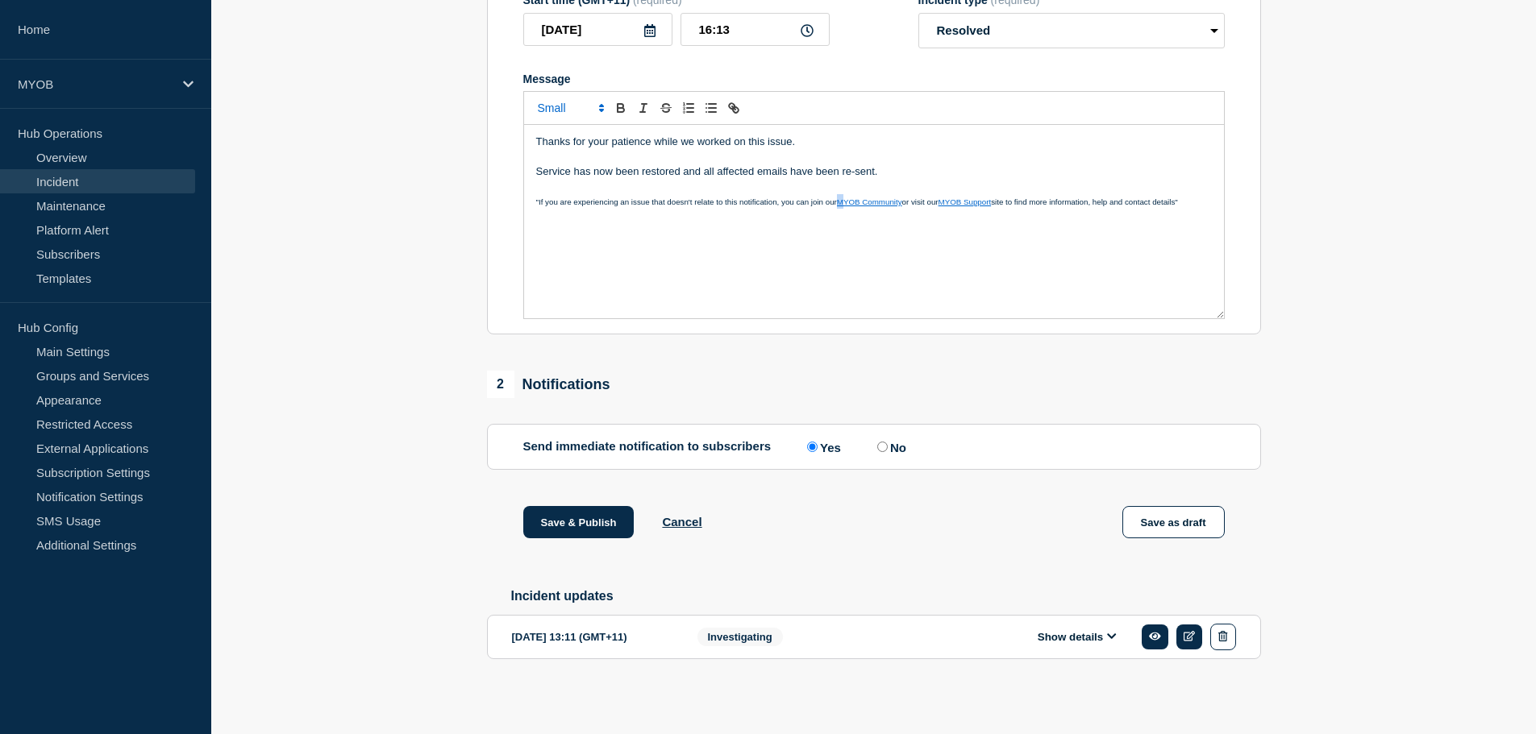
click at [840, 218] on div "Thanks for your patience while we worked on this issue. Service has now been re…" at bounding box center [874, 221] width 700 height 193
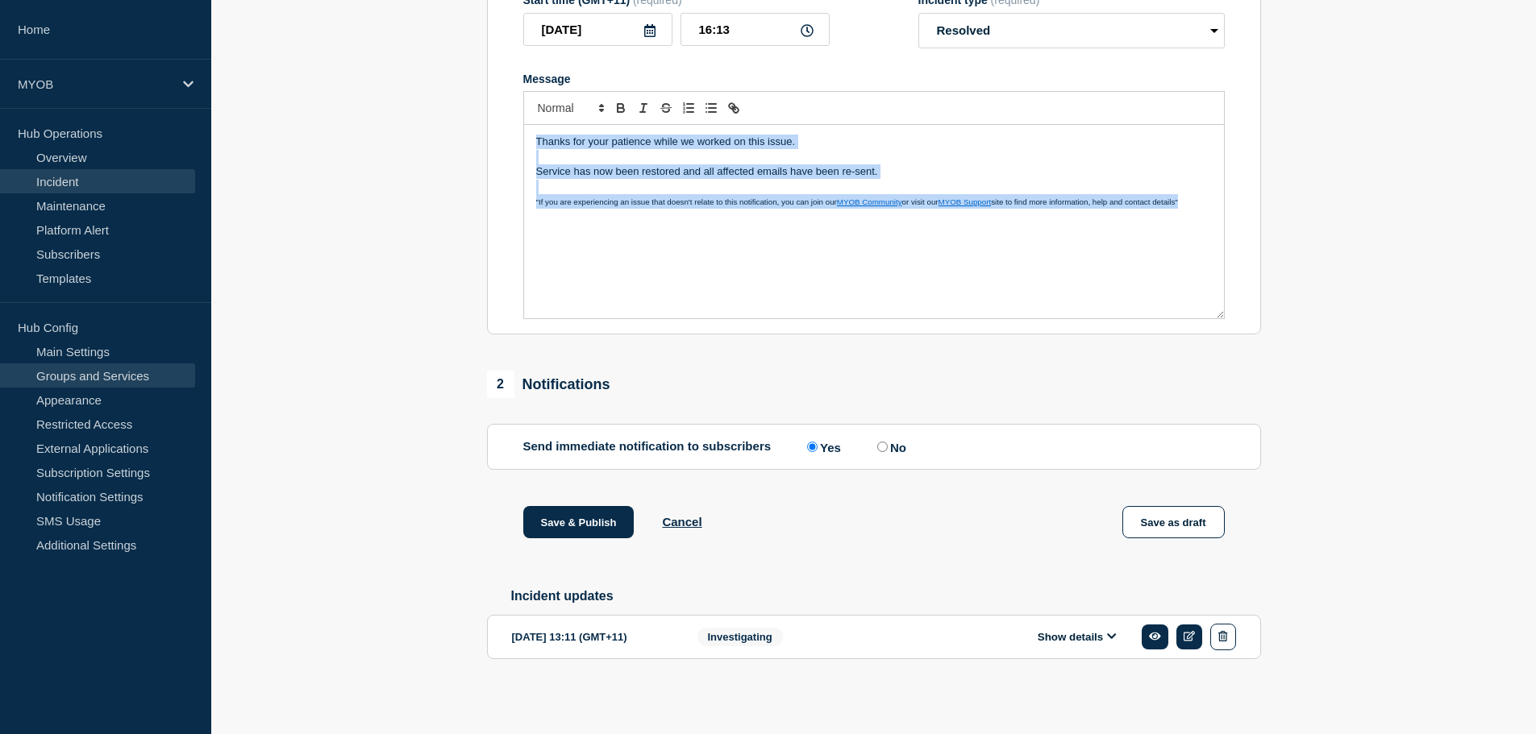
copy div "Thanks for your patience while we worked on this issue. Service has now been re…"
click at [650, 169] on p "Service has now been restored and all affected emails have been re-sent." at bounding box center [874, 171] width 676 height 15
copy div "Thanks for your patience while we worked on this issue. Service has now been re…"
drag, startPoint x: 597, startPoint y: 519, endPoint x: 69, endPoint y: 529, distance: 528.1
click at [584, 519] on button "Save & Publish" at bounding box center [578, 522] width 111 height 32
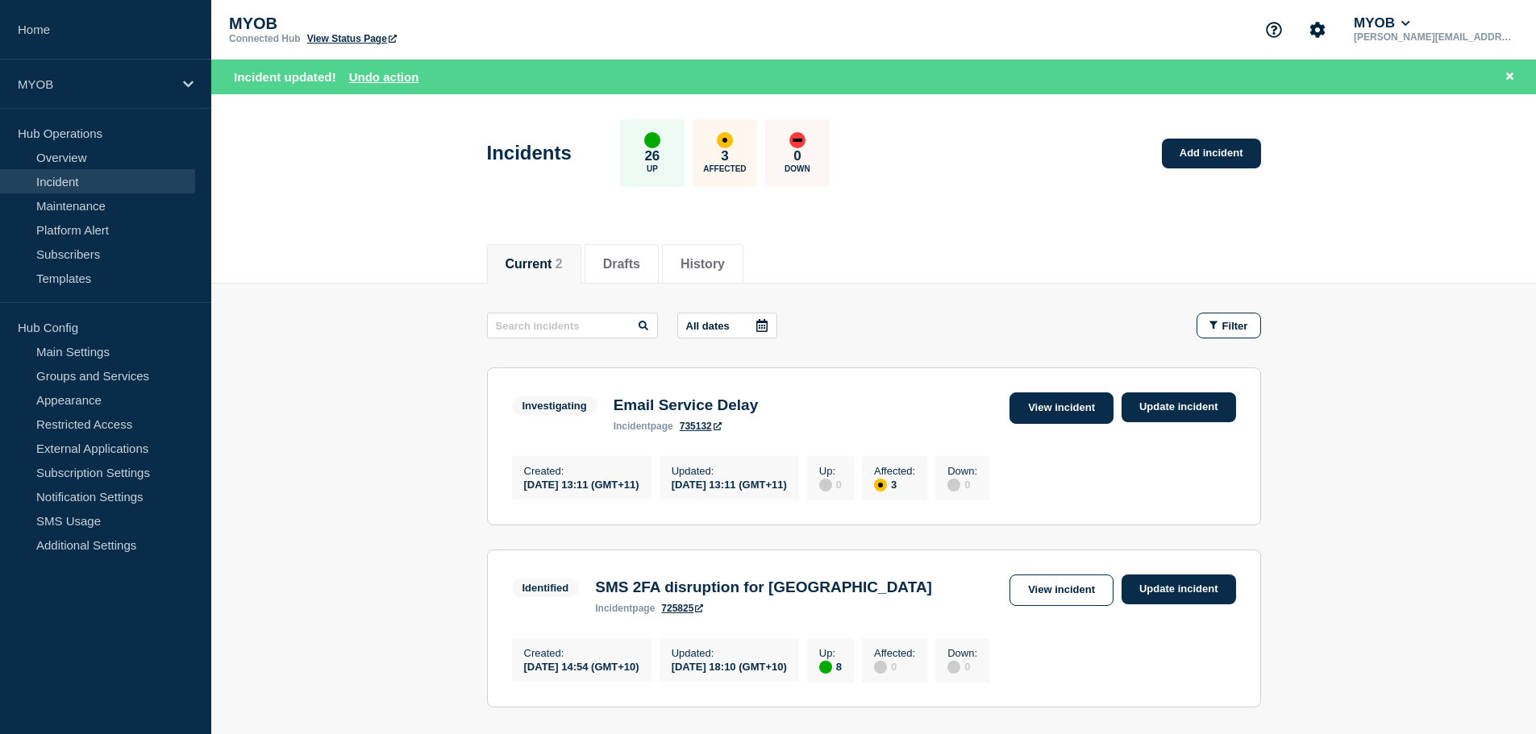
click at [1021, 401] on link "View incident" at bounding box center [1061, 408] width 104 height 31
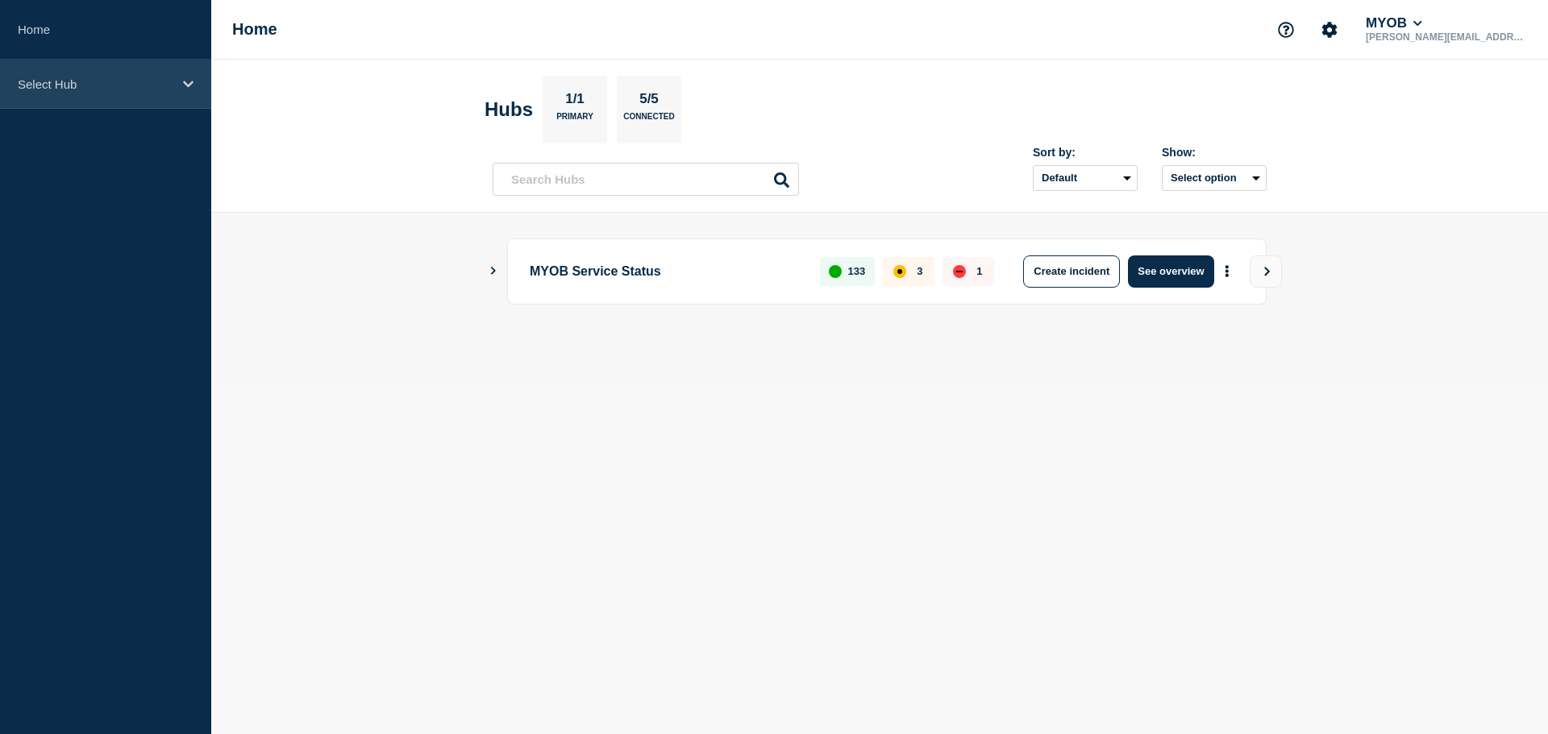
click at [94, 62] on div "Select Hub" at bounding box center [105, 84] width 211 height 49
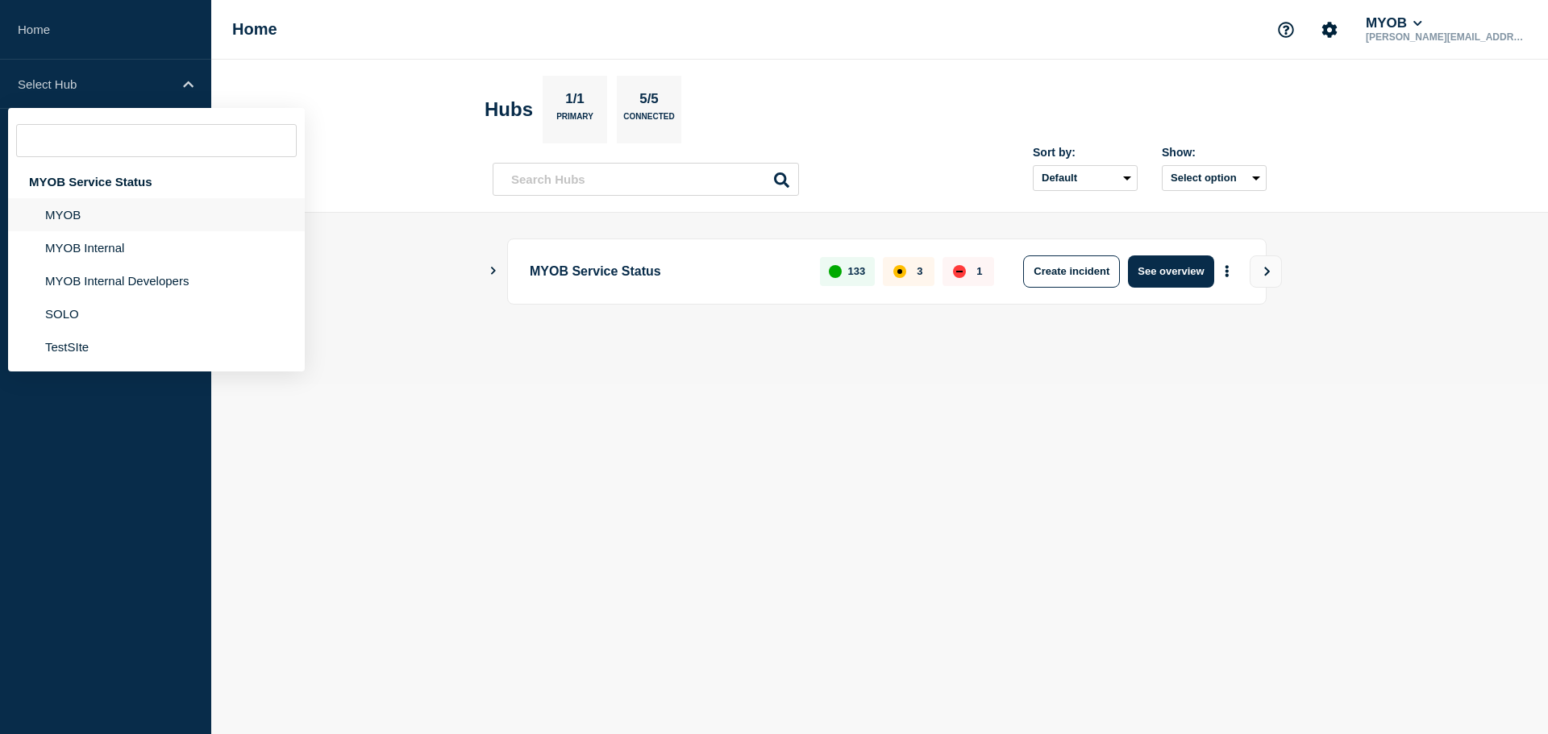
click at [106, 205] on li "MYOB" at bounding box center [156, 214] width 297 height 33
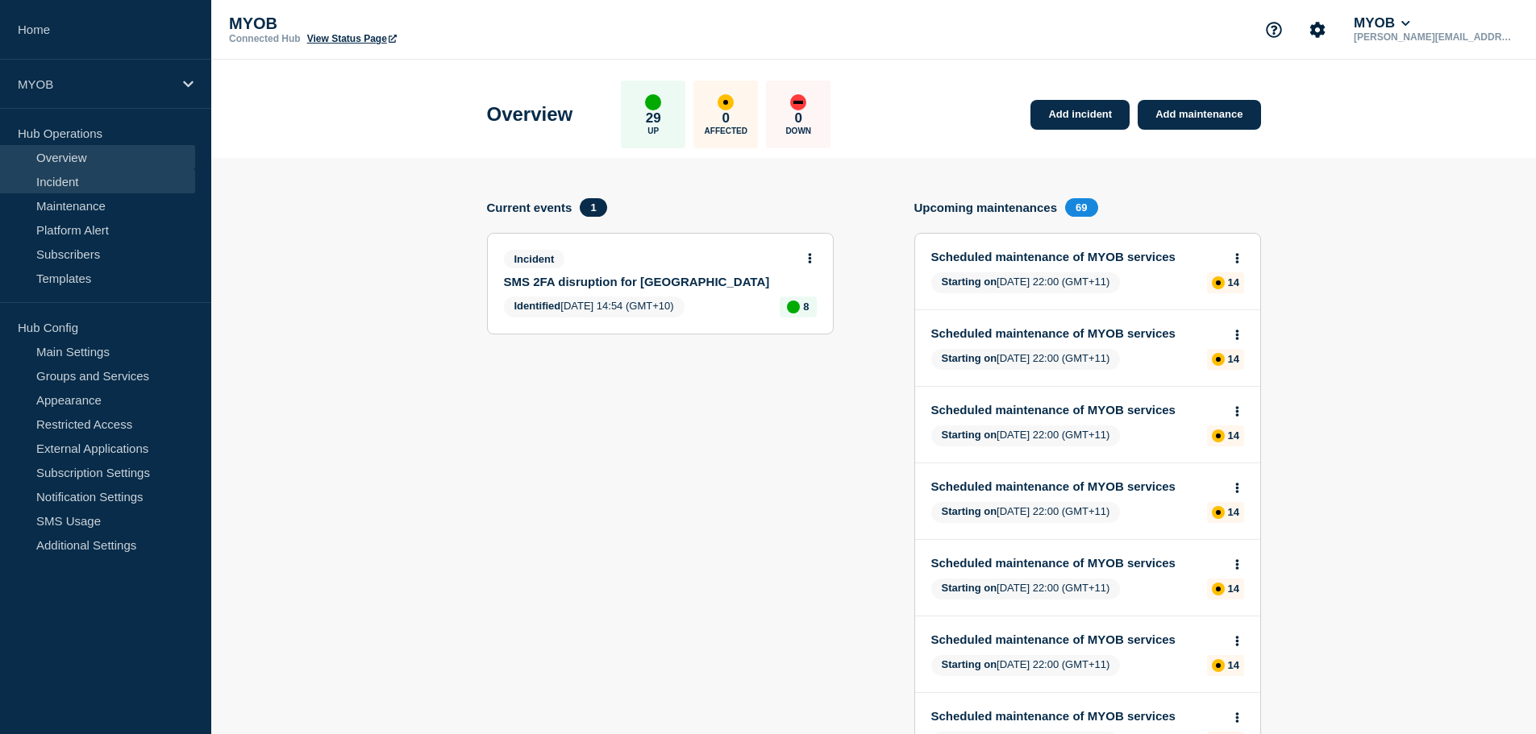
click at [68, 177] on link "Incident" at bounding box center [97, 181] width 195 height 24
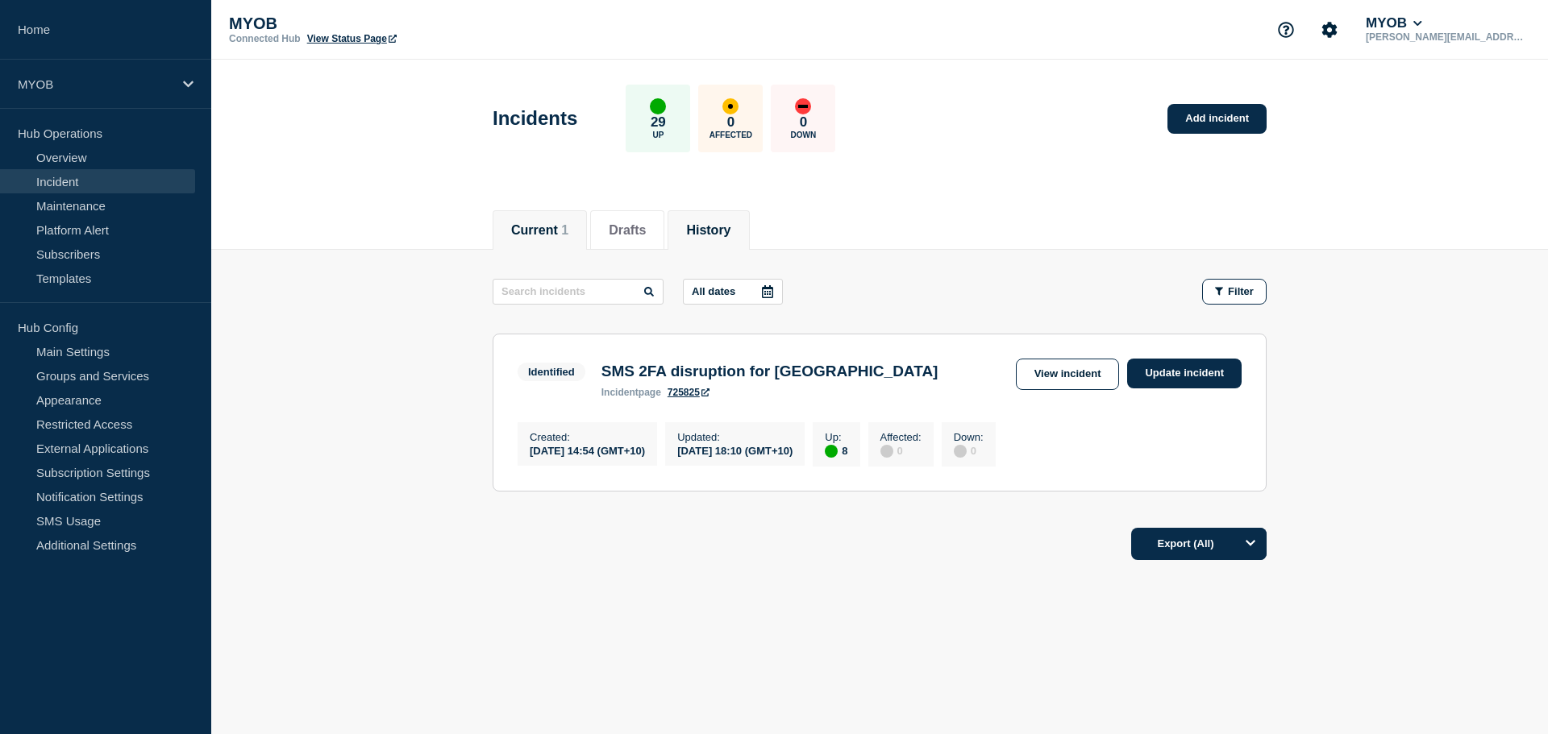
click at [734, 216] on li "History" at bounding box center [707, 230] width 81 height 40
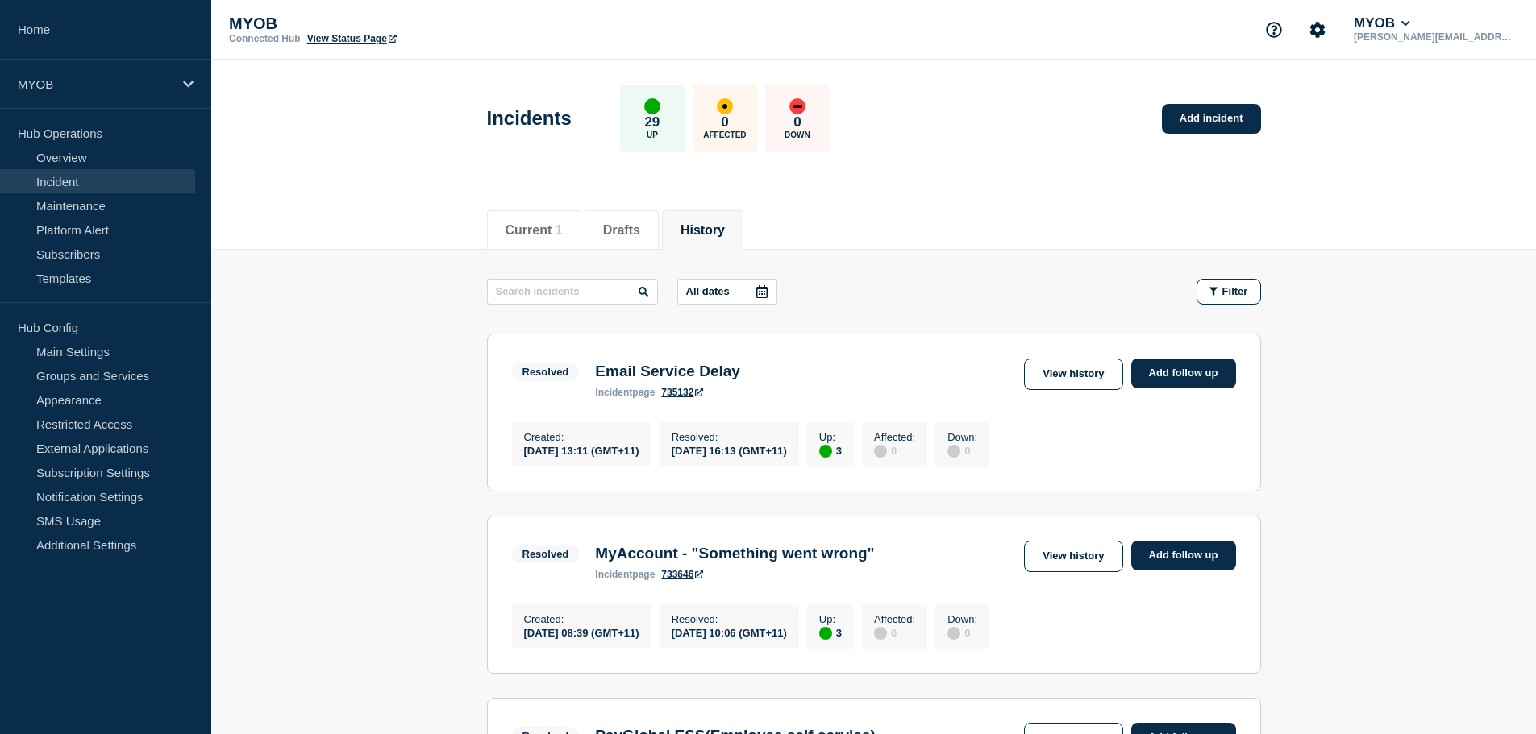
click at [681, 393] on link "735132" at bounding box center [682, 392] width 42 height 11
